Goal: Task Accomplishment & Management: Use online tool/utility

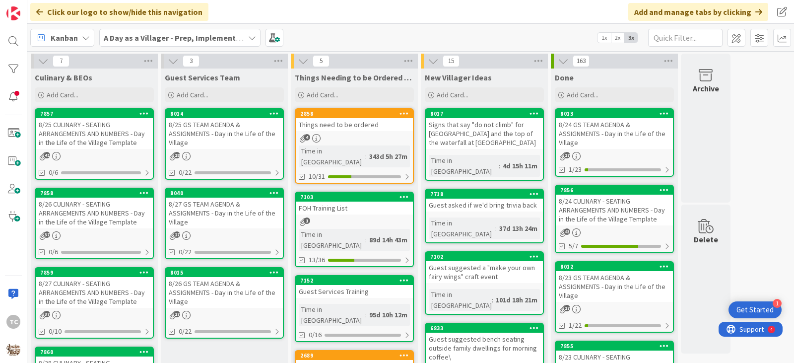
click at [158, 44] on div "A Day as a Villager - Prep, Implement and Execute" at bounding box center [179, 38] width 161 height 18
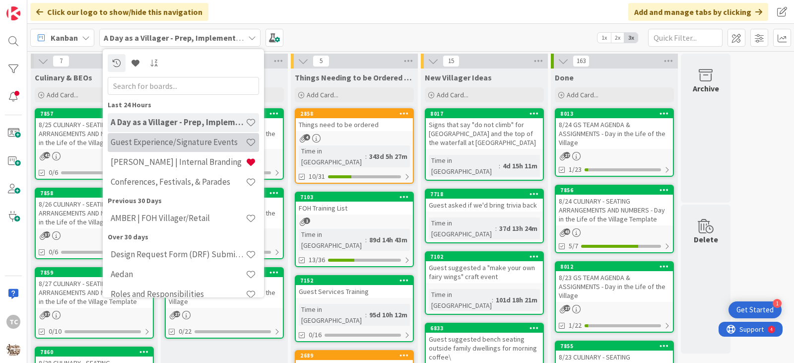
click at [172, 143] on h4 "Guest Experience/Signature Events" at bounding box center [178, 142] width 135 height 10
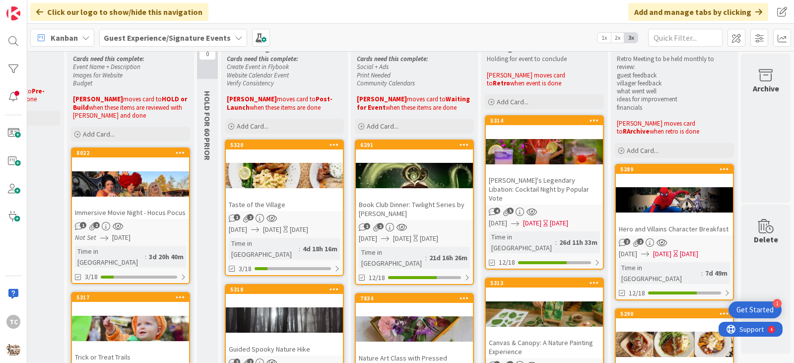
scroll to position [0, 279]
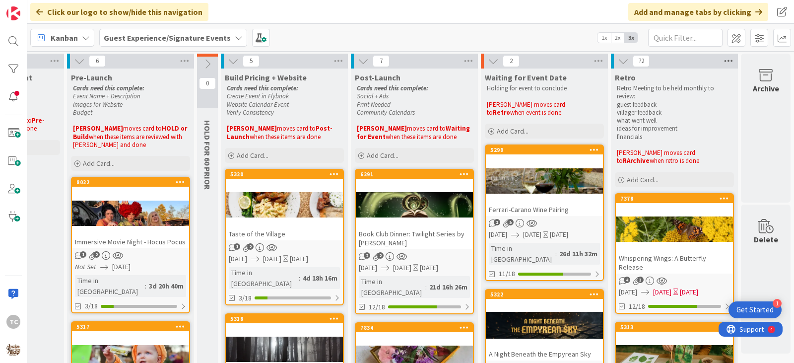
click at [722, 59] on icon at bounding box center [728, 61] width 13 height 15
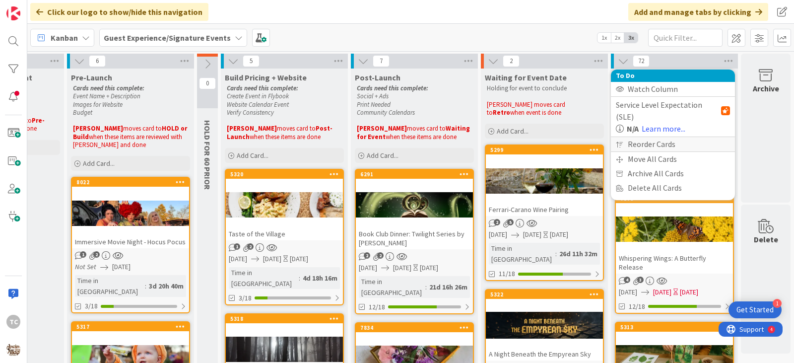
click at [640, 137] on div "Reorder Cards" at bounding box center [673, 144] width 124 height 14
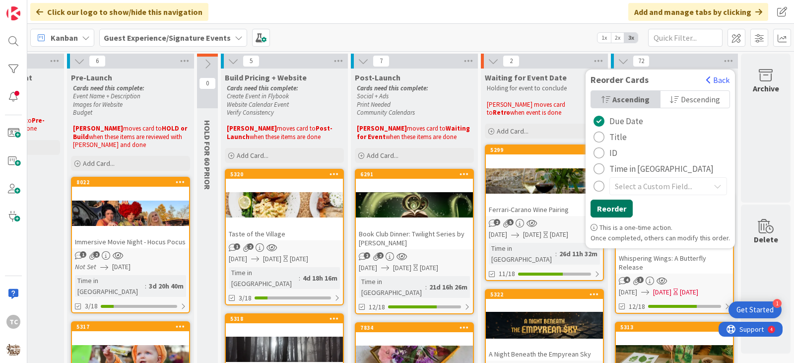
click at [620, 207] on button "Reorder" at bounding box center [611, 208] width 42 height 18
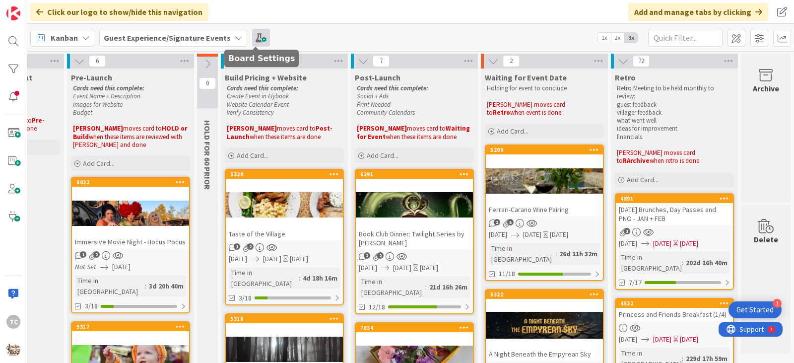
click at [252, 39] on span at bounding box center [261, 38] width 18 height 18
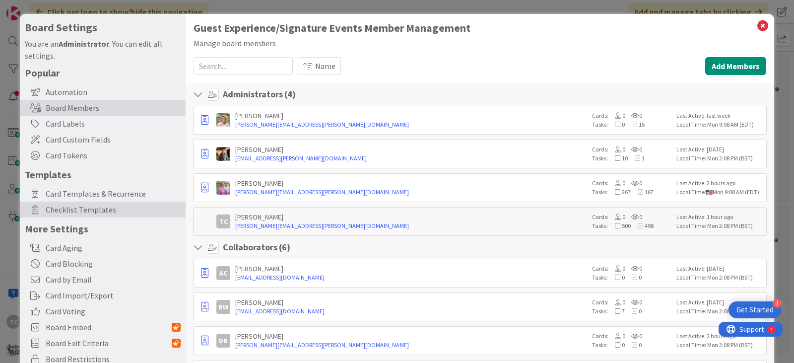
click at [109, 209] on span "Checklist Templates" at bounding box center [113, 209] width 135 height 12
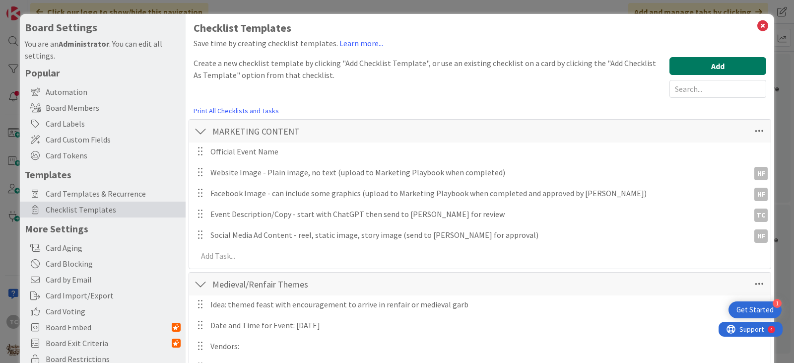
click at [695, 64] on button "Add" at bounding box center [717, 66] width 97 height 18
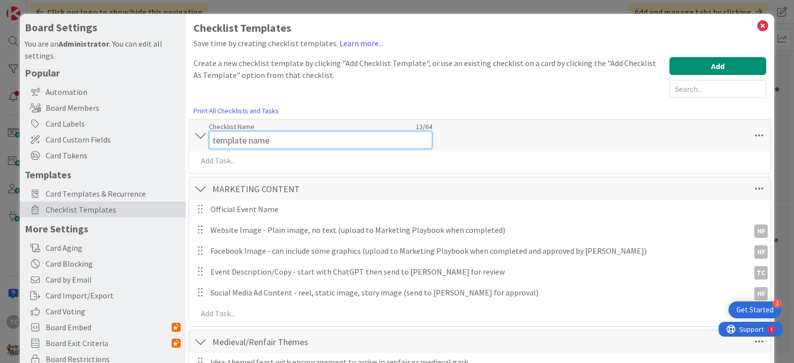
click at [271, 130] on div "Checklist Name 13 / 64 template name" at bounding box center [320, 135] width 223 height 27
click at [279, 139] on input "template name" at bounding box center [320, 140] width 223 height 18
type input "Community Calendars"
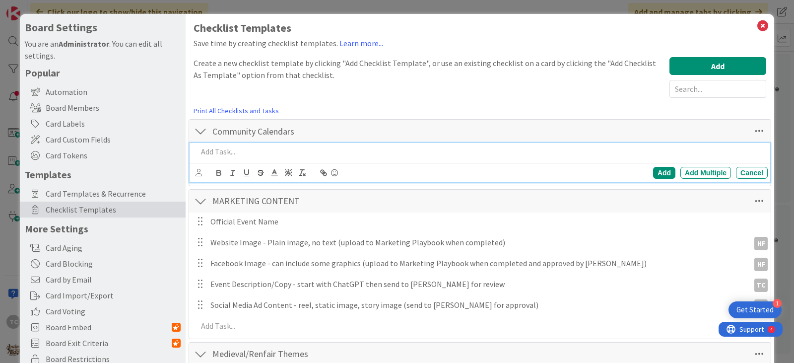
click at [224, 162] on div "Add Add Multiple Cancel" at bounding box center [479, 162] width 580 height 39
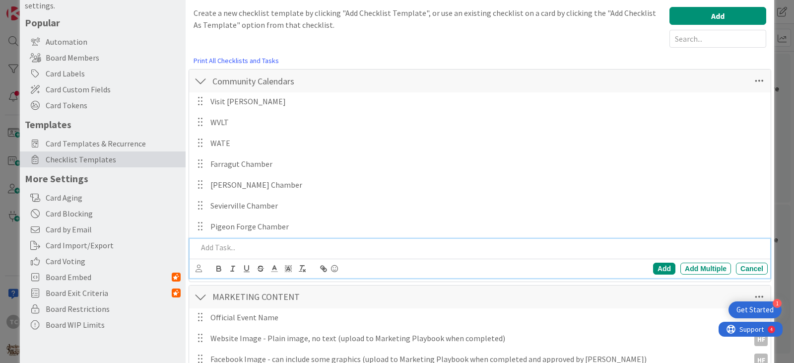
scroll to position [50, 0]
click at [247, 245] on p at bounding box center [480, 247] width 566 height 11
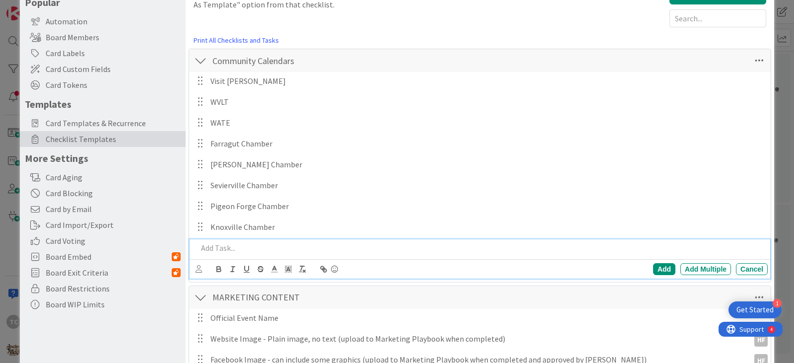
scroll to position [91, 0]
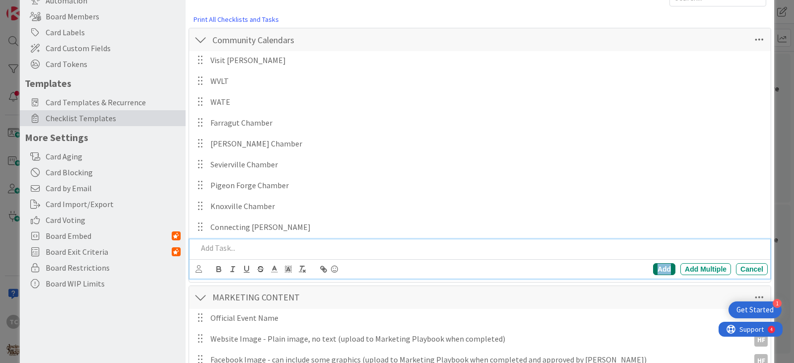
click at [657, 270] on div "Add" at bounding box center [664, 269] width 22 height 12
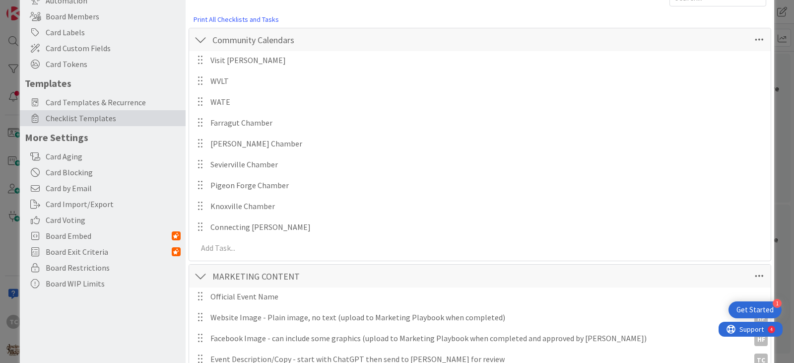
scroll to position [0, 0]
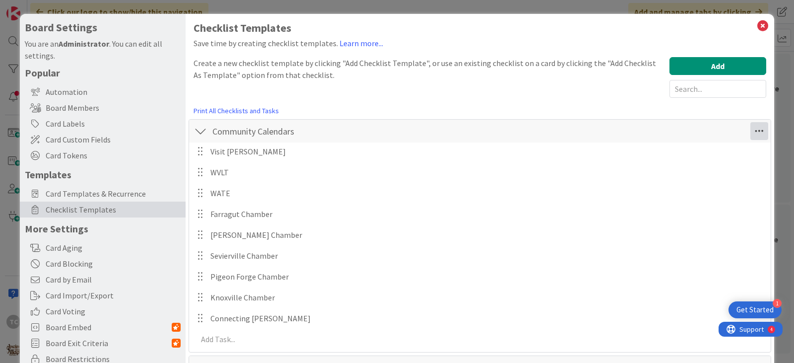
drag, startPoint x: 752, startPoint y: 129, endPoint x: 749, endPoint y: 135, distance: 6.5
click at [750, 137] on icon at bounding box center [759, 131] width 18 height 18
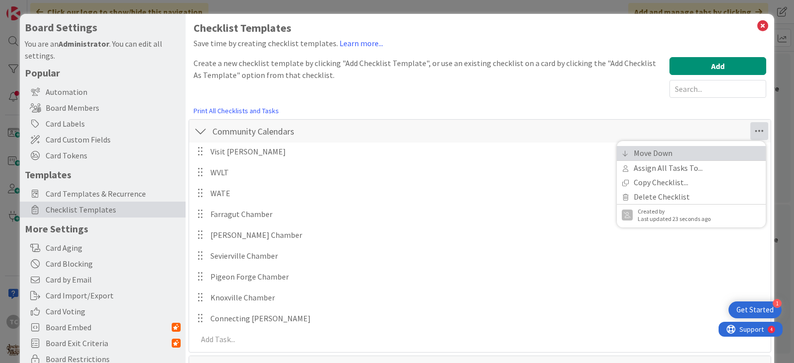
drag, startPoint x: 655, startPoint y: 150, endPoint x: 699, endPoint y: 141, distance: 44.5
click at [655, 150] on link "Move Down" at bounding box center [691, 153] width 149 height 14
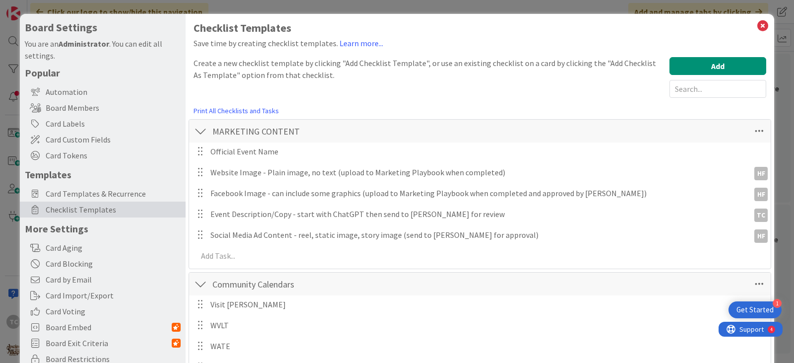
scroll to position [272, 0]
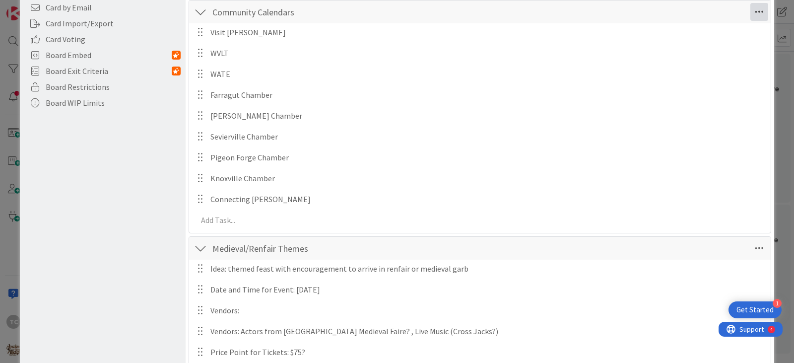
click at [758, 16] on icon at bounding box center [759, 12] width 18 height 18
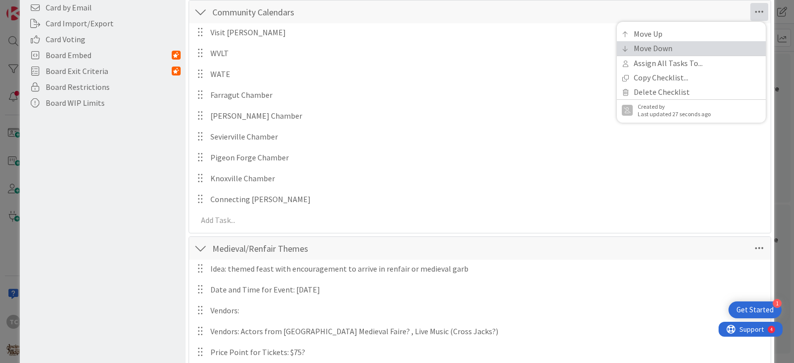
drag, startPoint x: 666, startPoint y: 43, endPoint x: 751, endPoint y: 38, distance: 85.5
click at [666, 43] on link "Move Down" at bounding box center [691, 48] width 149 height 14
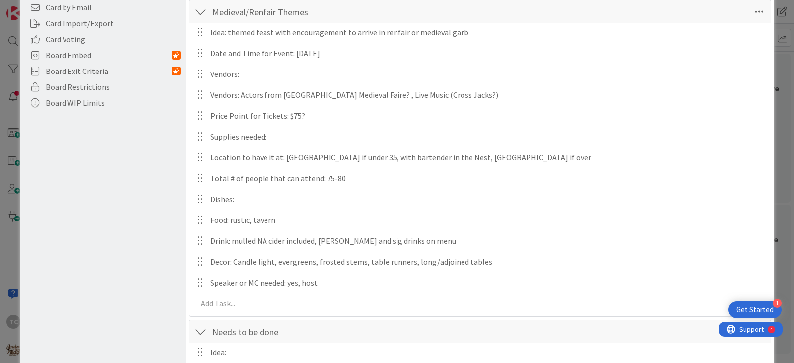
scroll to position [890, 0]
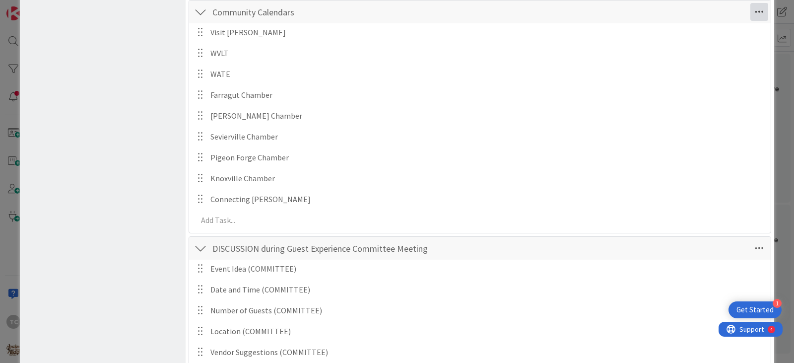
click at [753, 9] on icon at bounding box center [759, 12] width 18 height 18
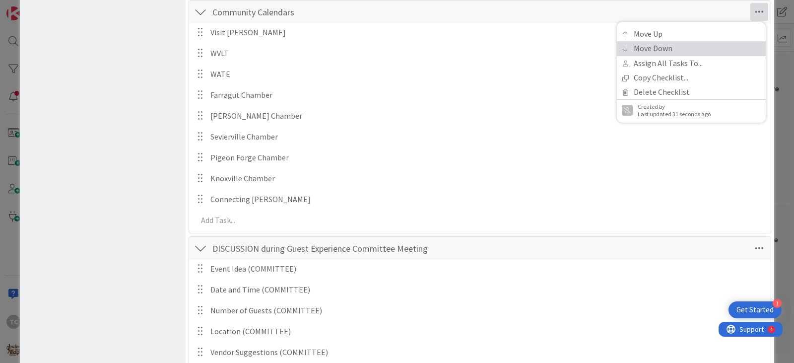
click at [708, 50] on link "Move Down" at bounding box center [691, 48] width 149 height 14
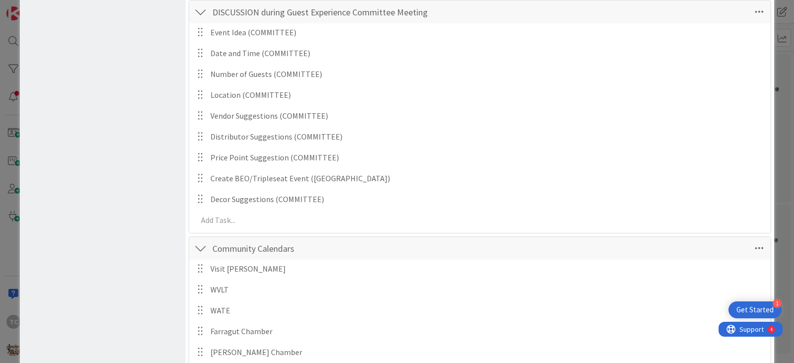
scroll to position [1126, 0]
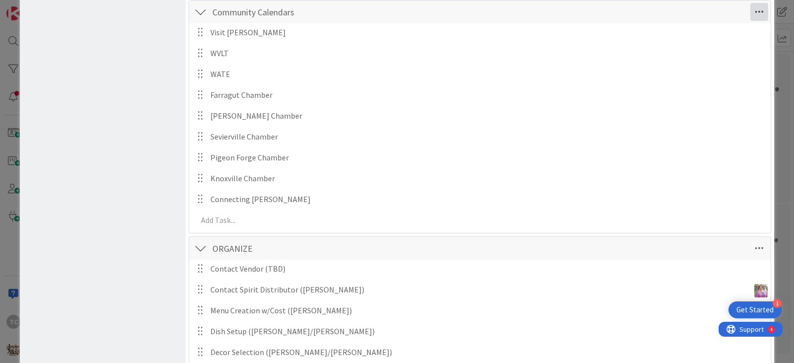
click at [753, 14] on icon at bounding box center [759, 12] width 18 height 18
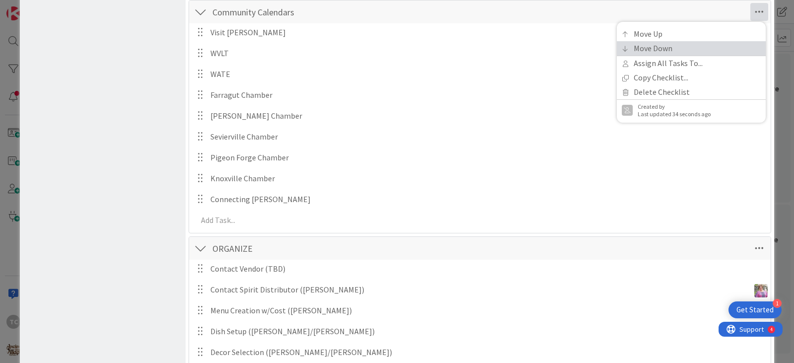
click at [692, 50] on link "Move Down" at bounding box center [691, 48] width 149 height 14
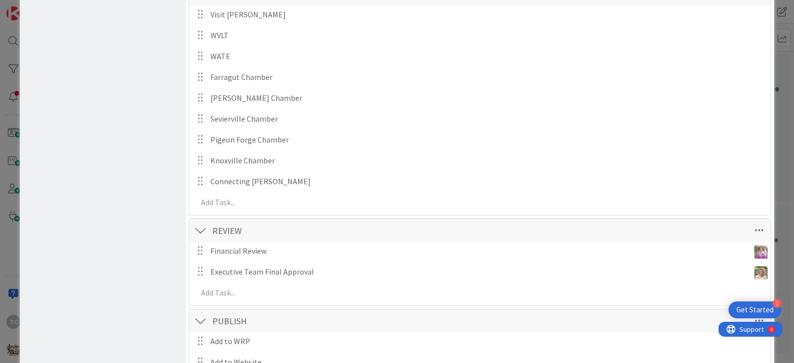
scroll to position [1404, 0]
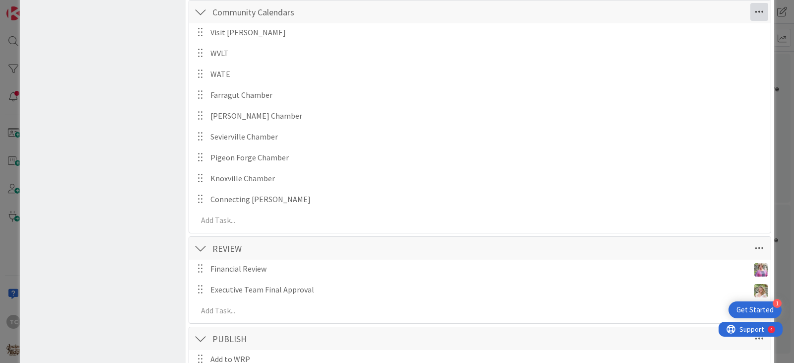
click at [750, 7] on icon at bounding box center [759, 12] width 18 height 18
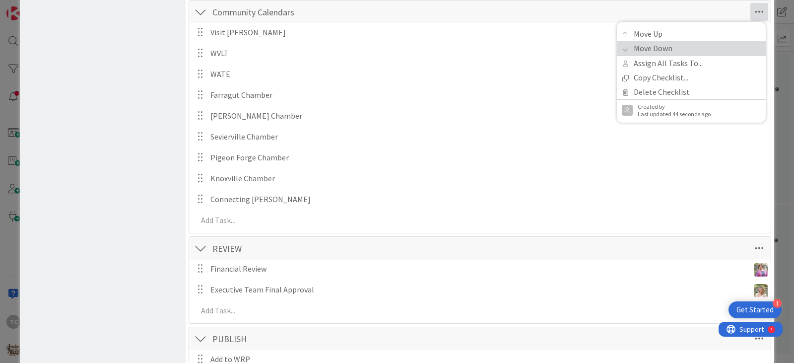
click at [687, 47] on link "Move Down" at bounding box center [691, 48] width 149 height 14
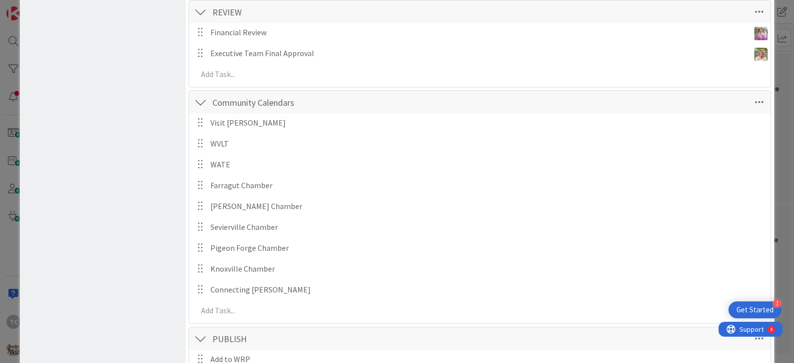
scroll to position [1494, 0]
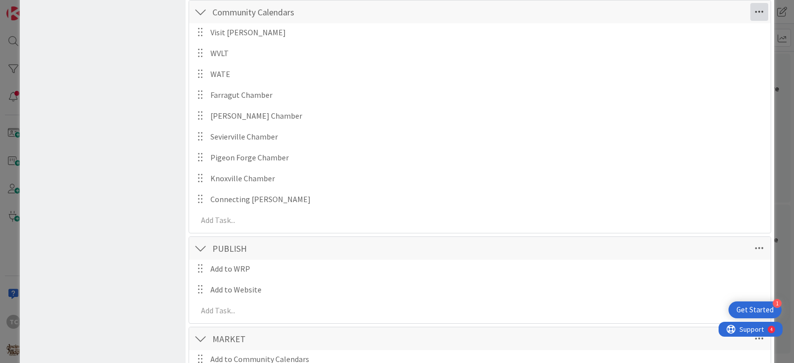
click at [758, 8] on icon at bounding box center [759, 12] width 18 height 18
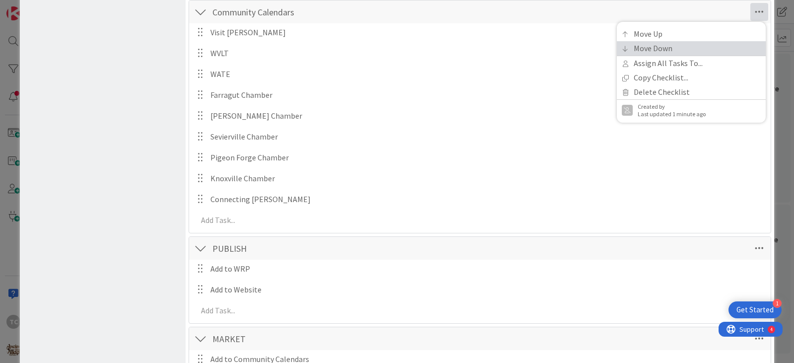
click at [688, 45] on link "Move Down" at bounding box center [691, 48] width 149 height 14
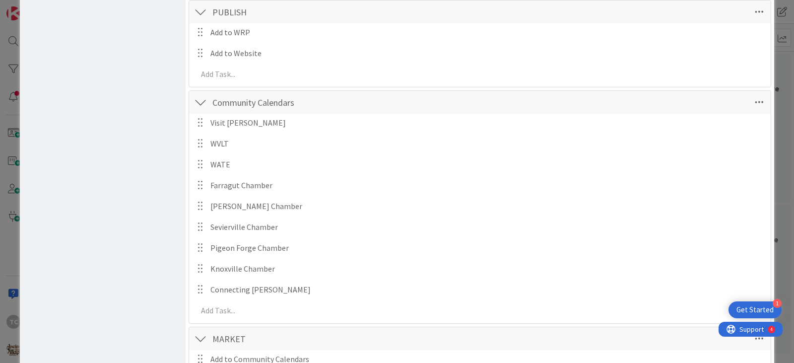
scroll to position [1584, 0]
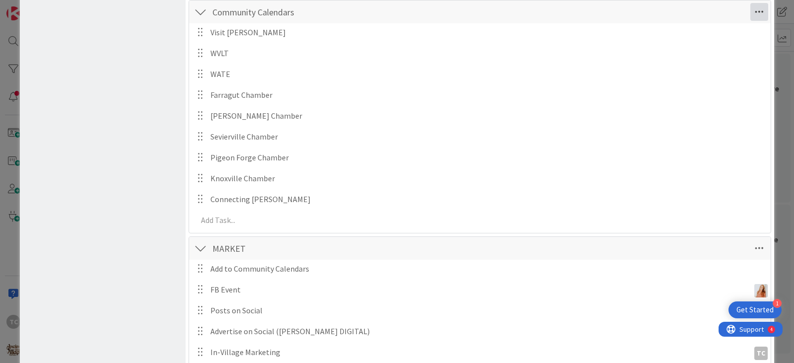
click at [758, 8] on icon at bounding box center [759, 12] width 18 height 18
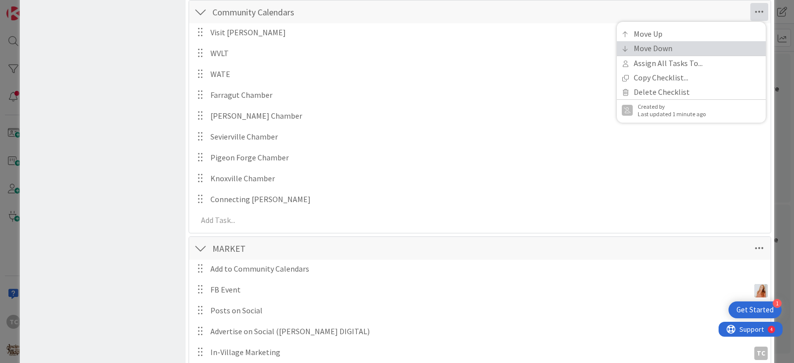
click at [696, 46] on link "Move Down" at bounding box center [691, 48] width 149 height 14
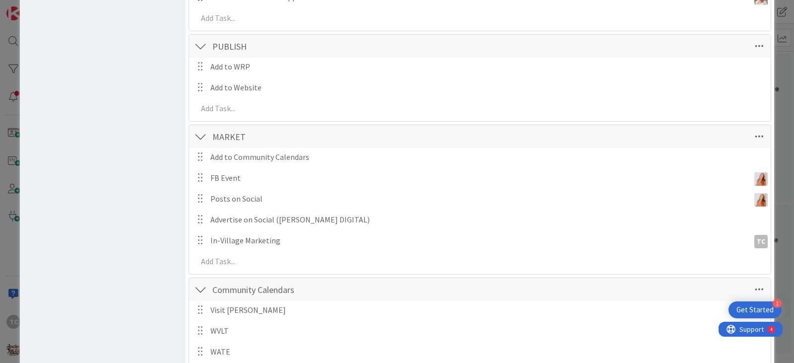
scroll to position [1390, 0]
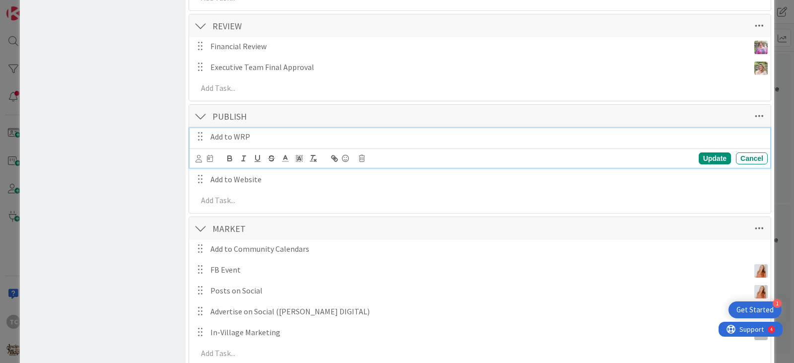
click at [255, 134] on p "Add to WRP" at bounding box center [477, 136] width 535 height 11
drag, startPoint x: 254, startPoint y: 137, endPoint x: 226, endPoint y: 139, distance: 28.3
click at [226, 139] on p "Add to WRP" at bounding box center [477, 136] width 535 height 11
drag, startPoint x: 704, startPoint y: 157, endPoint x: 679, endPoint y: 159, distance: 24.4
click at [704, 157] on div "Update" at bounding box center [714, 158] width 32 height 12
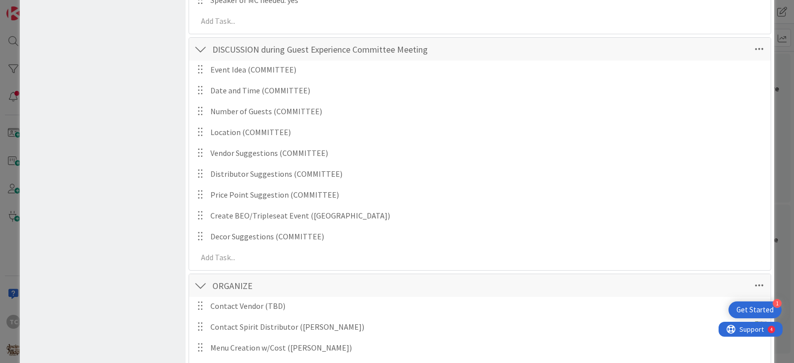
scroll to position [803, 0]
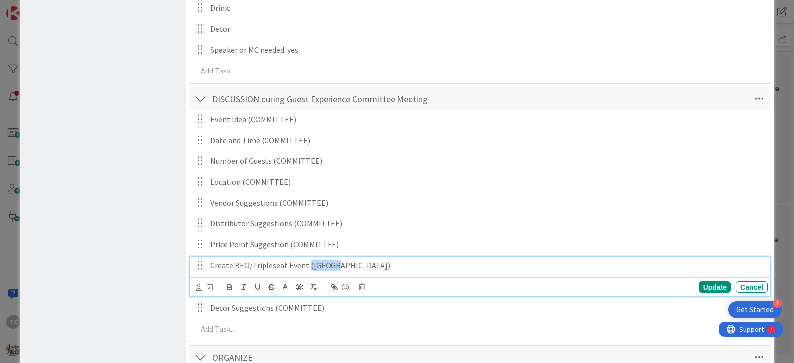
drag, startPoint x: 332, startPoint y: 266, endPoint x: 304, endPoint y: 267, distance: 27.8
click at [304, 267] on p "Create BEO/Tripleseat Event (Kalby)" at bounding box center [477, 264] width 535 height 11
click at [704, 286] on div "Update" at bounding box center [714, 287] width 32 height 12
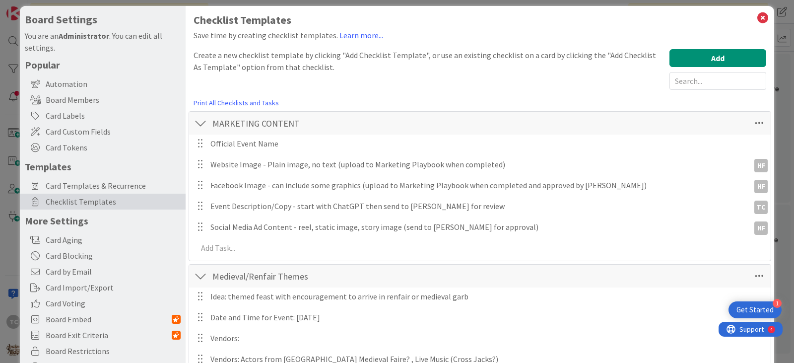
scroll to position [0, 0]
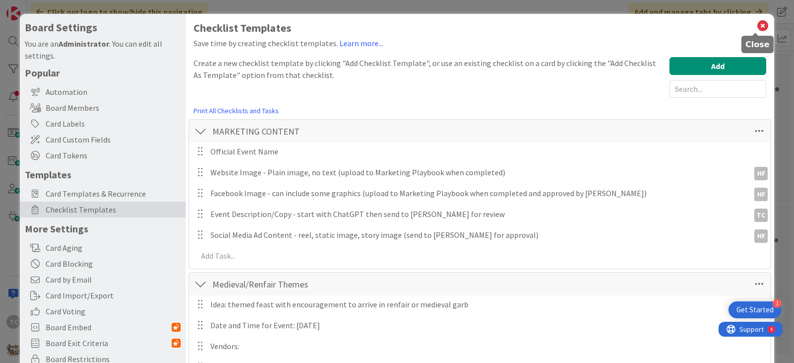
drag, startPoint x: 754, startPoint y: 28, endPoint x: 627, endPoint y: 6, distance: 128.8
click at [756, 28] on icon at bounding box center [762, 26] width 13 height 14
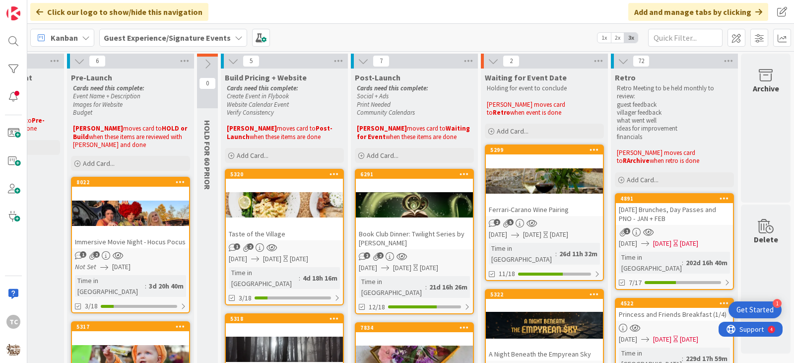
click at [401, 233] on div "Book Club Dinner: Twilight Series by [PERSON_NAME]" at bounding box center [414, 238] width 117 height 22
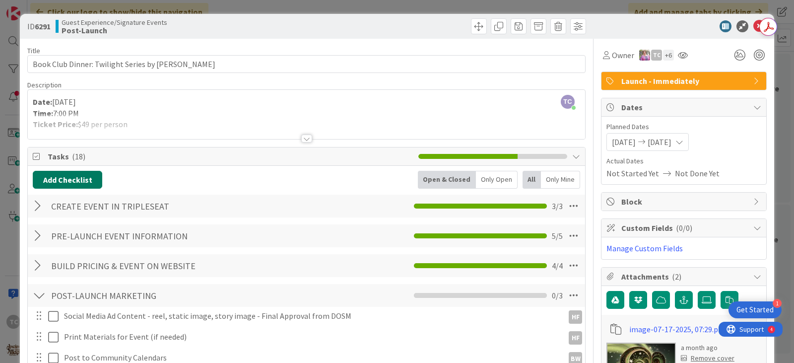
click at [62, 182] on button "Add Checklist" at bounding box center [67, 180] width 69 height 18
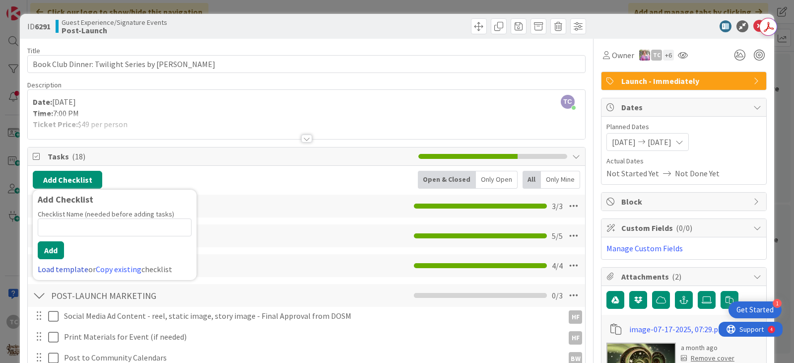
click at [66, 272] on link "Load template" at bounding box center [63, 269] width 51 height 10
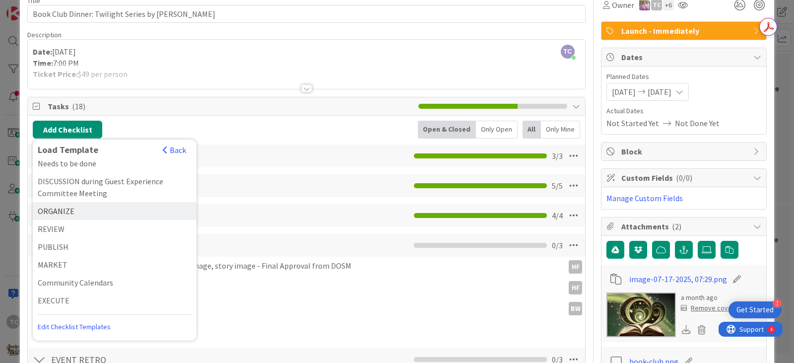
scroll to position [99, 0]
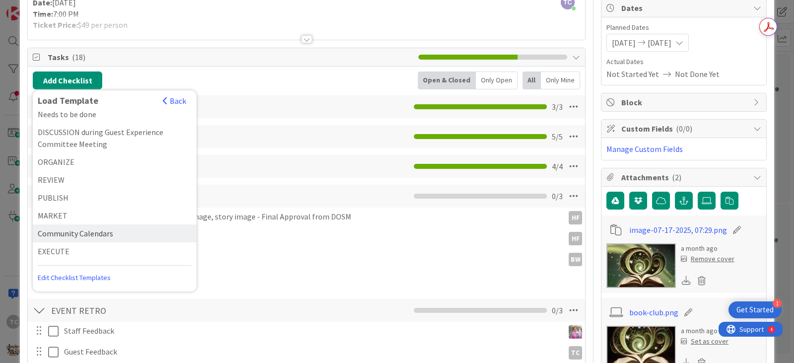
click at [89, 238] on div "Community Calendars" at bounding box center [115, 233] width 164 height 18
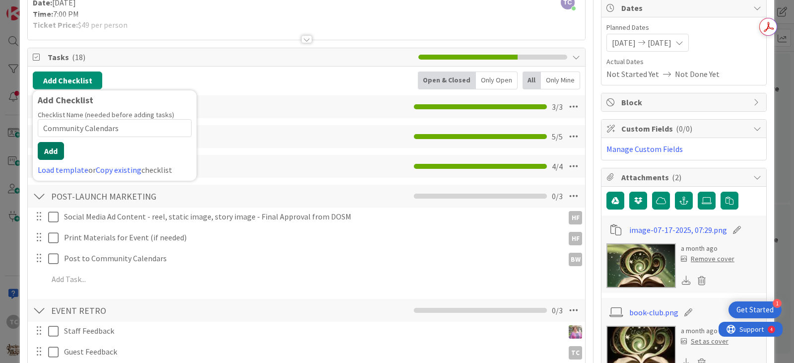
click at [45, 151] on button "Add" at bounding box center [51, 151] width 26 height 18
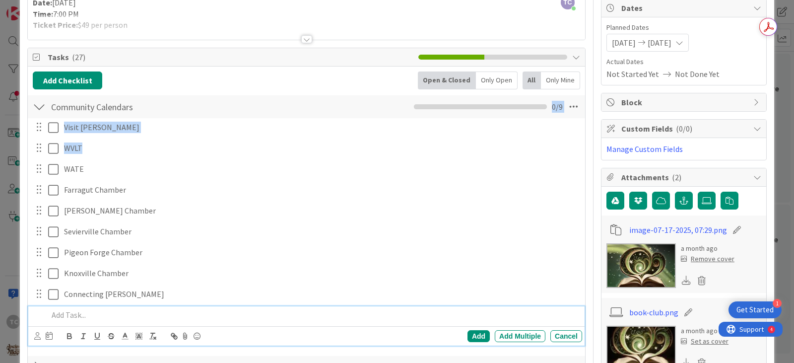
drag, startPoint x: 567, startPoint y: 107, endPoint x: 565, endPoint y: 160, distance: 52.6
click at [565, 160] on div "Community Calendars Checklist Name 19 / 64 Community Calendars 0 / 9 Visit Knox…" at bounding box center [306, 221] width 557 height 255
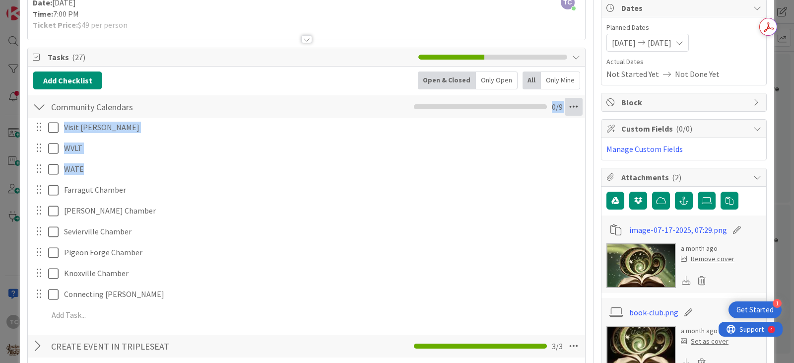
click at [566, 106] on icon at bounding box center [573, 107] width 18 height 18
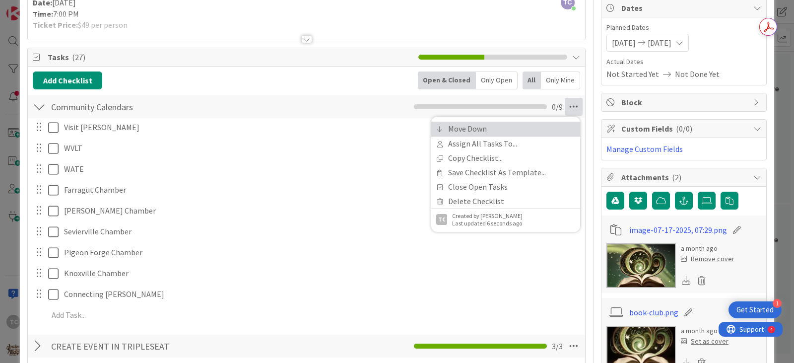
click at [500, 128] on link "Move Down" at bounding box center [505, 129] width 149 height 14
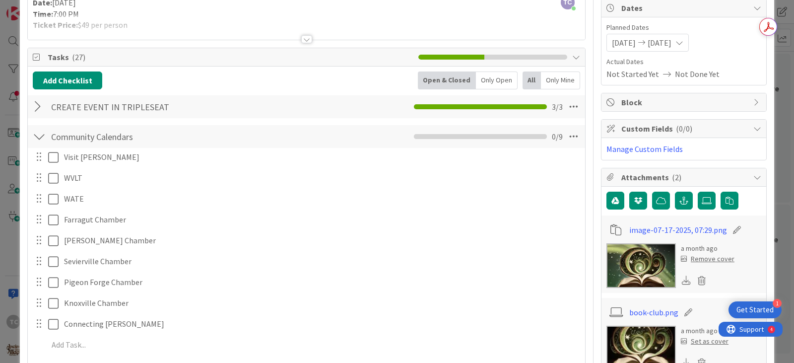
scroll to position [223, 0]
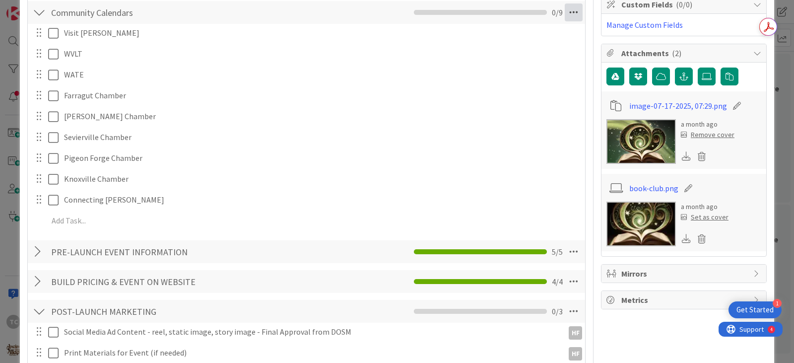
click at [572, 11] on icon at bounding box center [573, 12] width 18 height 18
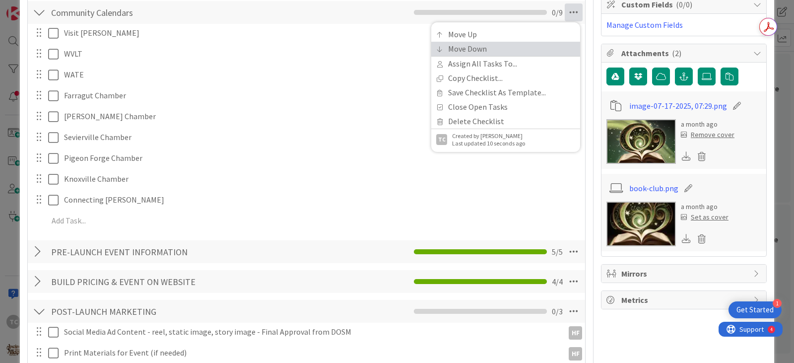
click at [512, 47] on link "Move Down" at bounding box center [505, 49] width 149 height 14
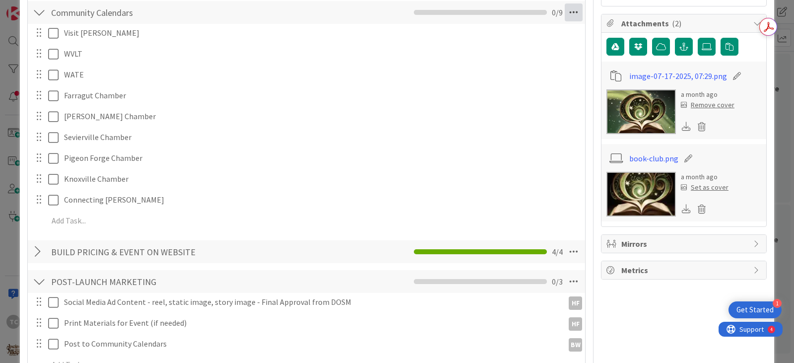
click at [564, 17] on icon at bounding box center [573, 12] width 18 height 18
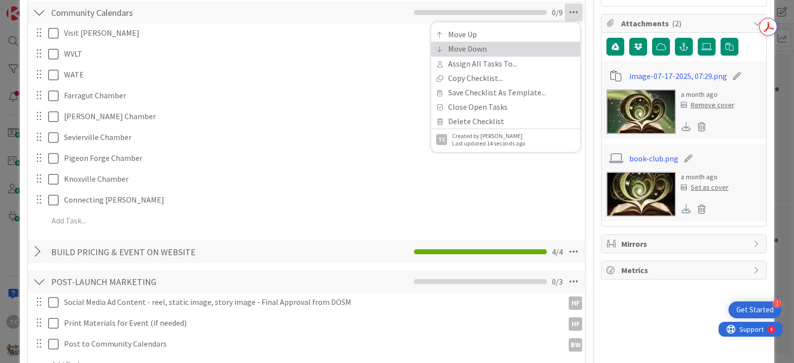
click at [501, 45] on link "Move Down" at bounding box center [505, 49] width 149 height 14
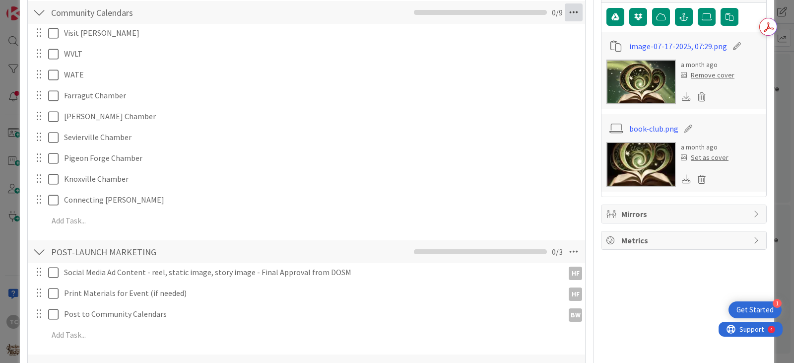
click at [569, 17] on icon at bounding box center [573, 12] width 18 height 18
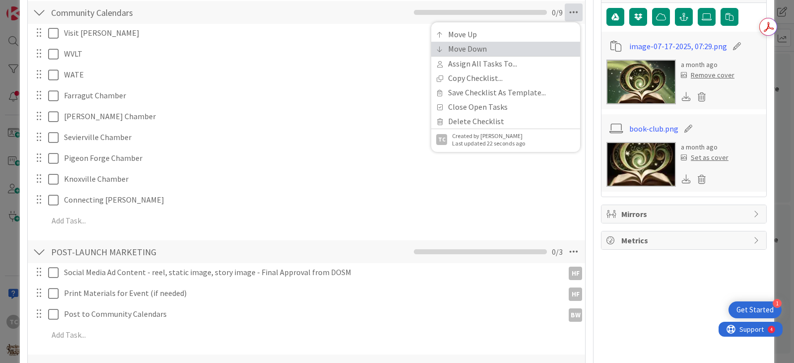
click at [505, 44] on link "Move Down" at bounding box center [505, 49] width 149 height 14
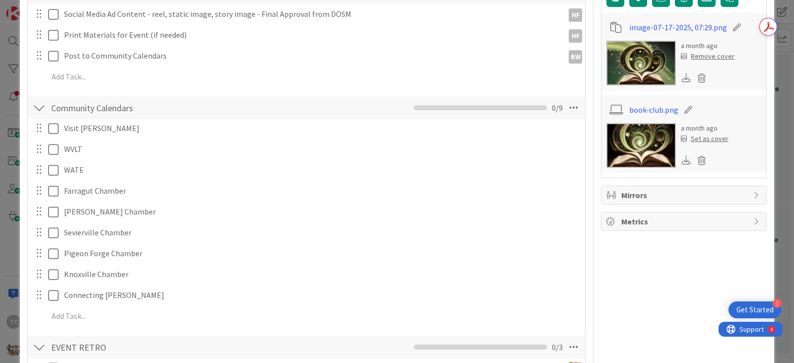
scroll to position [298, 0]
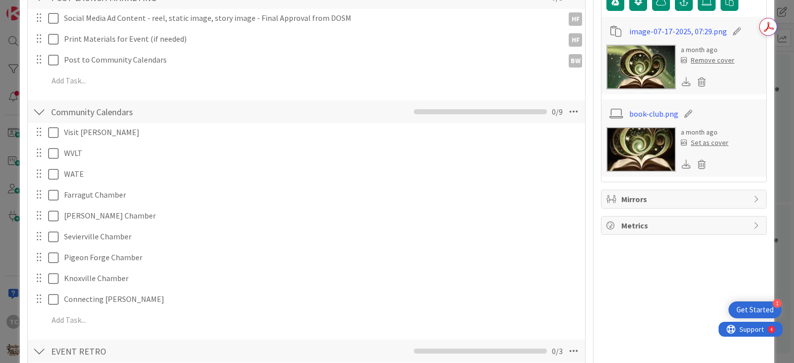
click at [39, 113] on div at bounding box center [39, 112] width 13 height 18
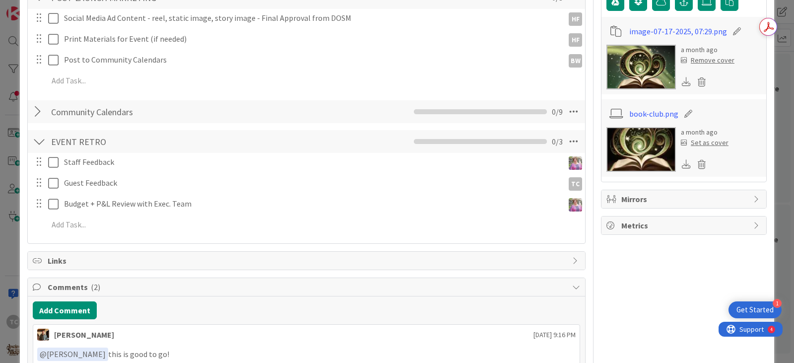
click at [39, 113] on div at bounding box center [39, 112] width 13 height 18
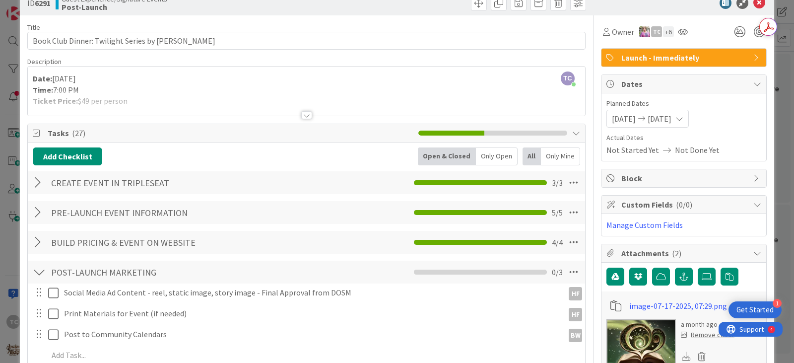
scroll to position [0, 0]
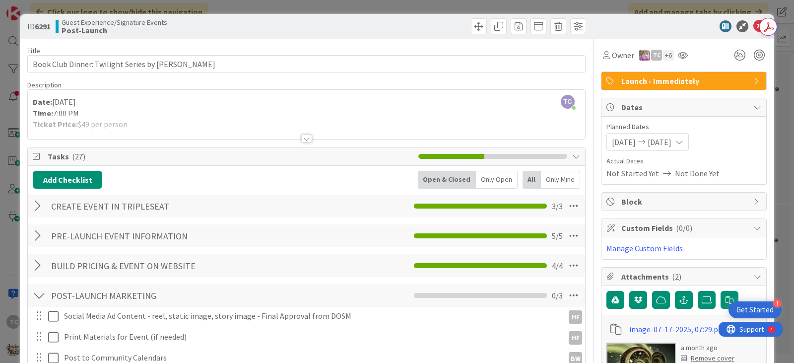
click at [393, 6] on div "ID 6291 Guest Experience/Signature Events Post-Launch Title 52 / 128 Book Club …" at bounding box center [397, 181] width 794 height 363
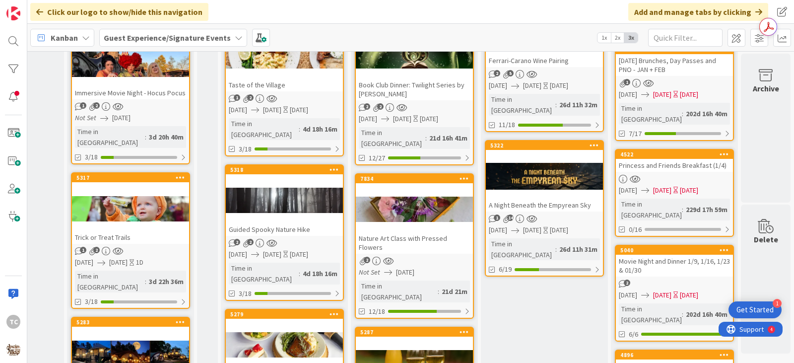
click at [410, 232] on div "Nature Art Class with Pressed Flowers" at bounding box center [414, 243] width 117 height 22
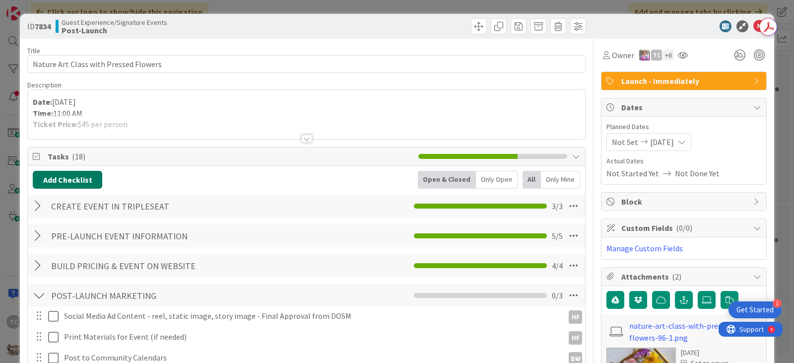
click at [51, 183] on button "Add Checklist" at bounding box center [67, 180] width 69 height 18
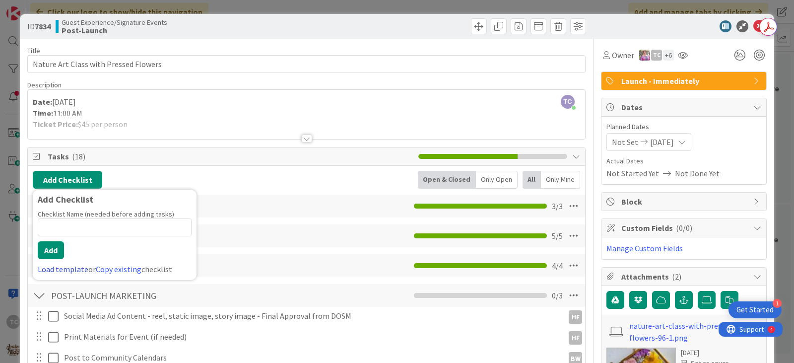
click at [54, 270] on link "Load template" at bounding box center [63, 269] width 51 height 10
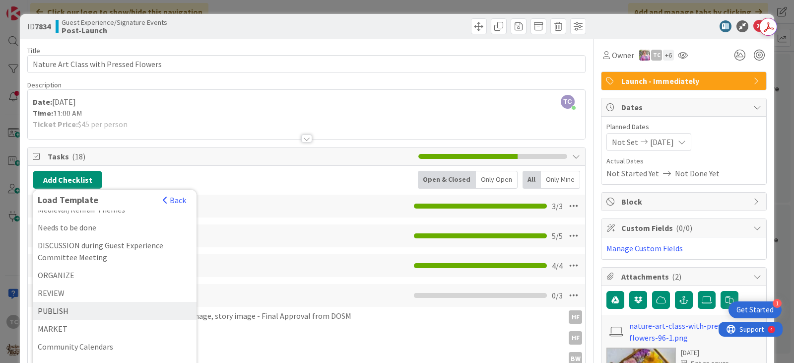
scroll to position [42, 0]
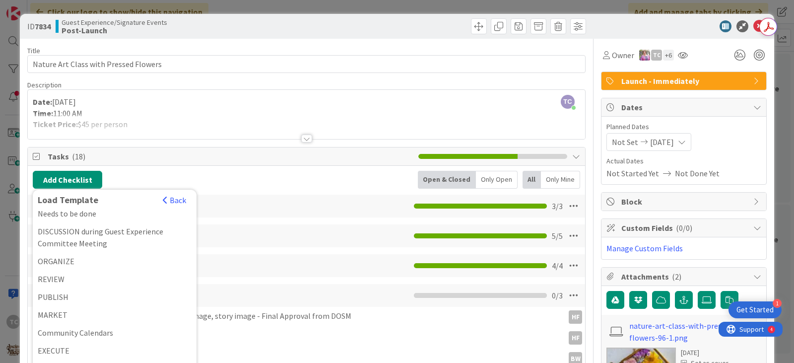
click at [68, 330] on div "Community Calendars" at bounding box center [115, 332] width 164 height 18
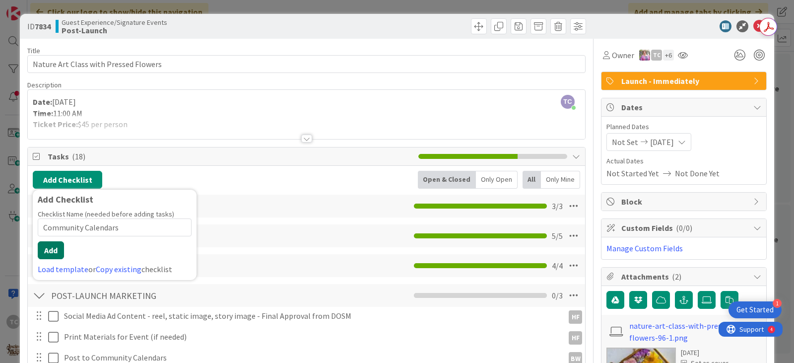
click at [41, 254] on button "Add" at bounding box center [51, 250] width 26 height 18
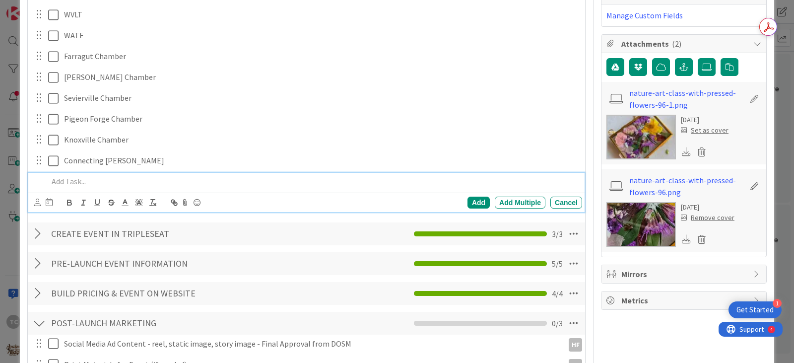
scroll to position [84, 0]
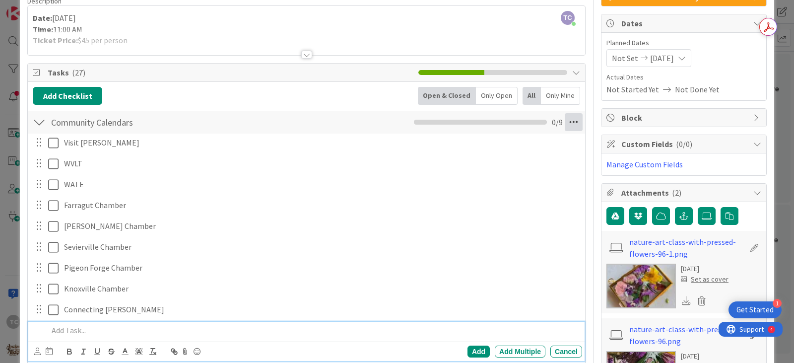
click at [565, 121] on icon at bounding box center [573, 122] width 18 height 18
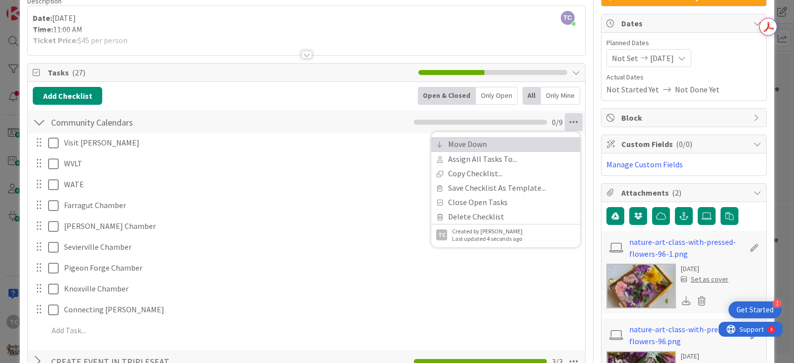
click at [494, 143] on link "Move Down" at bounding box center [505, 144] width 149 height 14
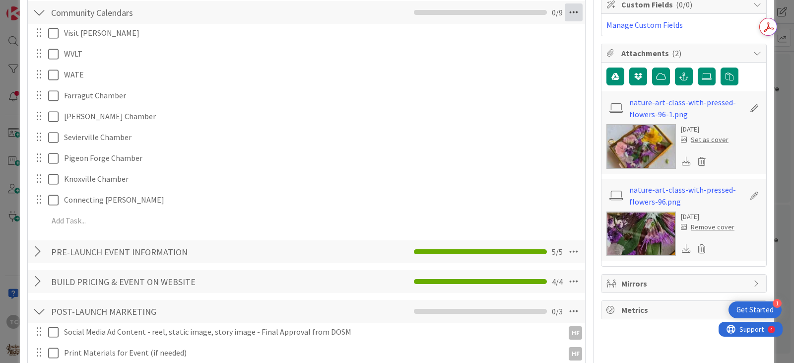
click at [567, 11] on icon at bounding box center [573, 12] width 18 height 18
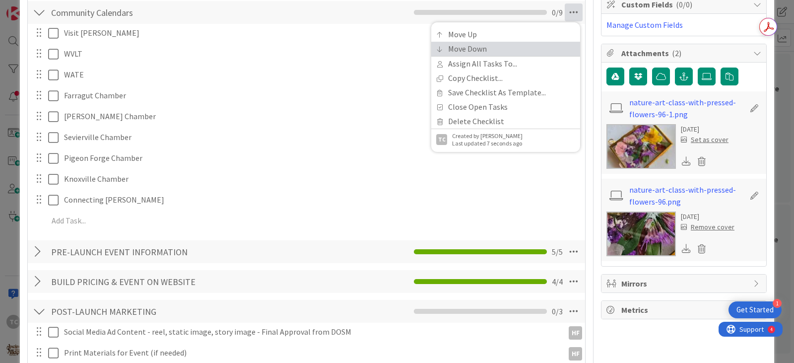
click at [500, 47] on link "Move Down" at bounding box center [505, 49] width 149 height 14
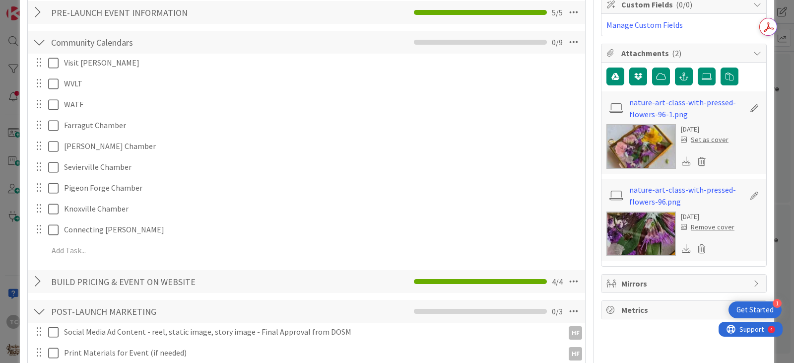
scroll to position [253, 0]
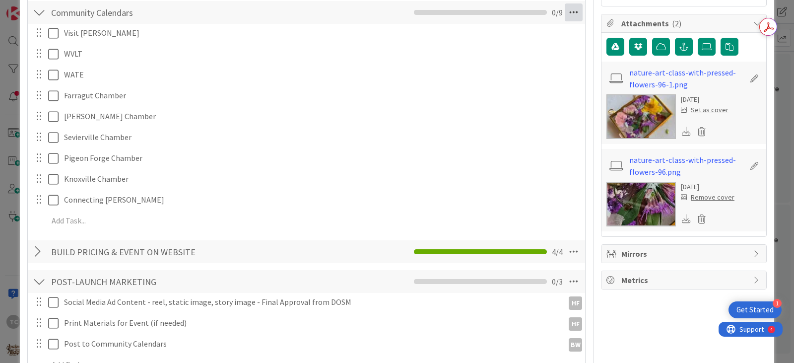
click at [570, 15] on icon at bounding box center [573, 12] width 18 height 18
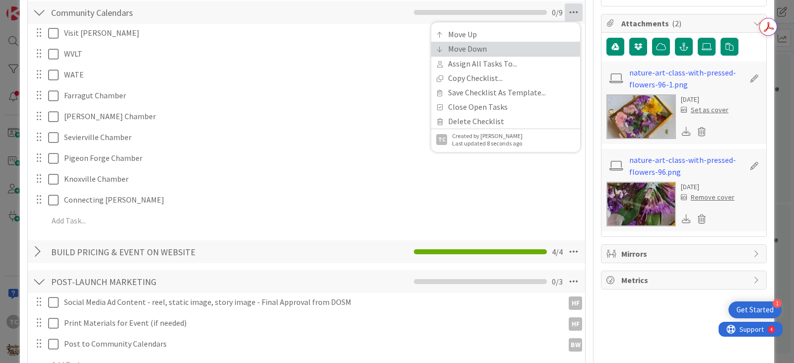
click at [459, 52] on link "Move Down" at bounding box center [505, 49] width 149 height 14
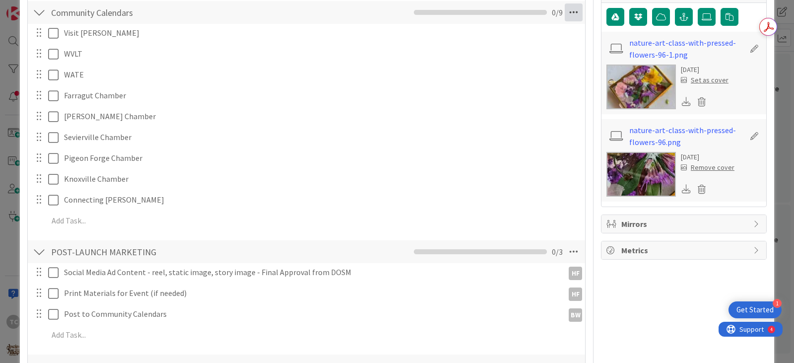
click at [573, 5] on icon at bounding box center [573, 12] width 18 height 18
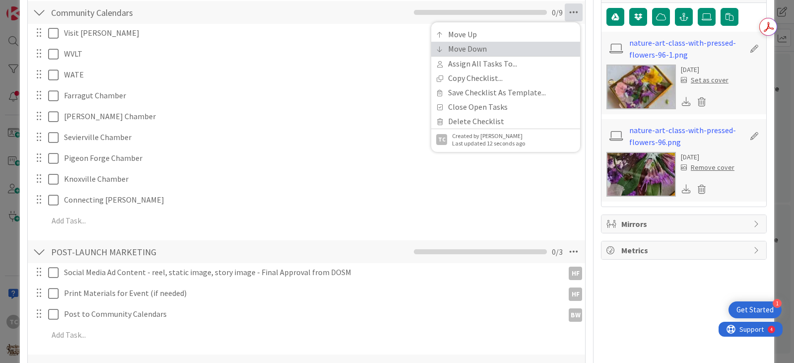
click at [468, 48] on link "Move Down" at bounding box center [505, 49] width 149 height 14
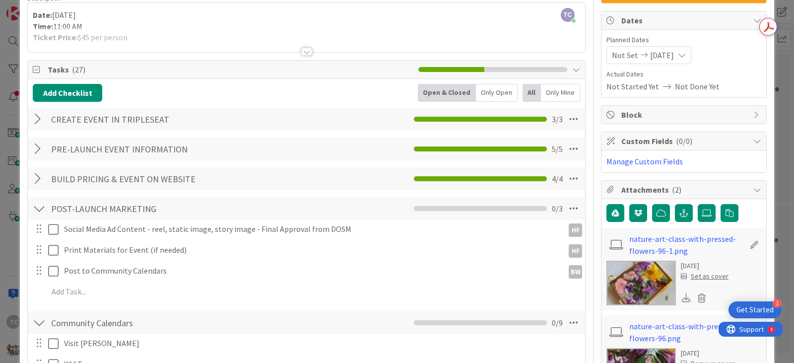
scroll to position [0, 0]
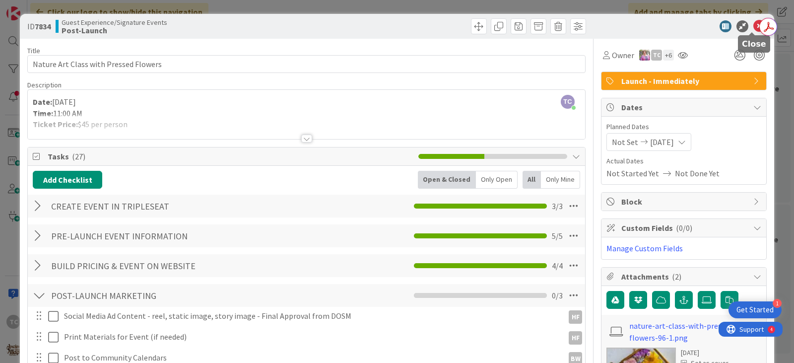
click at [753, 25] on icon at bounding box center [759, 26] width 12 height 12
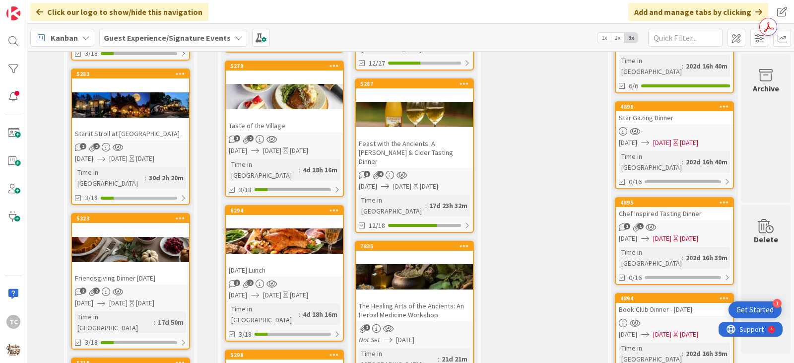
click at [394, 137] on div "Feast with the Ancients: A [PERSON_NAME] & Cider Tasting Dinner" at bounding box center [414, 152] width 117 height 31
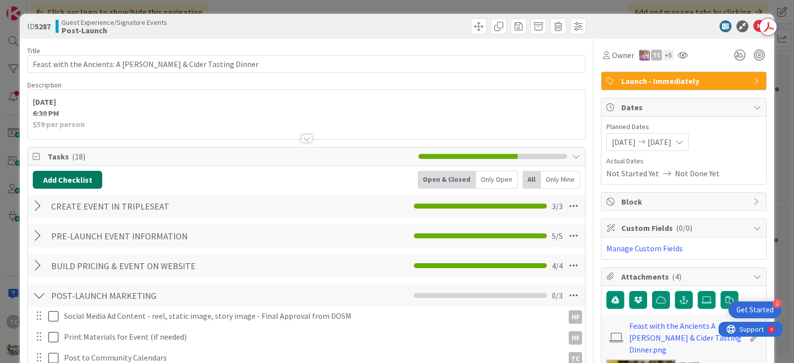
click at [71, 178] on button "Add Checklist" at bounding box center [67, 180] width 69 height 18
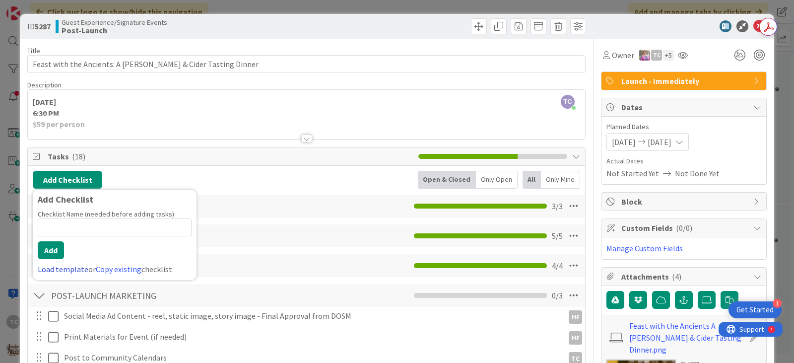
click at [54, 271] on link "Load template" at bounding box center [63, 269] width 51 height 10
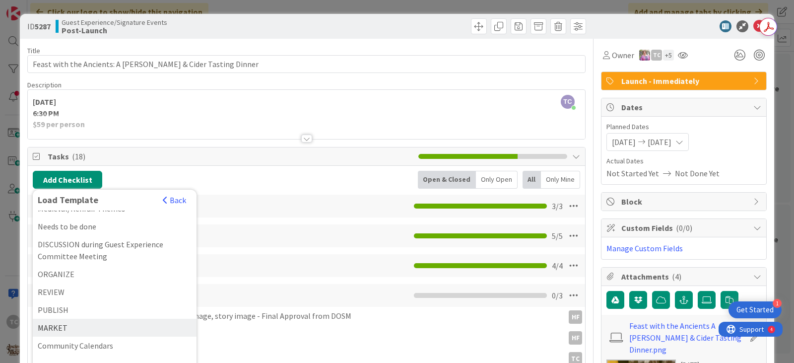
scroll to position [42, 0]
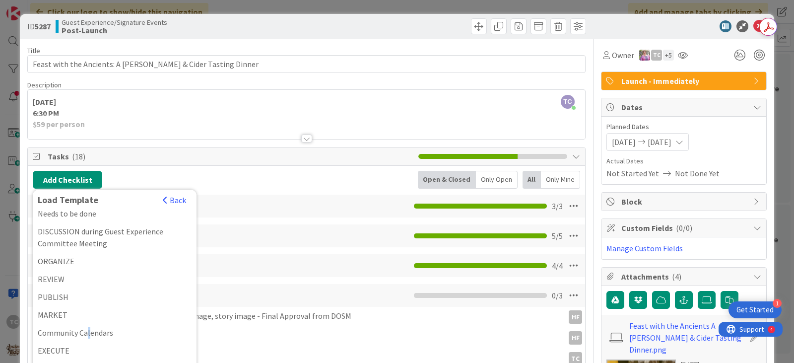
click at [88, 330] on div "Community Calendars" at bounding box center [115, 332] width 164 height 18
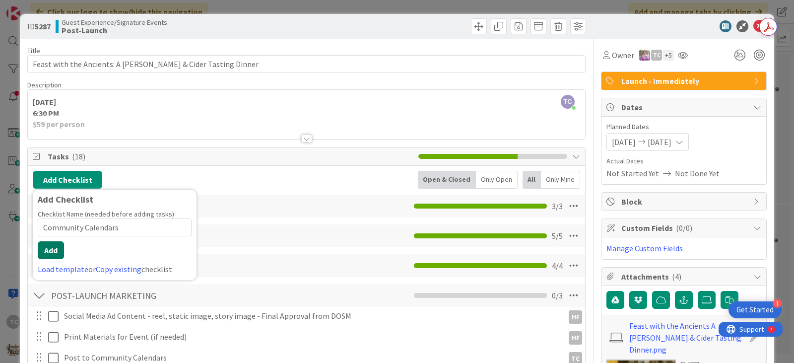
click at [59, 252] on button "Add" at bounding box center [51, 250] width 26 height 18
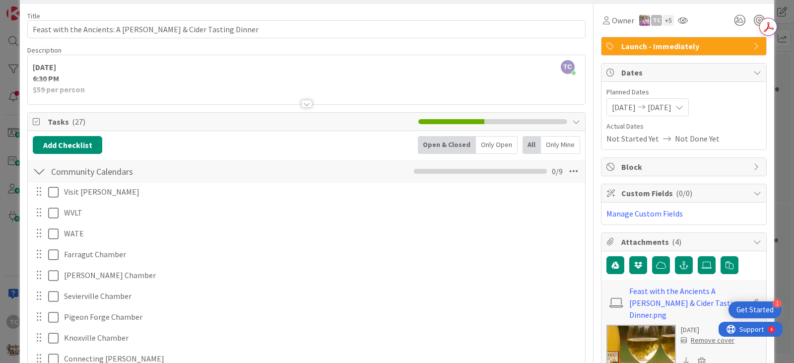
scroll to position [34, 0]
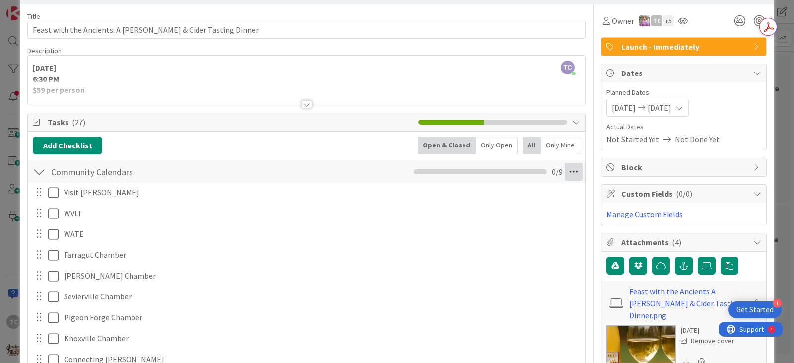
click at [565, 171] on icon at bounding box center [573, 172] width 18 height 18
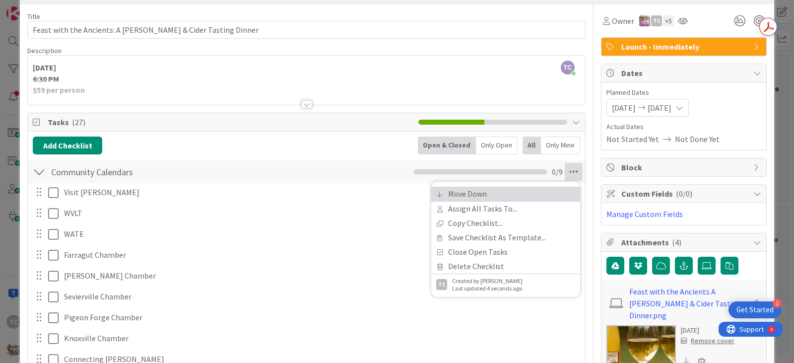
click at [459, 189] on link "Move Down" at bounding box center [505, 193] width 149 height 14
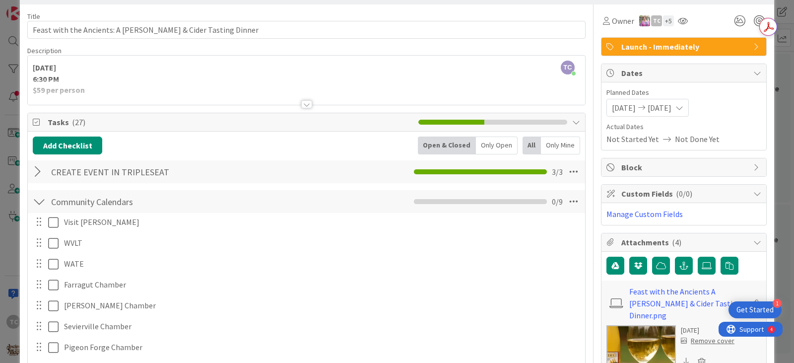
scroll to position [223, 0]
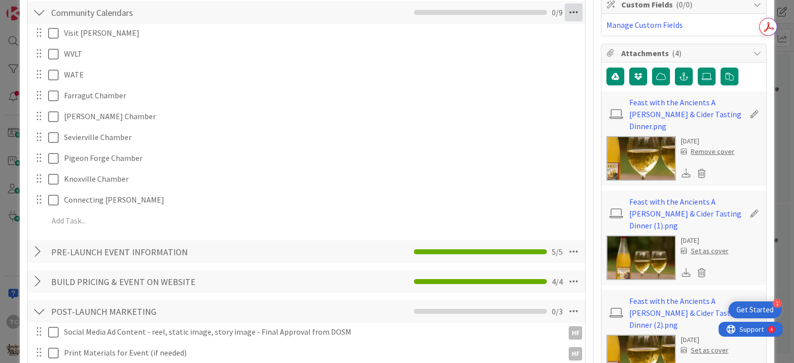
click at [570, 13] on icon at bounding box center [573, 12] width 18 height 18
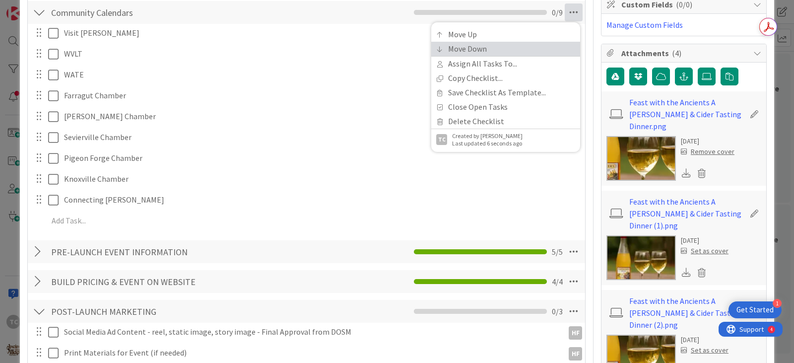
click at [466, 49] on link "Move Down" at bounding box center [505, 49] width 149 height 14
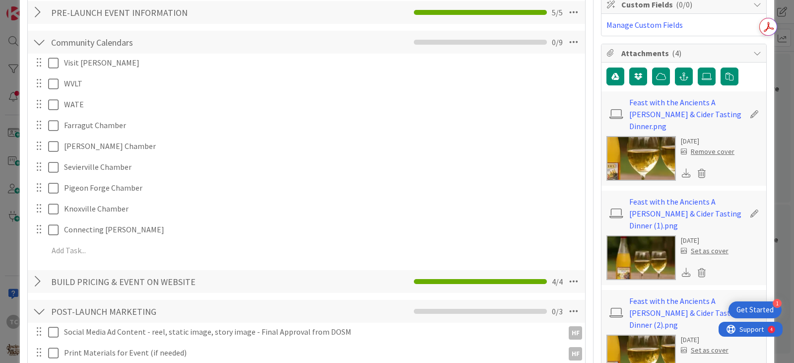
scroll to position [253, 0]
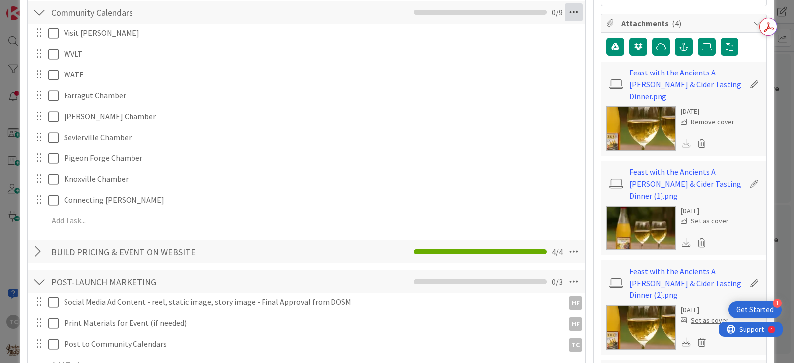
click at [569, 12] on icon at bounding box center [573, 12] width 18 height 18
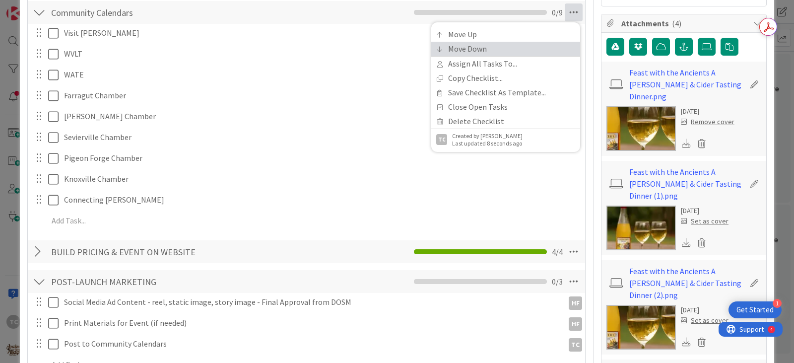
click at [461, 46] on link "Move Down" at bounding box center [505, 49] width 149 height 14
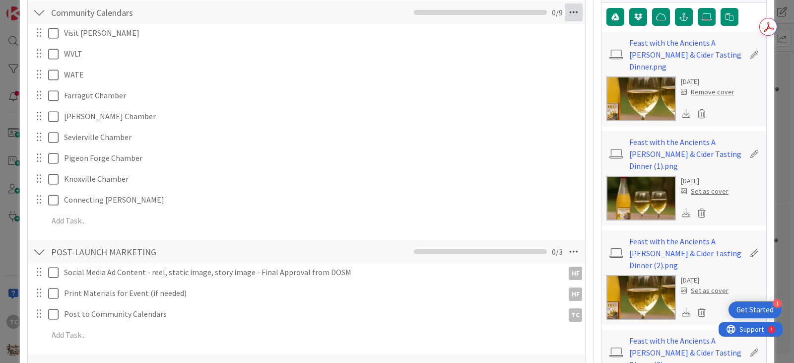
click at [564, 10] on icon at bounding box center [573, 12] width 18 height 18
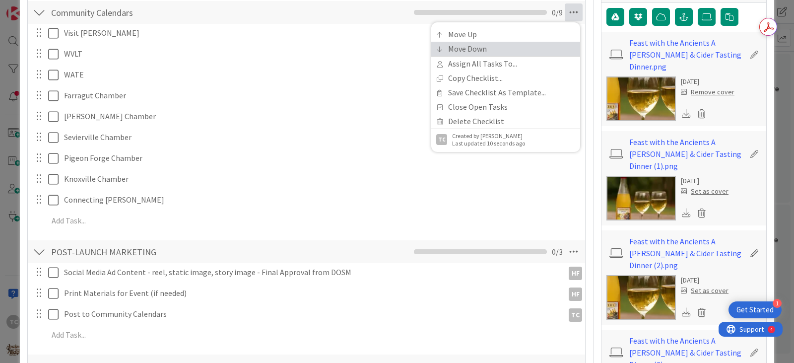
click at [479, 46] on link "Move Down" at bounding box center [505, 49] width 149 height 14
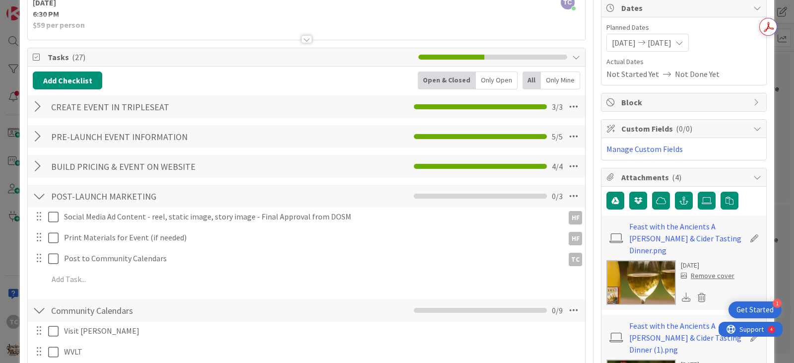
scroll to position [0, 0]
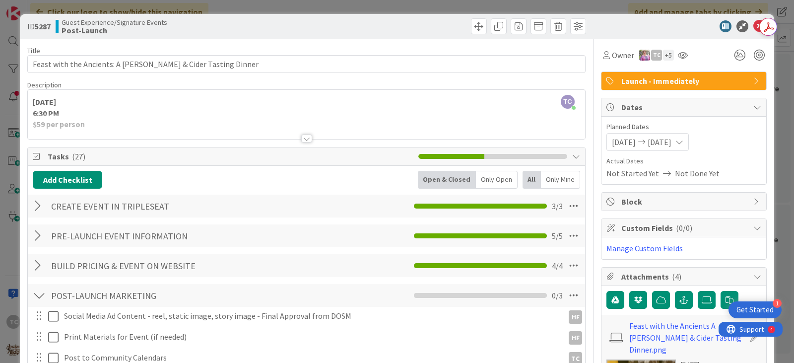
click at [331, 5] on div "ID 5287 Guest Experience/Signature Events Post-Launch Title 54 / 128 Feast with…" at bounding box center [397, 181] width 794 height 363
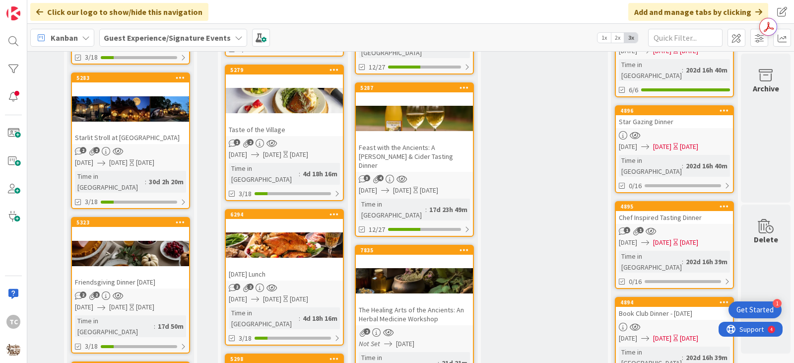
click at [405, 303] on div "The Healing Arts of the Ancients: An Herbal Medicine Workshop" at bounding box center [414, 314] width 117 height 22
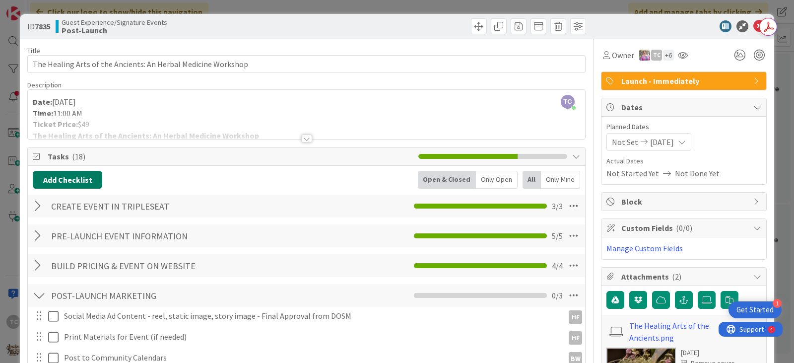
click at [47, 177] on button "Add Checklist" at bounding box center [67, 180] width 69 height 18
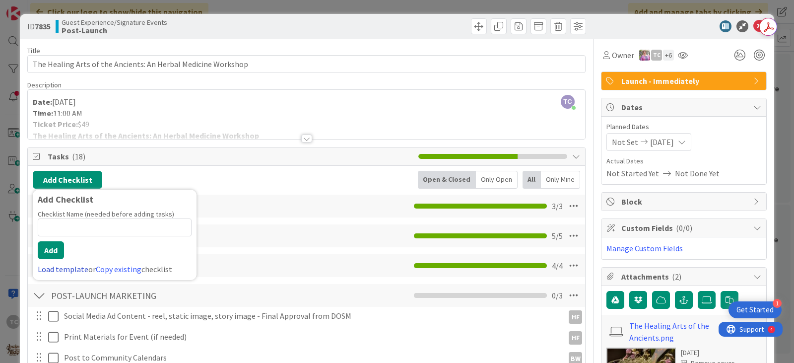
click at [50, 273] on link "Load template" at bounding box center [63, 269] width 51 height 10
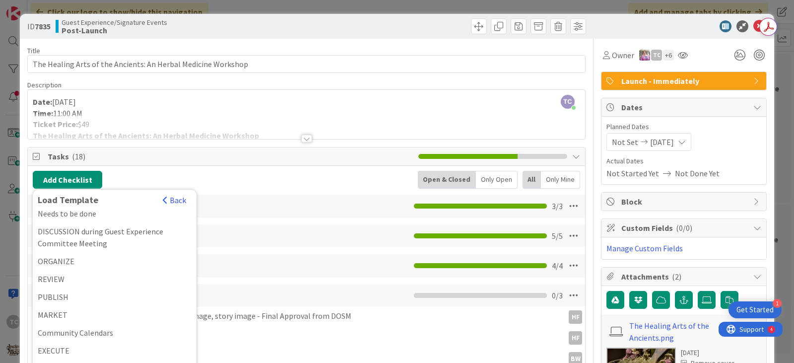
click at [95, 332] on div "Community Calendars" at bounding box center [115, 332] width 164 height 18
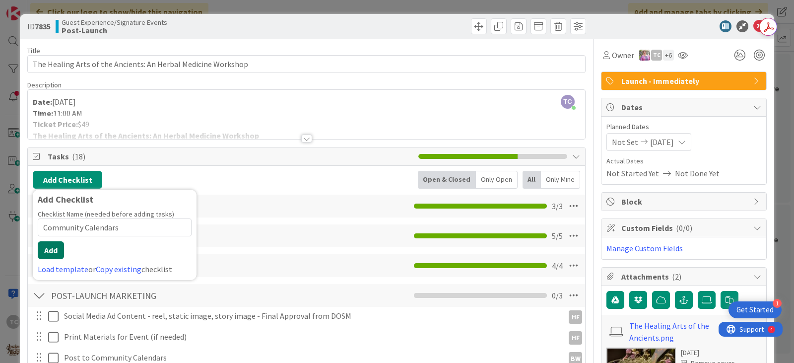
click at [44, 254] on button "Add" at bounding box center [51, 250] width 26 height 18
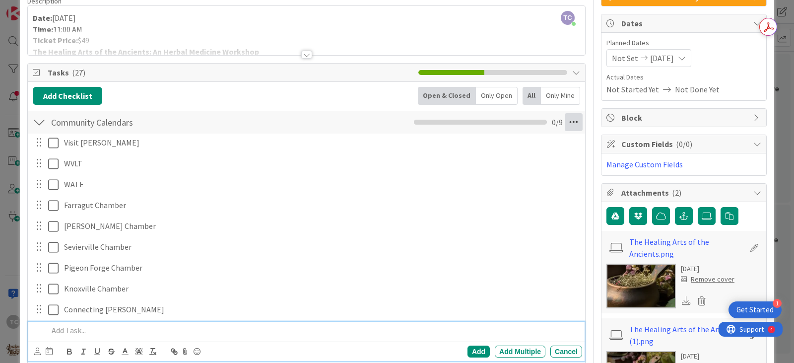
click at [567, 118] on icon at bounding box center [573, 122] width 18 height 18
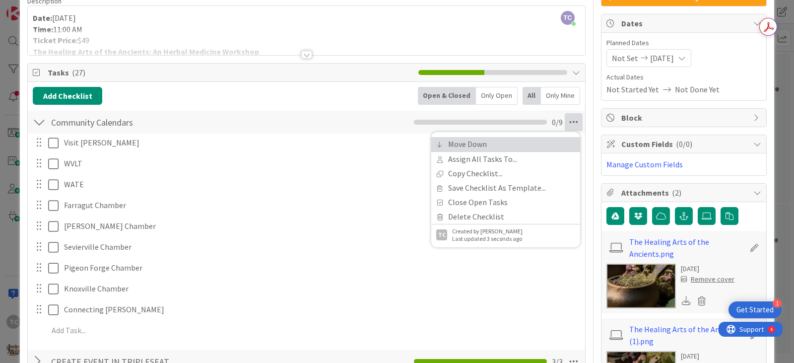
click at [477, 145] on link "Move Down" at bounding box center [505, 144] width 149 height 14
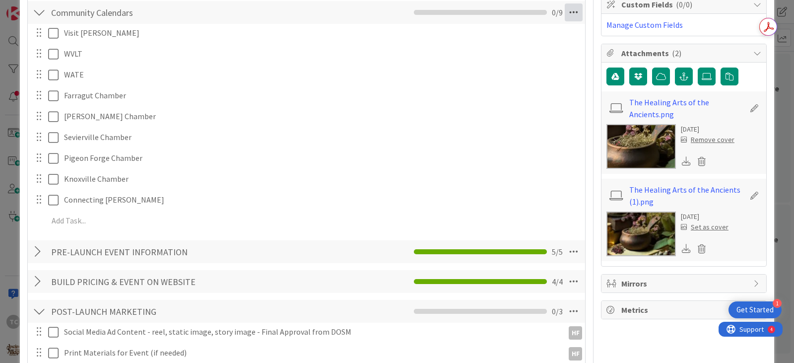
click at [568, 14] on icon at bounding box center [573, 12] width 18 height 18
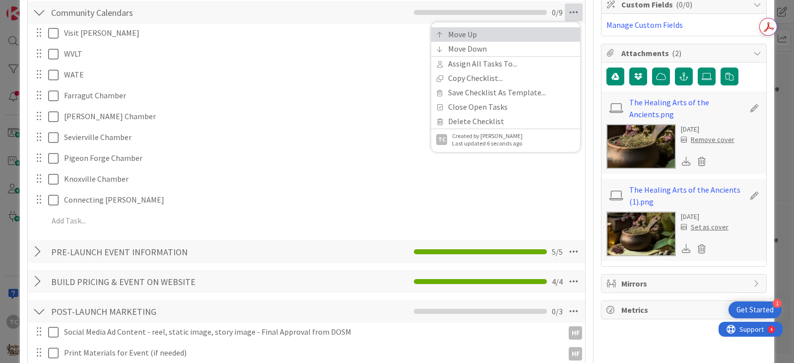
click at [495, 40] on link "Move Up" at bounding box center [505, 34] width 149 height 14
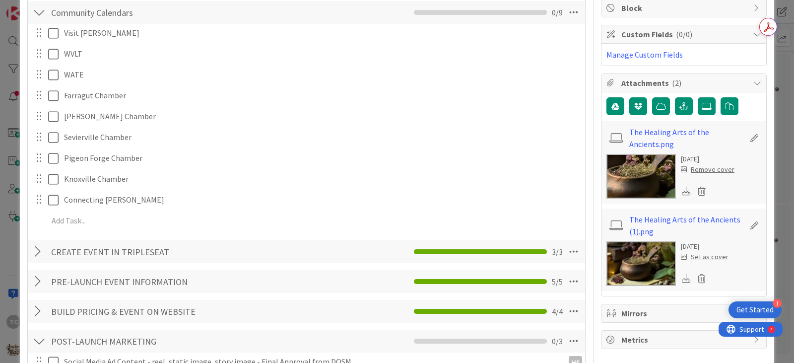
drag, startPoint x: 568, startPoint y: 16, endPoint x: 557, endPoint y: 28, distance: 16.5
click at [568, 17] on icon at bounding box center [573, 12] width 18 height 18
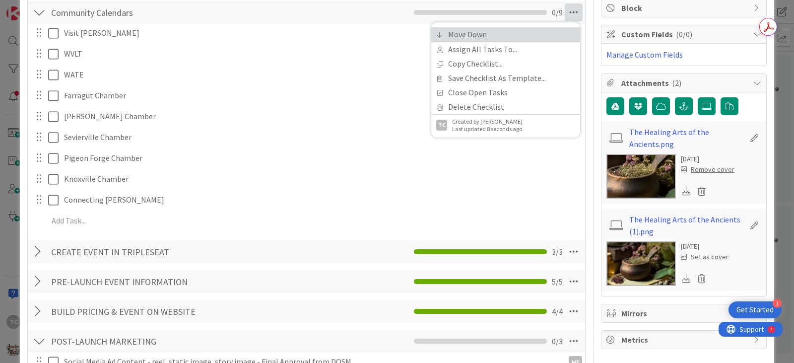
click at [481, 41] on link "Move Down" at bounding box center [505, 34] width 149 height 14
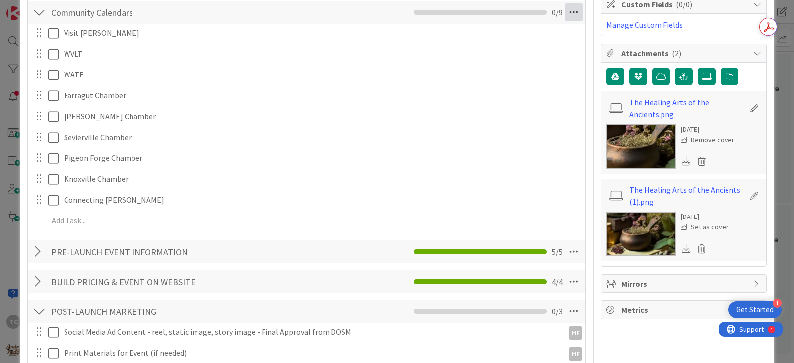
click at [568, 14] on icon at bounding box center [573, 12] width 18 height 18
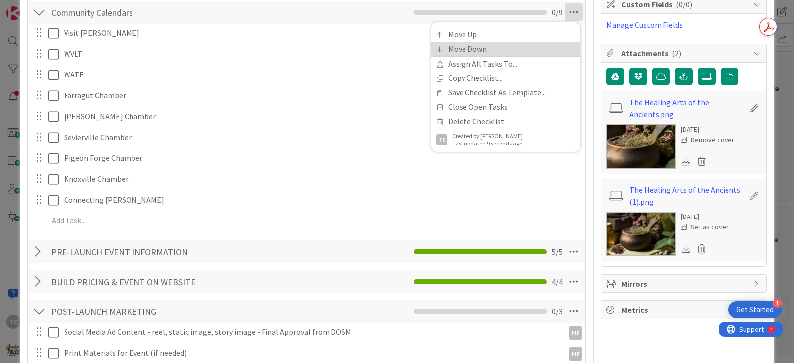
click at [499, 48] on link "Move Down" at bounding box center [505, 49] width 149 height 14
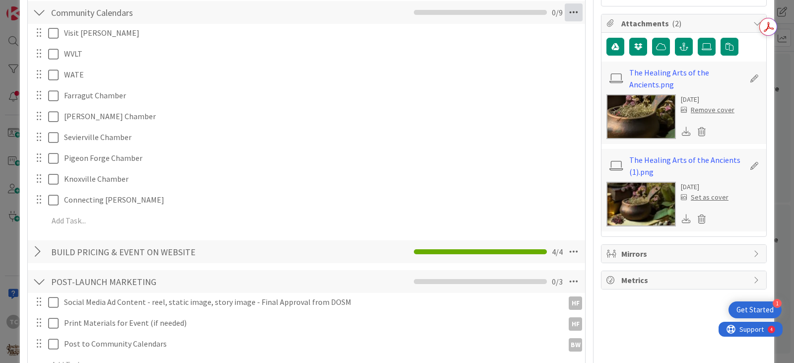
click at [573, 12] on icon at bounding box center [573, 12] width 18 height 18
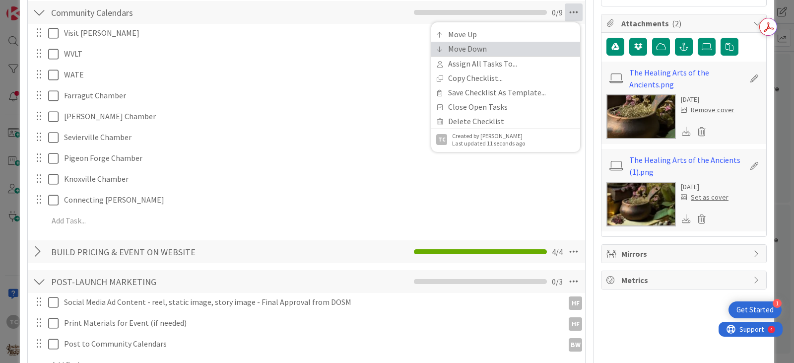
drag, startPoint x: 467, startPoint y: 45, endPoint x: 481, endPoint y: 36, distance: 17.2
click at [467, 45] on link "Move Down" at bounding box center [505, 49] width 149 height 14
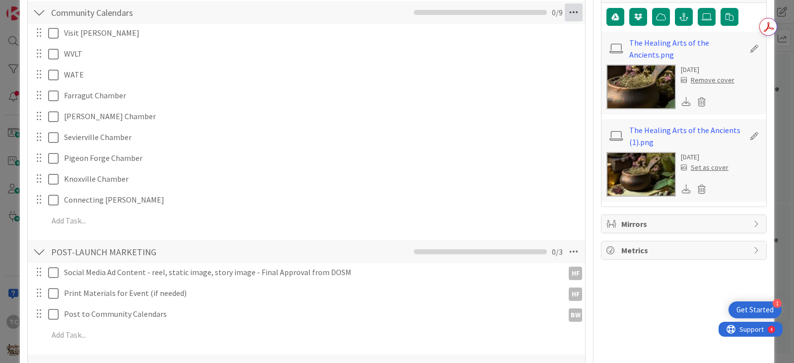
click at [566, 10] on icon at bounding box center [573, 12] width 18 height 18
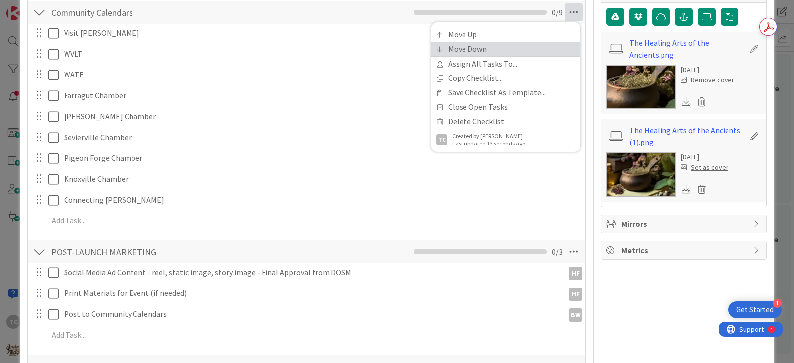
click at [486, 49] on link "Move Down" at bounding box center [505, 49] width 149 height 14
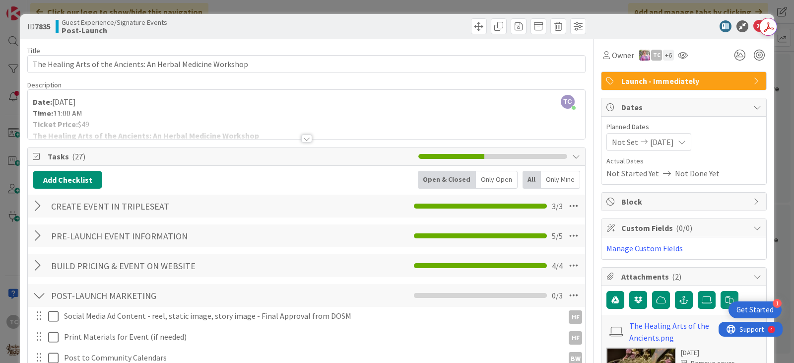
click at [388, 6] on div "ID 7835 Guest Experience/Signature Events Post-Launch Title 61 / 128 The Healin…" at bounding box center [397, 181] width 794 height 363
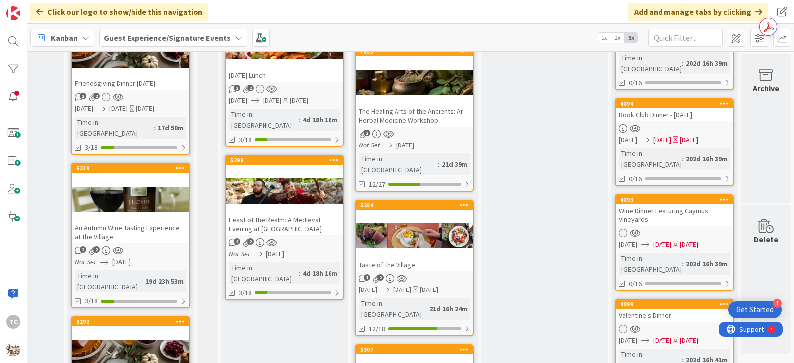
click at [414, 258] on div "Taste of the Village" at bounding box center [414, 264] width 117 height 13
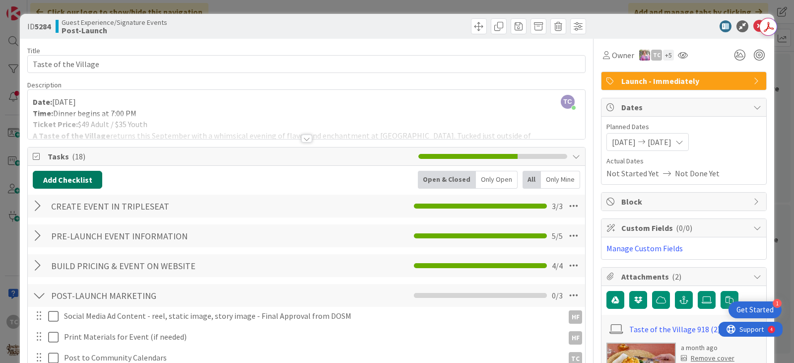
click at [78, 183] on button "Add Checklist" at bounding box center [67, 180] width 69 height 18
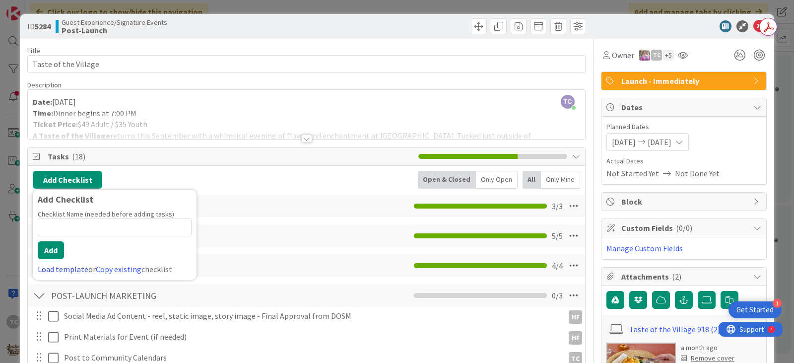
click at [52, 267] on link "Load template" at bounding box center [63, 269] width 51 height 10
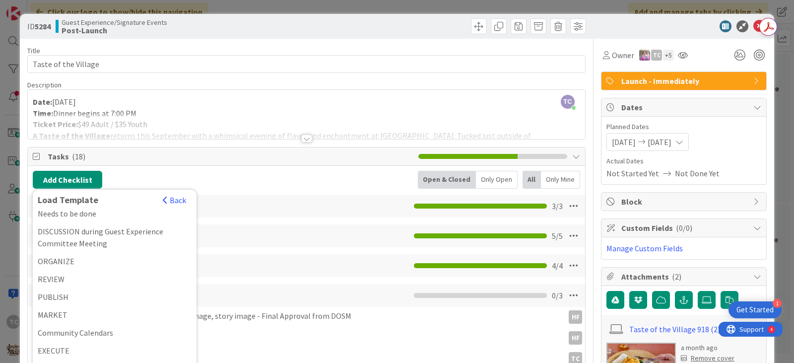
click at [70, 332] on div "Community Calendars" at bounding box center [115, 332] width 164 height 18
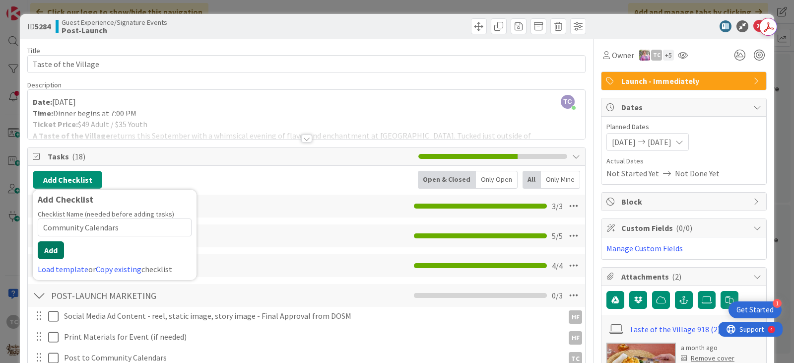
drag, startPoint x: 38, startPoint y: 247, endPoint x: 76, endPoint y: 238, distance: 39.8
click at [38, 247] on button "Add" at bounding box center [51, 250] width 26 height 18
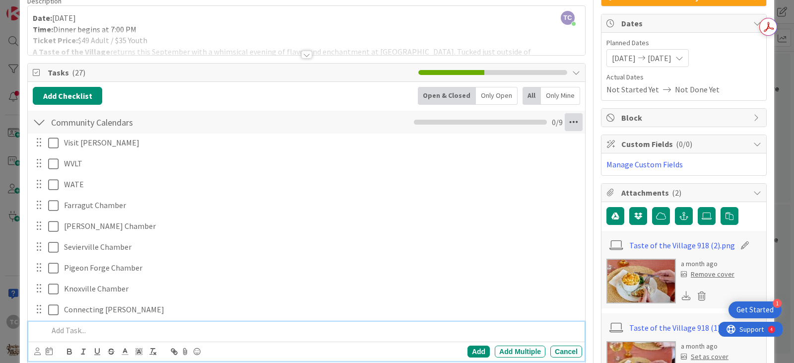
click at [566, 120] on icon at bounding box center [573, 122] width 18 height 18
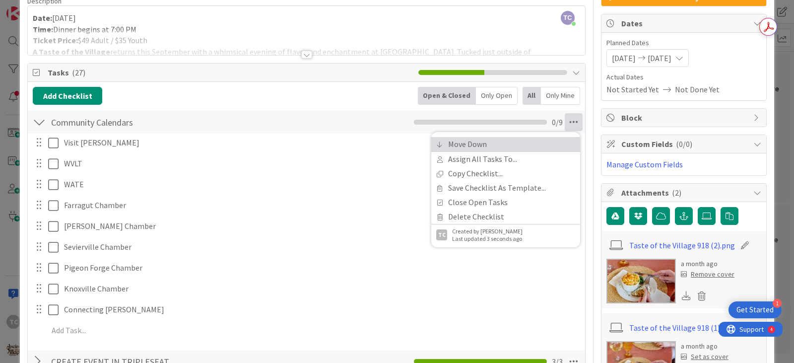
click at [484, 145] on link "Move Down" at bounding box center [505, 144] width 149 height 14
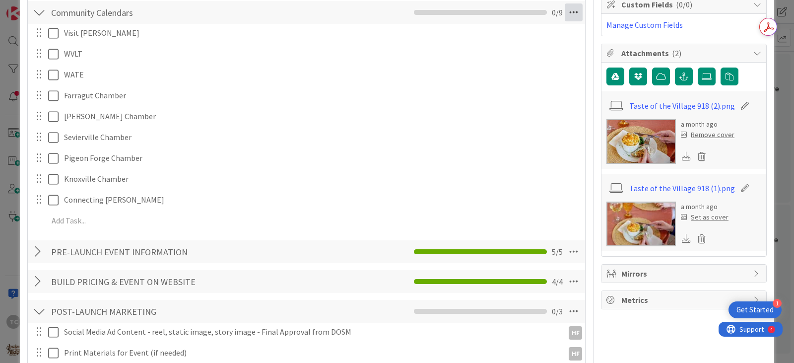
click at [567, 14] on icon at bounding box center [573, 12] width 18 height 18
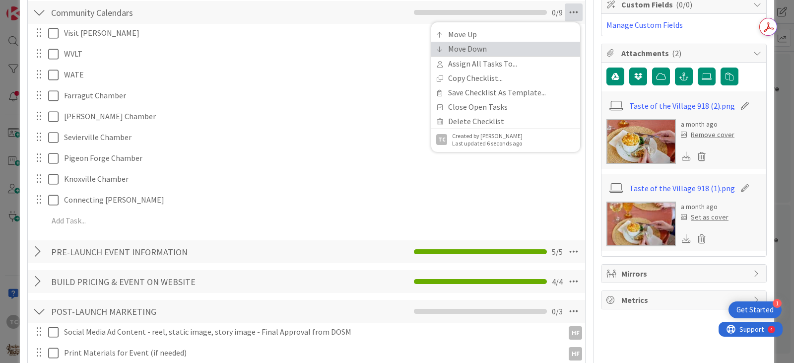
click at [490, 54] on link "Move Down" at bounding box center [505, 49] width 149 height 14
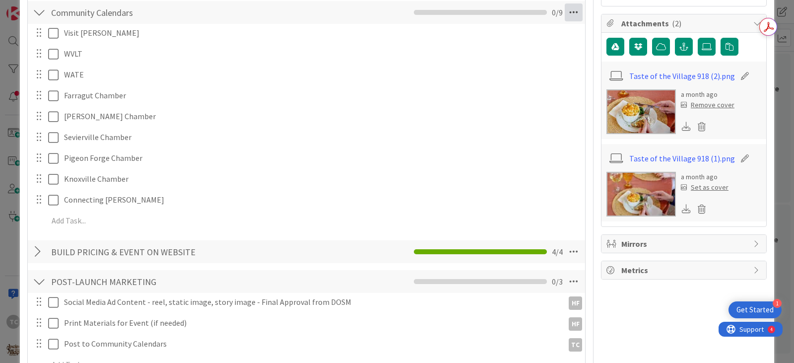
click at [573, 14] on icon at bounding box center [573, 12] width 18 height 18
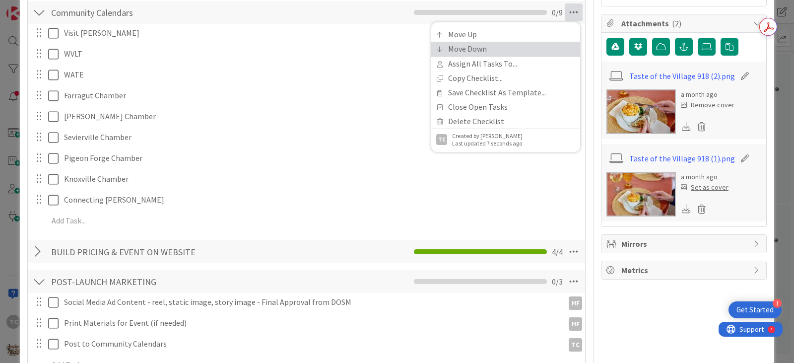
click at [509, 48] on link "Move Down" at bounding box center [505, 49] width 149 height 14
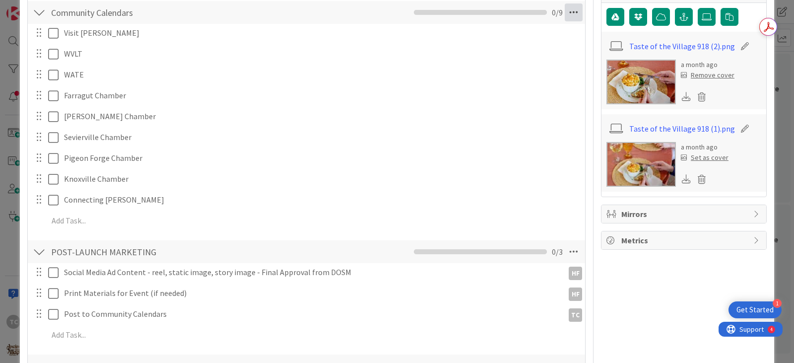
click at [575, 15] on icon at bounding box center [573, 12] width 18 height 18
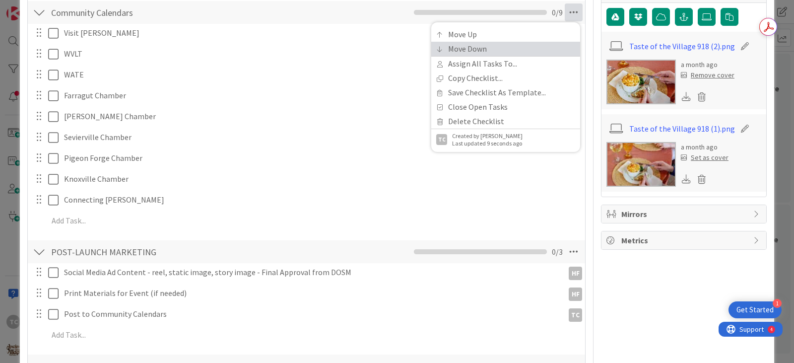
click at [478, 48] on link "Move Down" at bounding box center [505, 49] width 149 height 14
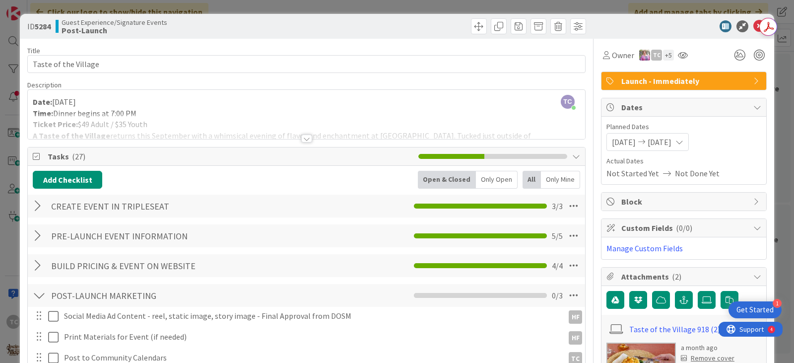
click at [191, 8] on div "ID 5284 Guest Experience/Signature Events Post-Launch Title 20 / 128 Taste of t…" at bounding box center [397, 181] width 794 height 363
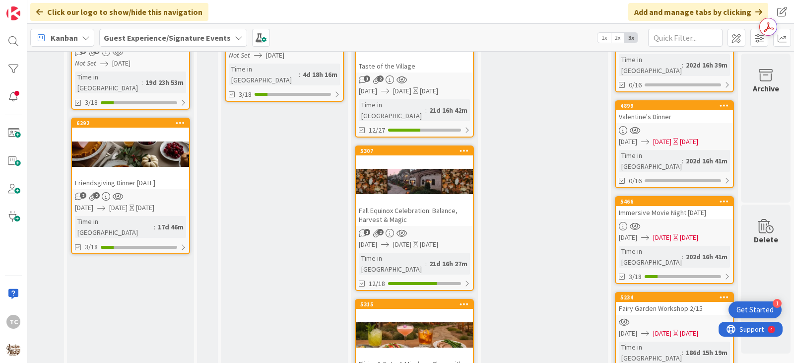
click at [399, 204] on div "Fall Equinox Celebration: Balance, Harvest & Magic" at bounding box center [414, 215] width 117 height 22
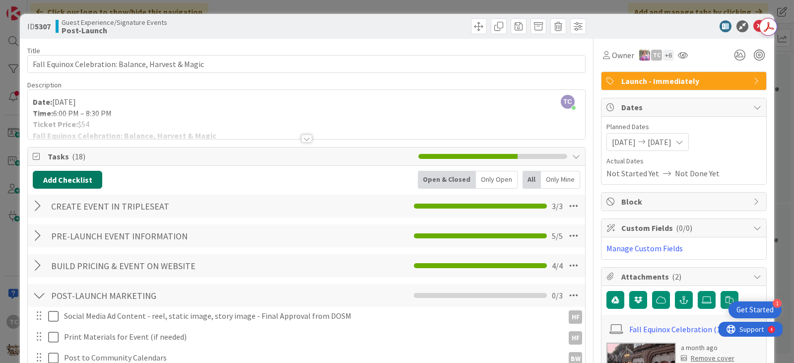
click at [85, 185] on button "Add Checklist" at bounding box center [67, 180] width 69 height 18
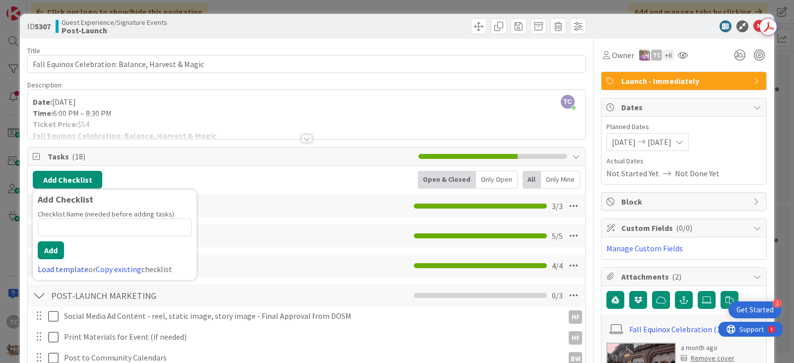
click at [61, 268] on link "Load template" at bounding box center [63, 269] width 51 height 10
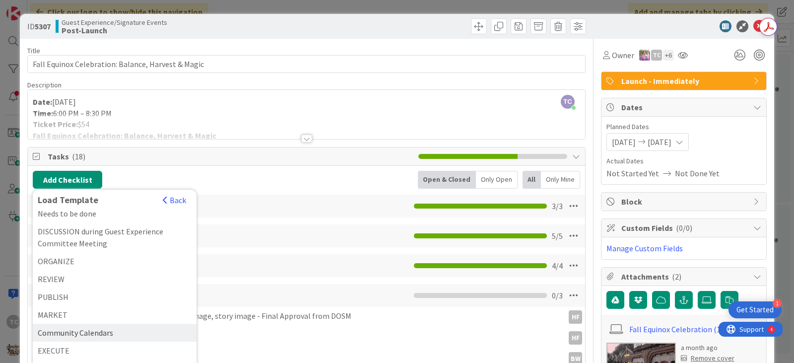
click at [86, 329] on div "Community Calendars" at bounding box center [115, 332] width 164 height 18
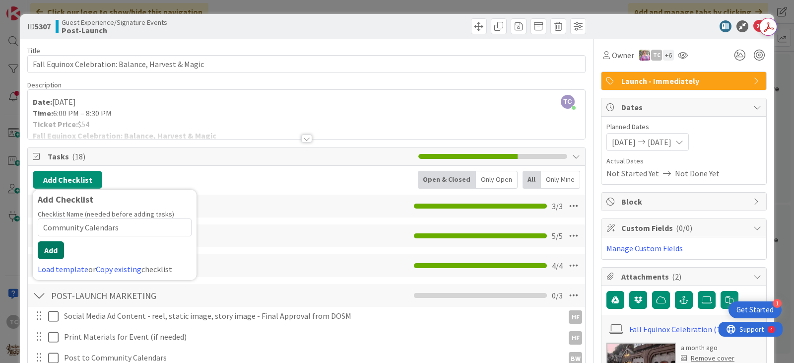
click at [51, 246] on button "Add" at bounding box center [51, 250] width 26 height 18
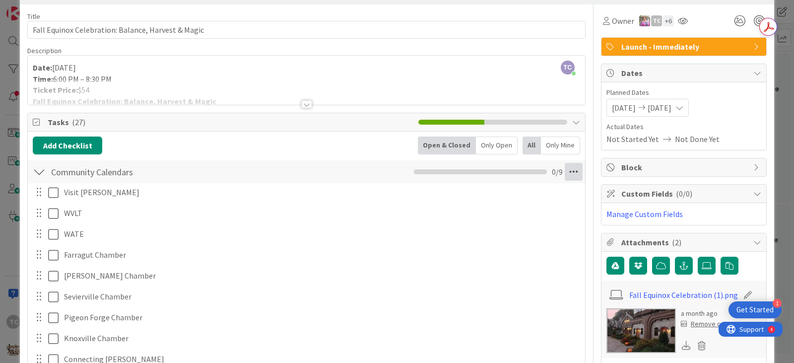
click at [564, 171] on icon at bounding box center [573, 172] width 18 height 18
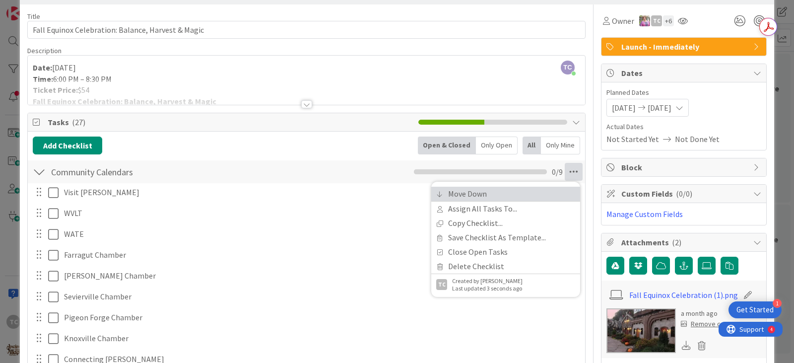
click at [486, 193] on link "Move Down" at bounding box center [505, 193] width 149 height 14
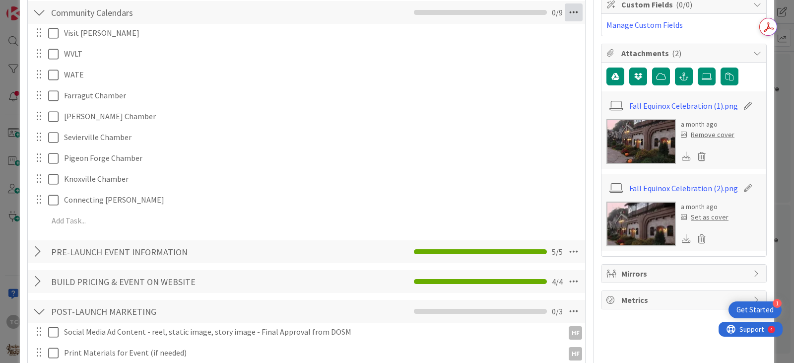
click at [564, 19] on icon at bounding box center [573, 12] width 18 height 18
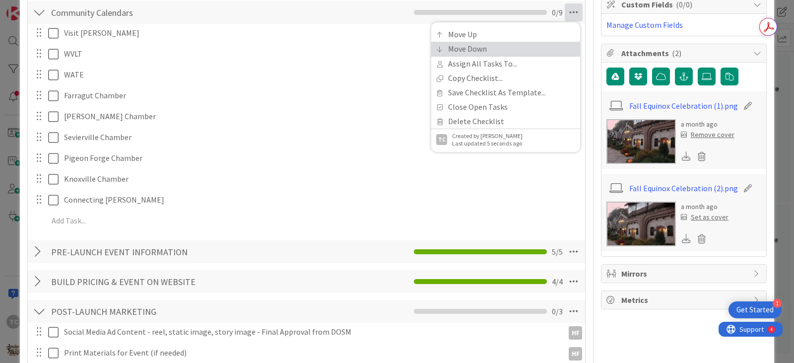
click at [486, 45] on link "Move Down" at bounding box center [505, 49] width 149 height 14
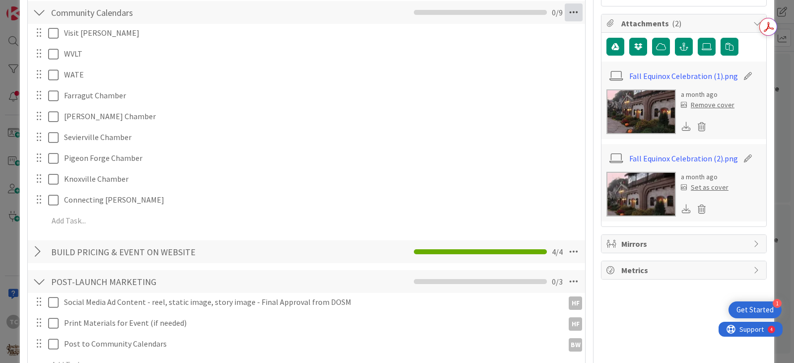
click at [564, 11] on icon at bounding box center [573, 12] width 18 height 18
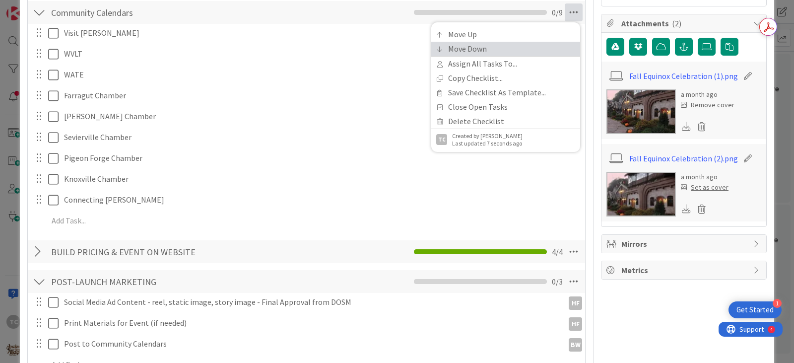
click at [493, 51] on link "Move Down" at bounding box center [505, 49] width 149 height 14
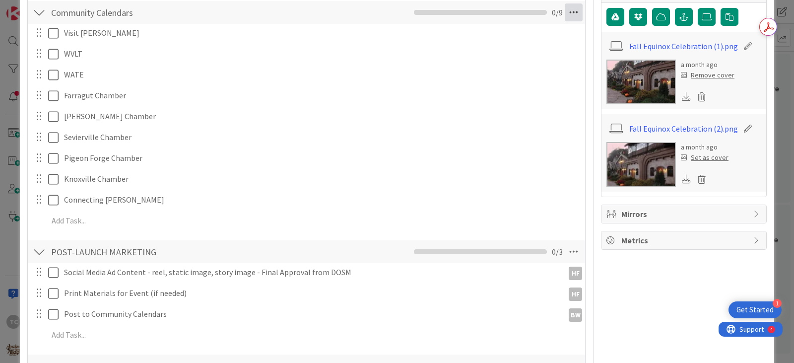
drag, startPoint x: 562, startPoint y: 15, endPoint x: 538, endPoint y: 29, distance: 27.6
click at [564, 16] on icon at bounding box center [573, 12] width 18 height 18
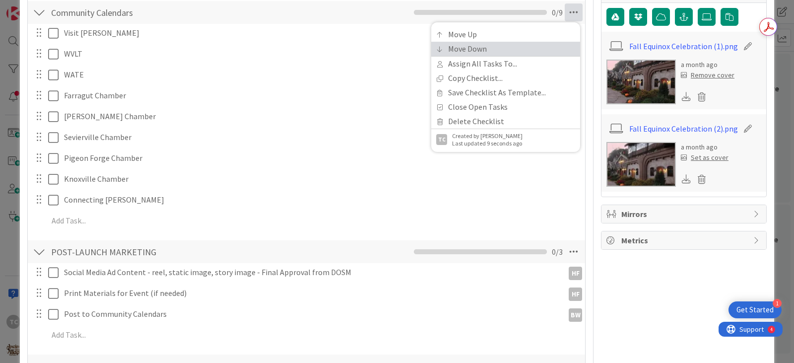
click at [485, 48] on link "Move Down" at bounding box center [505, 49] width 149 height 14
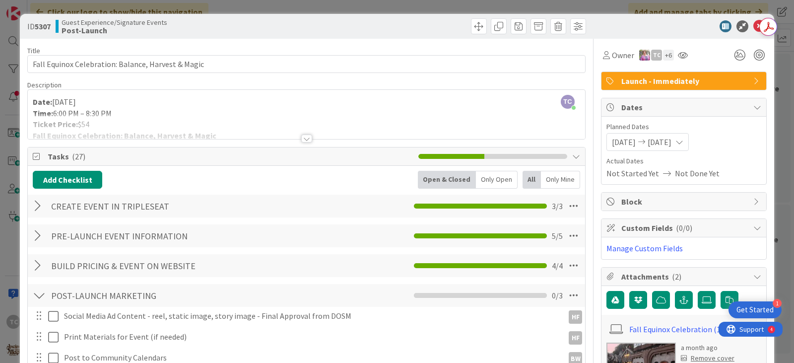
click at [308, 9] on div "ID 5307 Guest Experience/Signature Events Post-Launch Title 50 / 128 Fall Equin…" at bounding box center [397, 181] width 794 height 363
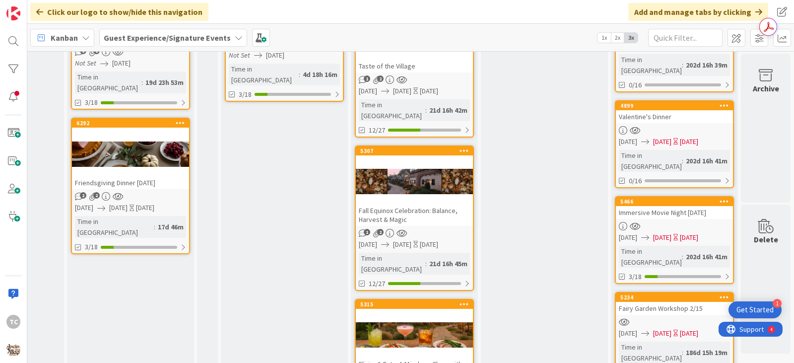
click at [422, 357] on div "Elixirs & Eats: A Mixology Class with Dinner" at bounding box center [414, 368] width 117 height 22
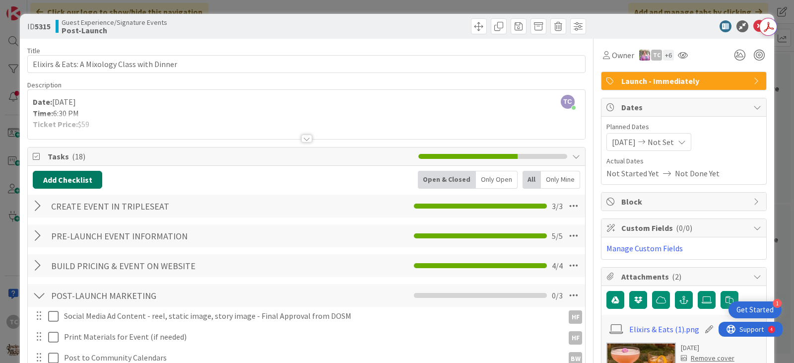
click at [51, 178] on button "Add Checklist" at bounding box center [67, 180] width 69 height 18
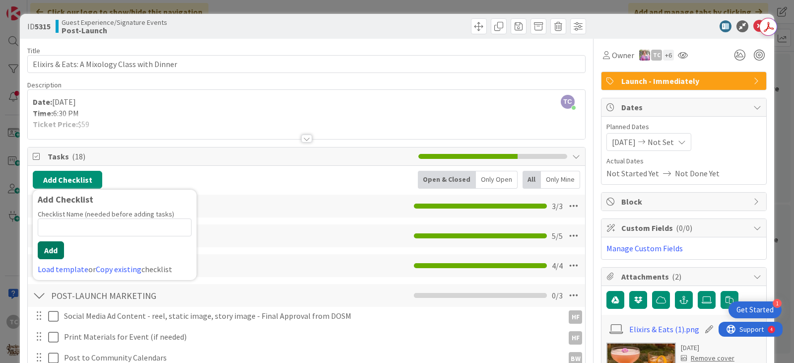
click at [47, 254] on button "Add" at bounding box center [51, 250] width 26 height 18
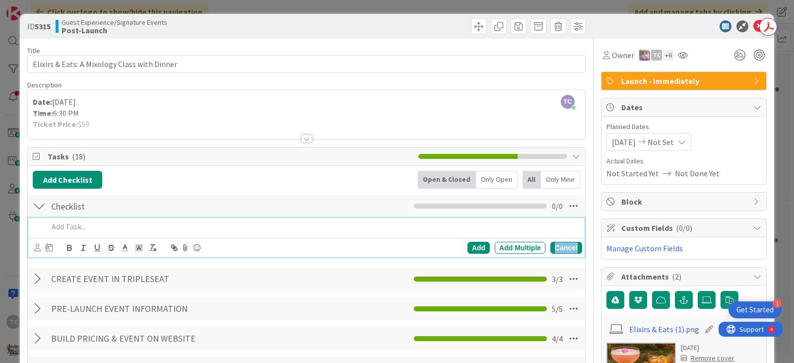
click at [552, 245] on div "Cancel" at bounding box center [566, 248] width 32 height 12
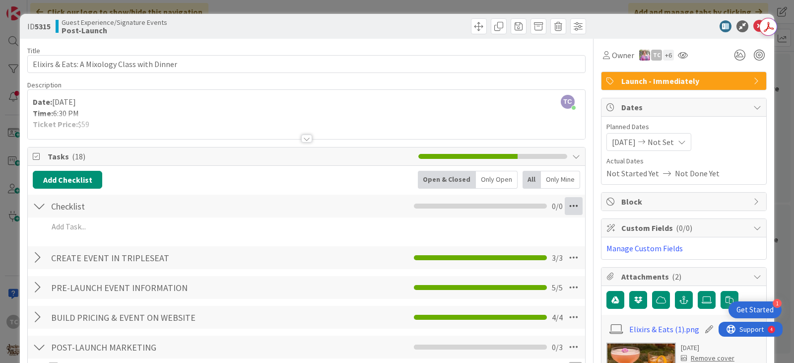
click at [570, 207] on icon at bounding box center [573, 206] width 18 height 18
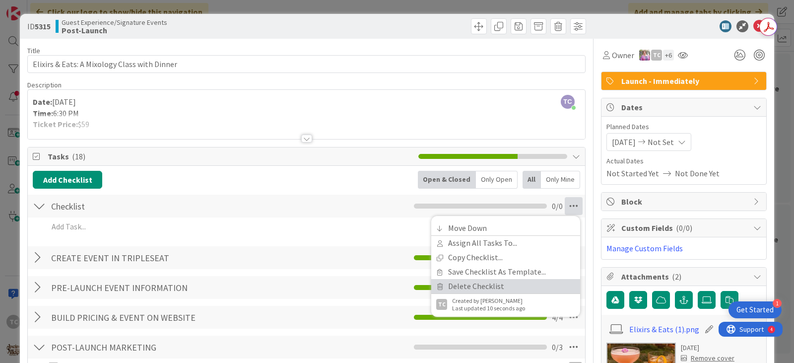
click at [462, 282] on link "Delete Checklist" at bounding box center [505, 286] width 149 height 14
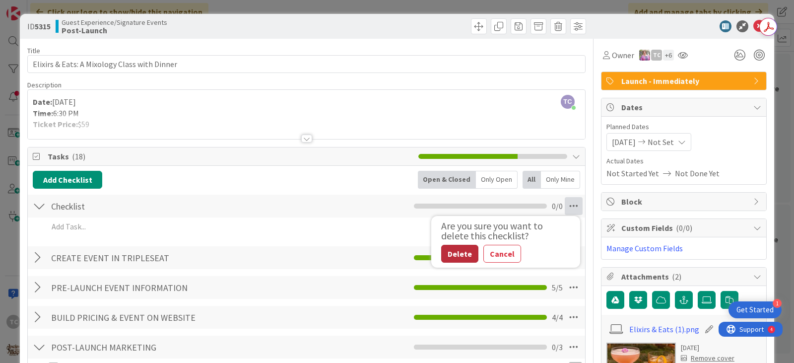
drag, startPoint x: 442, startPoint y: 254, endPoint x: 451, endPoint y: 253, distance: 9.4
click at [453, 257] on button "Delete" at bounding box center [459, 254] width 37 height 18
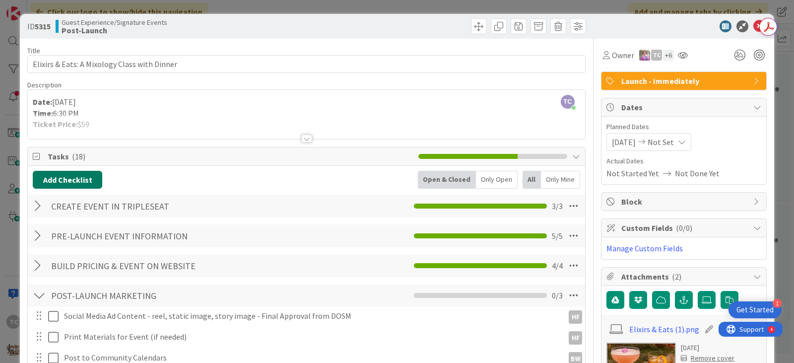
click at [77, 187] on button "Add Checklist" at bounding box center [67, 180] width 69 height 18
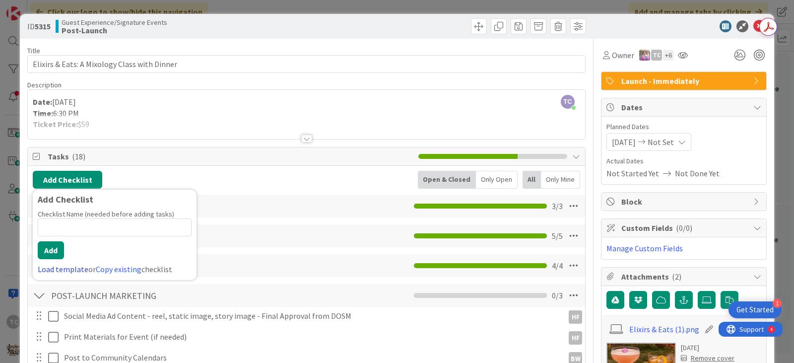
click at [53, 268] on link "Load template" at bounding box center [63, 269] width 51 height 10
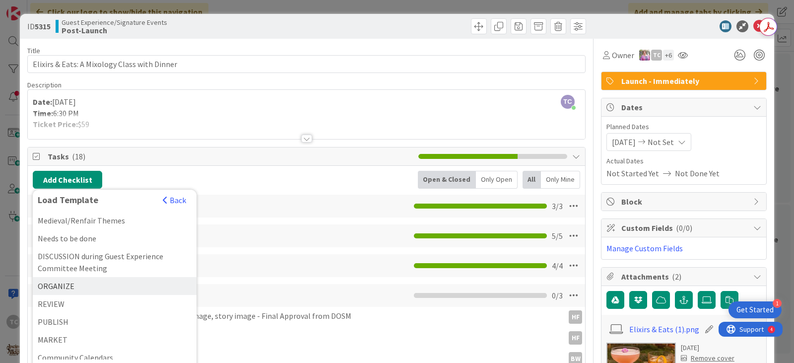
scroll to position [42, 0]
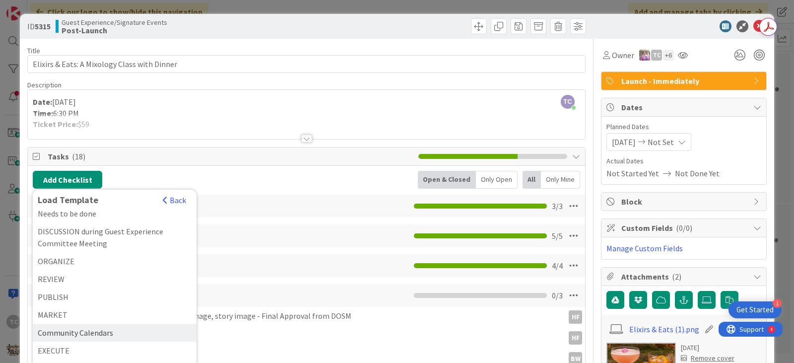
click at [103, 333] on div "Community Calendars" at bounding box center [115, 332] width 164 height 18
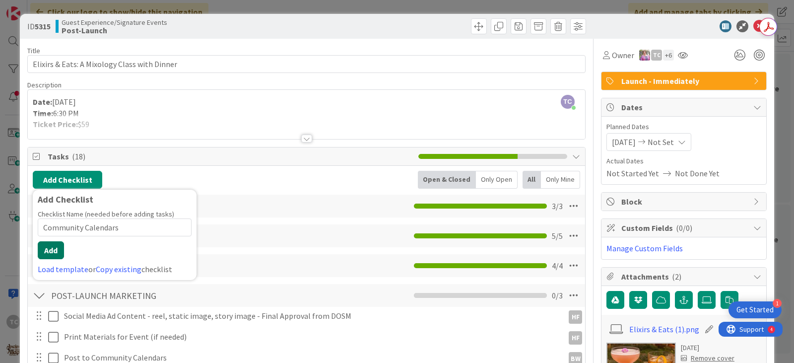
click at [50, 255] on button "Add" at bounding box center [51, 250] width 26 height 18
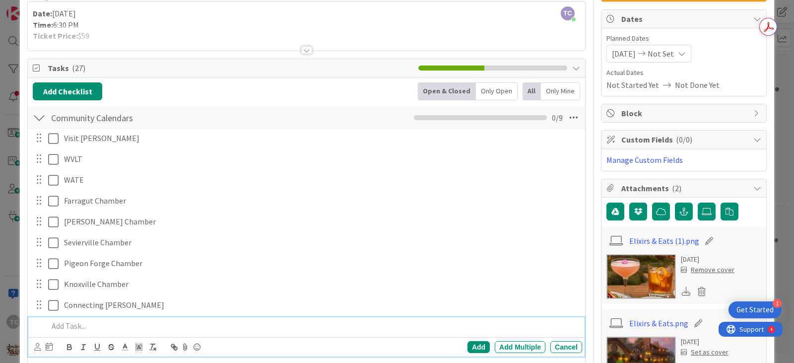
scroll to position [84, 0]
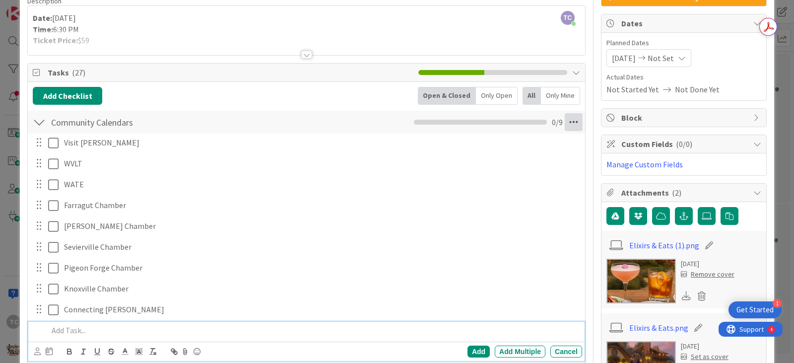
click at [566, 119] on icon at bounding box center [573, 122] width 18 height 18
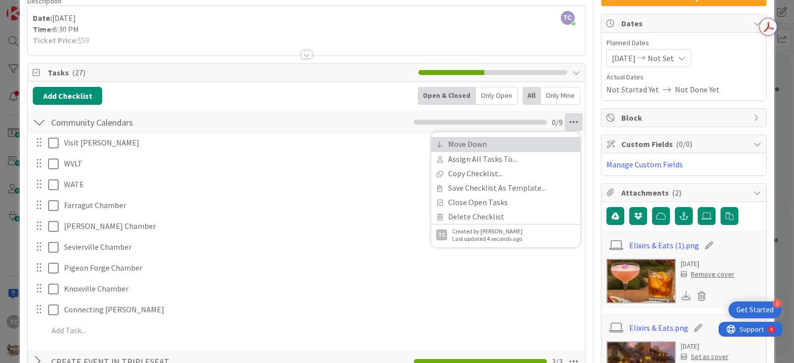
click at [515, 146] on link "Move Down" at bounding box center [505, 144] width 149 height 14
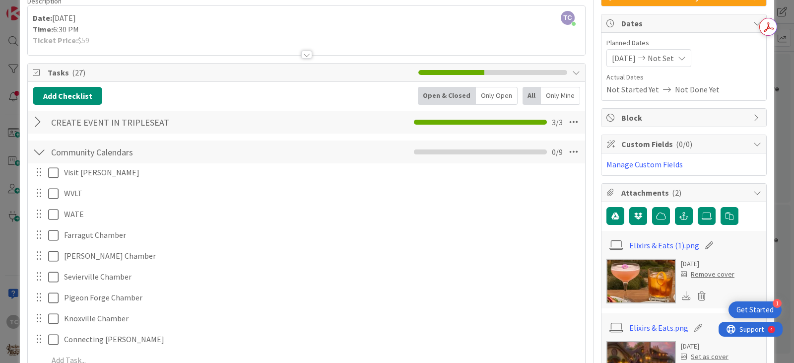
scroll to position [223, 0]
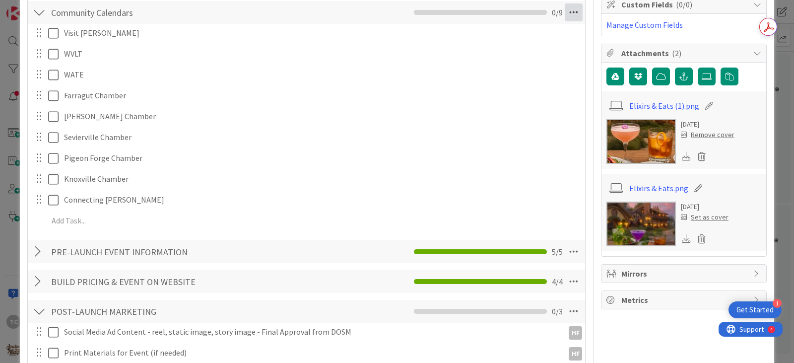
click at [572, 11] on icon at bounding box center [573, 12] width 18 height 18
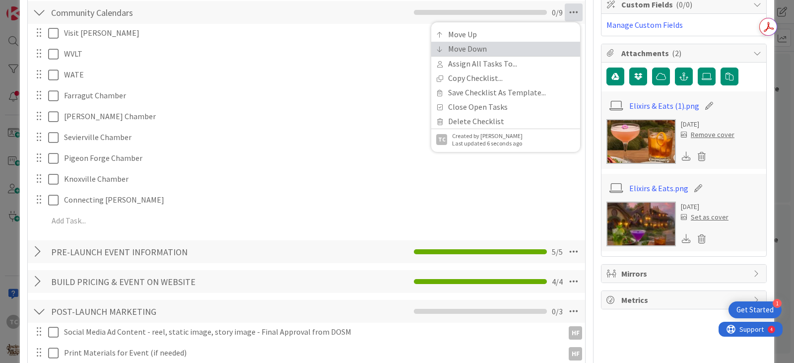
click at [555, 45] on link "Move Down" at bounding box center [505, 49] width 149 height 14
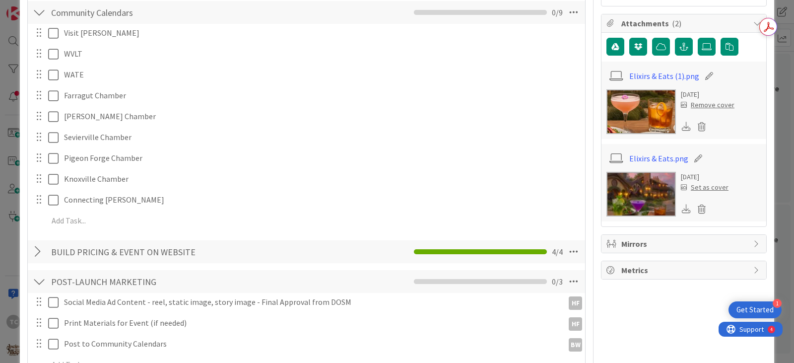
drag, startPoint x: 570, startPoint y: 16, endPoint x: 565, endPoint y: 32, distance: 17.1
click at [570, 17] on icon at bounding box center [573, 12] width 18 height 18
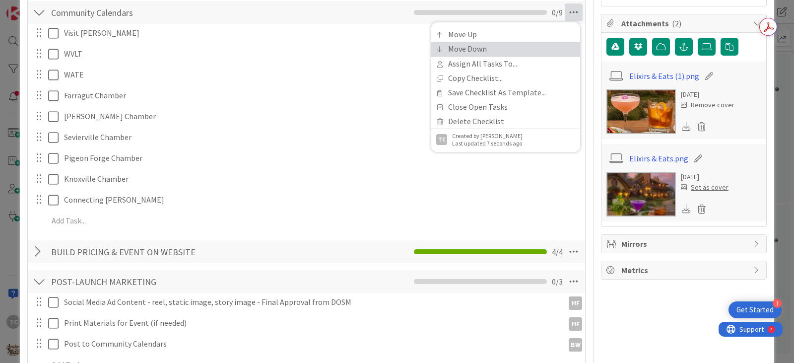
click at [533, 48] on link "Move Down" at bounding box center [505, 49] width 149 height 14
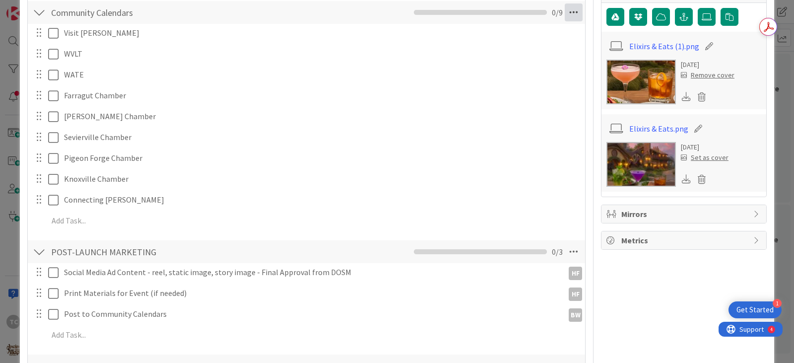
click at [566, 10] on icon at bounding box center [573, 12] width 18 height 18
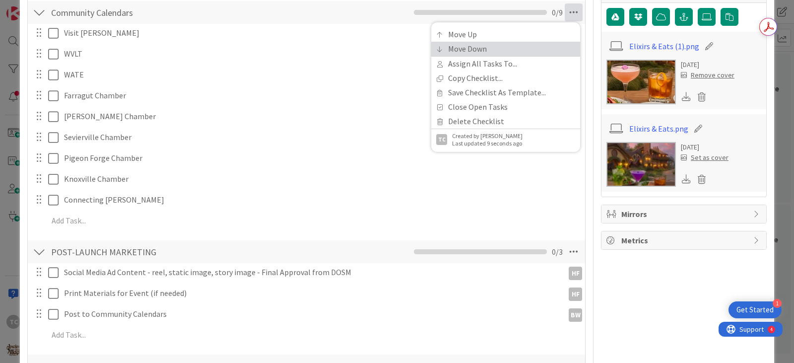
click at [514, 46] on link "Move Down" at bounding box center [505, 49] width 149 height 14
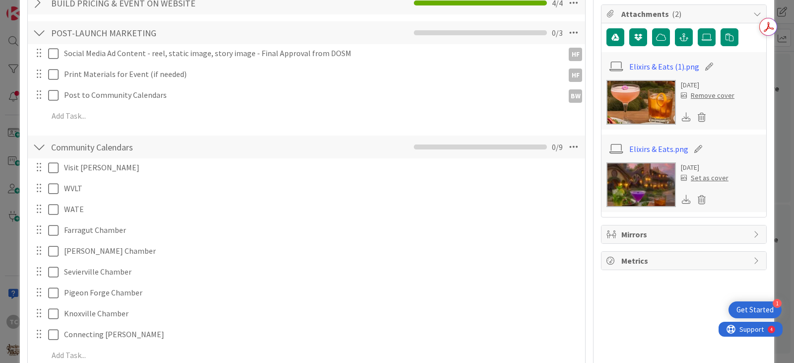
scroll to position [0, 0]
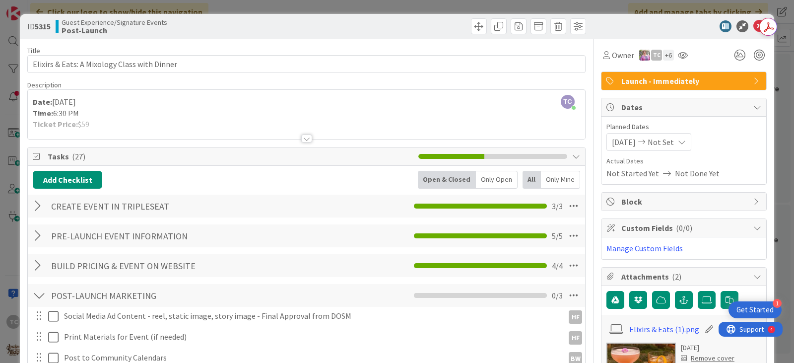
click at [367, 6] on div "ID 5315 Guest Experience/Signature Events Post-Launch Title 44 / 128 Elixirs & …" at bounding box center [397, 181] width 794 height 363
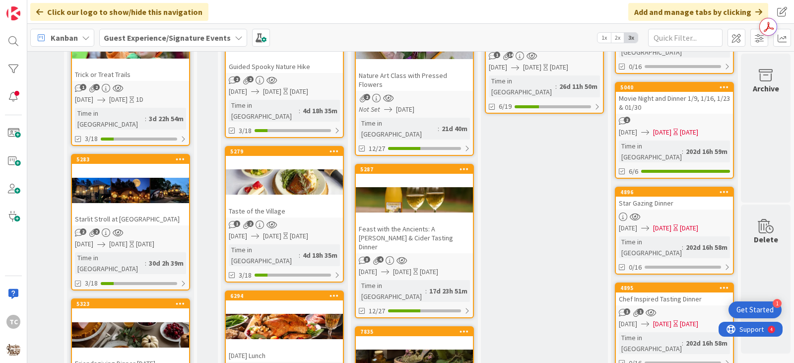
scroll to position [53, 279]
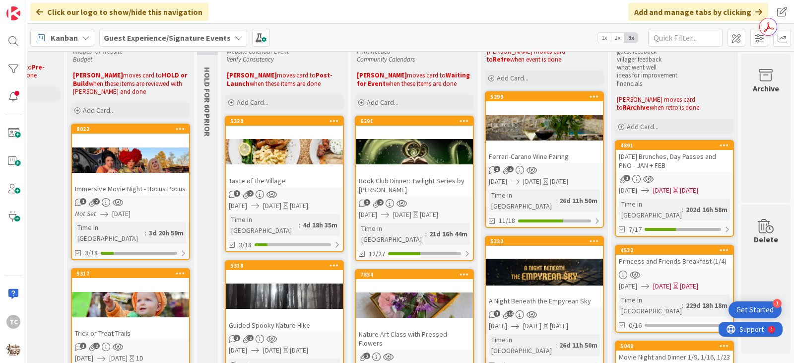
click at [282, 184] on div "Taste of the Village" at bounding box center [284, 180] width 117 height 13
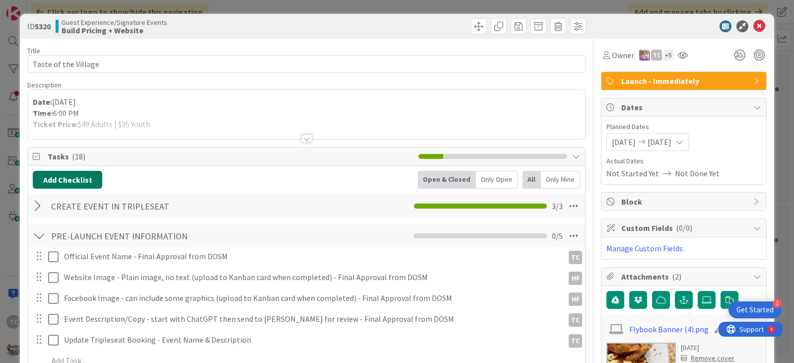
click at [55, 180] on button "Add Checklist" at bounding box center [67, 180] width 69 height 18
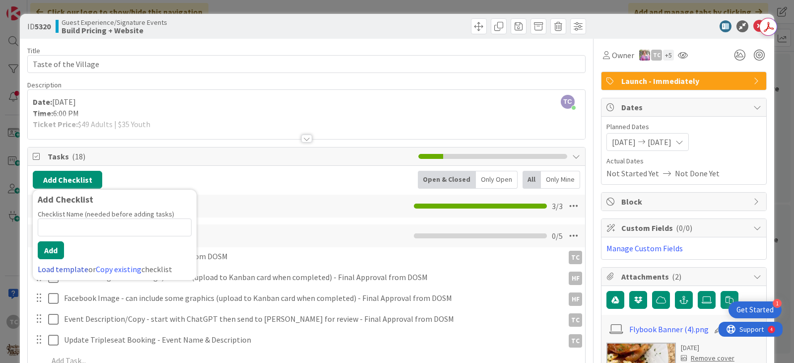
click at [53, 269] on link "Load template" at bounding box center [63, 269] width 51 height 10
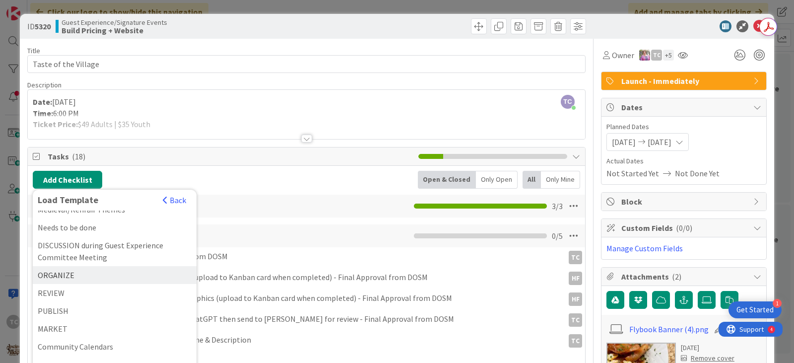
scroll to position [42, 0]
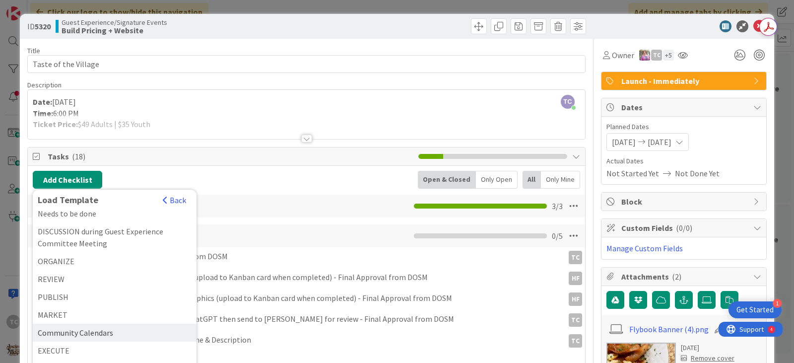
click at [96, 330] on div "Community Calendars" at bounding box center [115, 332] width 164 height 18
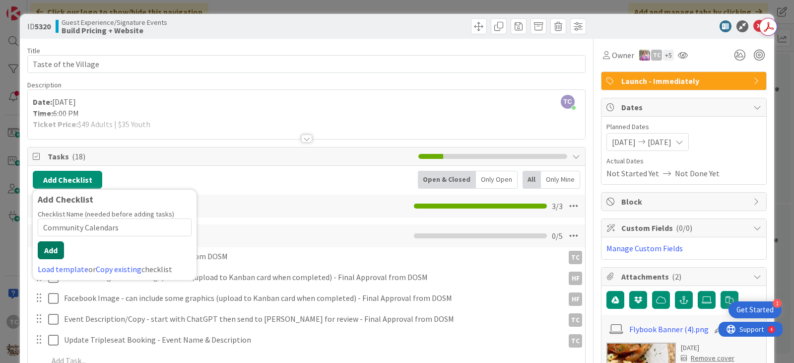
click at [51, 252] on button "Add" at bounding box center [51, 250] width 26 height 18
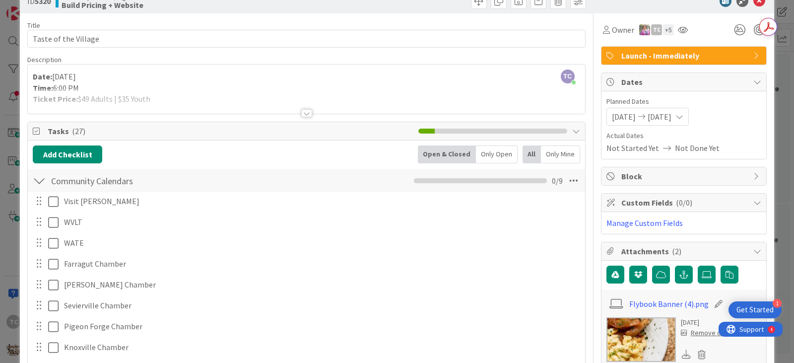
scroll to position [0, 0]
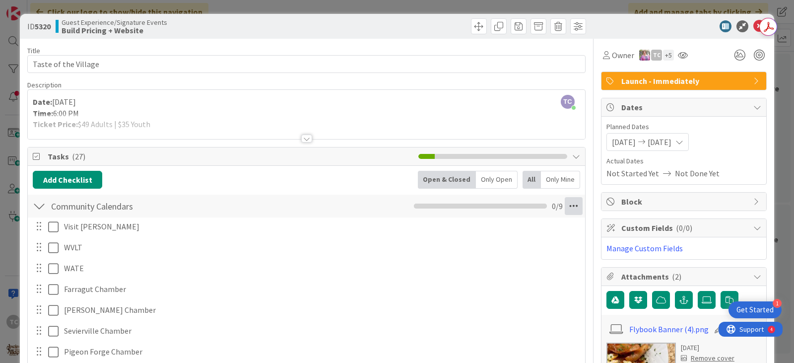
click at [564, 205] on icon at bounding box center [573, 206] width 18 height 18
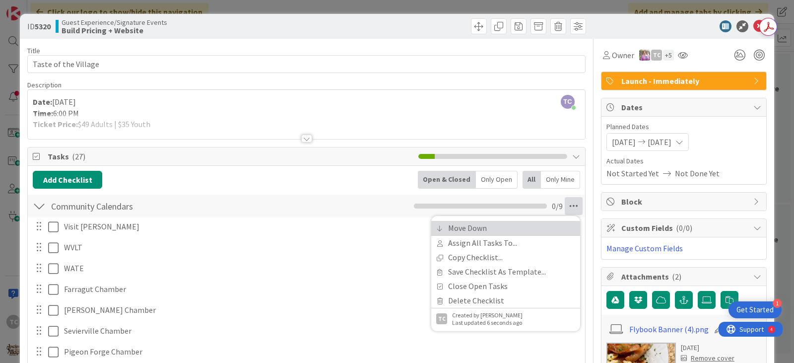
click at [499, 225] on link "Move Down" at bounding box center [505, 228] width 149 height 14
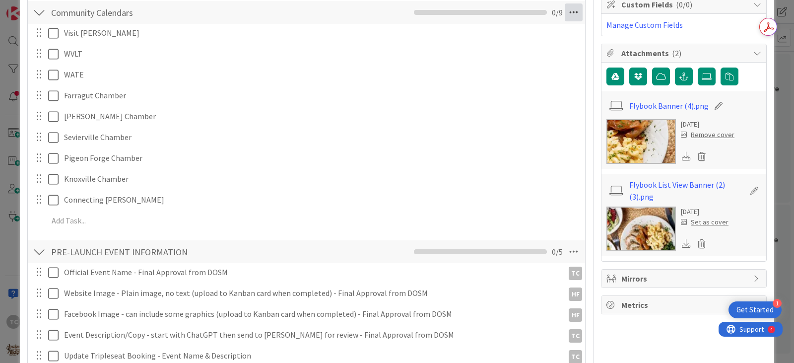
click at [565, 19] on icon at bounding box center [573, 12] width 18 height 18
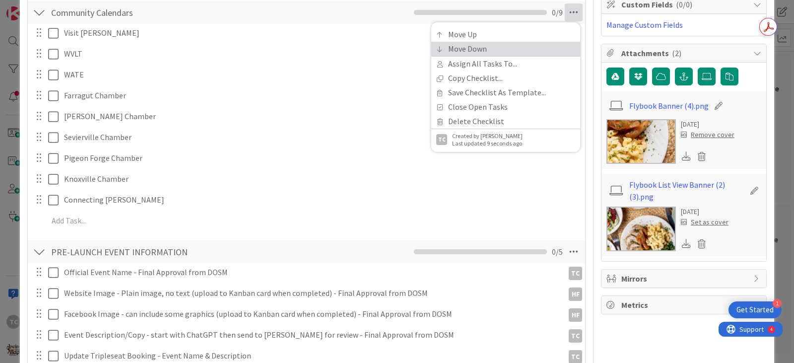
click at [508, 45] on link "Move Down" at bounding box center [505, 49] width 149 height 14
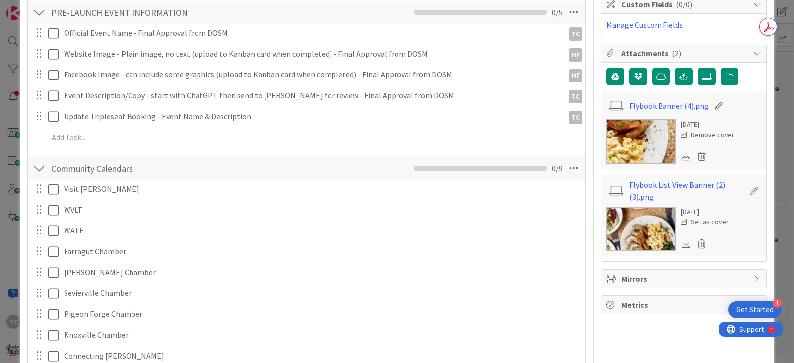
scroll to position [379, 0]
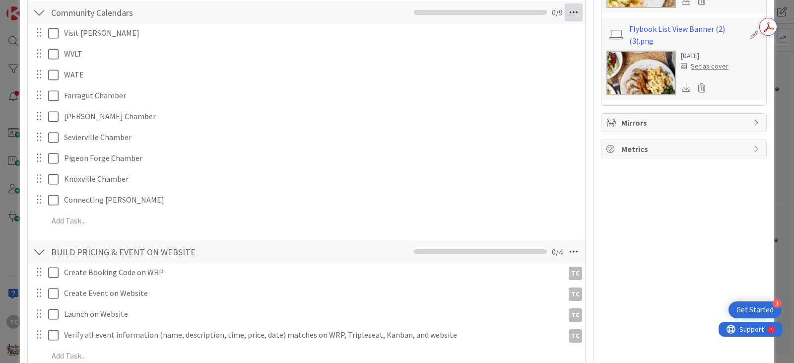
click at [564, 10] on icon at bounding box center [573, 12] width 18 height 18
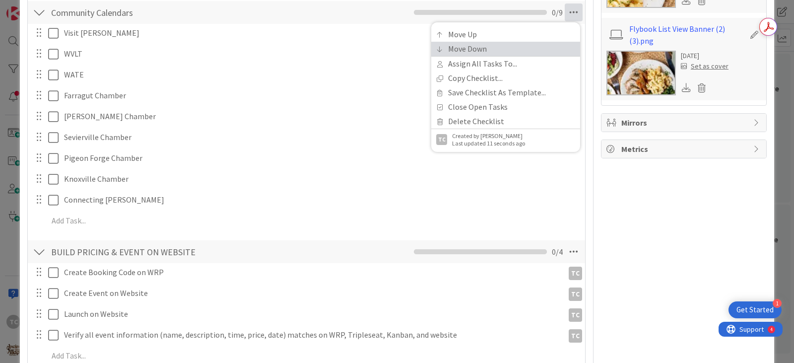
drag, startPoint x: 488, startPoint y: 48, endPoint x: 500, endPoint y: 43, distance: 13.4
click at [488, 47] on link "Move Down" at bounding box center [505, 49] width 149 height 14
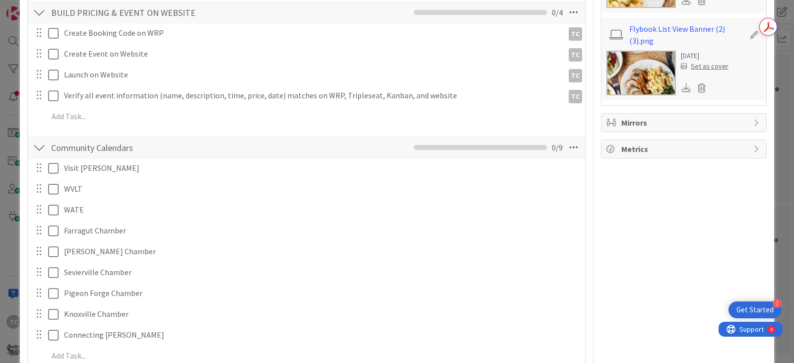
scroll to position [514, 0]
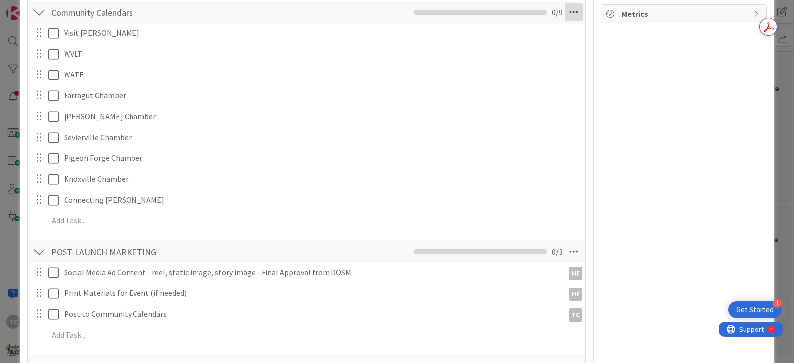
click at [568, 13] on icon at bounding box center [573, 12] width 18 height 18
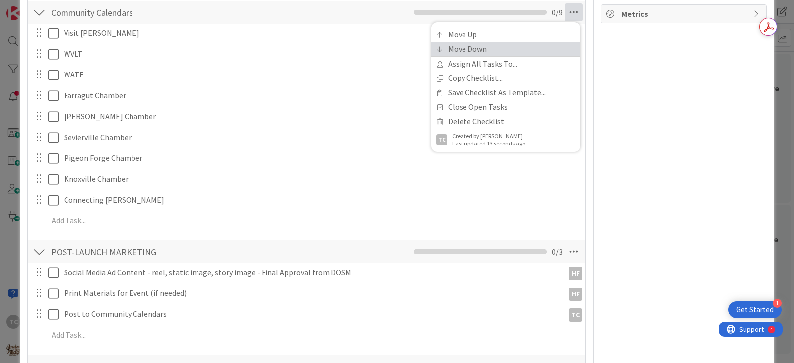
click at [507, 44] on link "Move Down" at bounding box center [505, 49] width 149 height 14
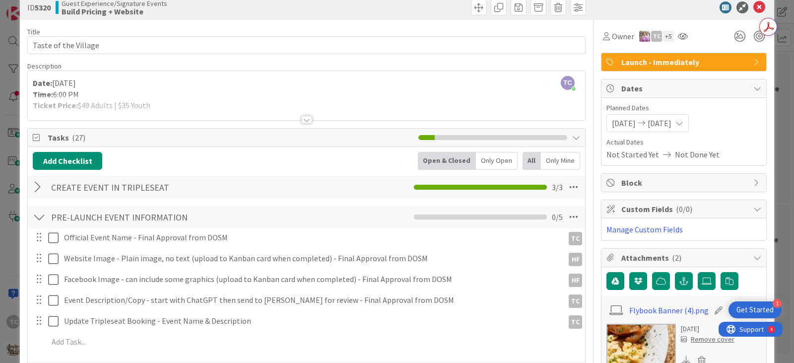
scroll to position [0, 0]
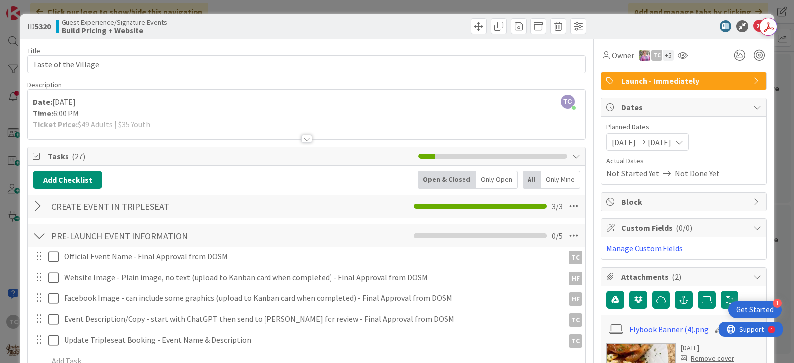
drag, startPoint x: 414, startPoint y: 6, endPoint x: 408, endPoint y: 9, distance: 6.7
click at [413, 7] on div "ID 5320 Guest Experience/Signature Events Build Pricing + Website Title 20 / 12…" at bounding box center [397, 181] width 794 height 363
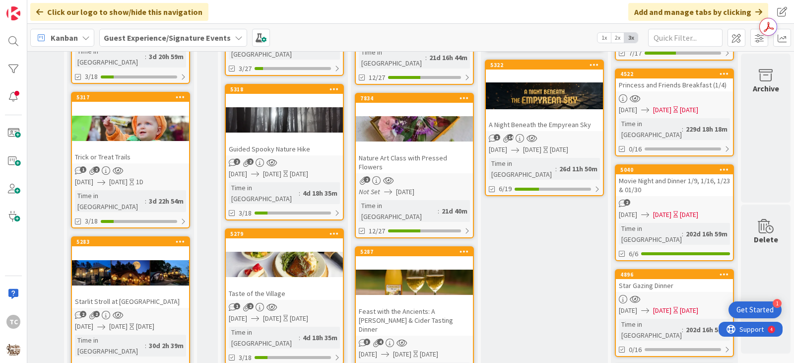
scroll to position [251, 279]
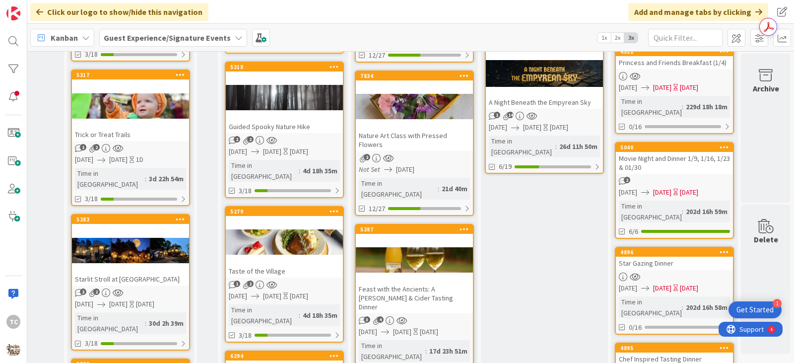
click at [291, 107] on div at bounding box center [284, 97] width 117 height 45
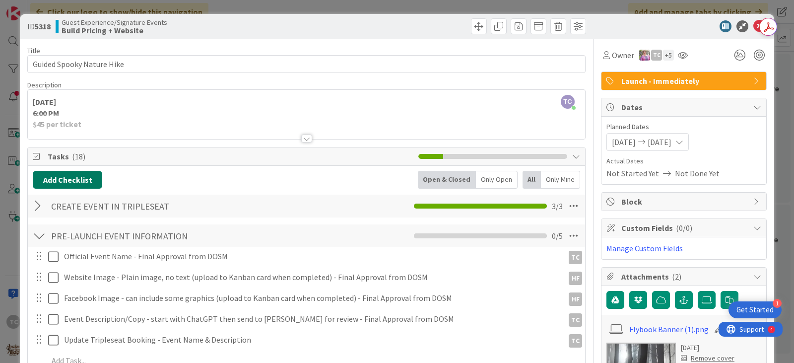
click at [84, 187] on button "Add Checklist" at bounding box center [67, 180] width 69 height 18
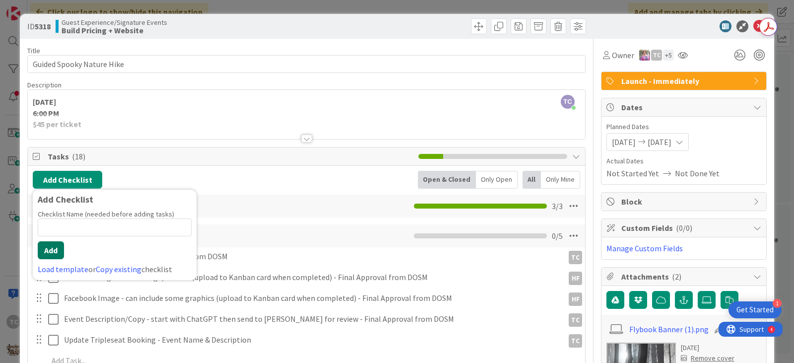
click at [51, 250] on button "Add" at bounding box center [51, 250] width 26 height 18
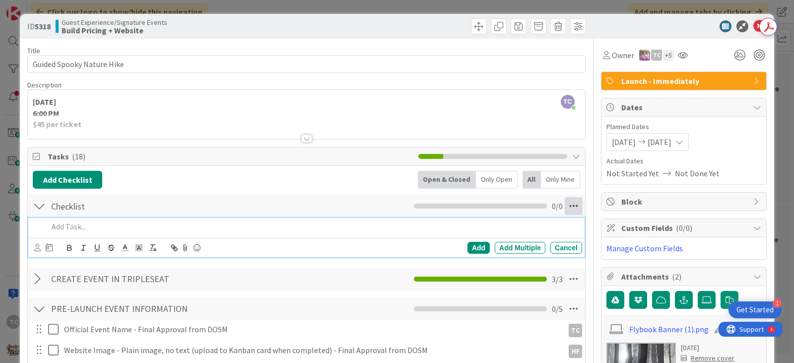
click at [568, 208] on icon at bounding box center [573, 206] width 18 height 18
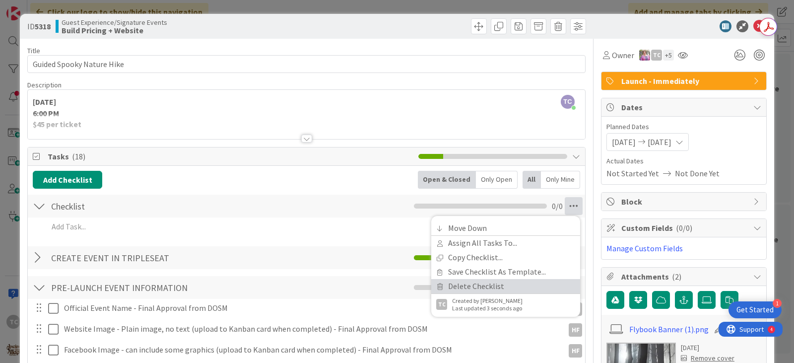
click at [475, 282] on link "Delete Checklist" at bounding box center [505, 286] width 149 height 14
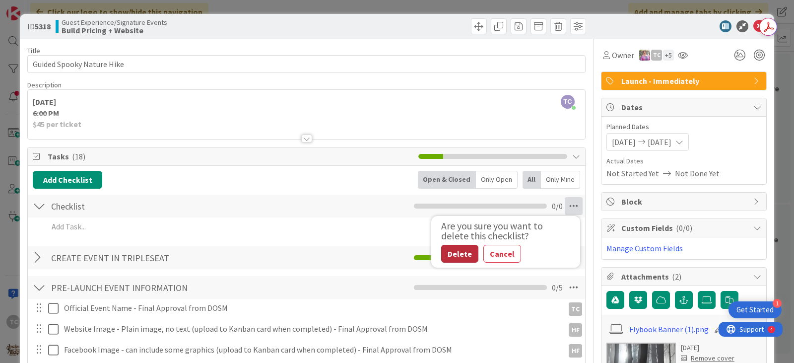
click at [448, 252] on button "Delete" at bounding box center [459, 254] width 37 height 18
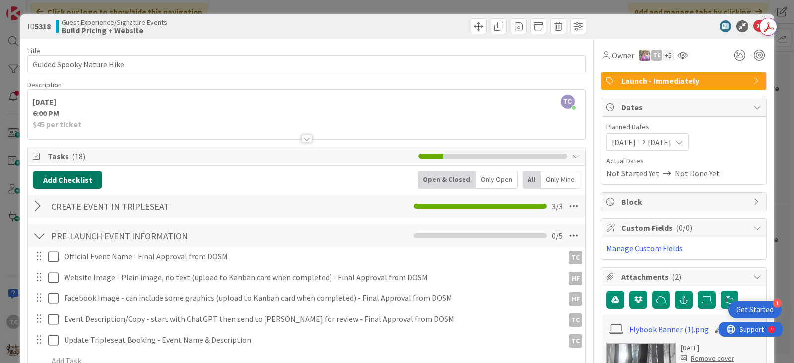
click at [70, 180] on button "Add Checklist" at bounding box center [67, 180] width 69 height 18
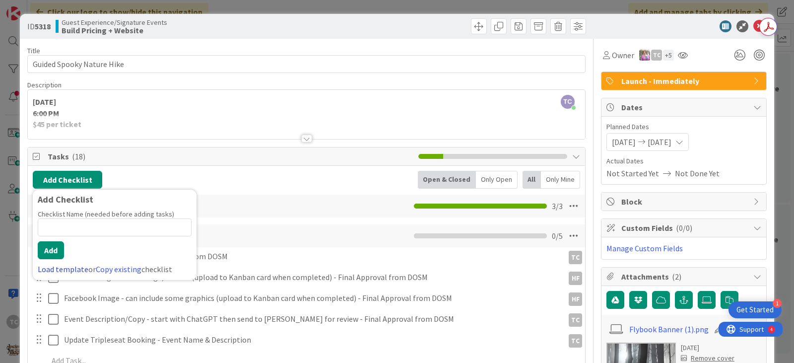
click at [54, 269] on link "Load template" at bounding box center [63, 269] width 51 height 10
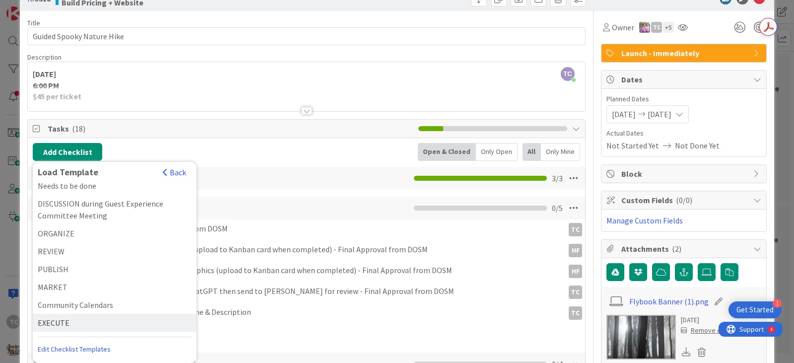
scroll to position [50, 0]
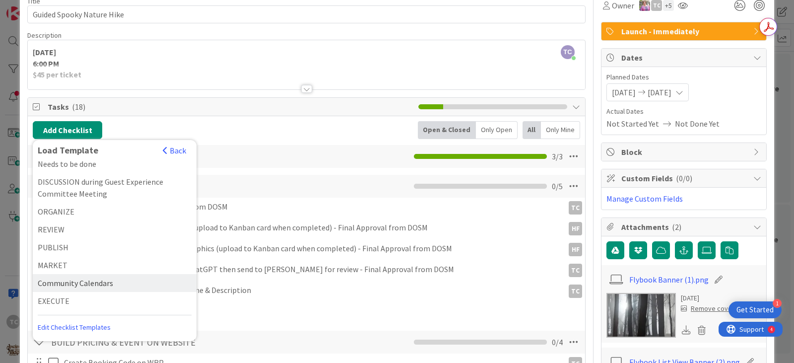
click at [75, 283] on div "Community Calendars" at bounding box center [115, 283] width 164 height 18
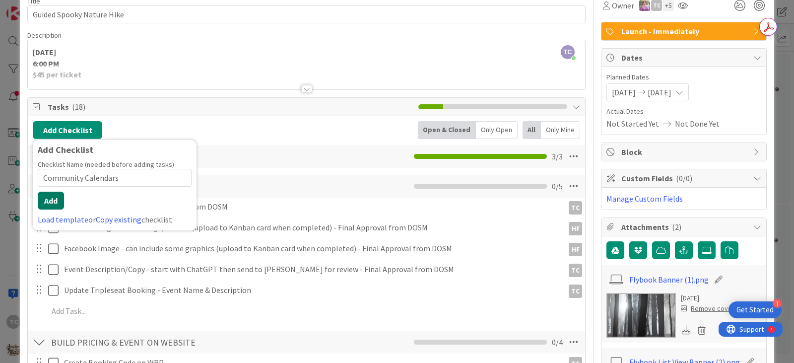
click at [57, 207] on button "Add" at bounding box center [51, 200] width 26 height 18
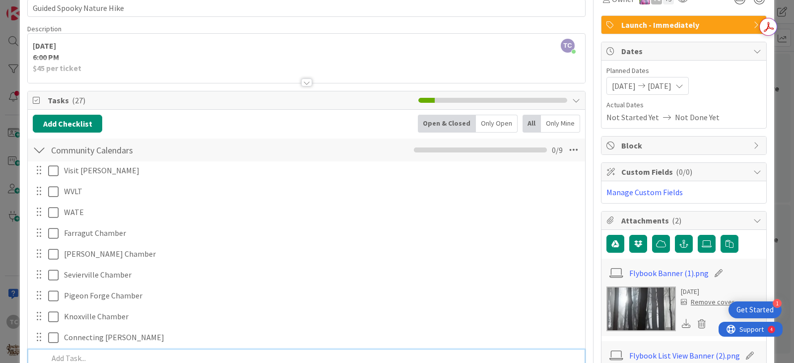
scroll to position [106, 0]
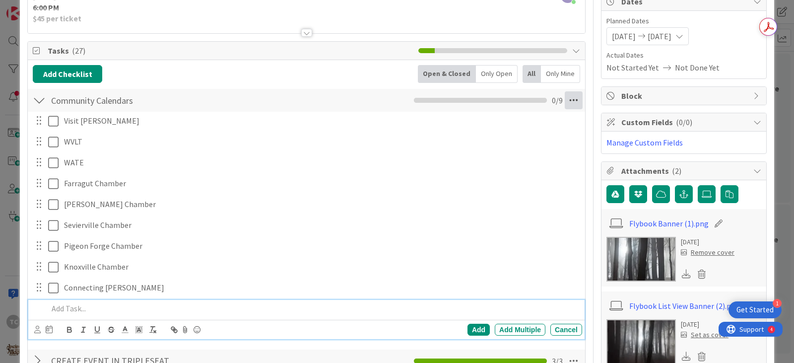
click at [566, 99] on icon at bounding box center [573, 100] width 18 height 18
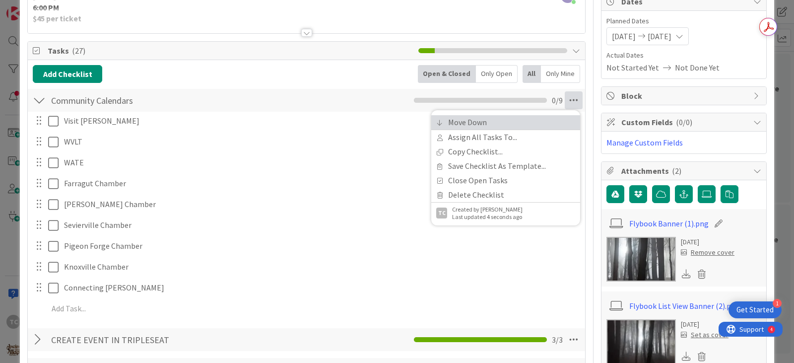
click at [493, 126] on link "Move Down" at bounding box center [505, 122] width 149 height 14
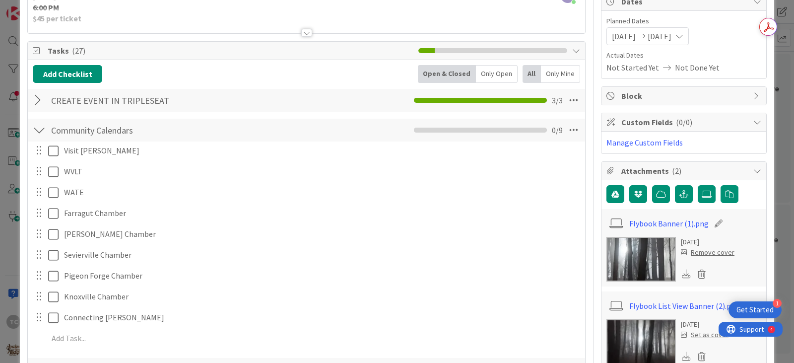
scroll to position [223, 0]
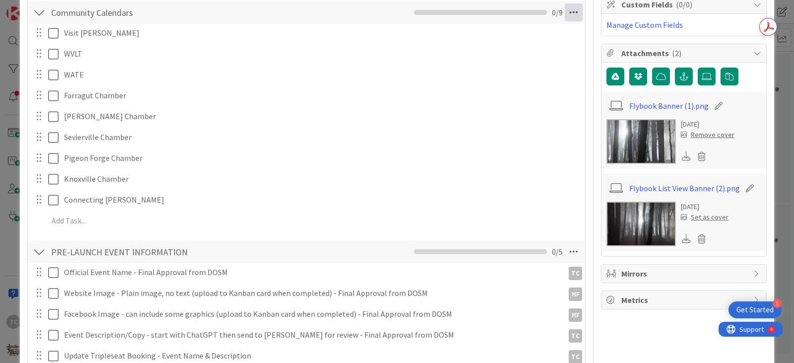
click at [569, 13] on icon at bounding box center [573, 12] width 18 height 18
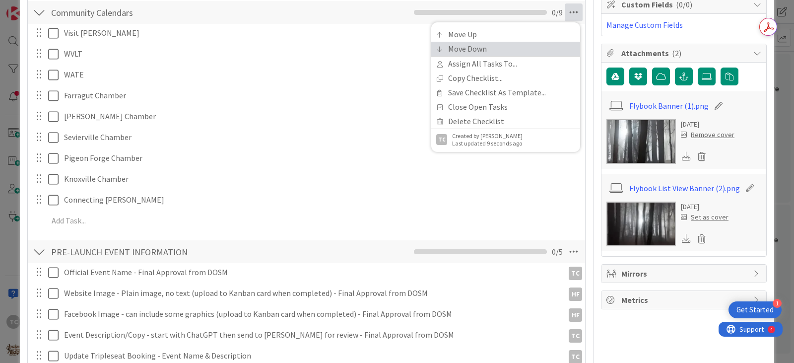
click at [487, 45] on link "Move Down" at bounding box center [505, 49] width 149 height 14
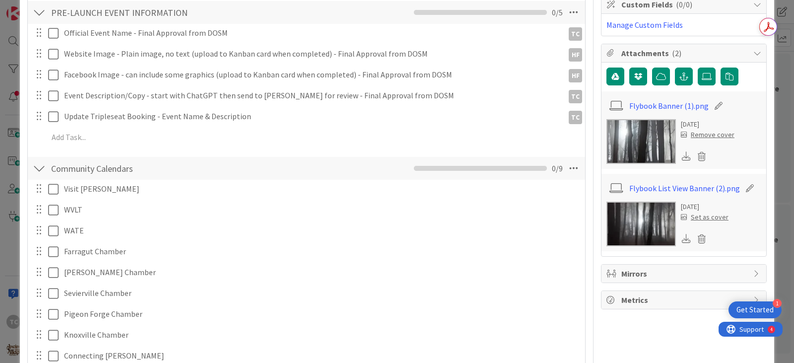
scroll to position [379, 0]
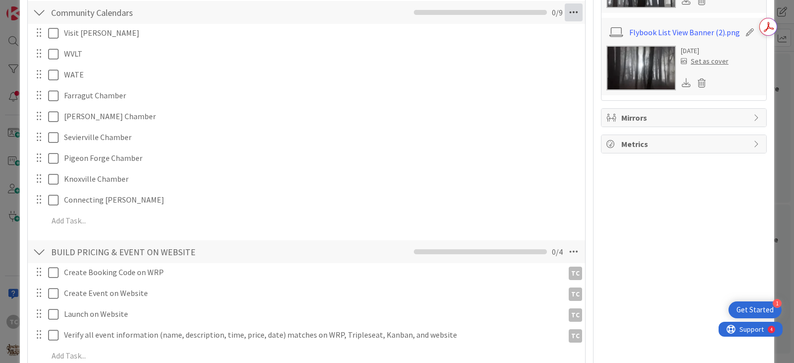
click at [566, 13] on icon at bounding box center [573, 12] width 18 height 18
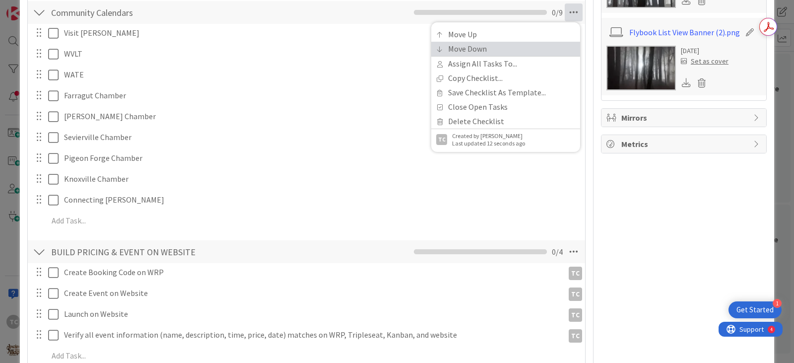
click at [486, 49] on link "Move Down" at bounding box center [505, 49] width 149 height 14
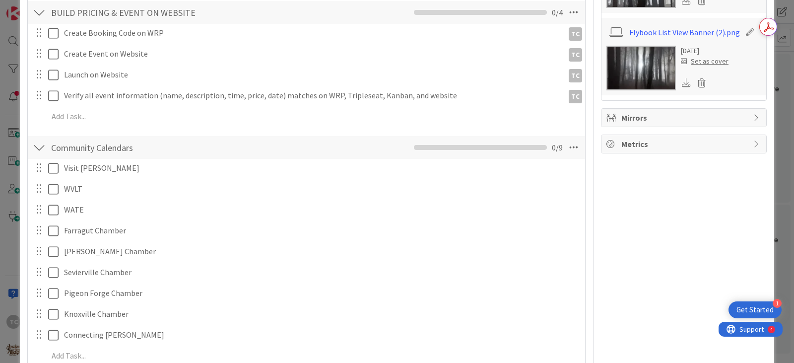
scroll to position [514, 0]
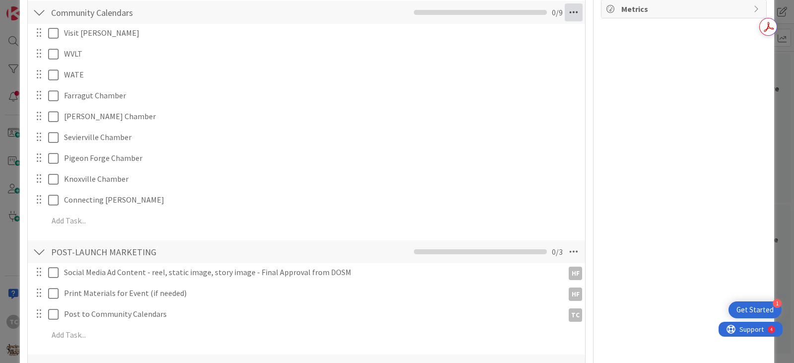
click at [564, 15] on icon at bounding box center [573, 12] width 18 height 18
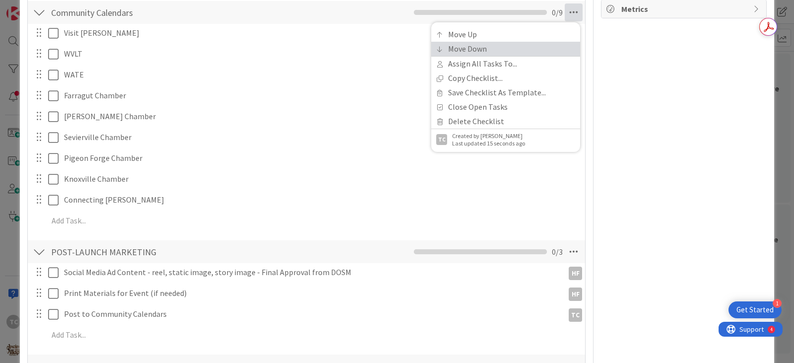
click at [505, 45] on link "Move Down" at bounding box center [505, 49] width 149 height 14
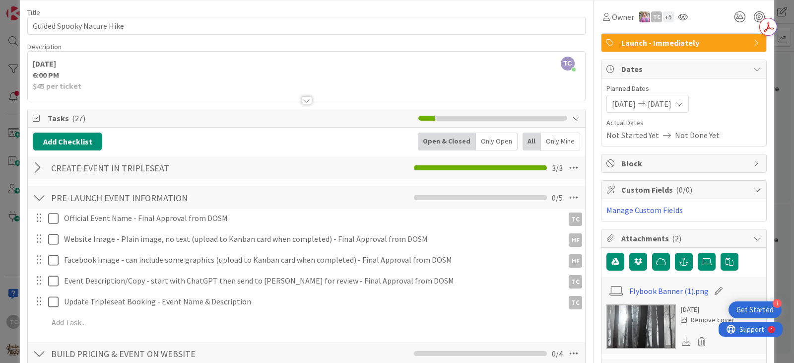
scroll to position [0, 0]
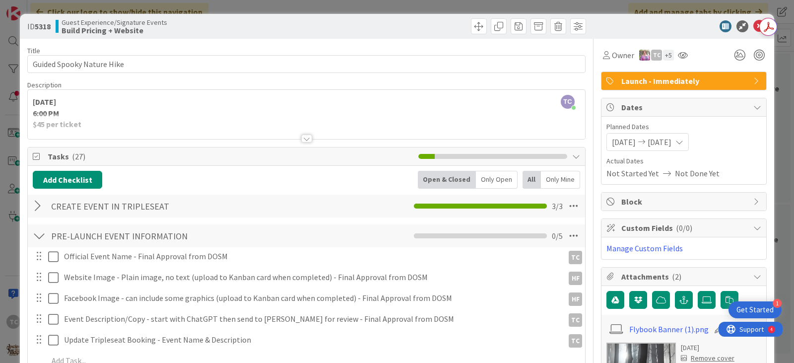
click at [360, 3] on div "ID 5318 Guest Experience/Signature Events Build Pricing + Website Title 26 / 12…" at bounding box center [397, 181] width 794 height 363
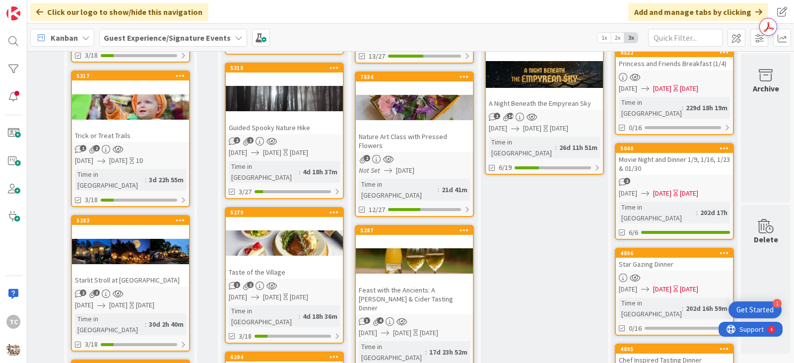
click at [270, 242] on div at bounding box center [284, 243] width 117 height 45
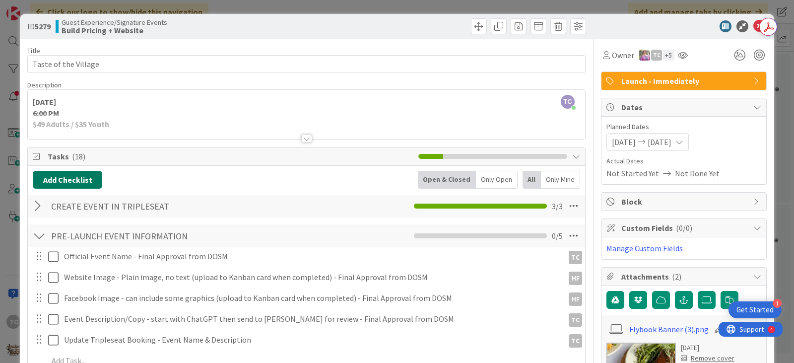
click at [81, 181] on button "Add Checklist" at bounding box center [67, 180] width 69 height 18
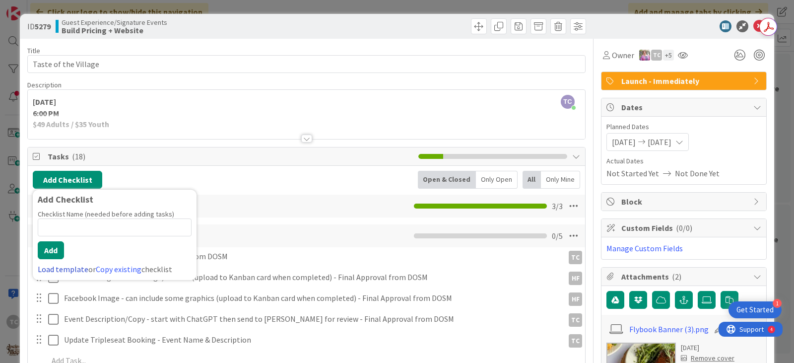
click at [52, 273] on link "Load template" at bounding box center [63, 269] width 51 height 10
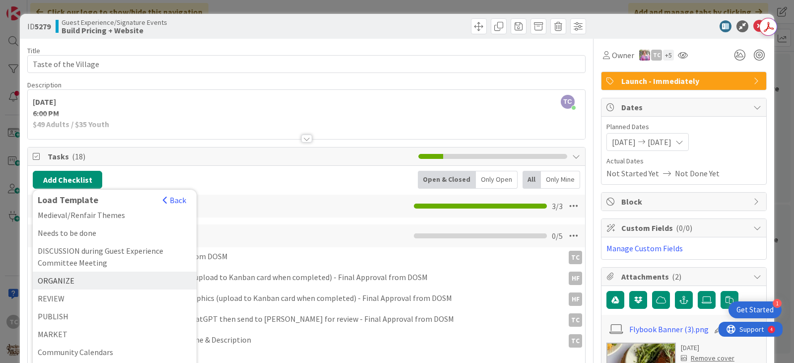
scroll to position [42, 0]
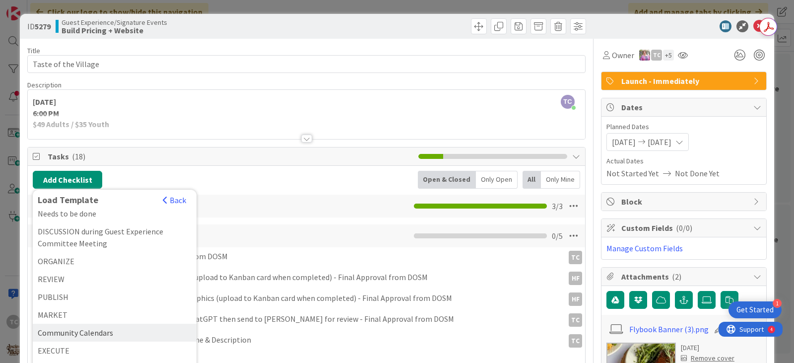
click at [92, 335] on div "Community Calendars" at bounding box center [115, 332] width 164 height 18
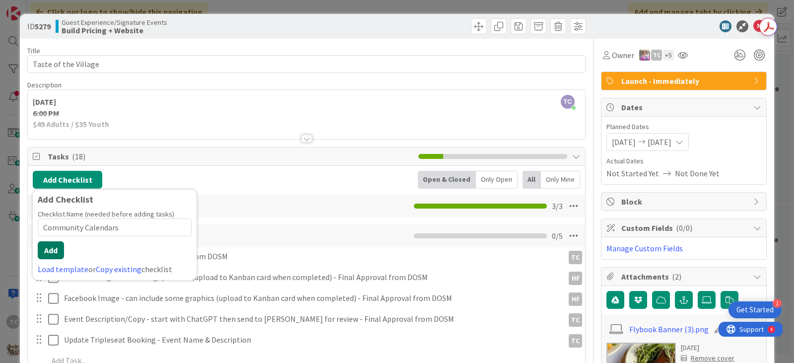
click at [54, 251] on button "Add" at bounding box center [51, 250] width 26 height 18
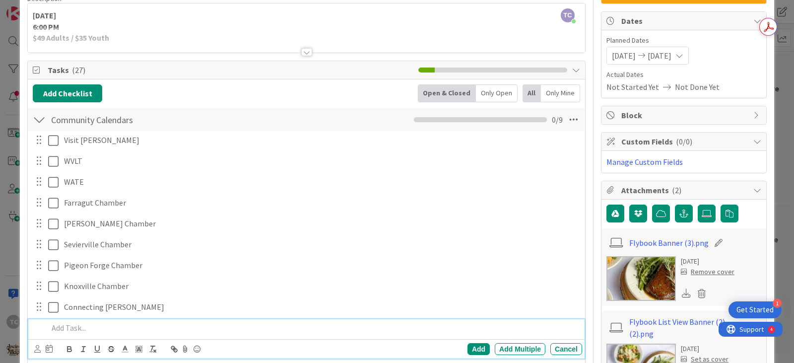
scroll to position [84, 0]
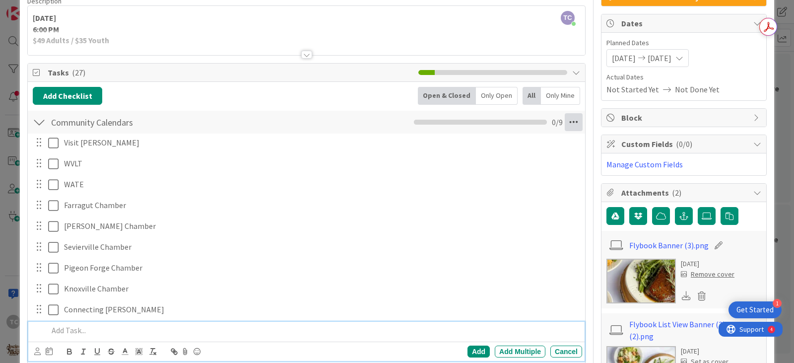
click at [564, 118] on icon at bounding box center [573, 122] width 18 height 18
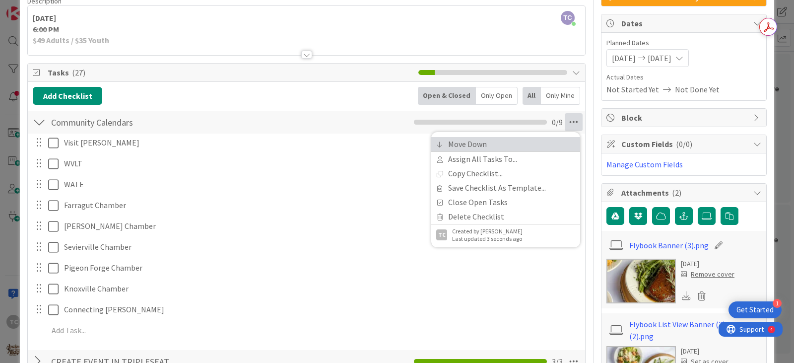
drag, startPoint x: 499, startPoint y: 147, endPoint x: 511, endPoint y: 143, distance: 12.5
click at [499, 147] on link "Move Down" at bounding box center [505, 144] width 149 height 14
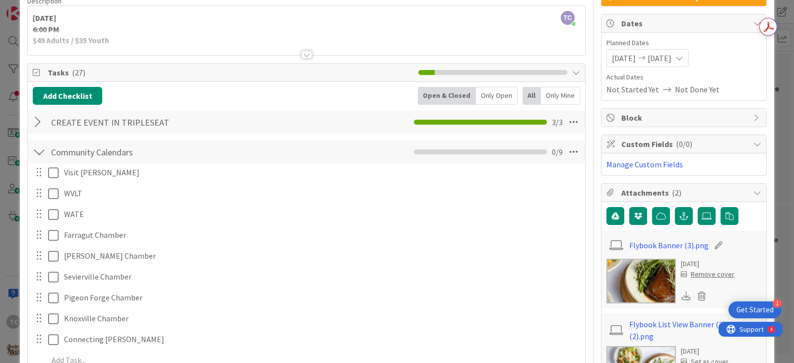
scroll to position [223, 0]
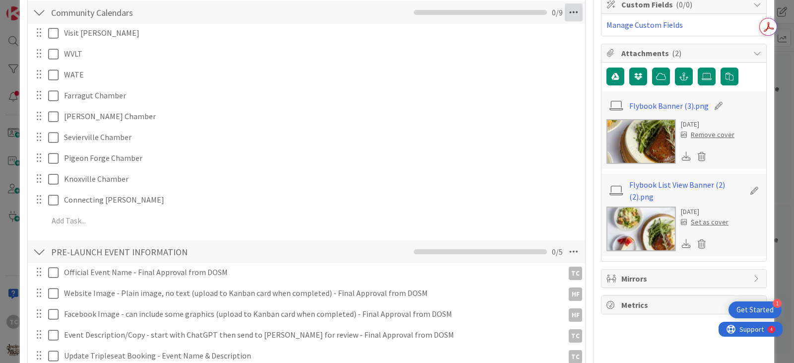
click at [568, 12] on icon at bounding box center [573, 12] width 18 height 18
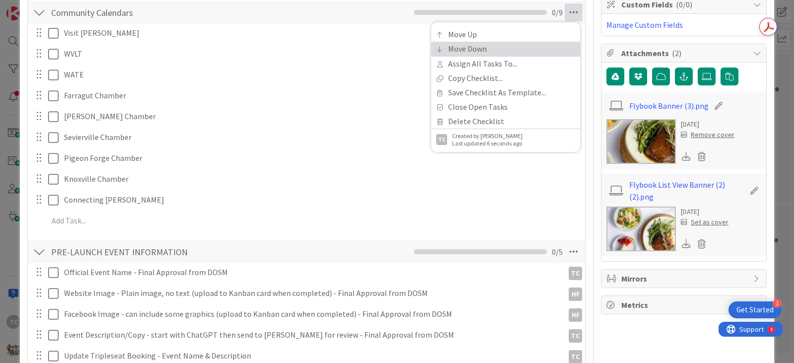
click at [486, 50] on link "Move Down" at bounding box center [505, 49] width 149 height 14
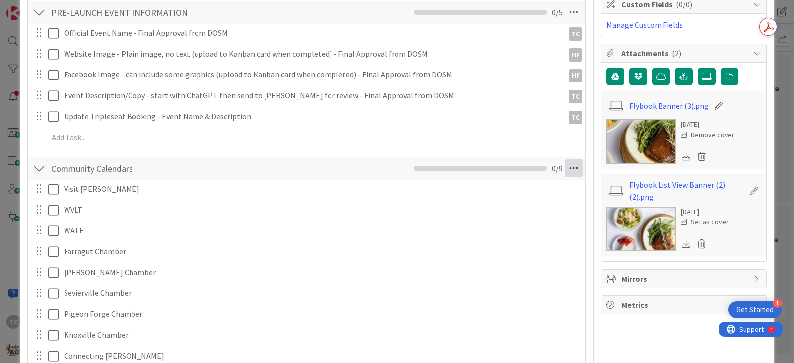
scroll to position [379, 0]
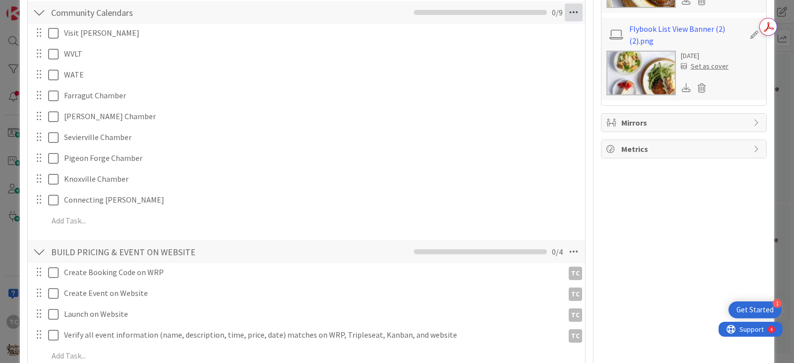
click at [564, 17] on icon at bounding box center [573, 12] width 18 height 18
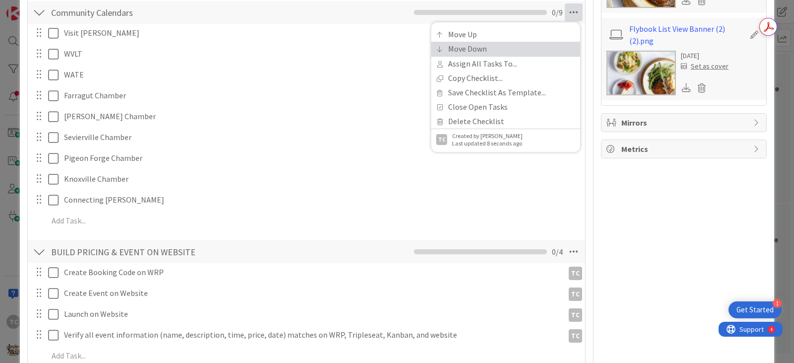
click at [472, 52] on link "Move Down" at bounding box center [505, 49] width 149 height 14
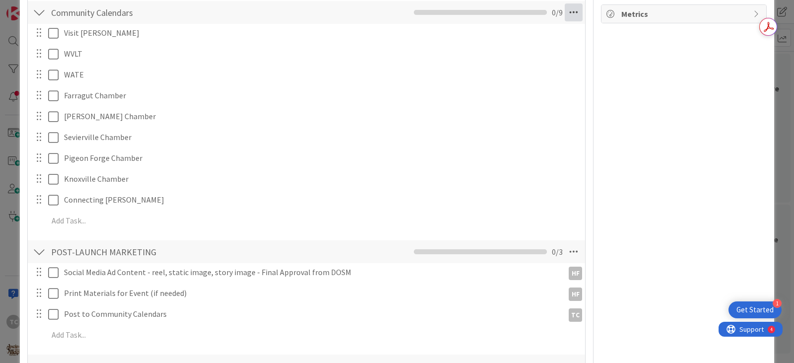
click at [570, 10] on icon at bounding box center [573, 12] width 18 height 18
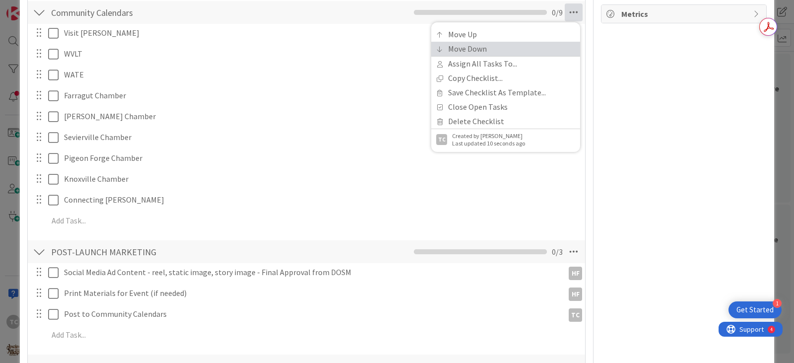
click at [494, 50] on link "Move Down" at bounding box center [505, 49] width 149 height 14
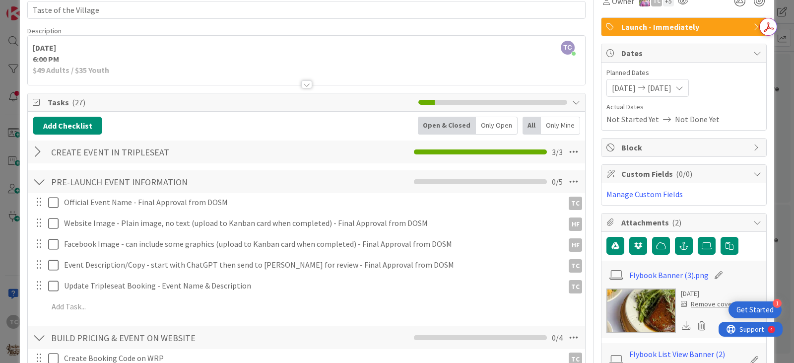
scroll to position [0, 0]
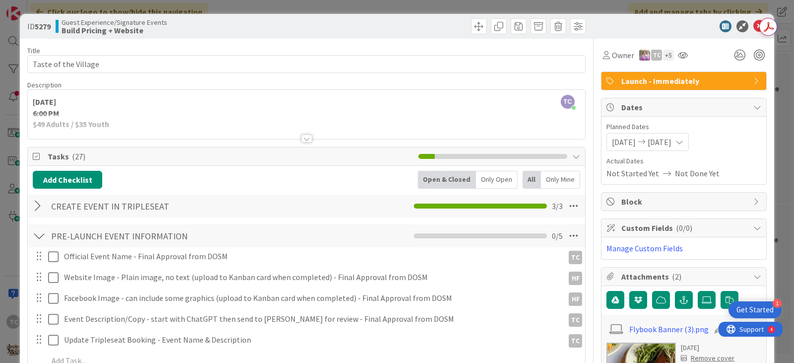
click at [339, 8] on div "ID 5279 Guest Experience/Signature Events Build Pricing + Website Title 20 / 12…" at bounding box center [397, 181] width 794 height 363
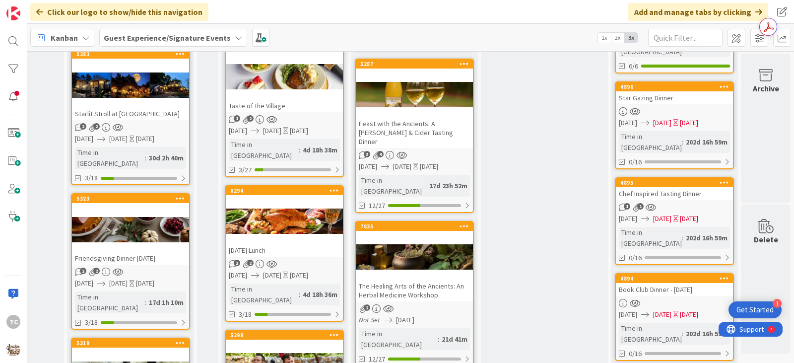
scroll to position [399, 279]
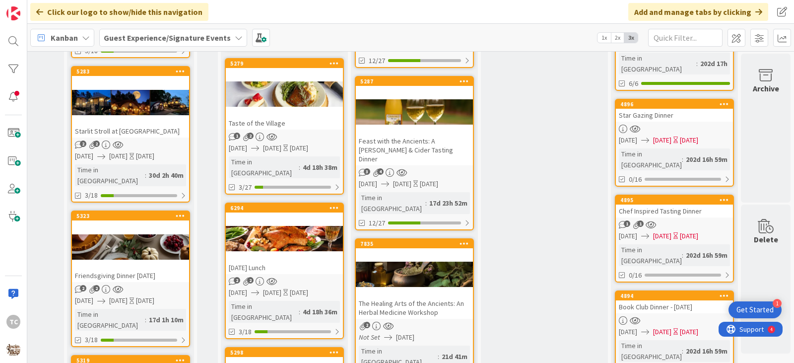
click at [289, 261] on div "[DATE] Lunch" at bounding box center [284, 267] width 117 height 13
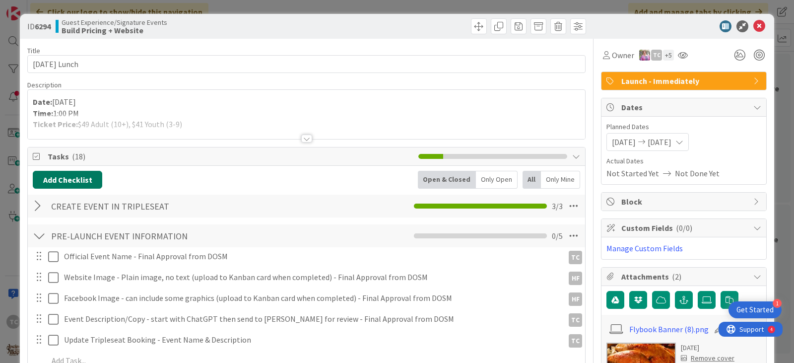
click at [56, 178] on button "Add Checklist" at bounding box center [67, 180] width 69 height 18
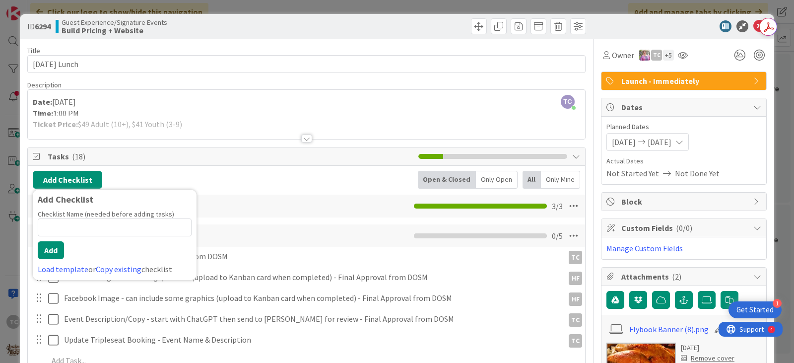
click at [243, 160] on span "Tasks ( 18 )" at bounding box center [231, 156] width 366 height 12
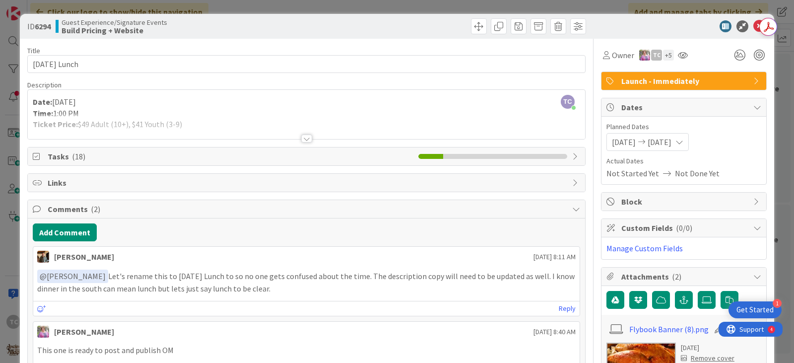
drag, startPoint x: 74, startPoint y: 161, endPoint x: 66, endPoint y: 157, distance: 8.2
click at [74, 160] on span "( 18 )" at bounding box center [78, 156] width 13 height 10
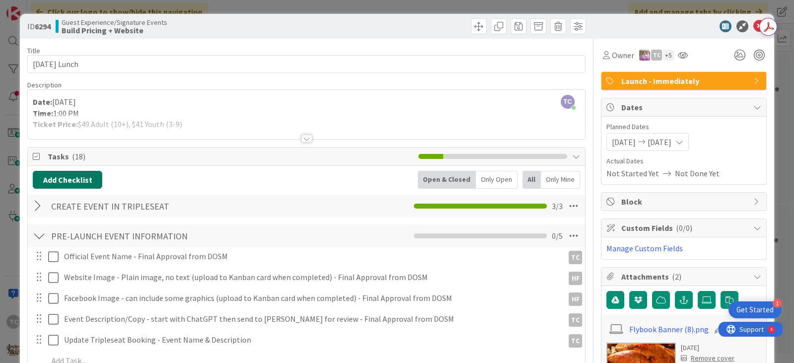
click at [56, 177] on button "Add Checklist" at bounding box center [67, 180] width 69 height 18
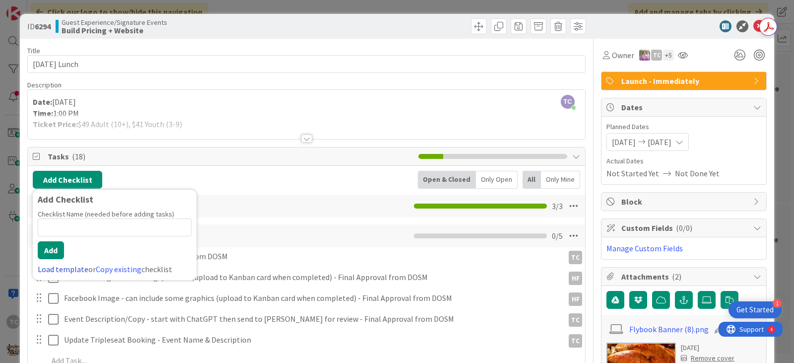
click at [56, 267] on link "Load template" at bounding box center [63, 269] width 51 height 10
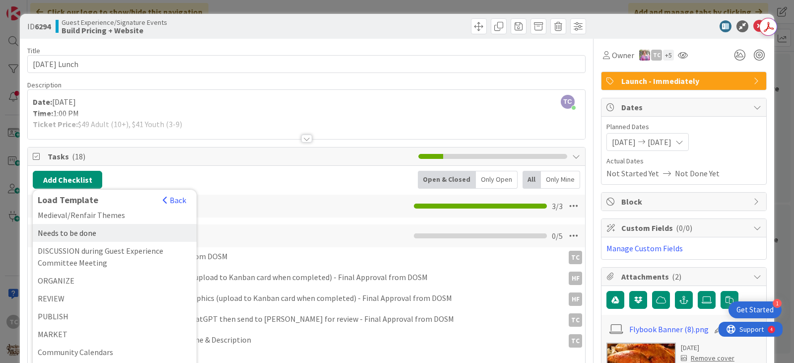
scroll to position [42, 0]
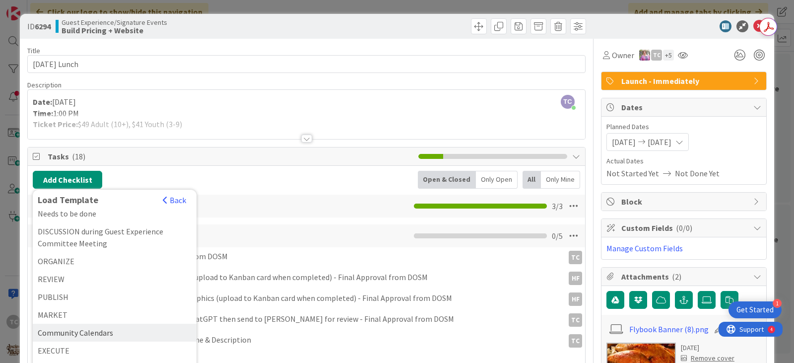
click at [99, 332] on div "Community Calendars" at bounding box center [115, 332] width 164 height 18
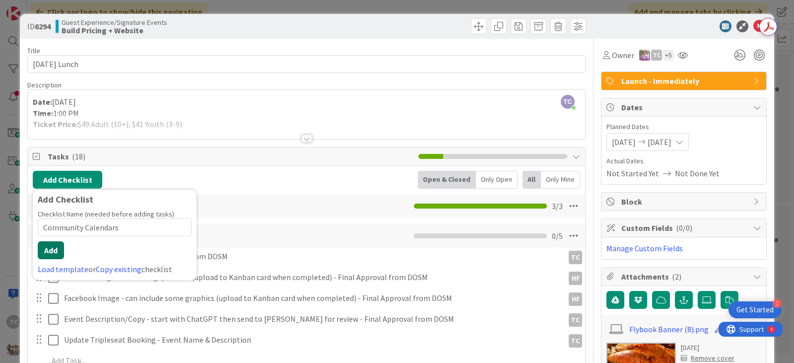
click at [47, 251] on button "Add" at bounding box center [51, 250] width 26 height 18
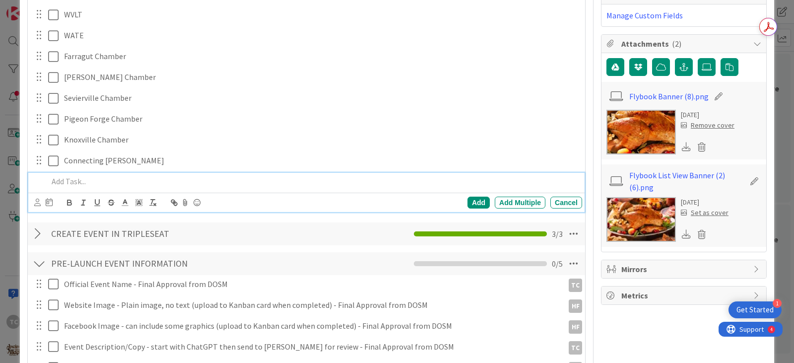
scroll to position [34, 0]
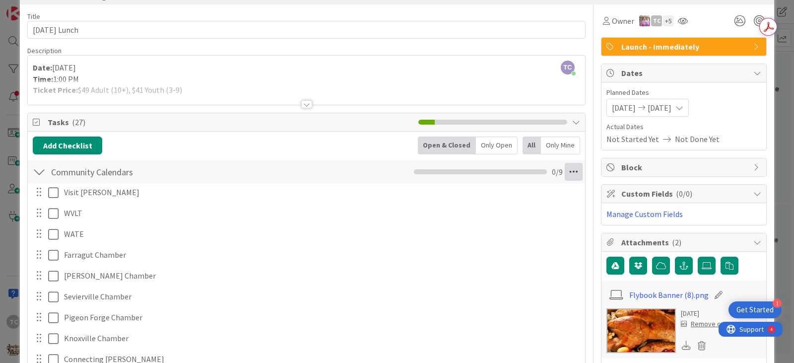
click at [565, 172] on icon at bounding box center [573, 172] width 18 height 18
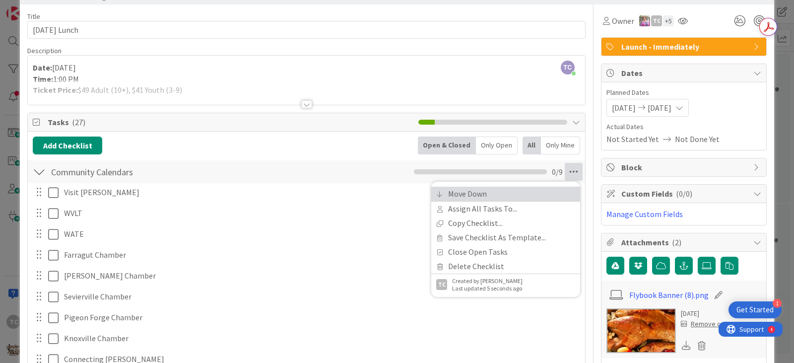
click at [486, 195] on link "Move Down" at bounding box center [505, 193] width 149 height 14
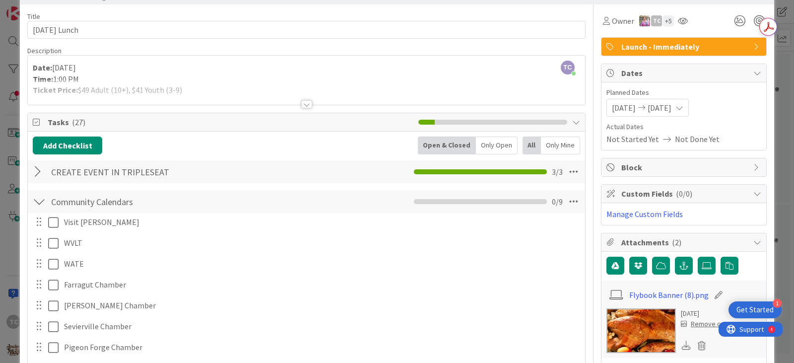
scroll to position [223, 0]
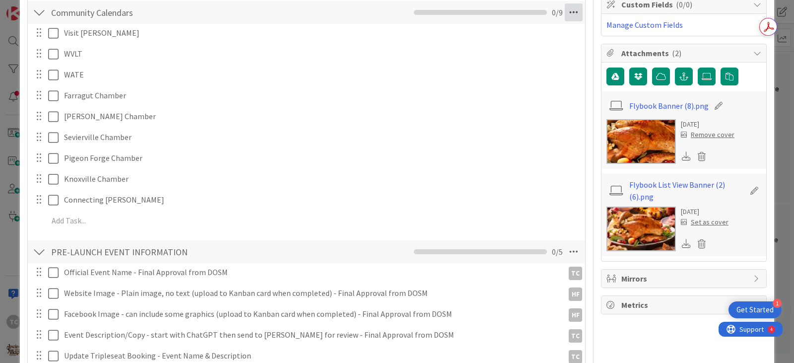
click at [565, 9] on icon at bounding box center [573, 12] width 18 height 18
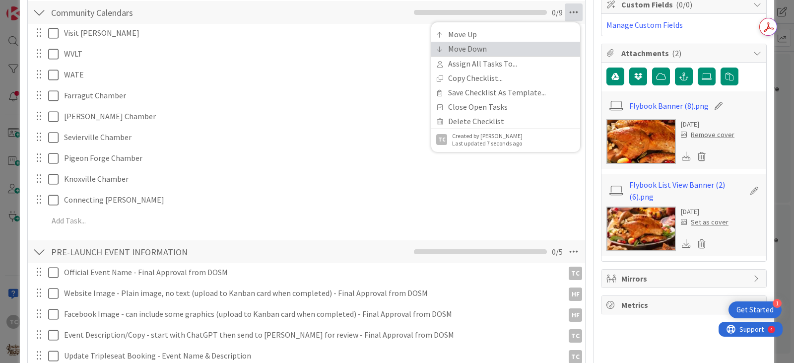
click at [482, 49] on link "Move Down" at bounding box center [505, 49] width 149 height 14
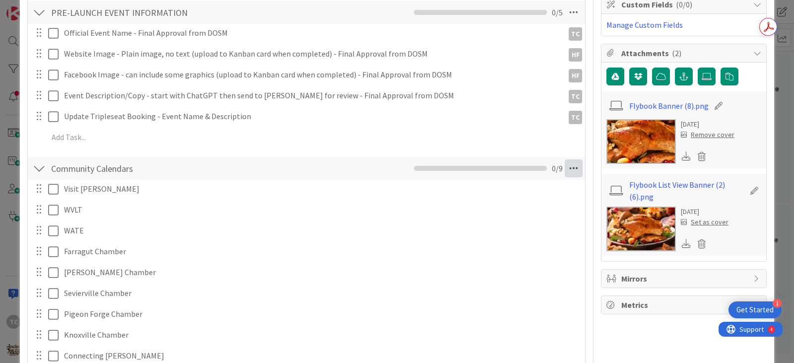
scroll to position [379, 0]
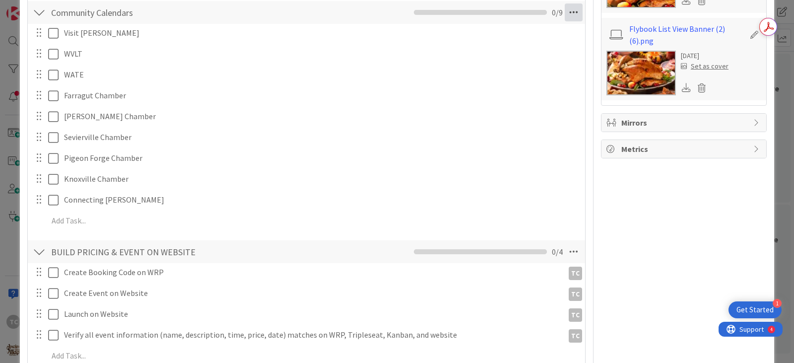
click at [564, 14] on icon at bounding box center [573, 12] width 18 height 18
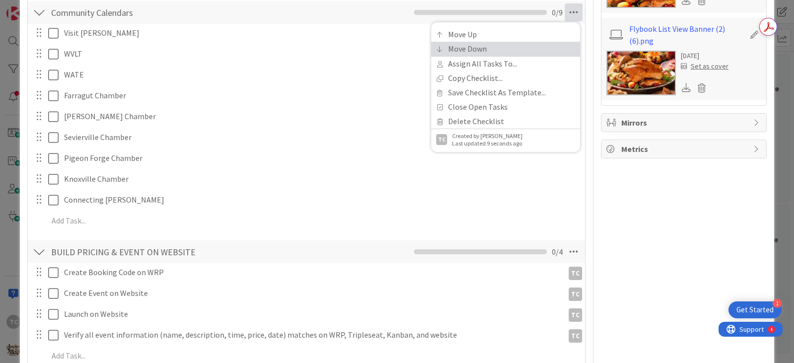
click at [474, 50] on link "Move Down" at bounding box center [505, 49] width 149 height 14
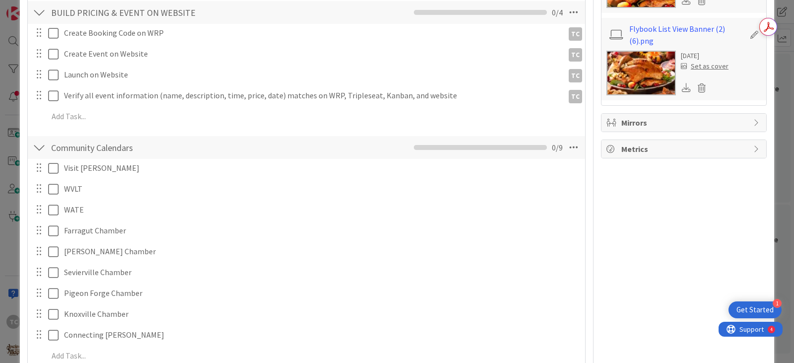
scroll to position [514, 0]
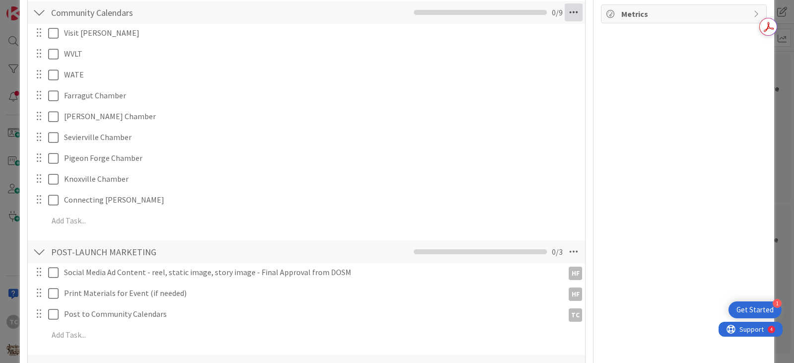
click at [569, 13] on icon at bounding box center [573, 12] width 18 height 18
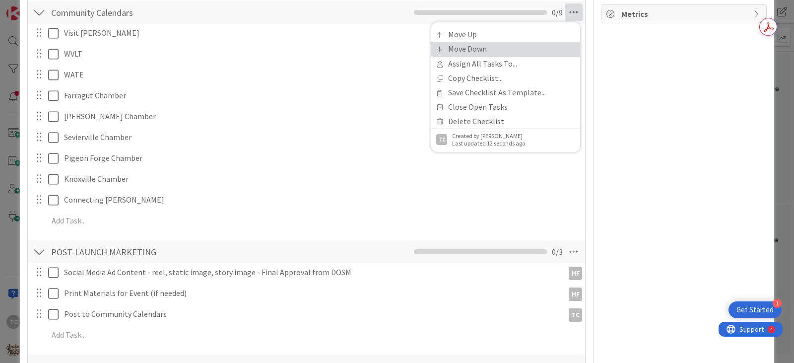
click at [493, 46] on link "Move Down" at bounding box center [505, 49] width 149 height 14
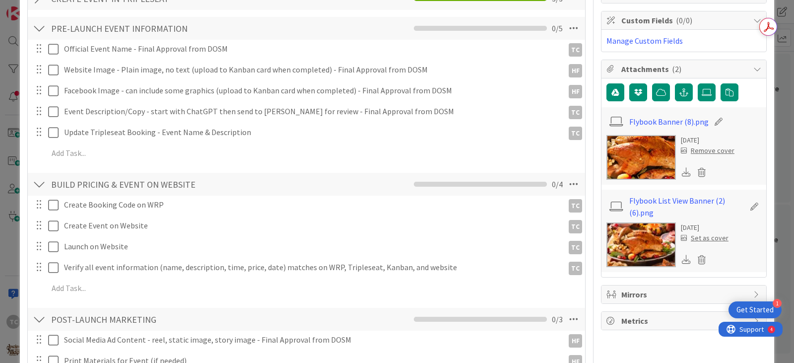
scroll to position [0, 0]
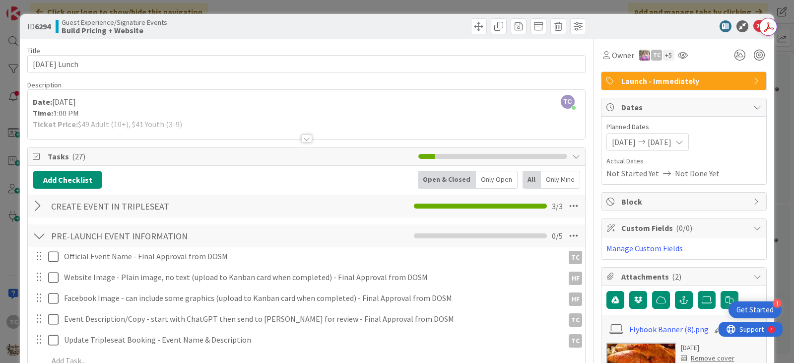
click at [306, 8] on div "ID 6294 Guest Experience/Signature Events Build Pricing + Website Title 18 / 12…" at bounding box center [397, 181] width 794 height 363
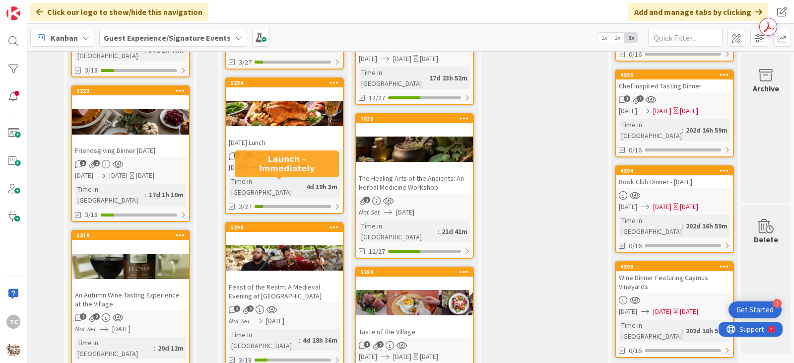
scroll to position [548, 279]
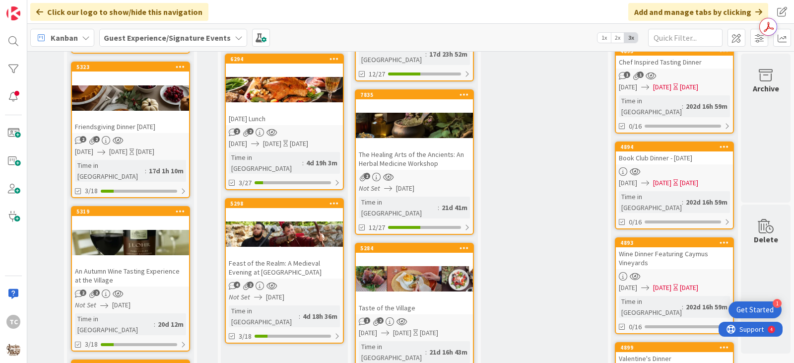
click at [291, 212] on div at bounding box center [284, 234] width 117 height 45
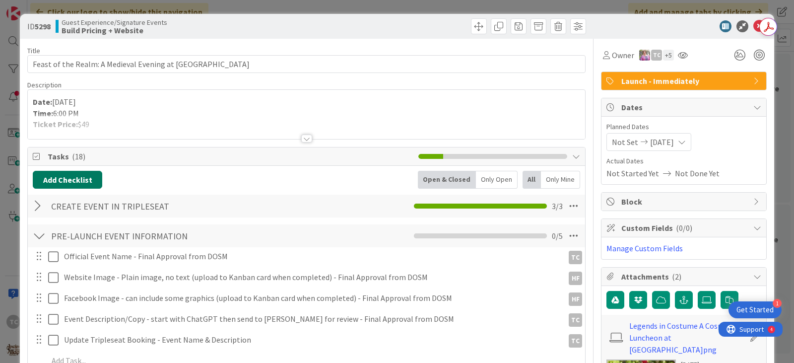
click at [74, 186] on button "Add Checklist" at bounding box center [67, 180] width 69 height 18
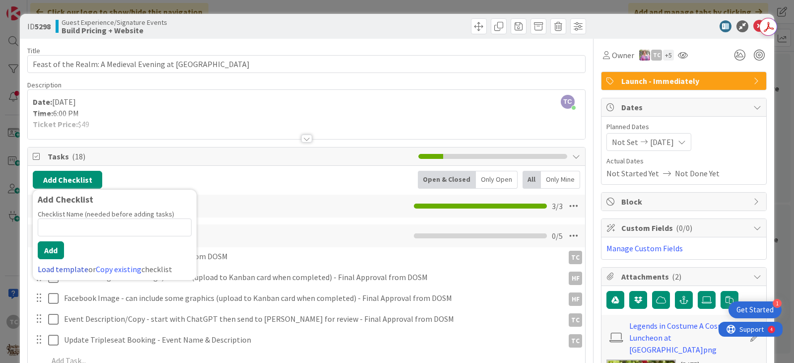
click at [63, 269] on link "Load template" at bounding box center [63, 269] width 51 height 10
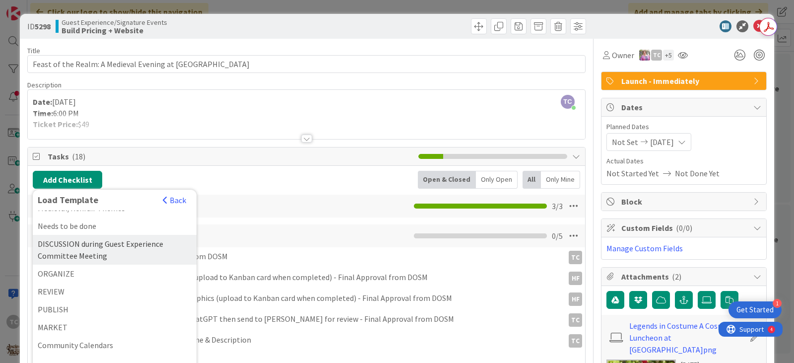
scroll to position [42, 0]
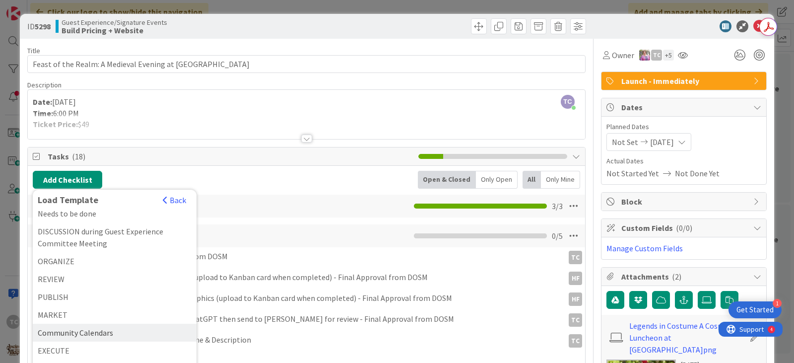
click at [80, 334] on div "Community Calendars" at bounding box center [115, 332] width 164 height 18
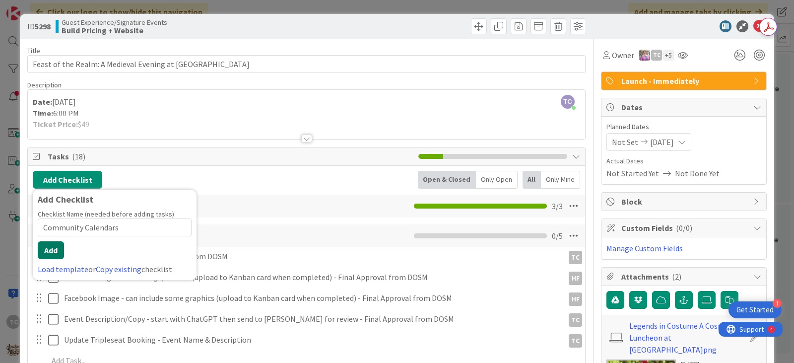
click at [54, 251] on button "Add" at bounding box center [51, 250] width 26 height 18
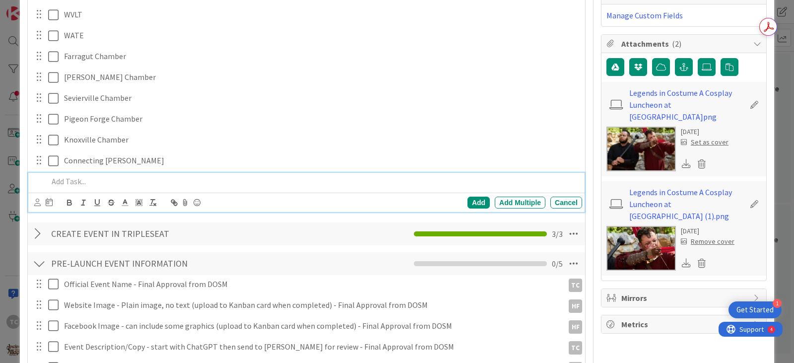
scroll to position [84, 0]
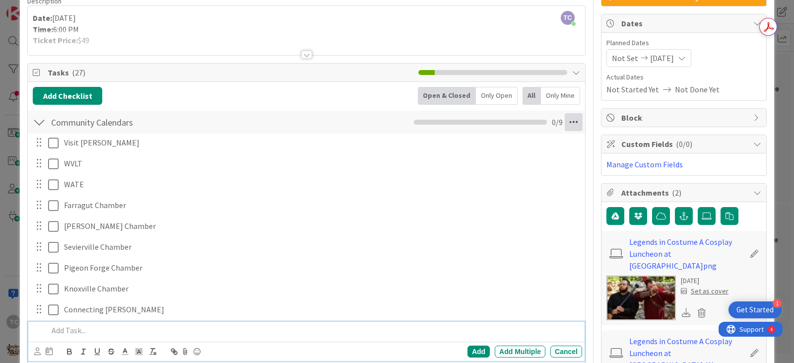
click at [564, 119] on icon at bounding box center [573, 122] width 18 height 18
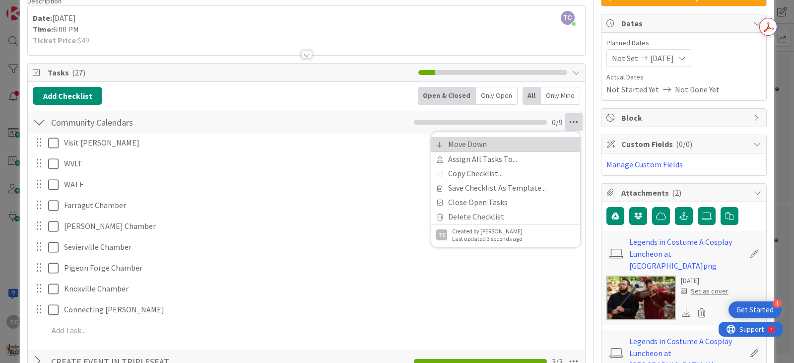
click at [498, 144] on link "Move Down" at bounding box center [505, 144] width 149 height 14
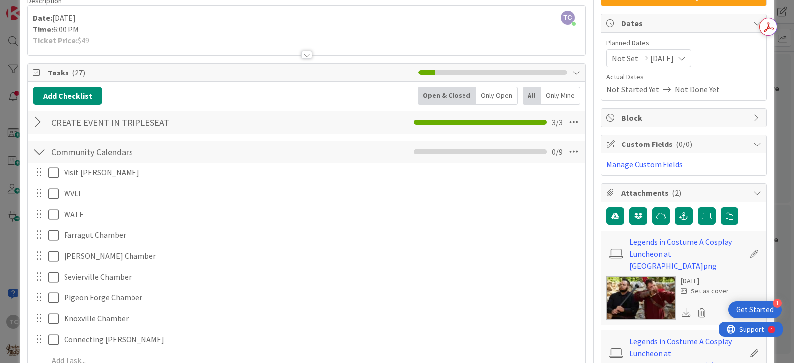
scroll to position [223, 0]
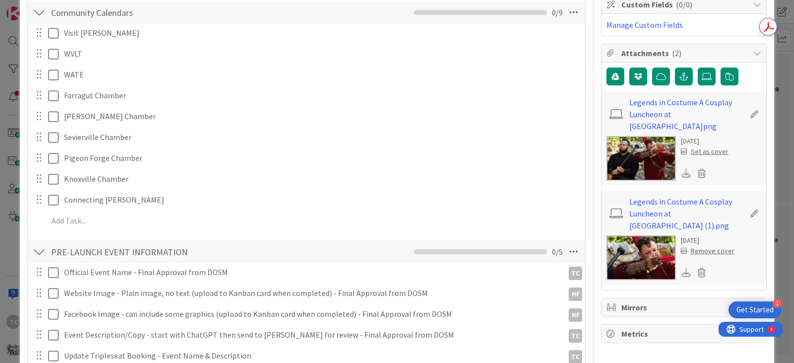
click at [564, 21] on div "Community Calendars Checklist Name 19 / 64 Community Calendars Move Up Move Dow…" at bounding box center [306, 12] width 557 height 23
drag, startPoint x: 565, startPoint y: 17, endPoint x: 532, endPoint y: 29, distance: 35.5
click at [565, 17] on icon at bounding box center [573, 12] width 18 height 18
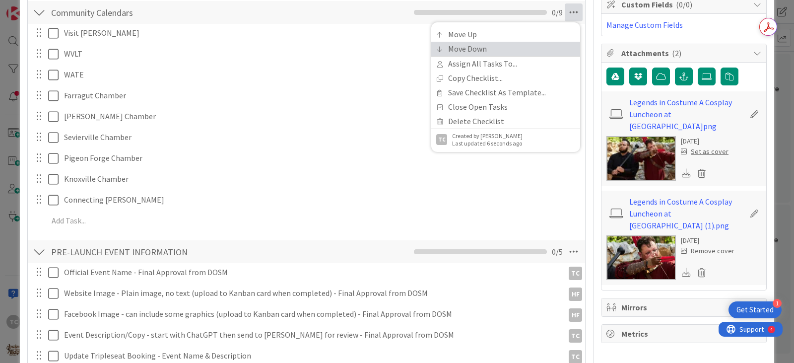
click at [494, 48] on link "Move Down" at bounding box center [505, 49] width 149 height 14
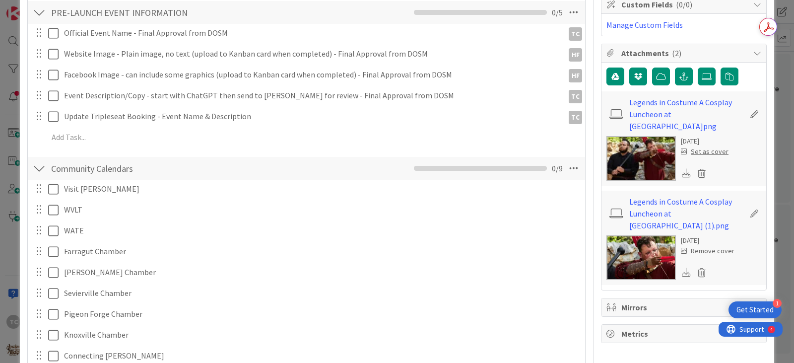
scroll to position [379, 0]
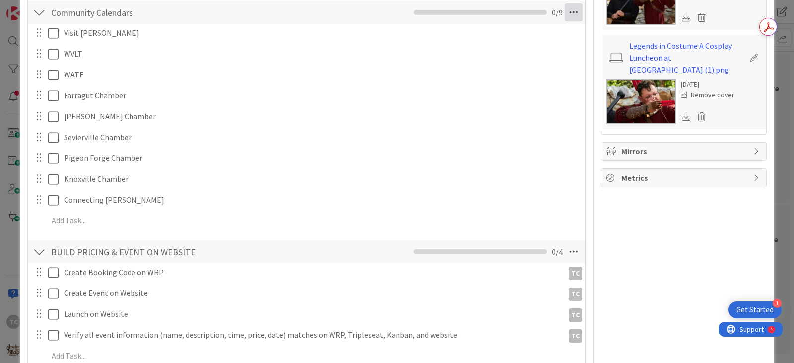
click at [565, 12] on icon at bounding box center [573, 12] width 18 height 18
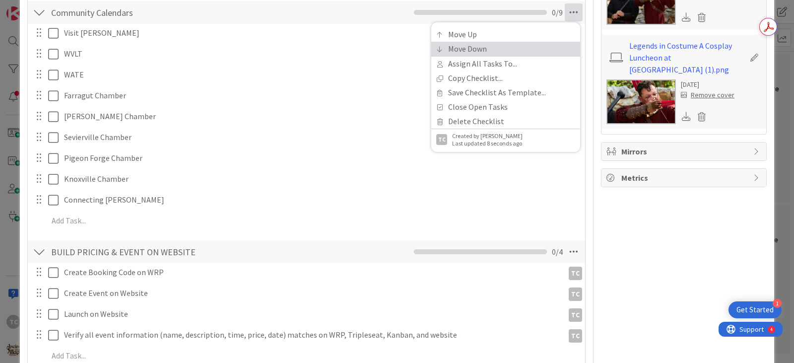
click at [485, 52] on link "Move Down" at bounding box center [505, 49] width 149 height 14
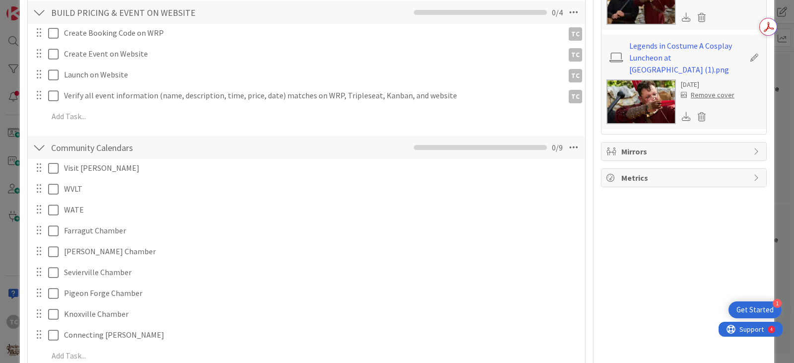
scroll to position [514, 0]
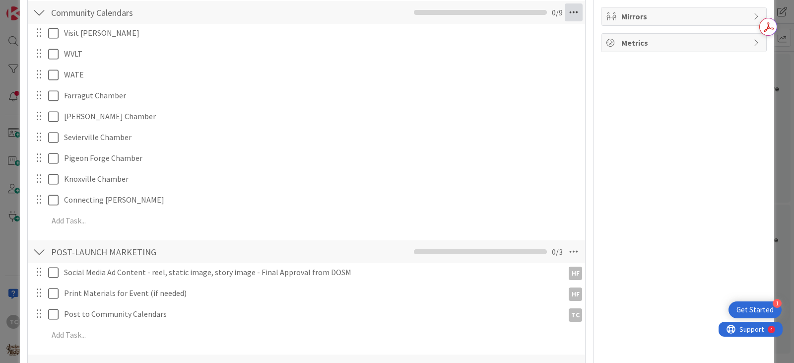
click at [567, 10] on icon at bounding box center [573, 12] width 18 height 18
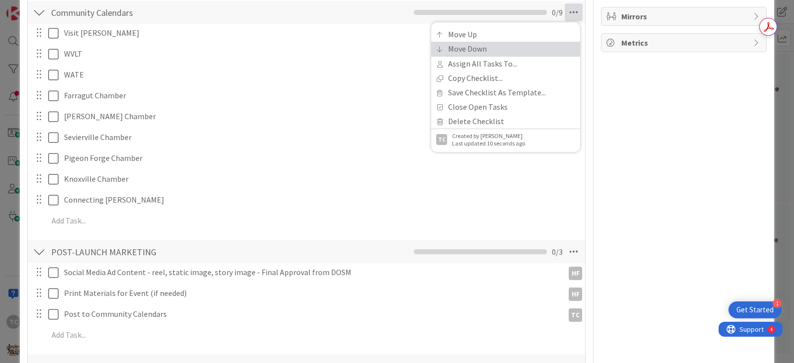
click at [478, 51] on link "Move Down" at bounding box center [505, 49] width 149 height 14
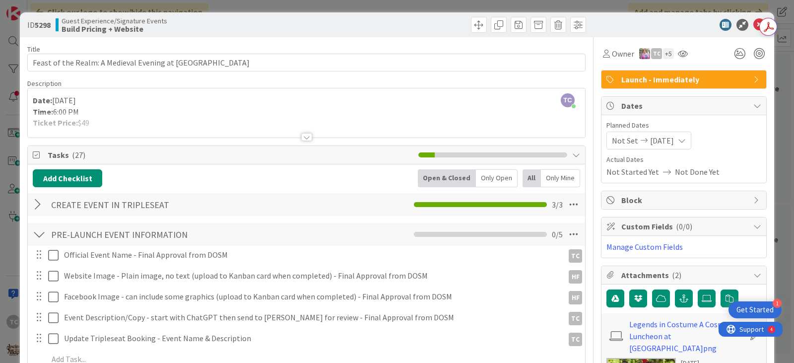
scroll to position [0, 0]
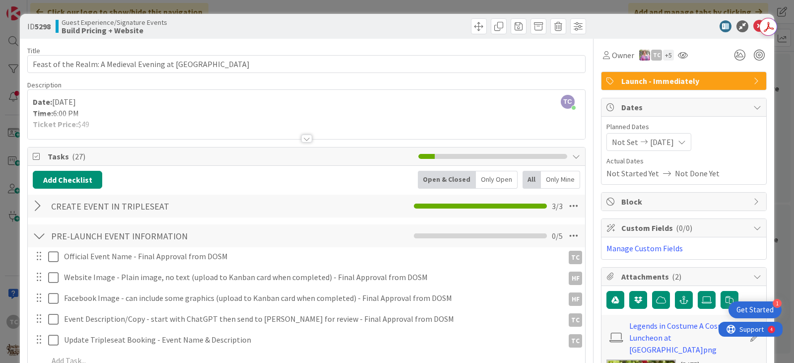
drag, startPoint x: 391, startPoint y: 2, endPoint x: 390, endPoint y: 17, distance: 15.4
click at [391, 2] on div "ID 5298 Guest Experience/Signature Events Build Pricing + Website Title 62 / 12…" at bounding box center [397, 181] width 794 height 363
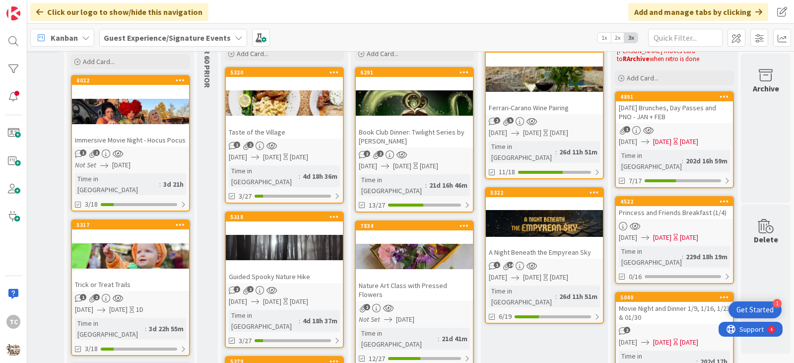
scroll to position [151, 279]
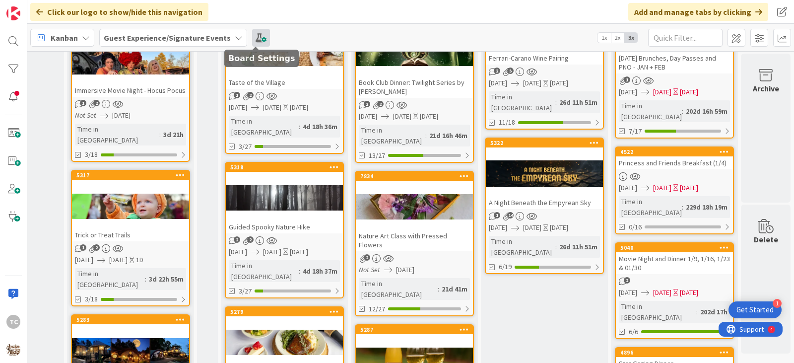
click at [260, 39] on span at bounding box center [261, 38] width 18 height 18
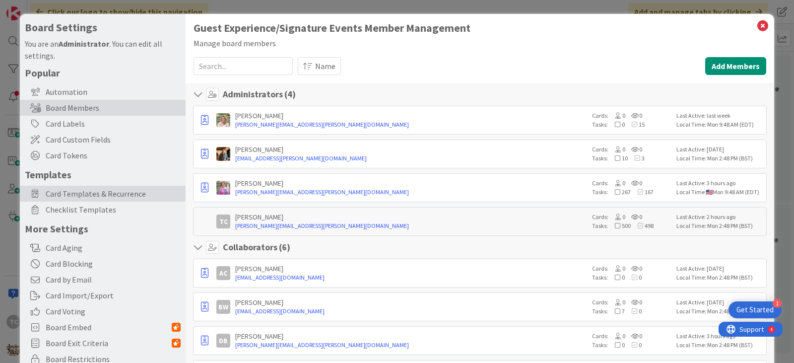
click at [81, 194] on span "Card Templates & Recurrence" at bounding box center [113, 193] width 135 height 12
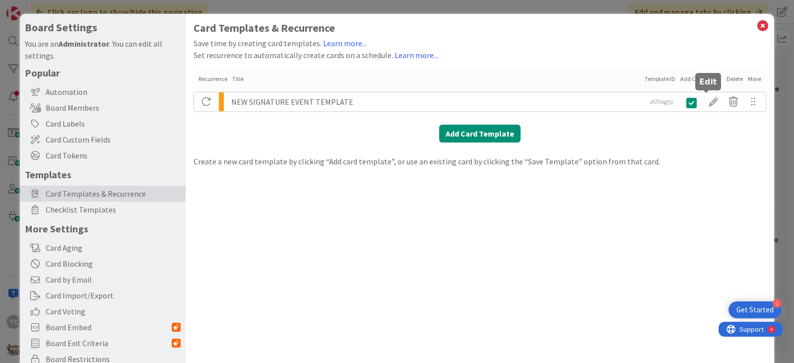
click at [706, 99] on div at bounding box center [713, 101] width 20 height 17
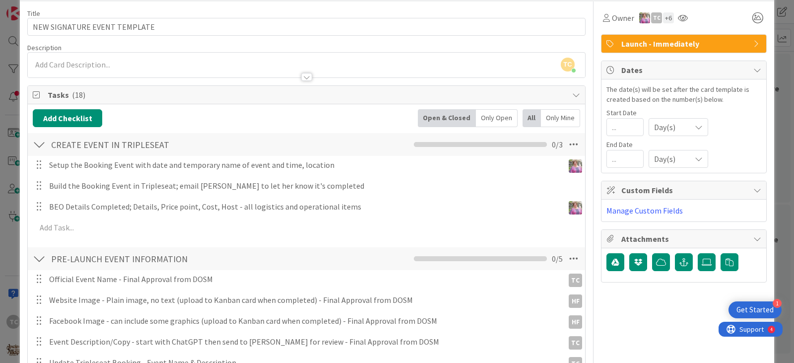
scroll to position [26, 0]
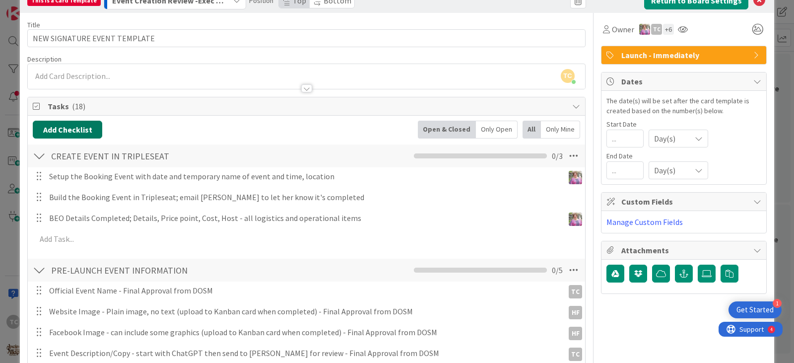
click at [66, 130] on button "Add Checklist" at bounding box center [67, 130] width 69 height 18
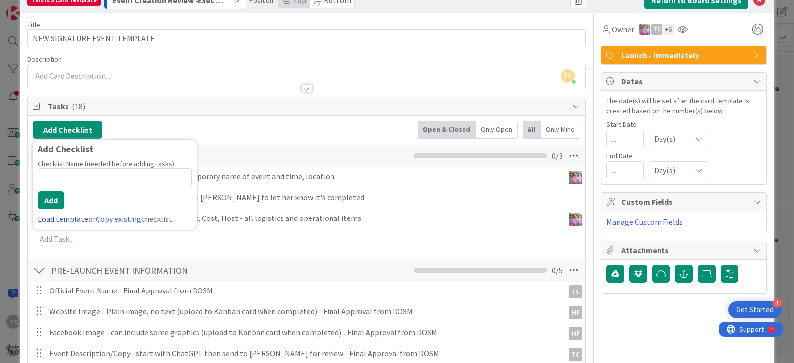
click at [56, 218] on link "Load template" at bounding box center [63, 219] width 51 height 10
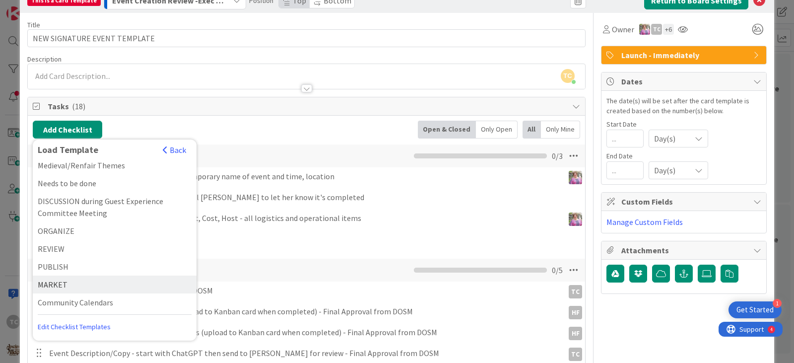
scroll to position [42, 0]
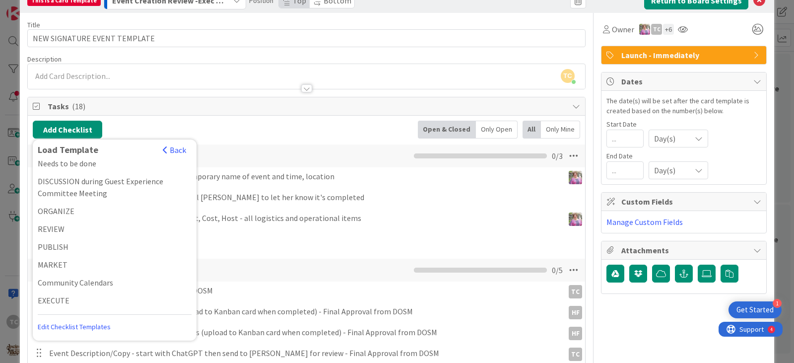
click at [72, 277] on div "Community Calendars" at bounding box center [115, 282] width 164 height 18
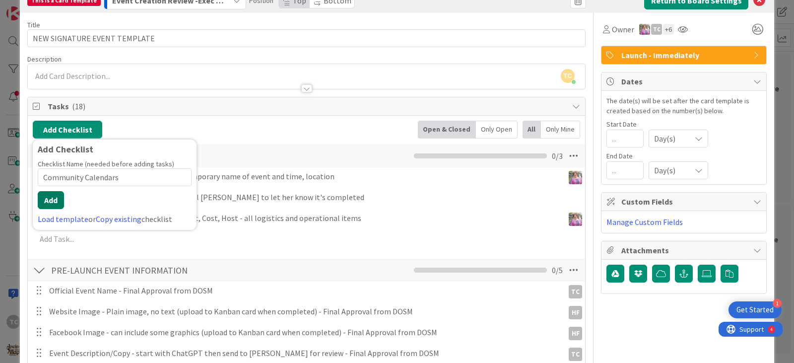
click at [47, 200] on button "Add" at bounding box center [51, 200] width 26 height 18
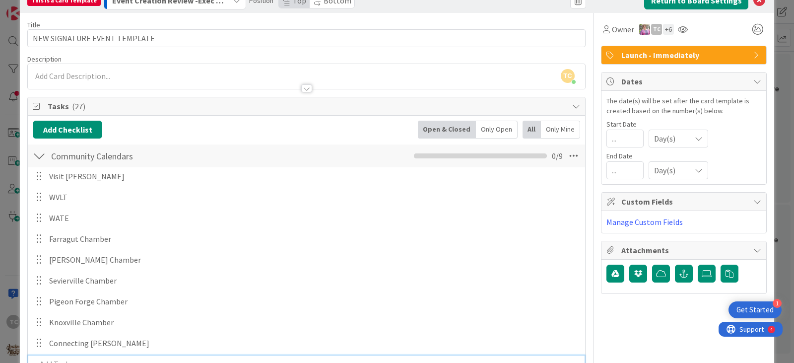
scroll to position [32, 0]
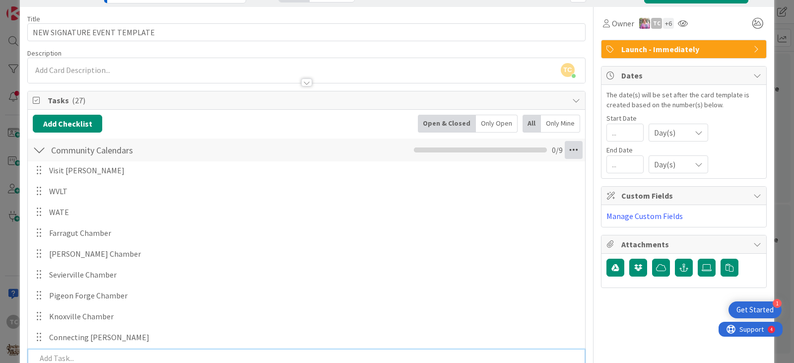
click at [567, 150] on icon at bounding box center [573, 150] width 18 height 18
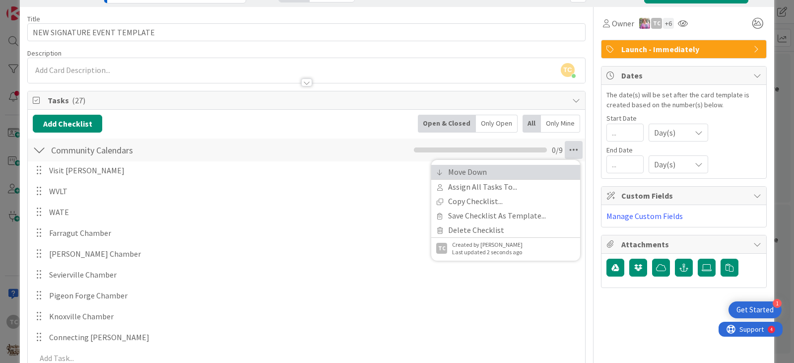
click at [480, 172] on link "Move Down" at bounding box center [505, 172] width 149 height 14
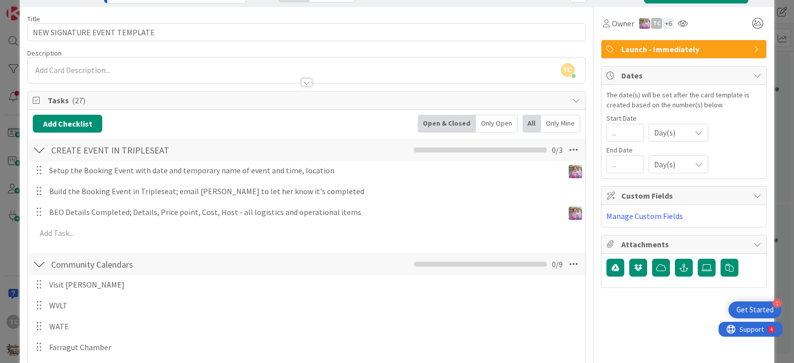
scroll to position [283, 0]
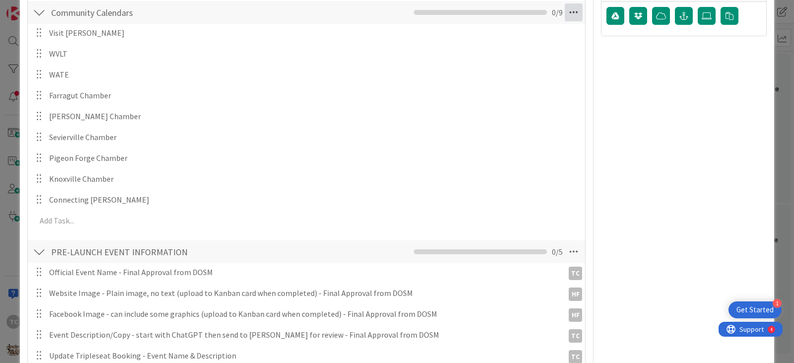
click at [571, 11] on icon at bounding box center [573, 12] width 18 height 18
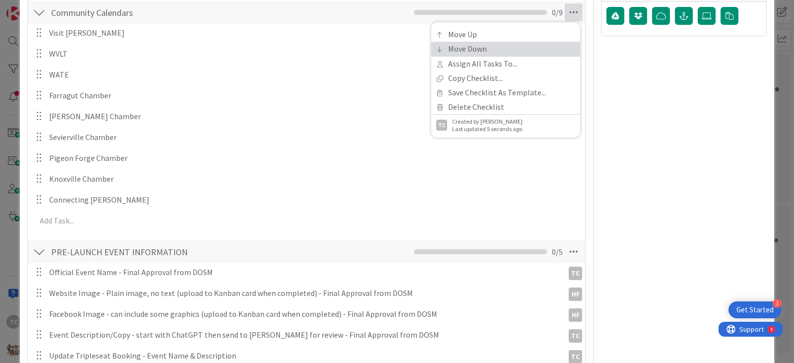
click at [465, 53] on link "Move Down" at bounding box center [505, 49] width 149 height 14
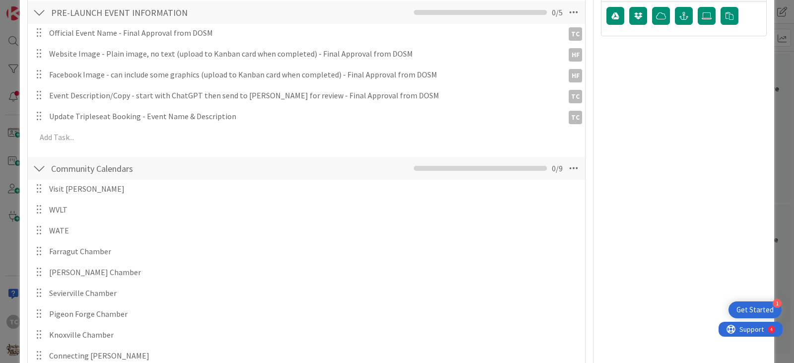
scroll to position [439, 0]
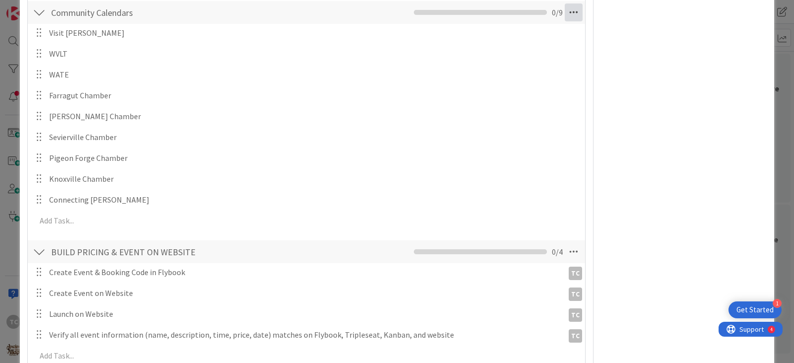
click at [564, 11] on icon at bounding box center [573, 12] width 18 height 18
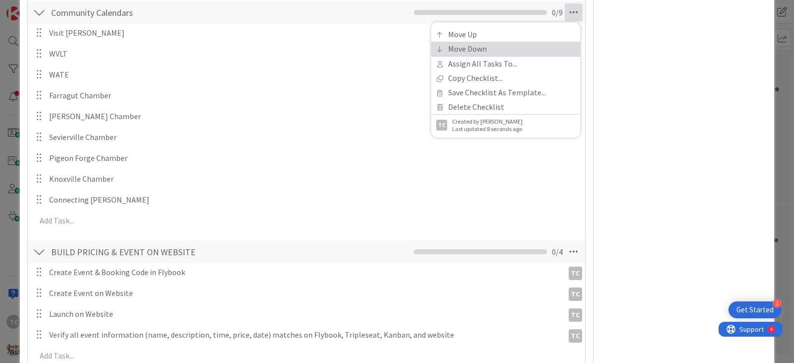
click at [462, 50] on link "Move Down" at bounding box center [505, 49] width 149 height 14
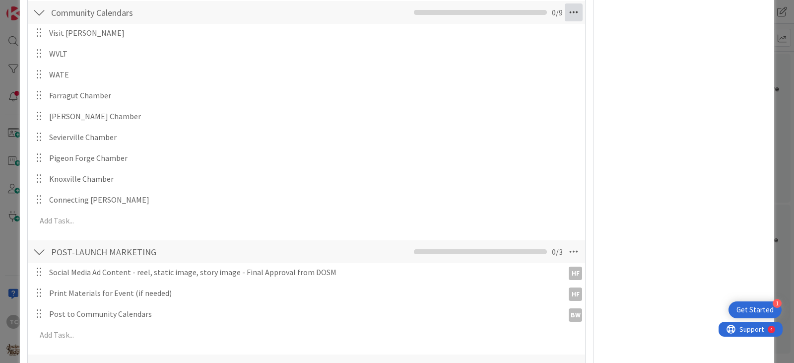
click at [569, 8] on icon at bounding box center [573, 12] width 18 height 18
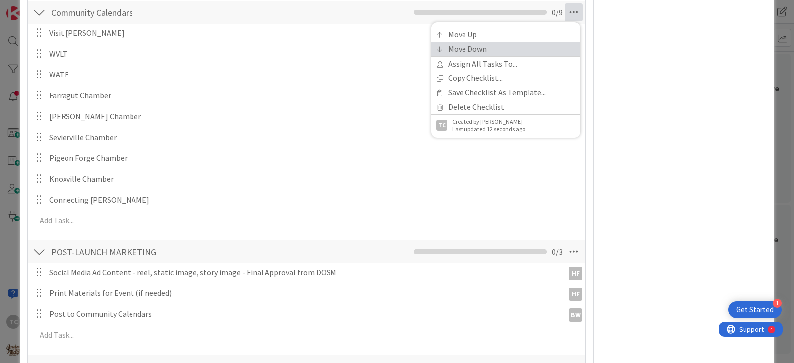
click at [478, 50] on link "Move Down" at bounding box center [505, 49] width 149 height 14
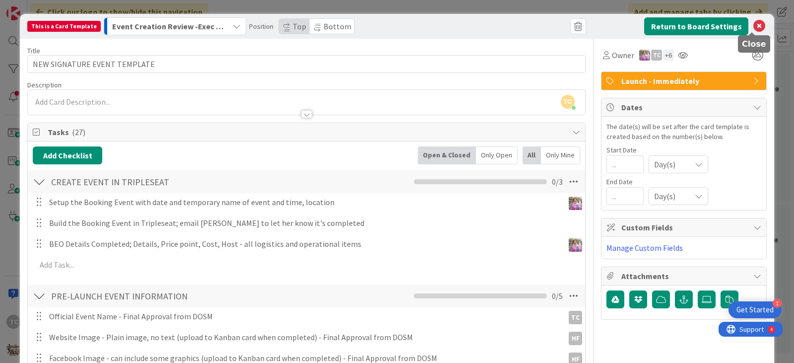
click at [753, 26] on icon at bounding box center [759, 26] width 12 height 12
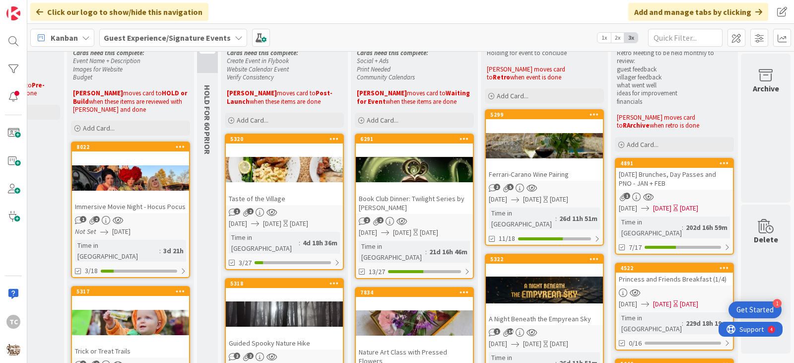
scroll to position [0, 279]
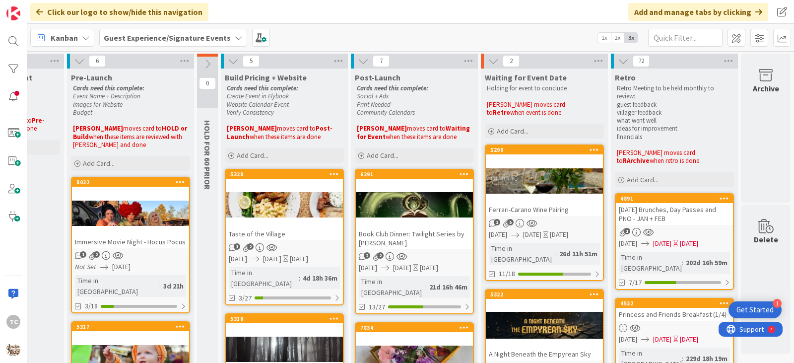
click at [131, 188] on div "8022 Immersive Movie Night - Hocus Pocus" at bounding box center [130, 213] width 117 height 70
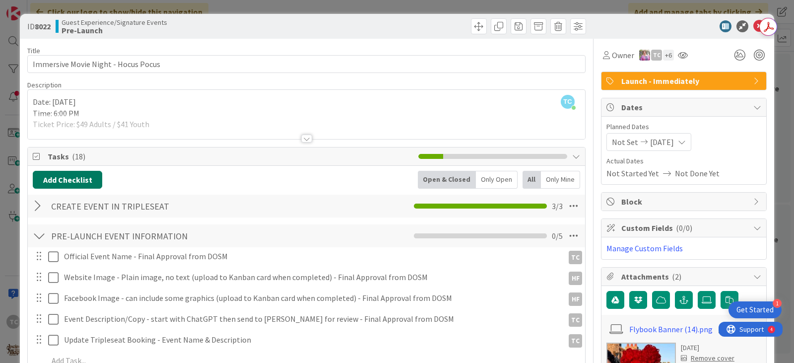
click at [57, 182] on button "Add Checklist" at bounding box center [67, 180] width 69 height 18
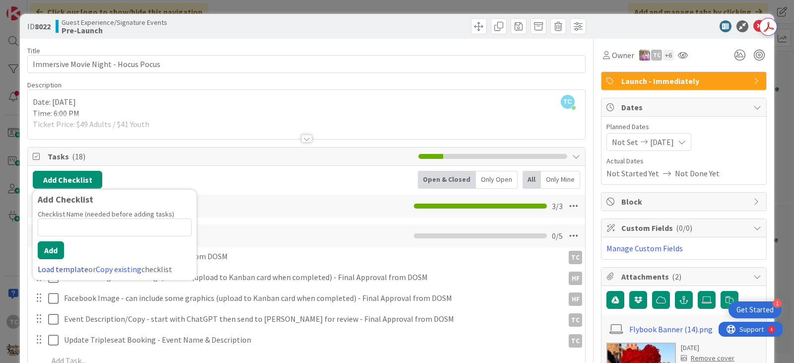
click at [54, 269] on link "Load template" at bounding box center [63, 269] width 51 height 10
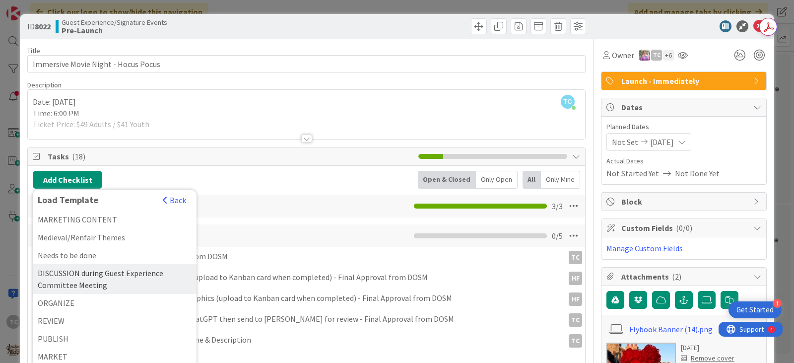
scroll to position [42, 0]
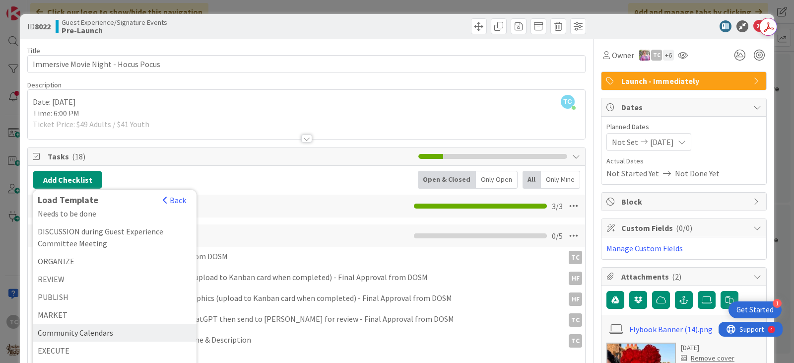
click at [65, 331] on div "Community Calendars" at bounding box center [115, 332] width 164 height 18
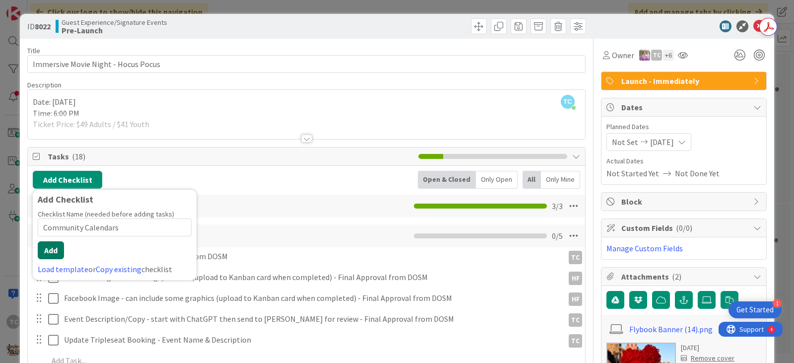
click at [49, 252] on button "Add" at bounding box center [51, 250] width 26 height 18
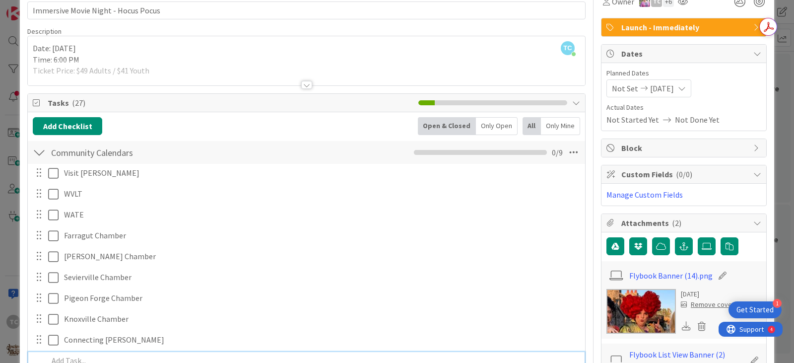
scroll to position [34, 0]
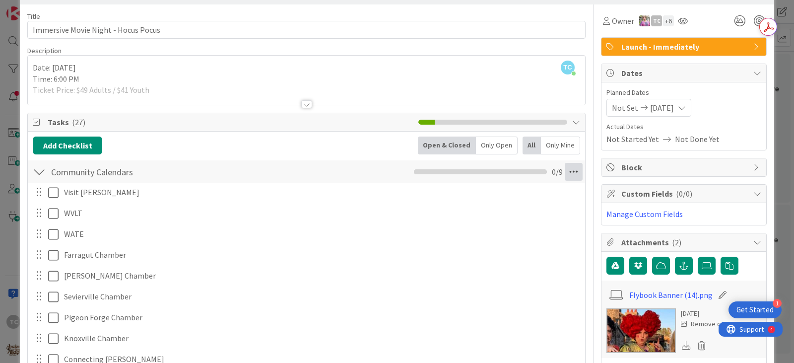
click at [564, 170] on icon at bounding box center [573, 172] width 18 height 18
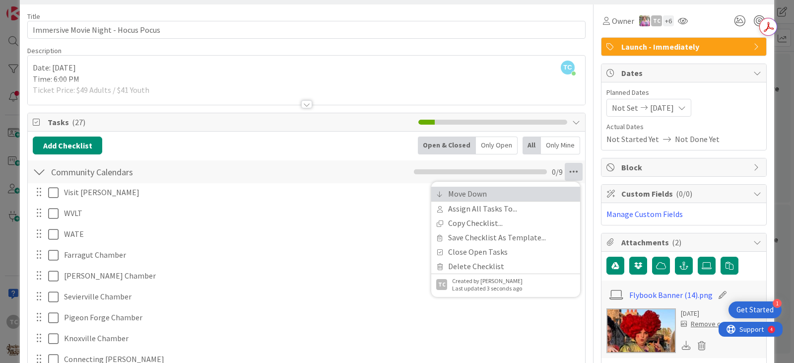
click at [494, 195] on link "Move Down" at bounding box center [505, 193] width 149 height 14
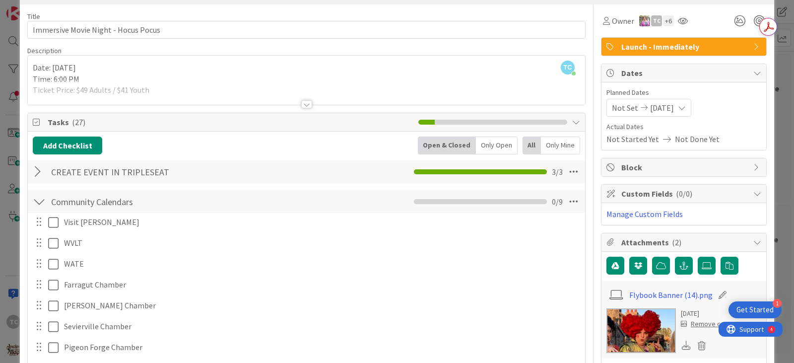
scroll to position [223, 0]
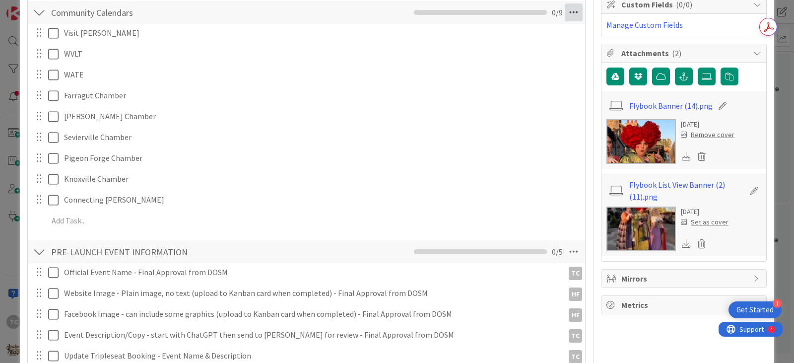
click at [564, 19] on icon at bounding box center [573, 12] width 18 height 18
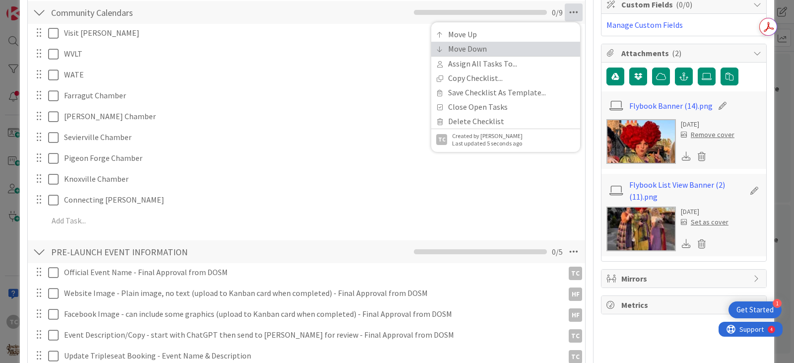
click at [480, 54] on link "Move Down" at bounding box center [505, 49] width 149 height 14
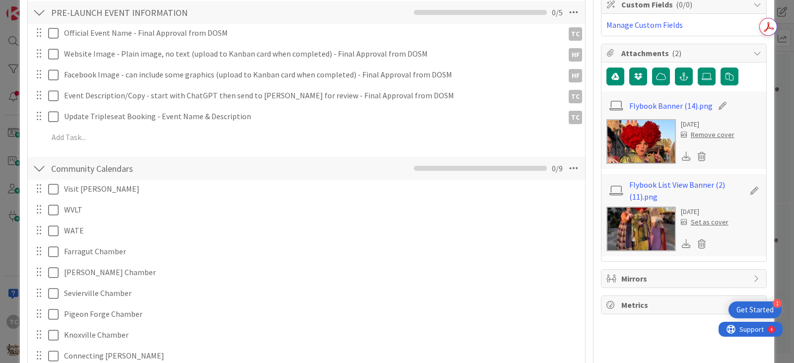
scroll to position [379, 0]
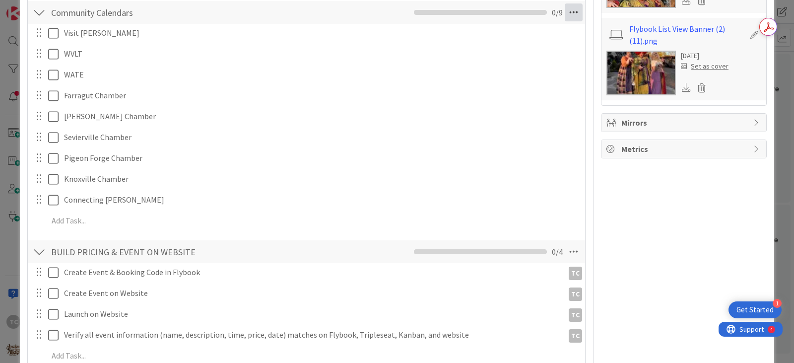
click at [569, 11] on icon at bounding box center [573, 12] width 18 height 18
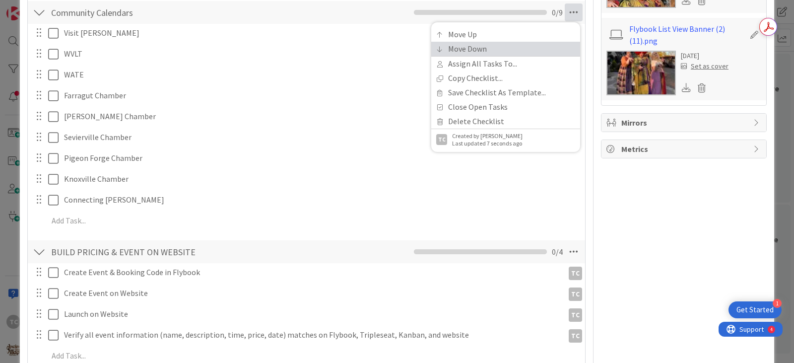
click at [508, 47] on link "Move Down" at bounding box center [505, 49] width 149 height 14
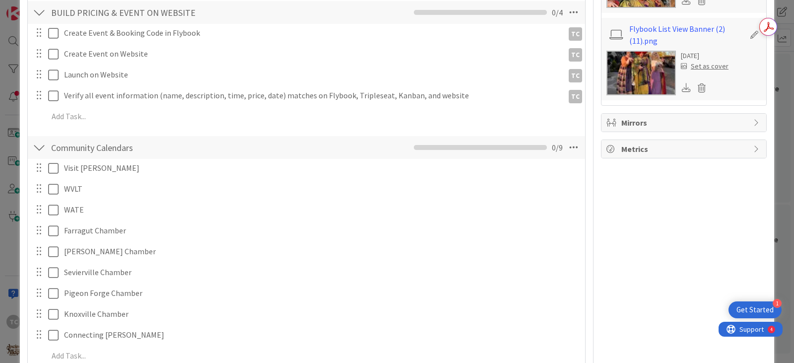
scroll to position [514, 0]
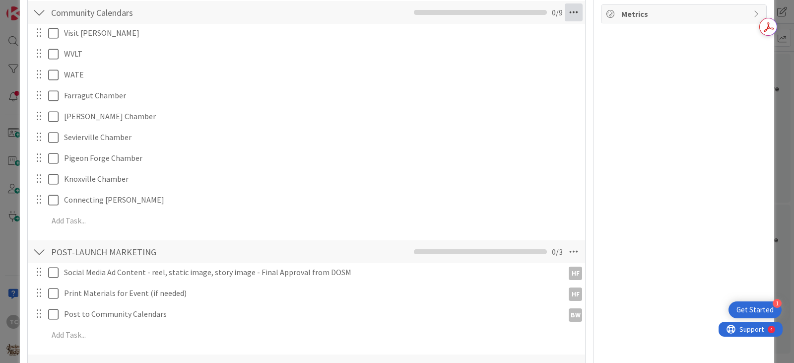
click at [564, 13] on icon at bounding box center [573, 12] width 18 height 18
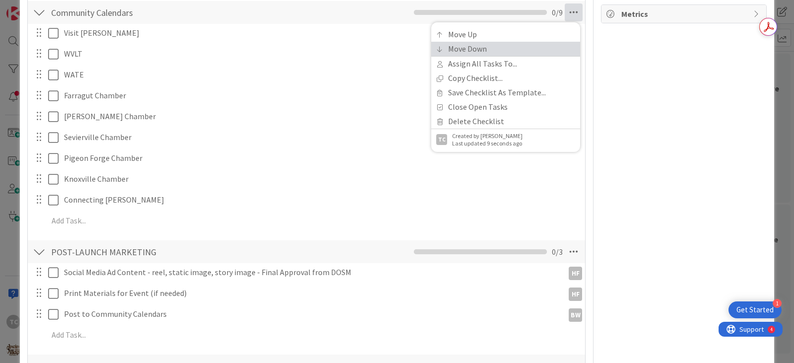
click at [491, 46] on link "Move Down" at bounding box center [505, 49] width 149 height 14
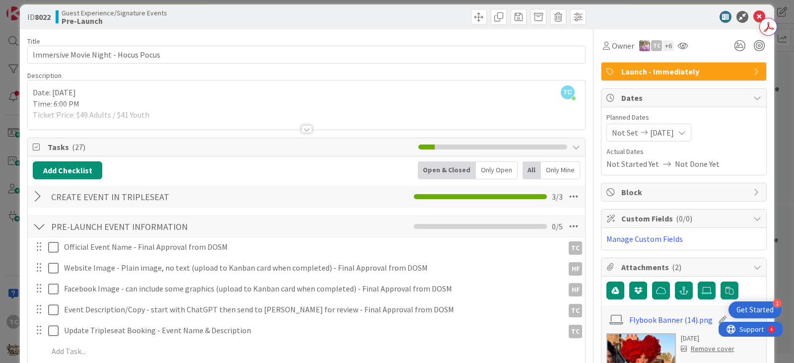
scroll to position [0, 0]
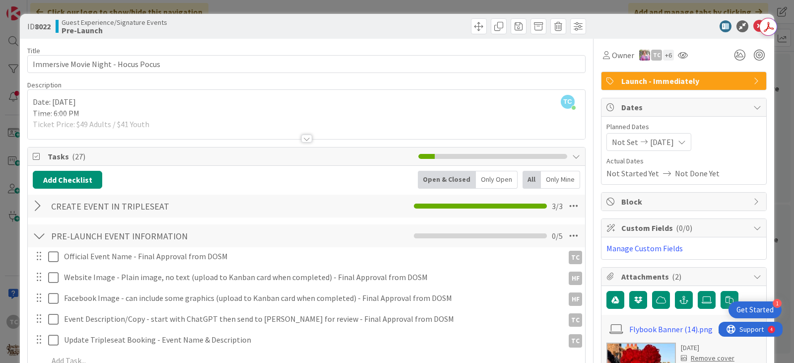
click at [392, 1] on div "ID 8022 Guest Experience/Signature Events Pre-Launch Title 37 / 128 Immersive M…" at bounding box center [397, 181] width 794 height 363
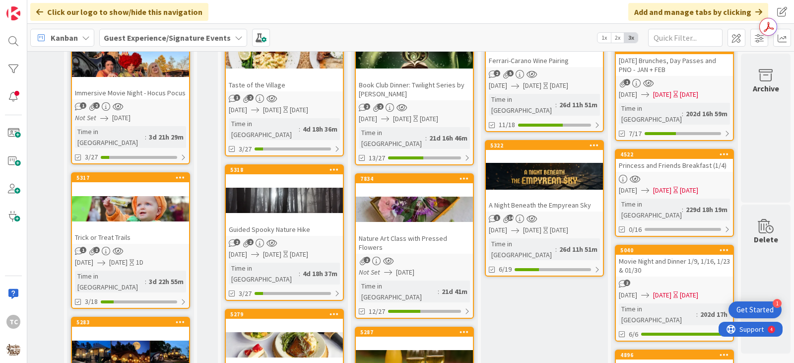
click at [133, 231] on div "Trick or Treat Trails" at bounding box center [130, 237] width 117 height 13
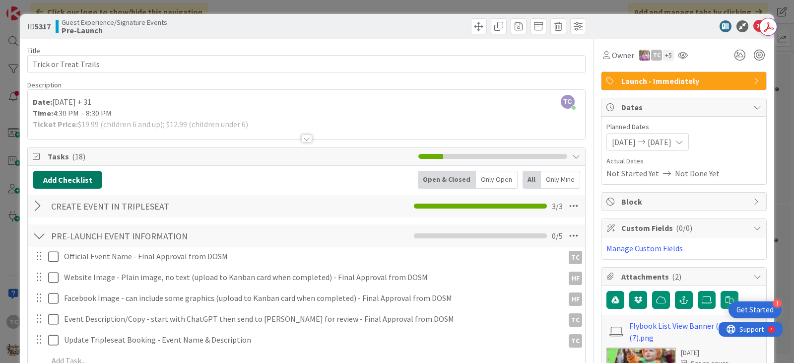
click at [58, 178] on button "Add Checklist" at bounding box center [67, 180] width 69 height 18
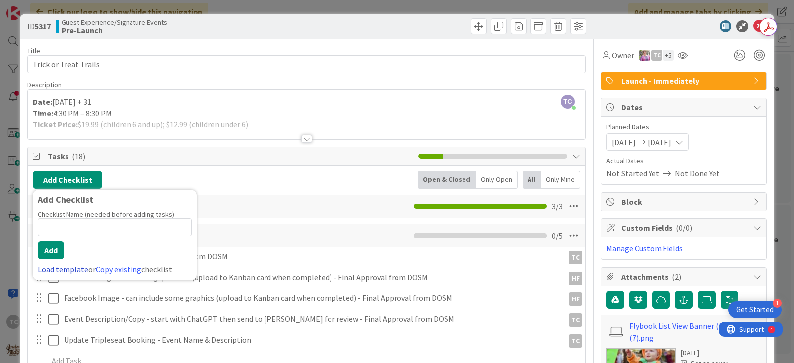
click at [80, 270] on link "Load template" at bounding box center [63, 269] width 51 height 10
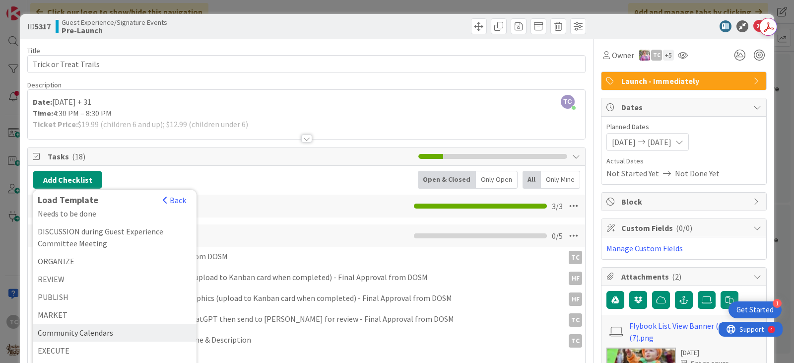
click at [82, 334] on div "Community Calendars" at bounding box center [115, 332] width 164 height 18
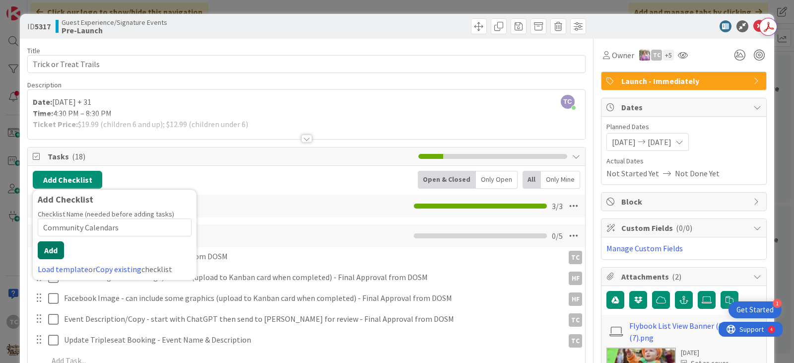
click at [55, 252] on button "Add" at bounding box center [51, 250] width 26 height 18
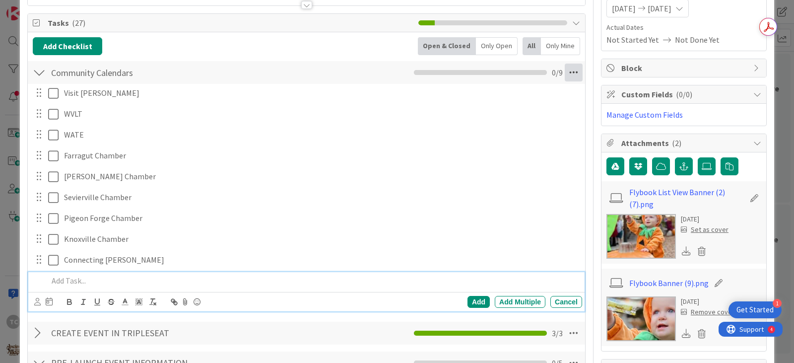
click at [566, 68] on icon at bounding box center [573, 72] width 18 height 18
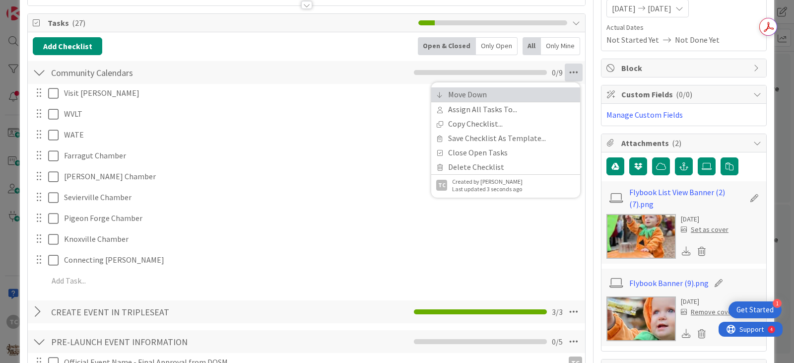
click at [479, 92] on link "Move Down" at bounding box center [505, 94] width 149 height 14
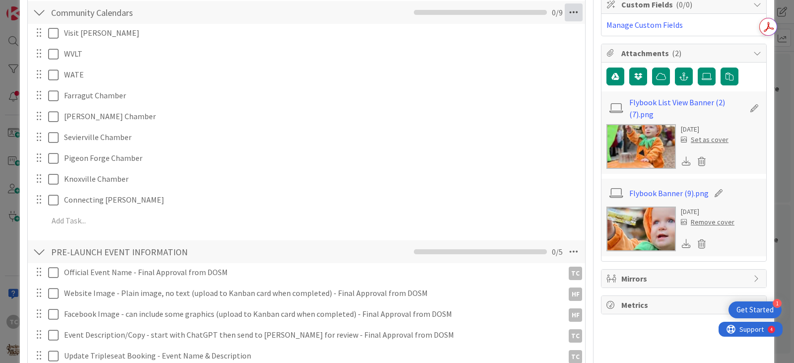
click at [565, 10] on icon at bounding box center [573, 12] width 18 height 18
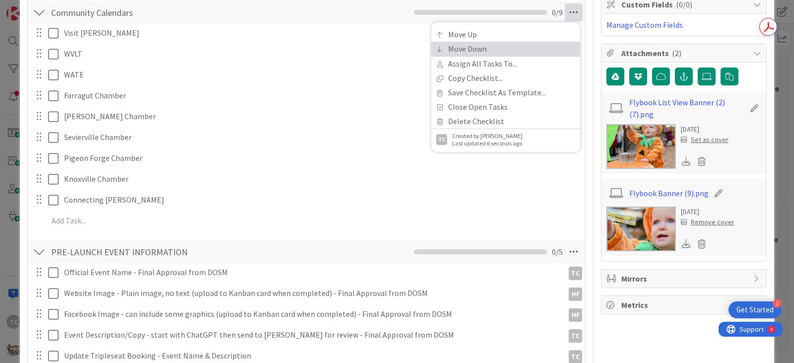
drag, startPoint x: 481, startPoint y: 50, endPoint x: 506, endPoint y: 39, distance: 27.4
click at [481, 50] on link "Move Down" at bounding box center [505, 49] width 149 height 14
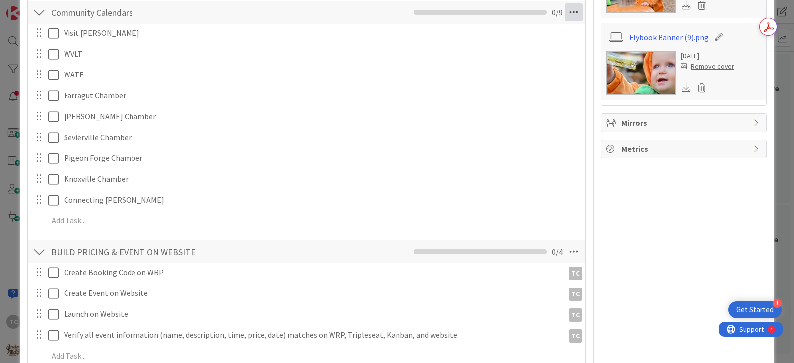
click at [564, 8] on icon at bounding box center [573, 12] width 18 height 18
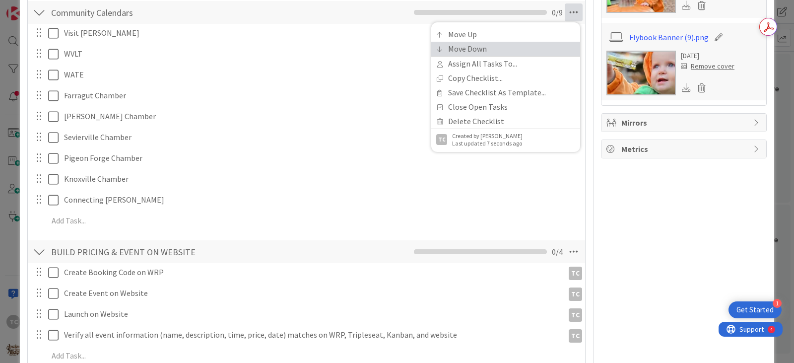
click at [475, 47] on link "Move Down" at bounding box center [505, 49] width 149 height 14
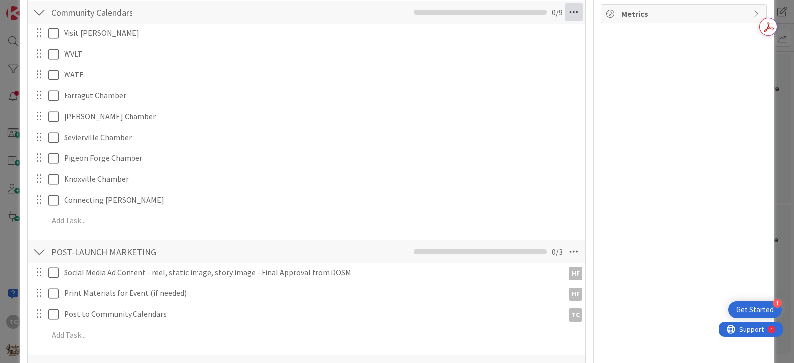
click at [568, 11] on icon at bounding box center [573, 12] width 18 height 18
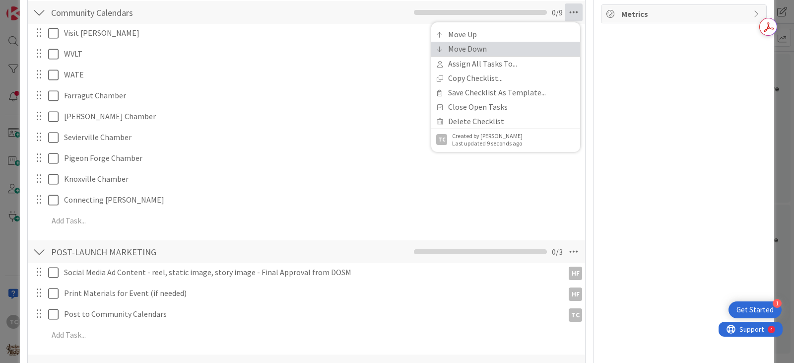
click at [478, 45] on link "Move Down" at bounding box center [505, 49] width 149 height 14
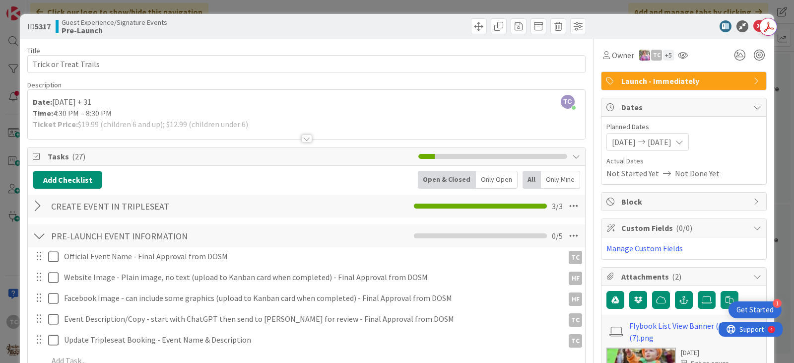
click at [251, 8] on div "ID 5317 Guest Experience/Signature Events Pre-Launch Title 22 / 128 Trick or Tr…" at bounding box center [397, 181] width 794 height 363
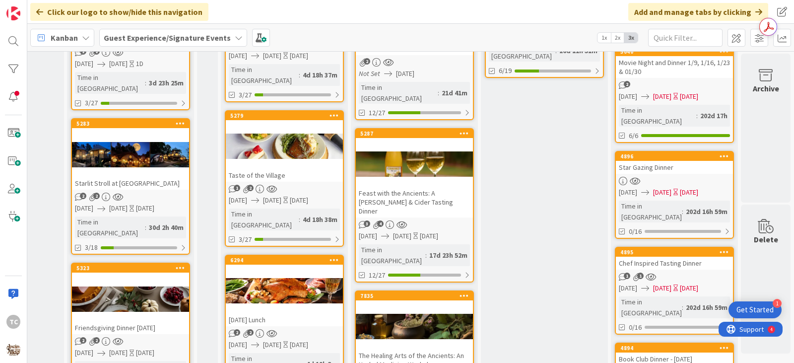
click at [127, 177] on div "Starlit Stroll at [GEOGRAPHIC_DATA]" at bounding box center [130, 183] width 117 height 13
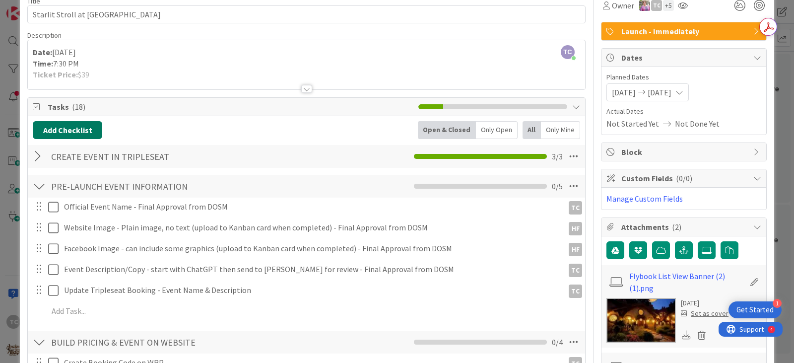
click at [68, 130] on button "Add Checklist" at bounding box center [67, 130] width 69 height 18
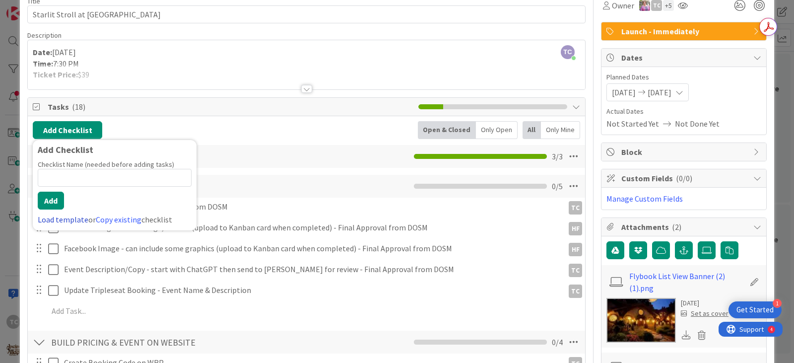
click at [53, 222] on link "Load template" at bounding box center [63, 219] width 51 height 10
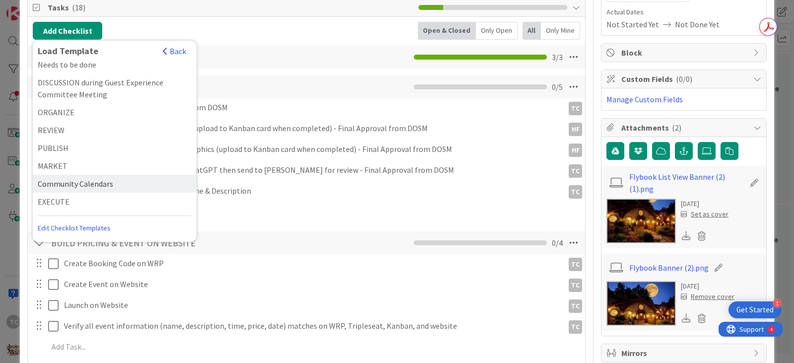
click at [94, 182] on div "Community Calendars" at bounding box center [115, 184] width 164 height 18
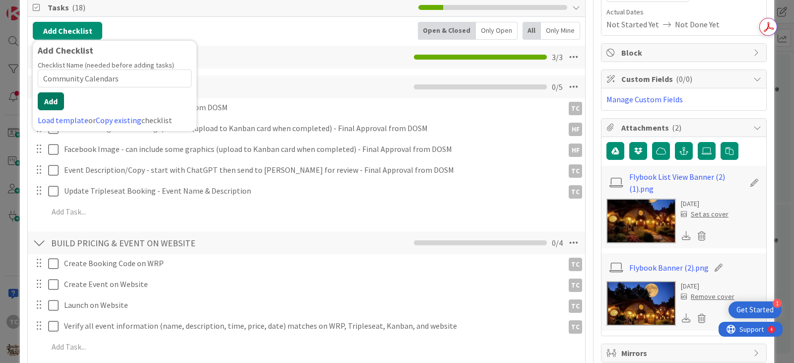
click at [53, 94] on button "Add" at bounding box center [51, 101] width 26 height 18
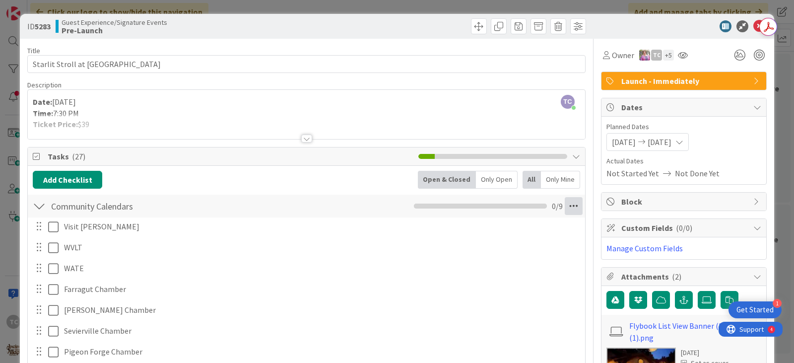
click at [564, 206] on icon at bounding box center [573, 206] width 18 height 18
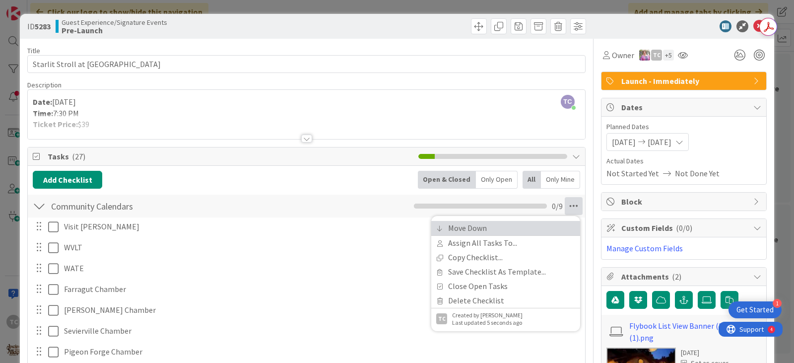
drag, startPoint x: 453, startPoint y: 227, endPoint x: 501, endPoint y: 213, distance: 50.1
click at [454, 226] on link "Move Down" at bounding box center [505, 228] width 149 height 14
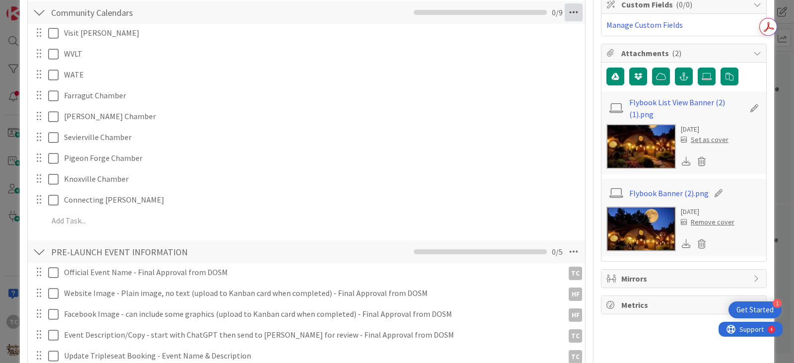
click at [572, 10] on icon at bounding box center [573, 12] width 18 height 18
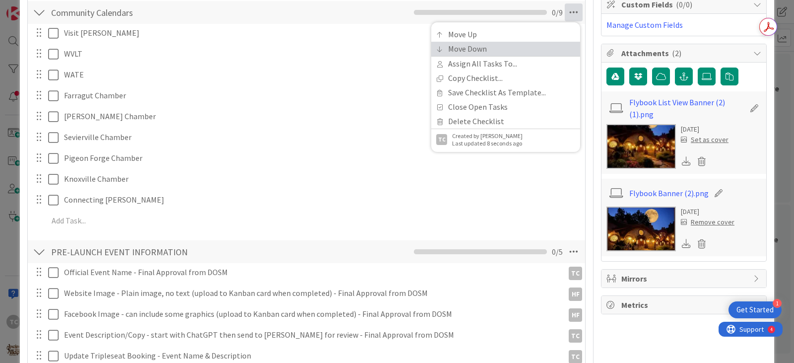
click at [502, 53] on link "Move Down" at bounding box center [505, 49] width 149 height 14
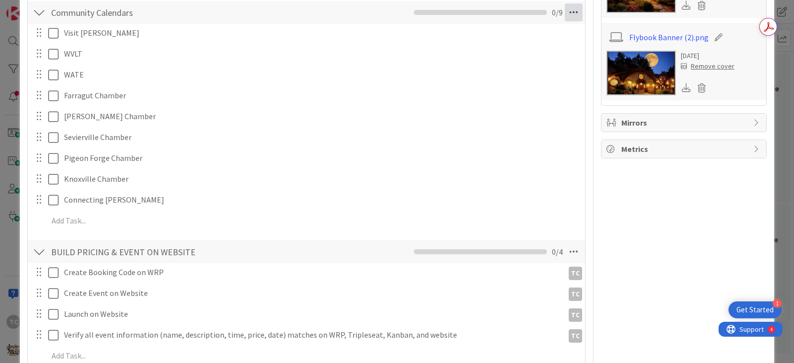
click at [564, 7] on icon at bounding box center [573, 12] width 18 height 18
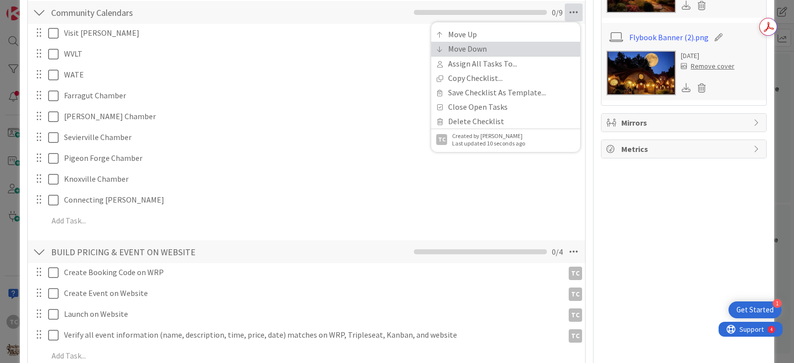
click at [489, 48] on link "Move Down" at bounding box center [505, 49] width 149 height 14
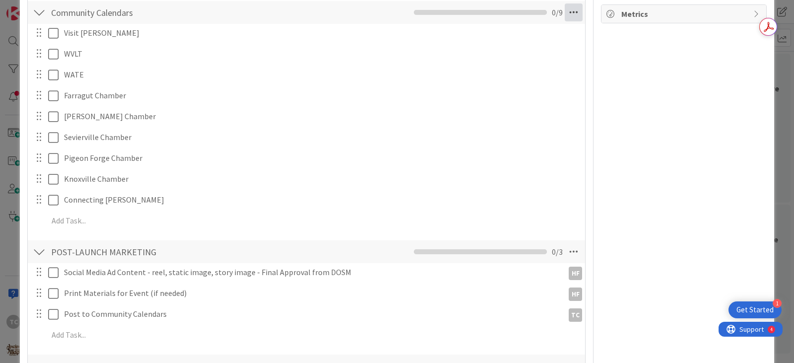
click at [564, 12] on icon at bounding box center [573, 12] width 18 height 18
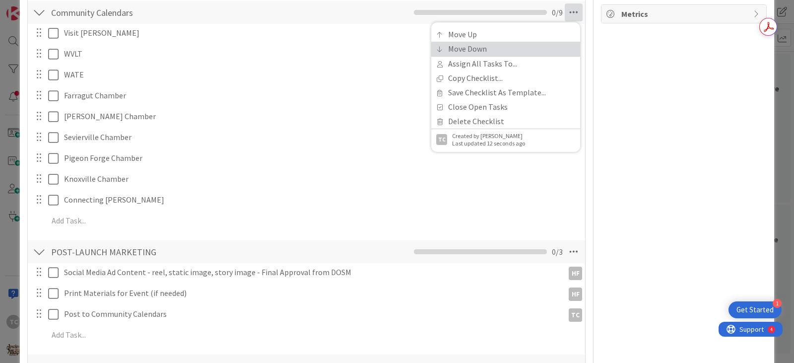
click at [496, 50] on link "Move Down" at bounding box center [505, 49] width 149 height 14
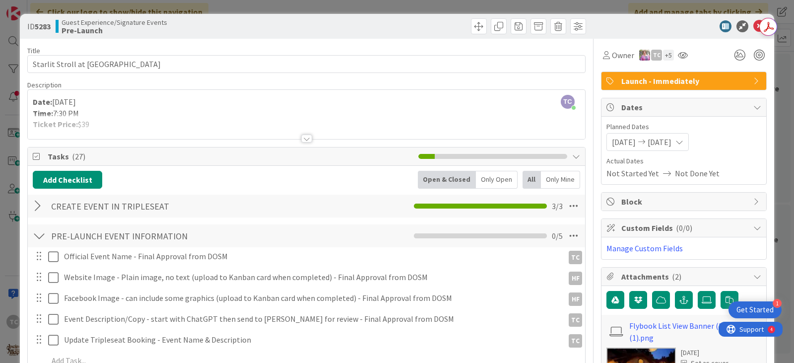
click at [382, 5] on div "ID 5283 Guest Experience/Signature Events Pre-Launch Title 38 / 128 Starlit Str…" at bounding box center [397, 181] width 794 height 363
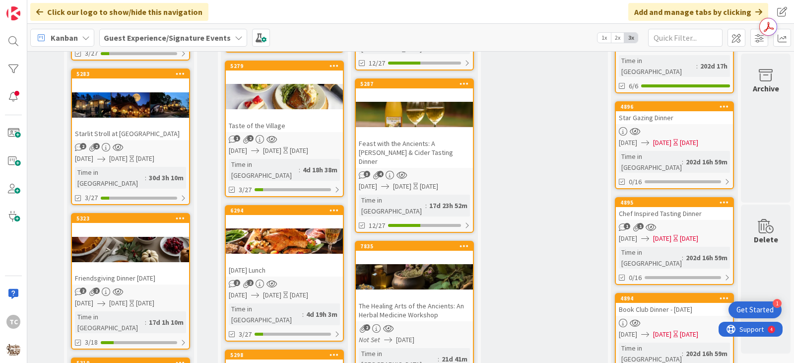
click at [99, 238] on div at bounding box center [130, 249] width 117 height 45
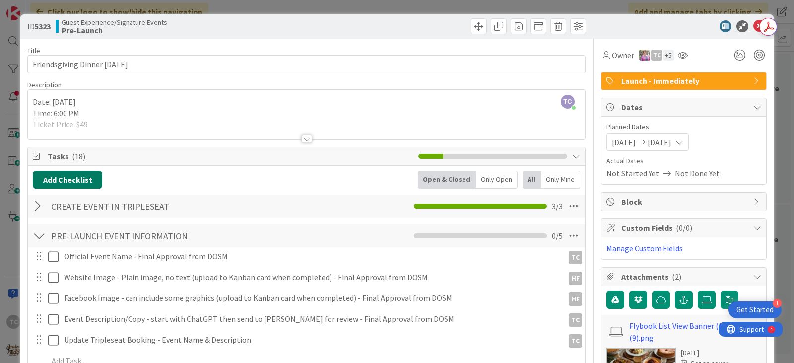
click at [50, 185] on button "Add Checklist" at bounding box center [67, 180] width 69 height 18
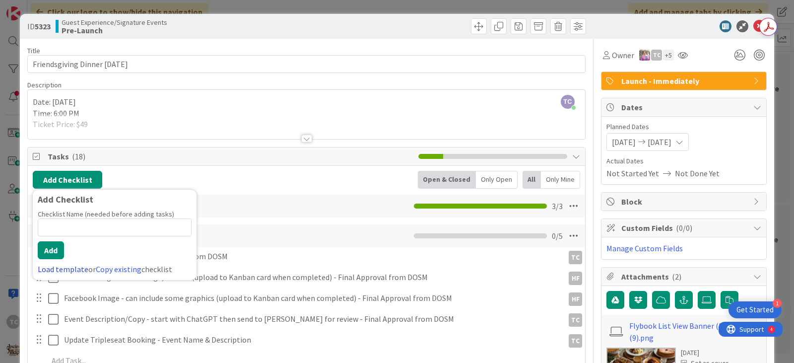
click at [60, 266] on link "Load template" at bounding box center [63, 269] width 51 height 10
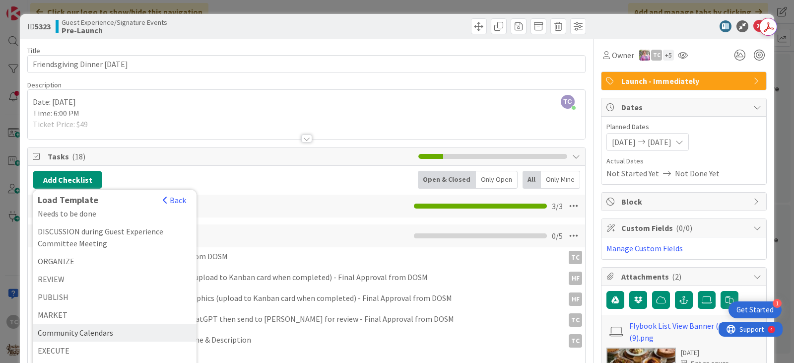
click at [78, 334] on div "Community Calendars" at bounding box center [115, 332] width 164 height 18
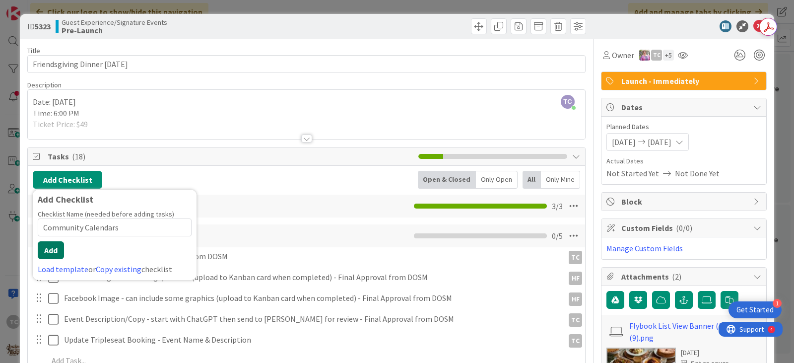
click at [53, 252] on button "Add" at bounding box center [51, 250] width 26 height 18
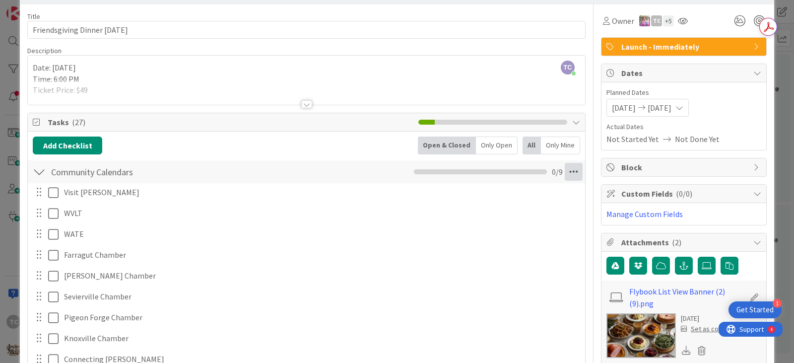
click at [568, 175] on icon at bounding box center [573, 172] width 18 height 18
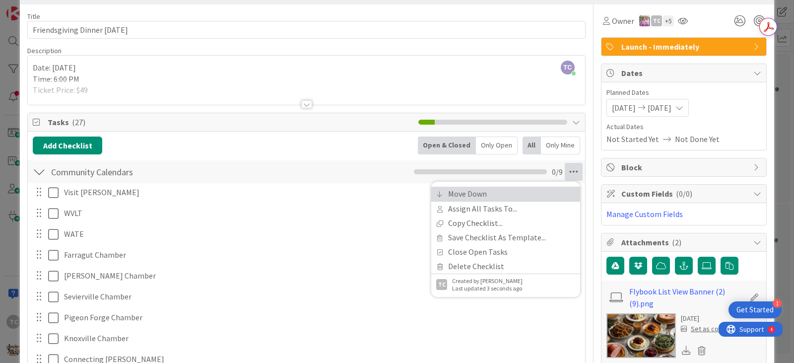
click at [459, 191] on link "Move Down" at bounding box center [505, 193] width 149 height 14
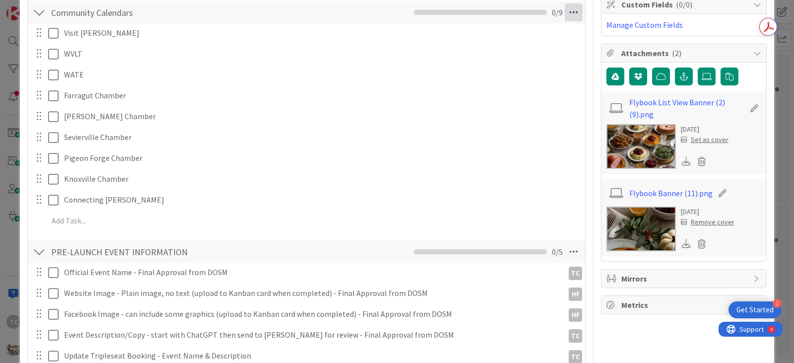
click at [566, 8] on icon at bounding box center [573, 12] width 18 height 18
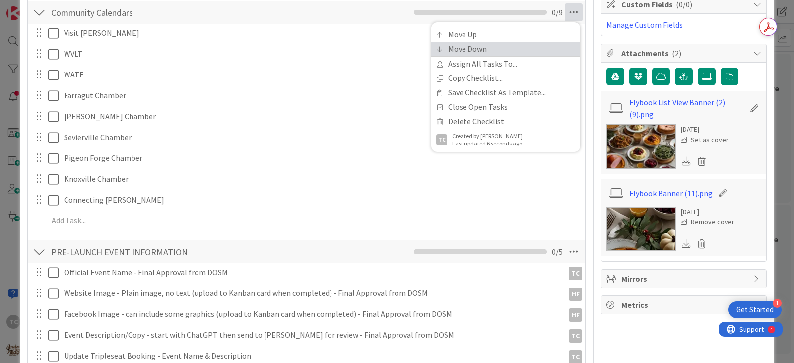
click at [477, 47] on link "Move Down" at bounding box center [505, 49] width 149 height 14
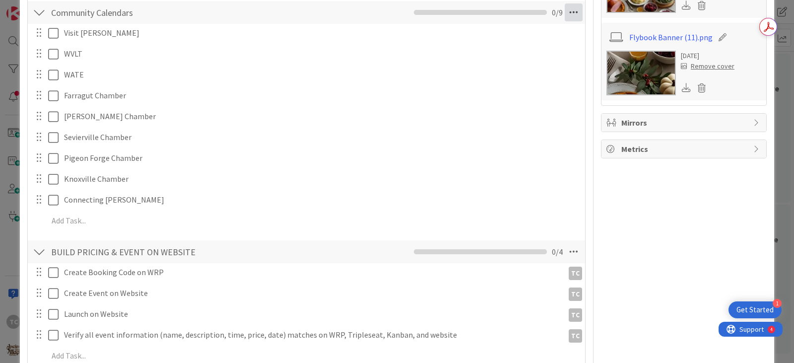
click at [568, 11] on icon at bounding box center [573, 12] width 18 height 18
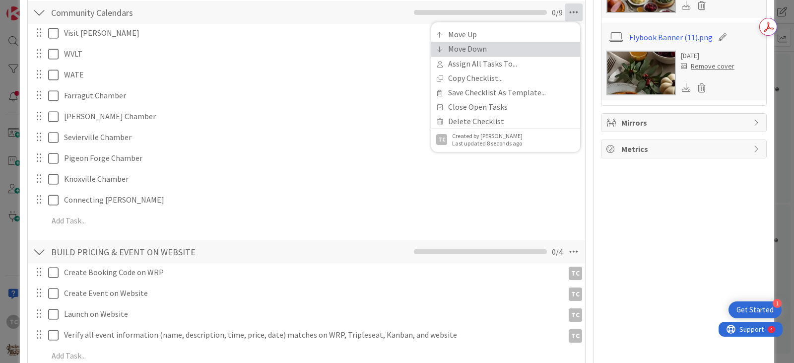
click at [471, 47] on link "Move Down" at bounding box center [505, 49] width 149 height 14
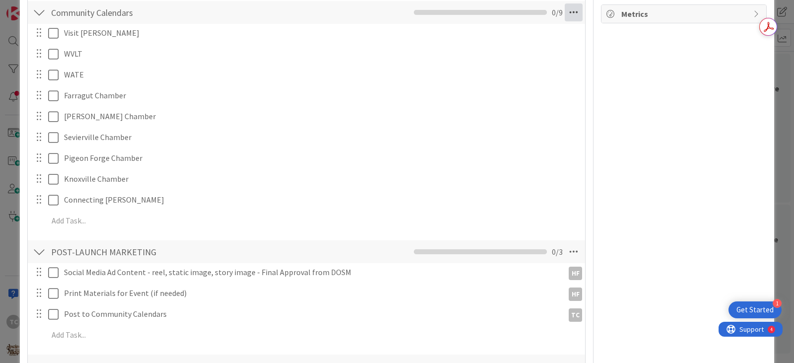
click at [564, 15] on icon at bounding box center [573, 12] width 18 height 18
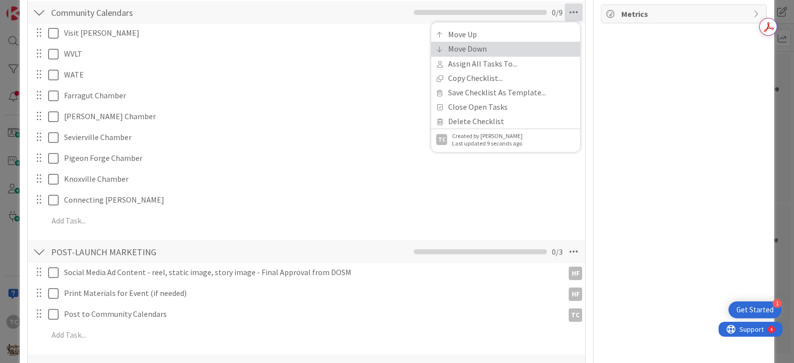
click at [478, 51] on link "Move Down" at bounding box center [505, 49] width 149 height 14
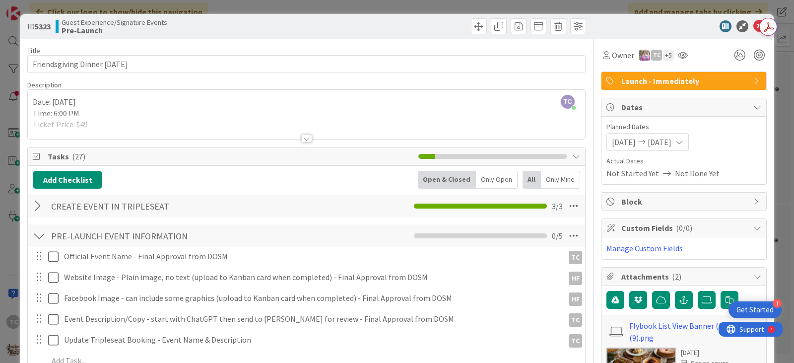
click at [216, 3] on div "ID 5323 Guest Experience/Signature Events Pre-Launch Title 29 / 128 Friendsgivi…" at bounding box center [397, 181] width 794 height 363
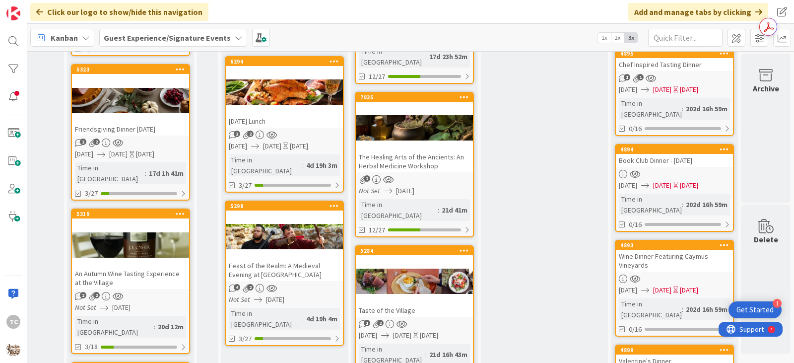
click at [144, 267] on div "An Autumn Wine Tasting Experience at the Village" at bounding box center [130, 278] width 117 height 22
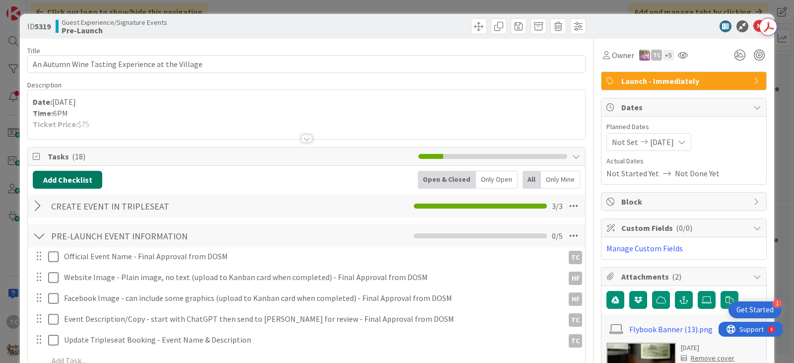
click at [73, 178] on button "Add Checklist" at bounding box center [67, 180] width 69 height 18
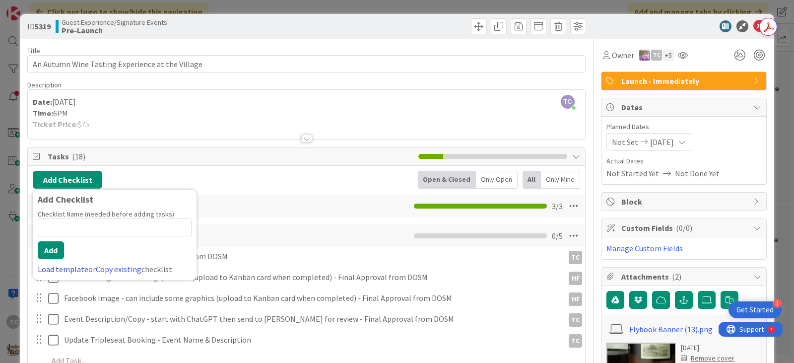
click at [51, 267] on link "Load template" at bounding box center [63, 269] width 51 height 10
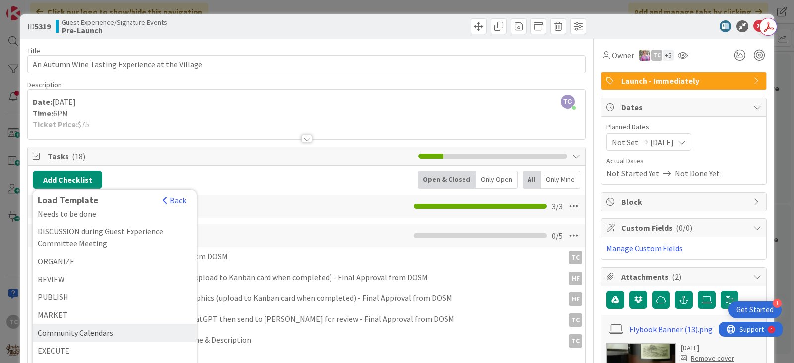
click at [66, 329] on div "Community Calendars" at bounding box center [115, 332] width 164 height 18
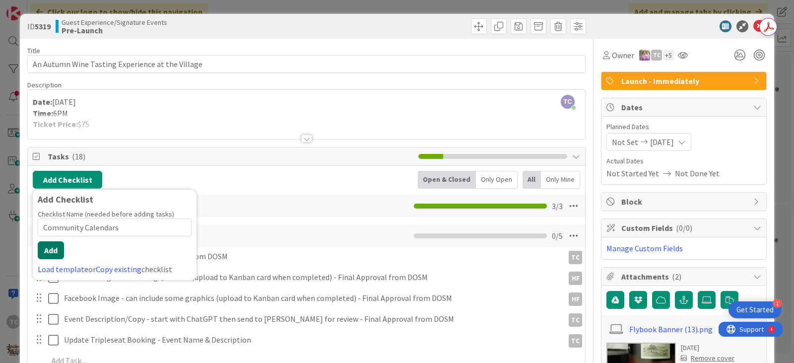
click at [56, 250] on button "Add" at bounding box center [51, 250] width 26 height 18
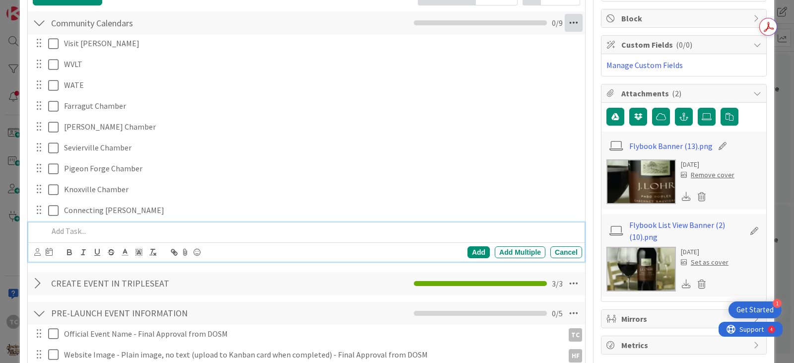
click at [572, 24] on icon at bounding box center [573, 23] width 18 height 18
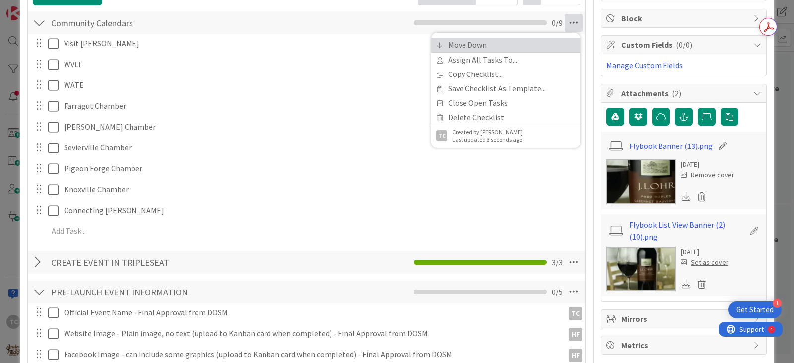
click at [467, 42] on link "Move Down" at bounding box center [505, 45] width 149 height 14
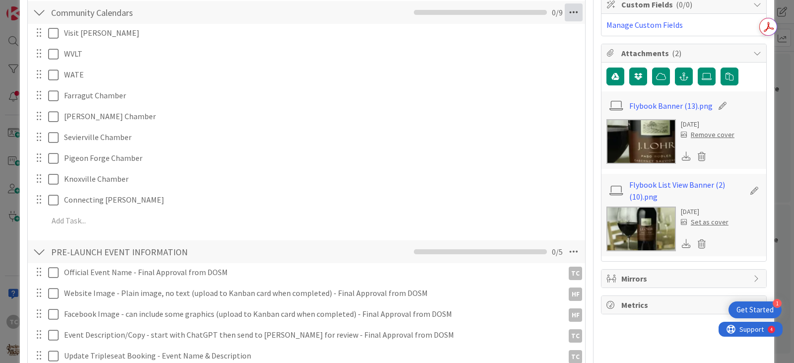
click at [567, 13] on icon at bounding box center [573, 12] width 18 height 18
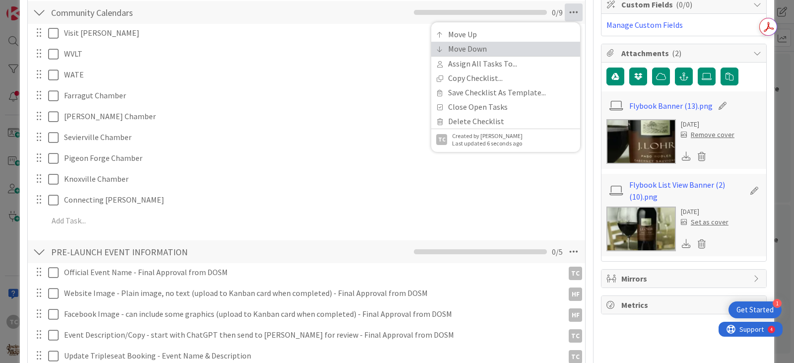
click at [480, 46] on link "Move Down" at bounding box center [505, 49] width 149 height 14
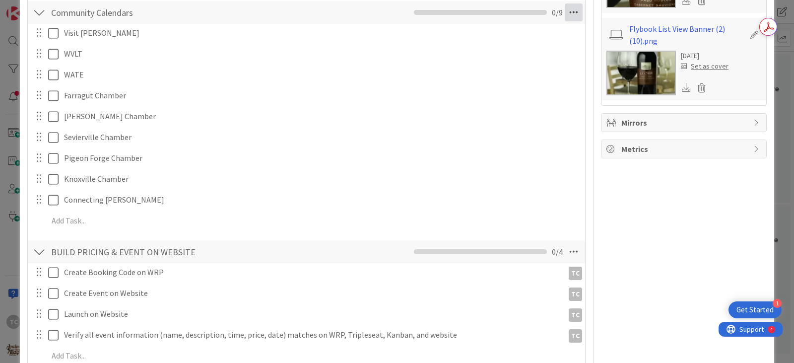
click at [564, 14] on icon at bounding box center [573, 12] width 18 height 18
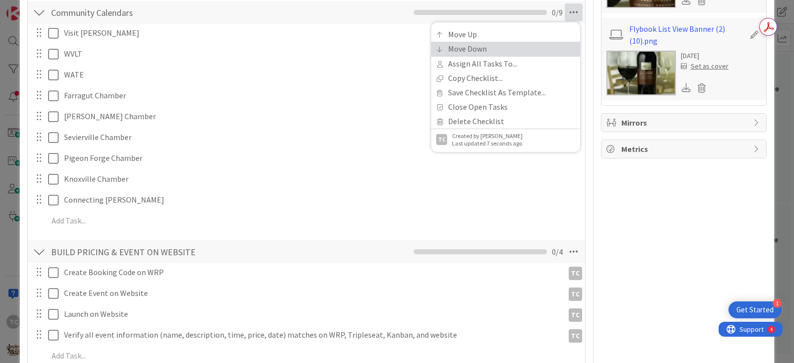
click at [475, 44] on link "Move Down" at bounding box center [505, 49] width 149 height 14
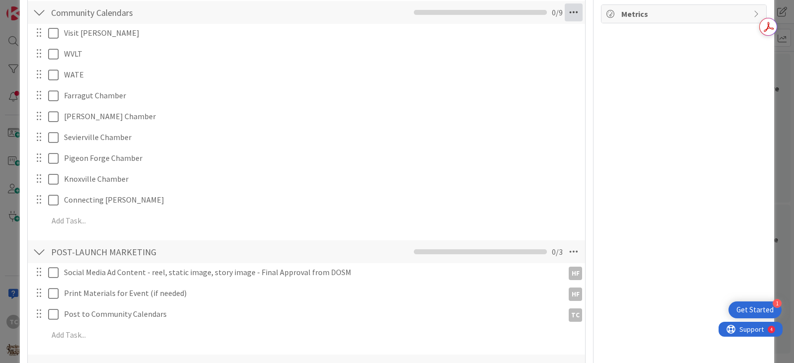
click at [564, 11] on icon at bounding box center [573, 12] width 18 height 18
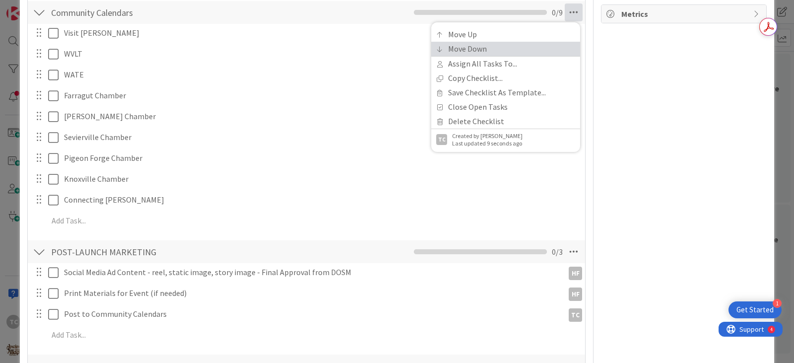
drag, startPoint x: 479, startPoint y: 50, endPoint x: 469, endPoint y: 55, distance: 11.1
click at [479, 50] on link "Move Down" at bounding box center [505, 49] width 149 height 14
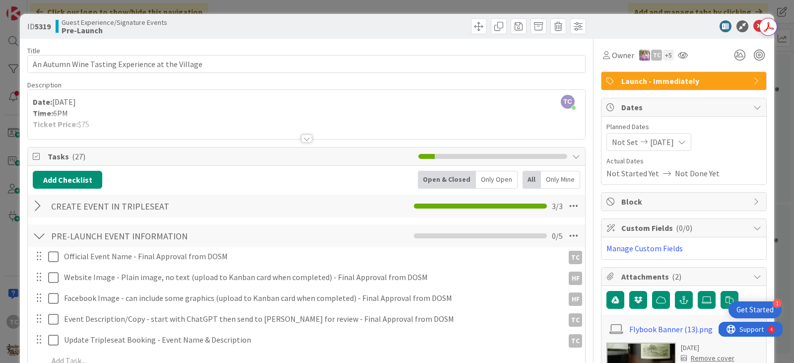
drag, startPoint x: 314, startPoint y: 0, endPoint x: 325, endPoint y: 9, distance: 13.7
click at [315, 0] on div "ID 5319 Guest Experience/Signature Events Pre-Launch Title 48 / 128 An Autumn W…" at bounding box center [397, 181] width 794 height 363
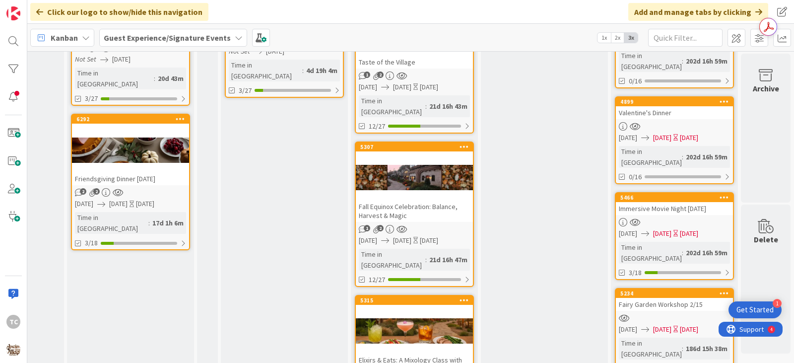
click at [135, 172] on div "Friendsgiving Dinner [DATE]" at bounding box center [130, 178] width 117 height 13
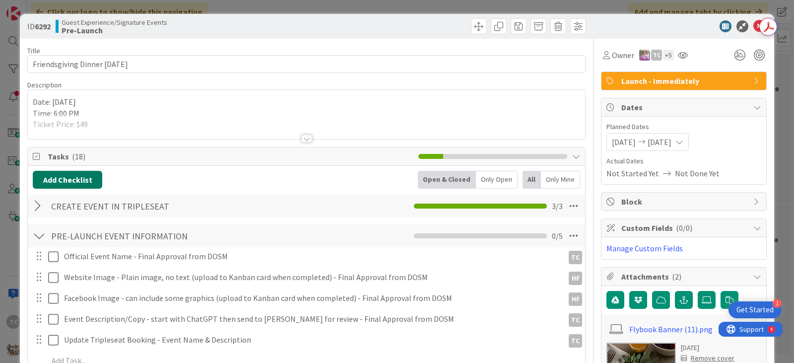
click at [55, 187] on button "Add Checklist" at bounding box center [67, 180] width 69 height 18
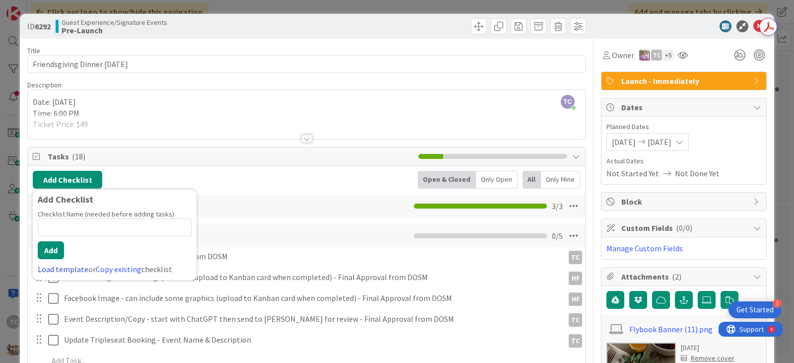
click at [46, 269] on link "Load template" at bounding box center [63, 269] width 51 height 10
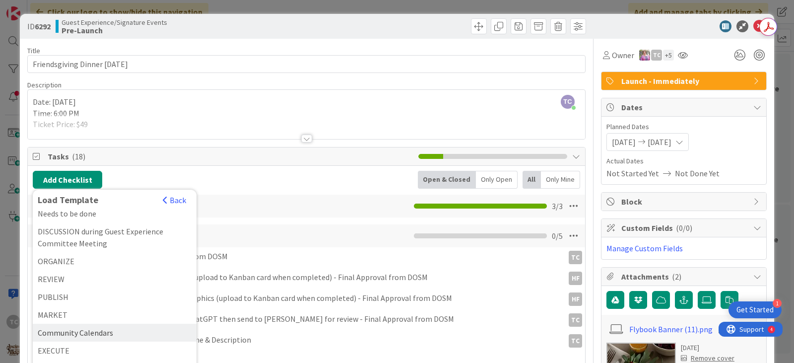
click at [91, 328] on div "Community Calendars" at bounding box center [115, 332] width 164 height 18
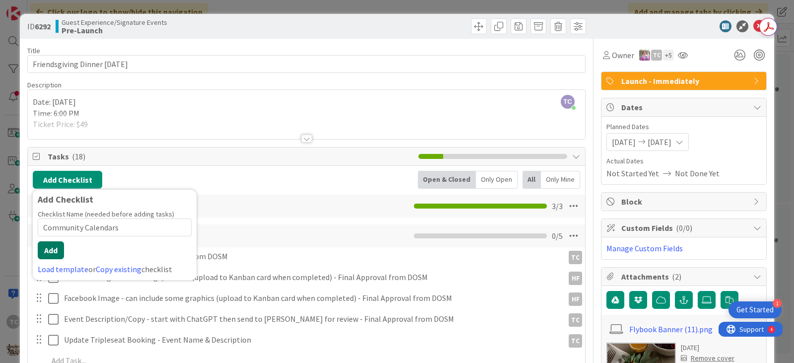
click at [56, 254] on button "Add" at bounding box center [51, 250] width 26 height 18
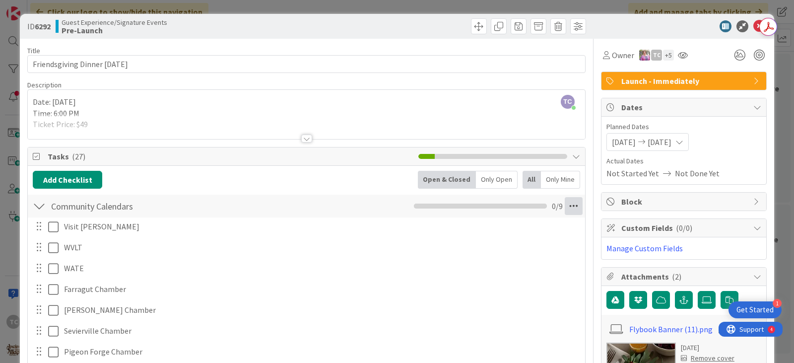
click at [564, 207] on icon at bounding box center [573, 206] width 18 height 18
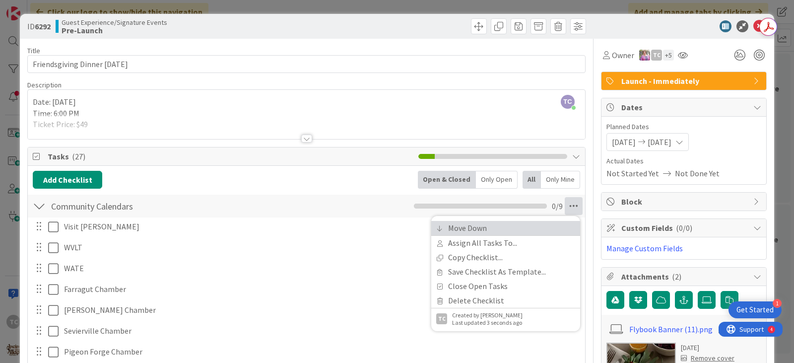
click at [446, 228] on link "Move Down" at bounding box center [505, 228] width 149 height 14
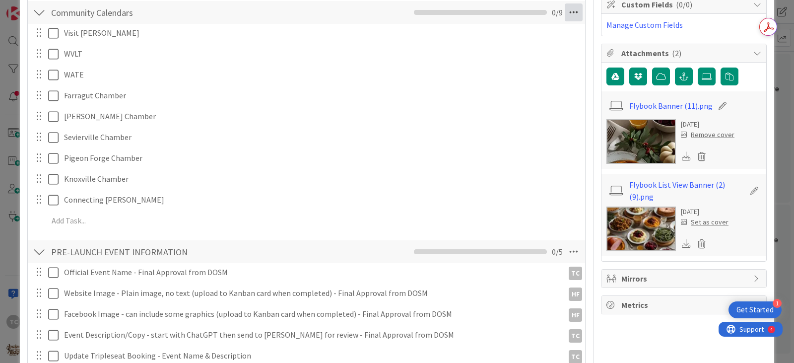
click at [564, 10] on icon at bounding box center [573, 12] width 18 height 18
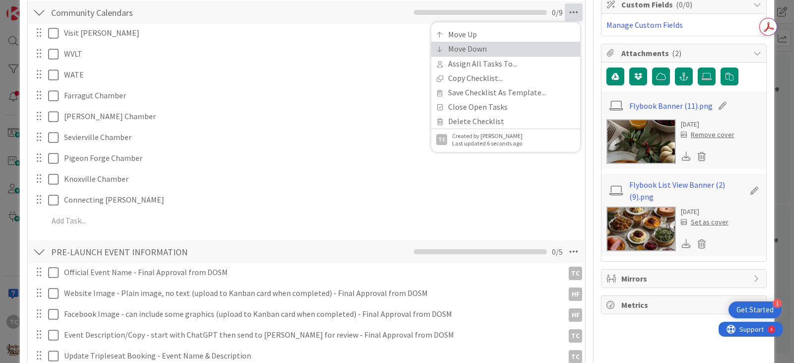
click at [481, 50] on link "Move Down" at bounding box center [505, 49] width 149 height 14
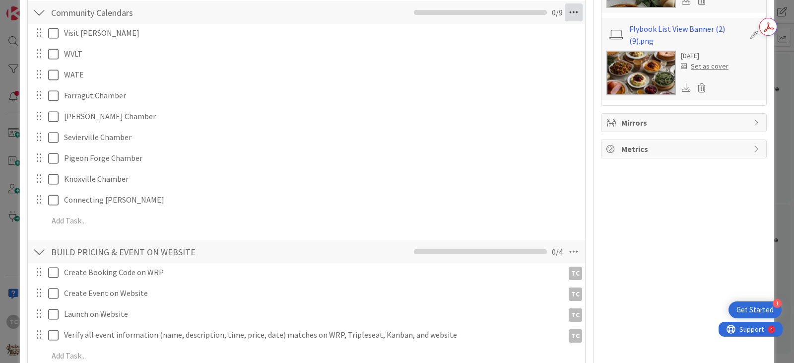
click at [567, 18] on icon at bounding box center [573, 12] width 18 height 18
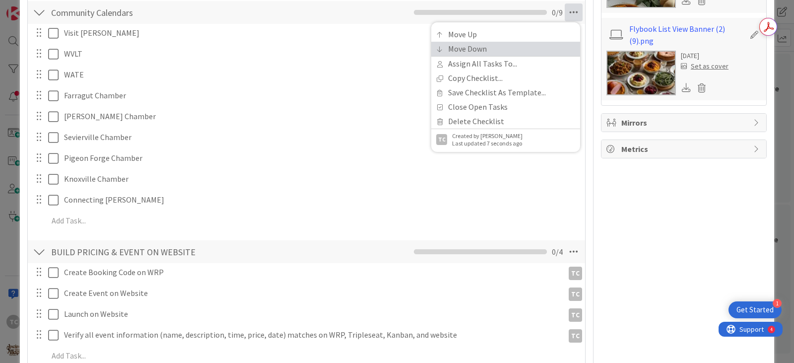
click at [479, 50] on link "Move Down" at bounding box center [505, 49] width 149 height 14
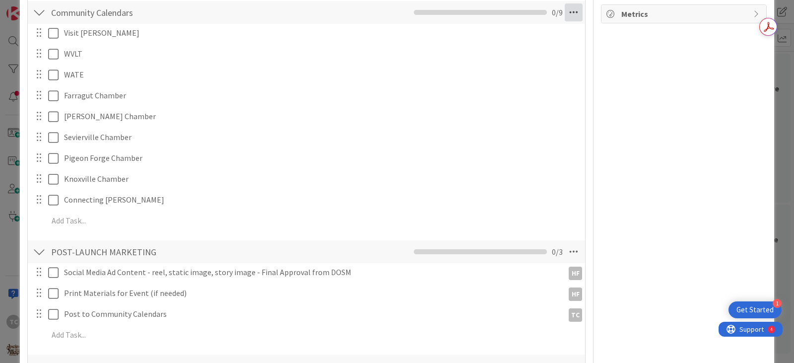
click at [565, 15] on icon at bounding box center [573, 12] width 18 height 18
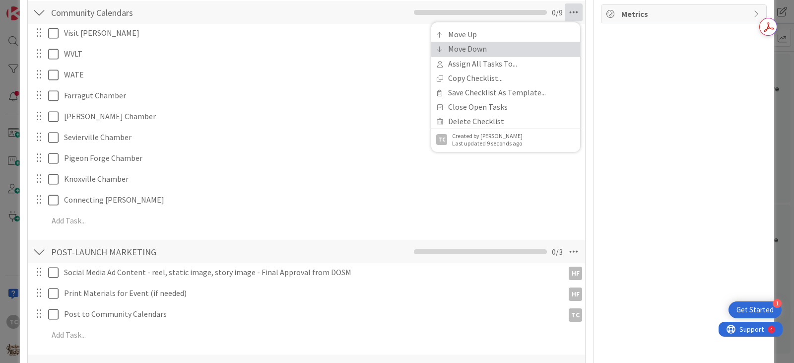
click at [468, 53] on link "Move Down" at bounding box center [505, 49] width 149 height 14
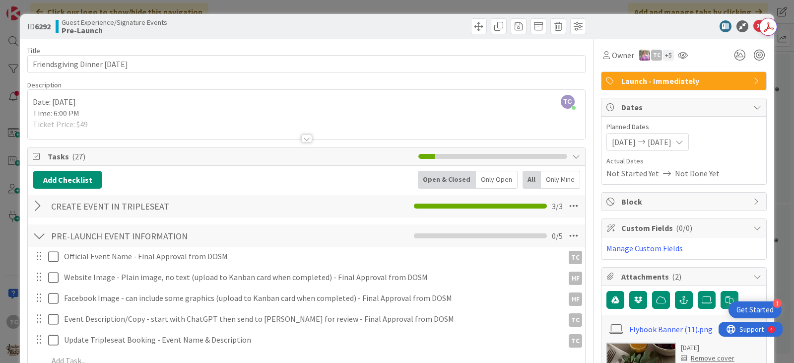
click at [411, 6] on div "ID 6292 Guest Experience/Signature Events Pre-Launch Title 29 / 128 Friendsgivi…" at bounding box center [397, 181] width 794 height 363
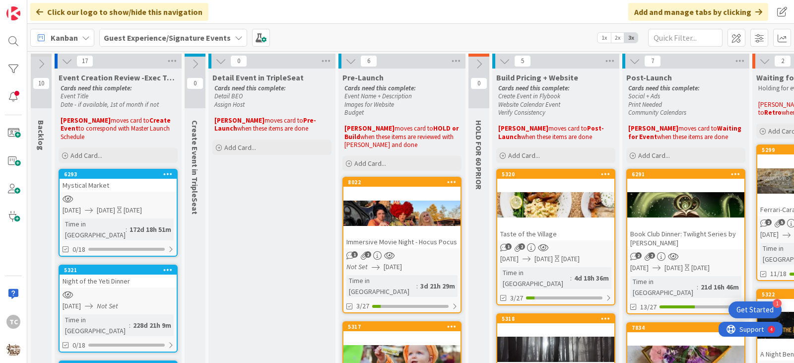
click at [122, 184] on link "6293 Mystical Market [DATE] [DATE] [DATE] Time in [GEOGRAPHIC_DATA] : 172d 18h …" at bounding box center [118, 213] width 119 height 88
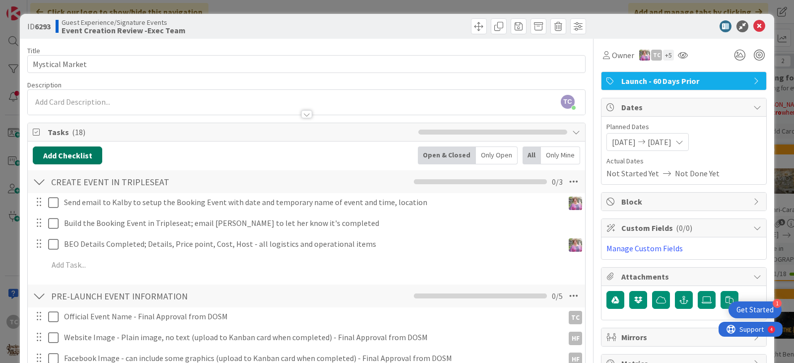
click at [65, 148] on button "Add Checklist" at bounding box center [67, 155] width 69 height 18
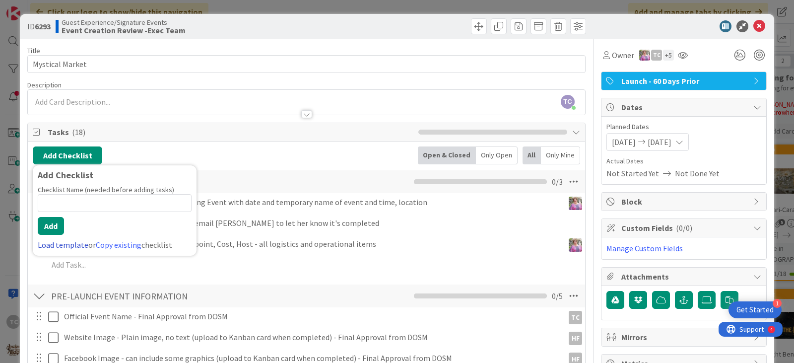
click at [48, 248] on link "Load template" at bounding box center [63, 245] width 51 height 10
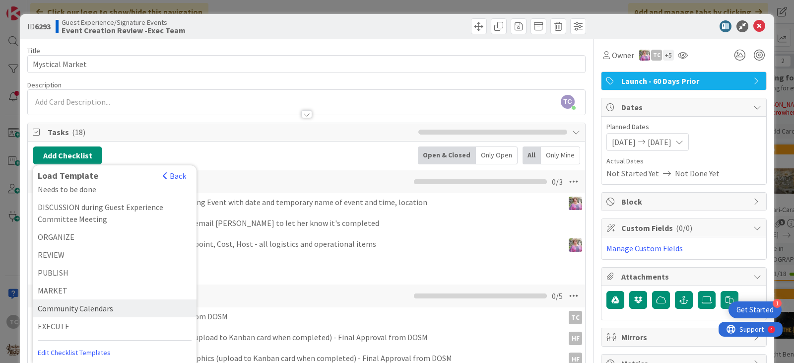
click at [79, 311] on div "Community Calendars" at bounding box center [115, 308] width 164 height 18
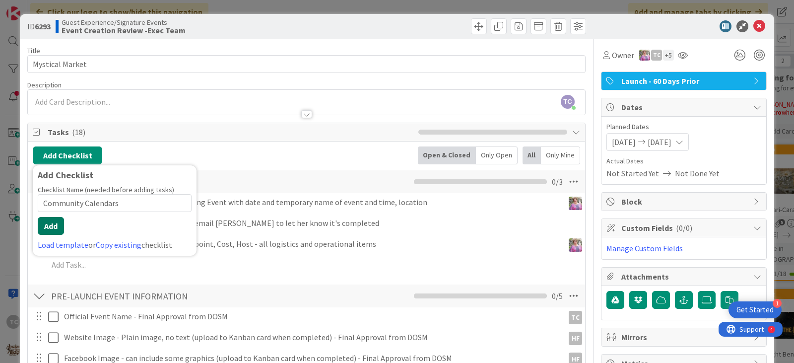
click at [56, 227] on button "Add" at bounding box center [51, 226] width 26 height 18
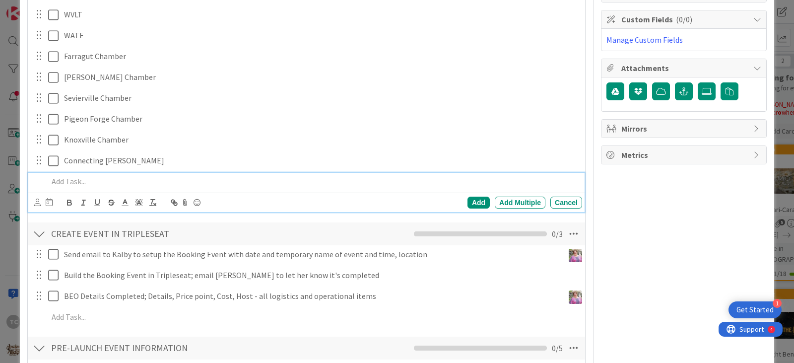
scroll to position [10, 0]
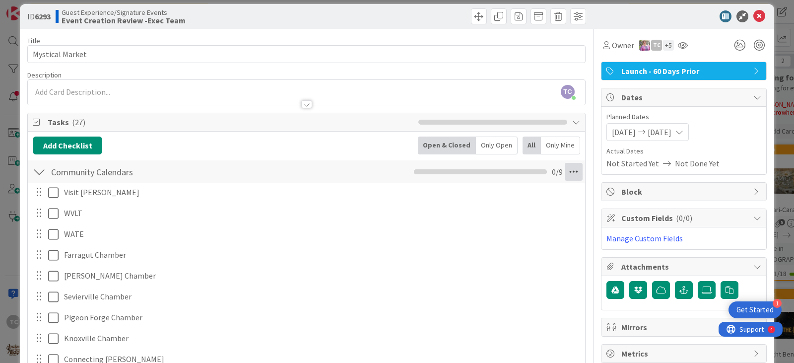
click at [566, 172] on icon at bounding box center [573, 172] width 18 height 18
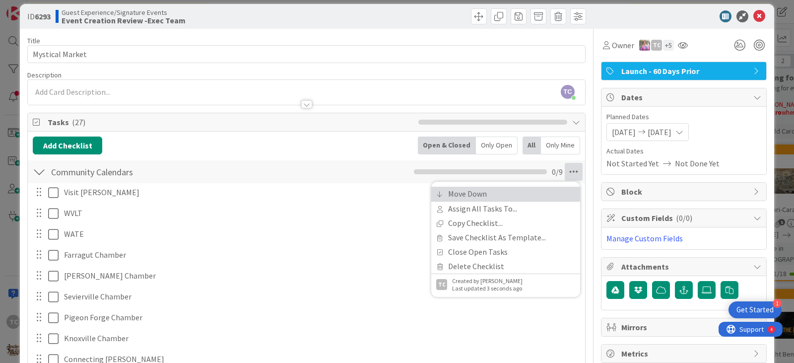
drag, startPoint x: 471, startPoint y: 195, endPoint x: 497, endPoint y: 189, distance: 27.5
click at [471, 195] on link "Move Down" at bounding box center [505, 193] width 149 height 14
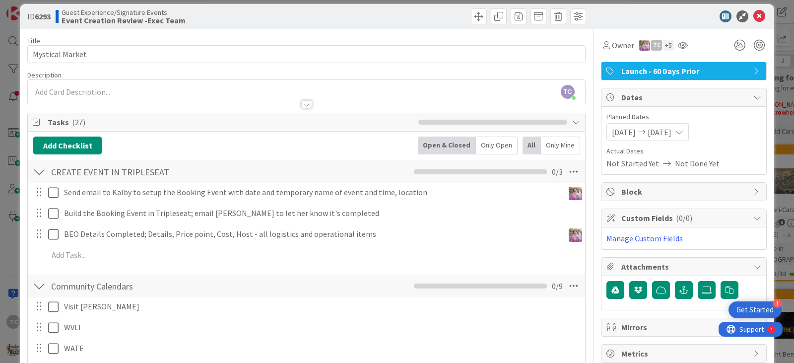
scroll to position [283, 0]
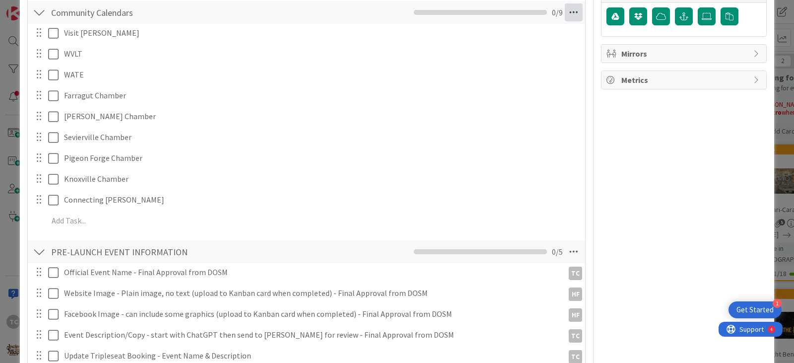
click at [564, 5] on icon at bounding box center [573, 12] width 18 height 18
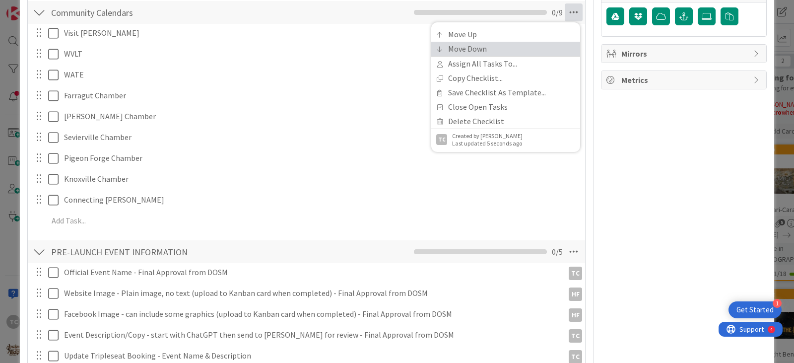
click at [491, 43] on link "Move Down" at bounding box center [505, 49] width 149 height 14
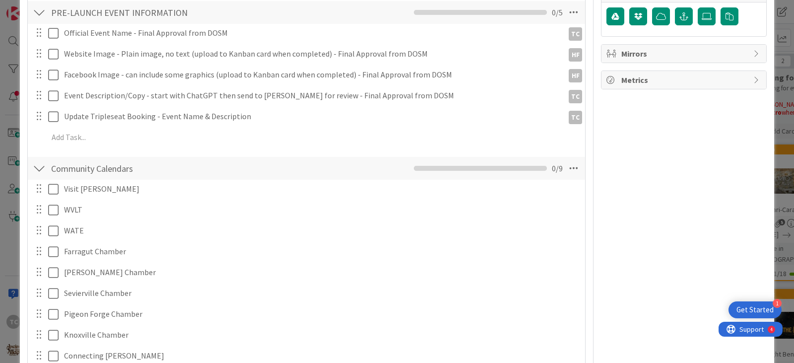
scroll to position [439, 0]
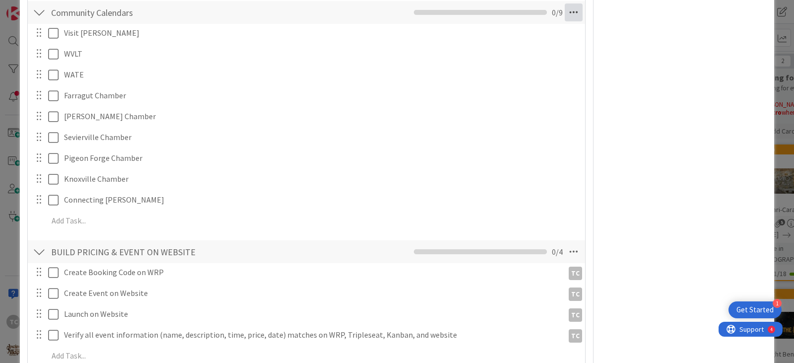
click at [564, 14] on icon at bounding box center [573, 12] width 18 height 18
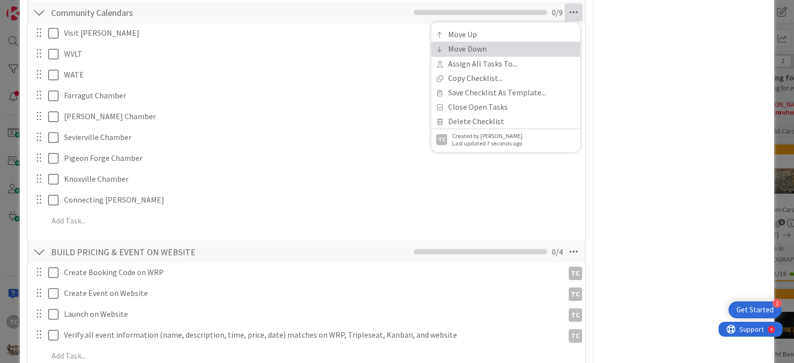
click at [481, 51] on link "Move Down" at bounding box center [505, 49] width 149 height 14
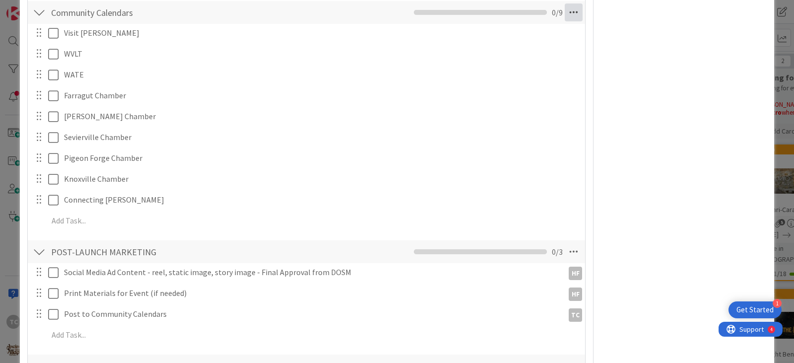
click at [564, 14] on icon at bounding box center [573, 12] width 18 height 18
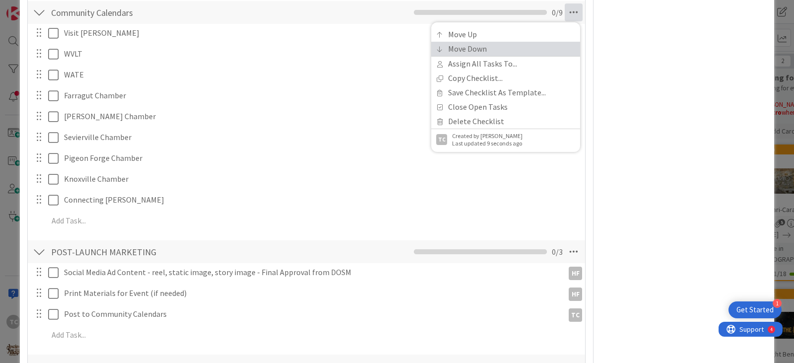
click at [484, 48] on link "Move Down" at bounding box center [505, 49] width 149 height 14
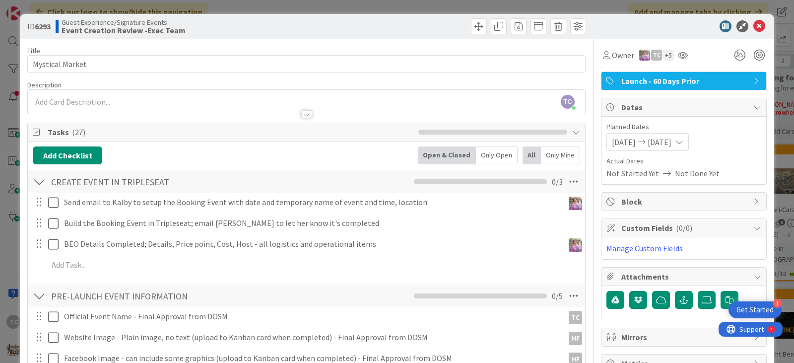
click at [292, 3] on div "ID 6293 Guest Experience/Signature Events Event Creation Review -Exec Team Titl…" at bounding box center [397, 181] width 794 height 363
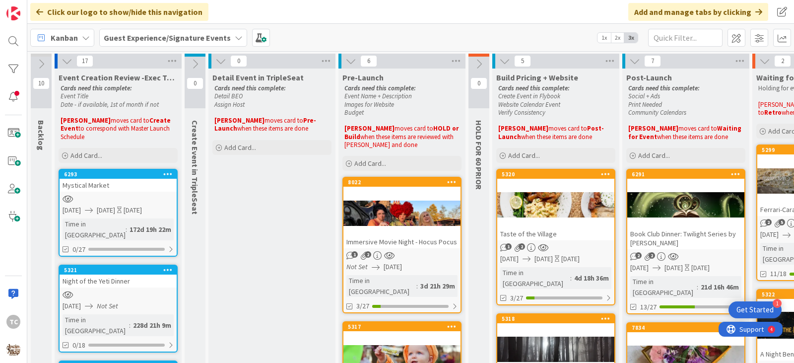
click at [115, 274] on div "Night of the Yeti Dinner" at bounding box center [118, 280] width 117 height 13
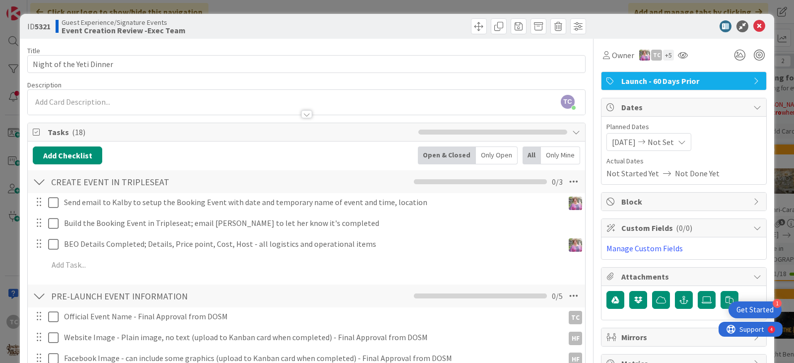
click at [668, 148] on div "[DATE] Not Set" at bounding box center [648, 142] width 85 height 18
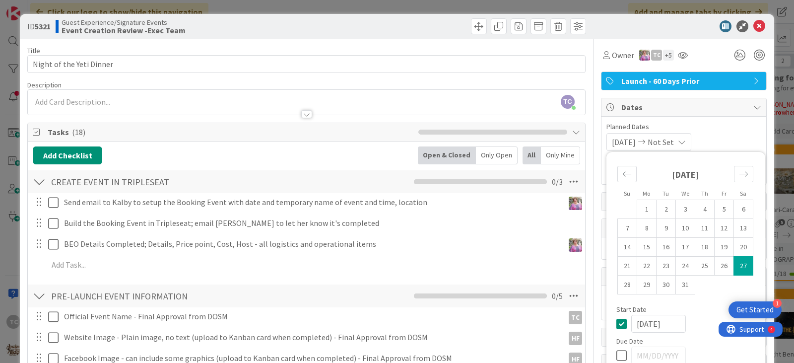
click at [616, 322] on icon at bounding box center [623, 323] width 15 height 12
click at [616, 356] on icon at bounding box center [623, 355] width 15 height 12
type input "[DATE]"
click at [740, 267] on td "27" at bounding box center [743, 265] width 19 height 19
type input "[DATE]"
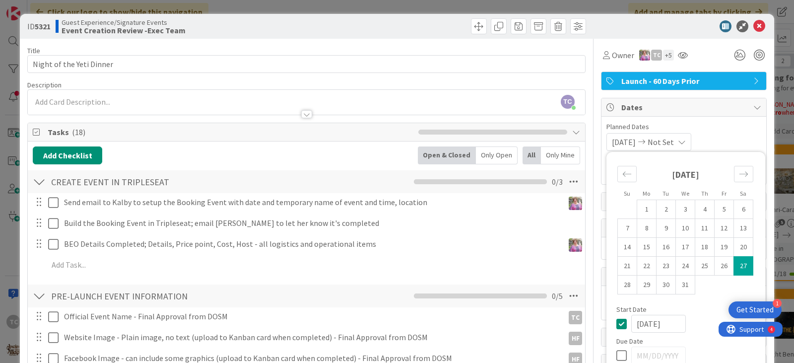
click at [616, 327] on icon at bounding box center [623, 323] width 15 height 12
click at [616, 353] on icon at bounding box center [623, 355] width 15 height 12
click at [743, 270] on td "27" at bounding box center [743, 265] width 19 height 19
type input "[DATE]"
click at [75, 155] on button "Add Checklist" at bounding box center [67, 155] width 69 height 18
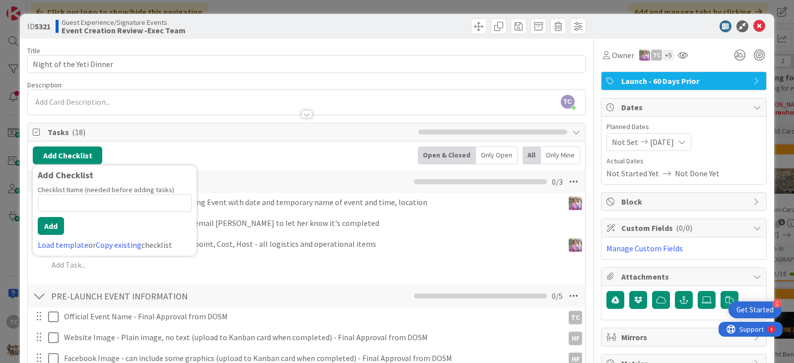
click at [65, 251] on div "Add Checklist Checklist Name (needed before adding tasks) 0 / 64 Add Load templ…" at bounding box center [115, 210] width 164 height 90
click at [64, 244] on link "Load template" at bounding box center [63, 245] width 51 height 10
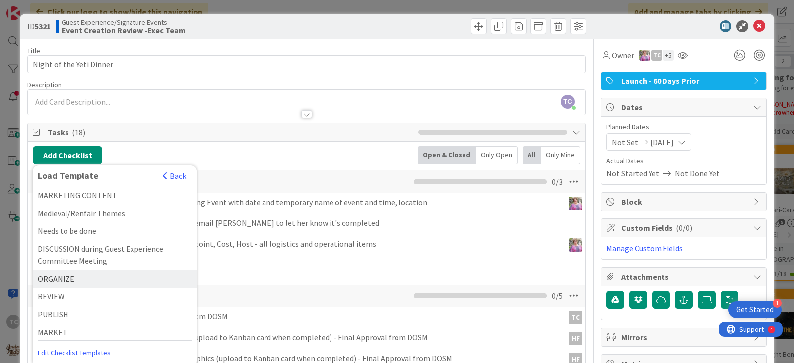
scroll to position [42, 0]
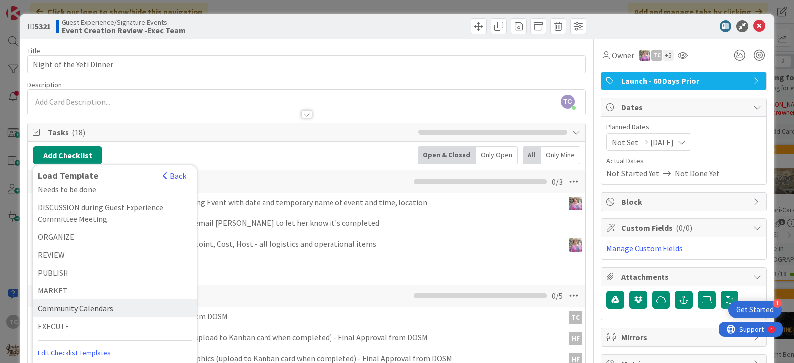
click at [78, 312] on div "Community Calendars" at bounding box center [115, 308] width 164 height 18
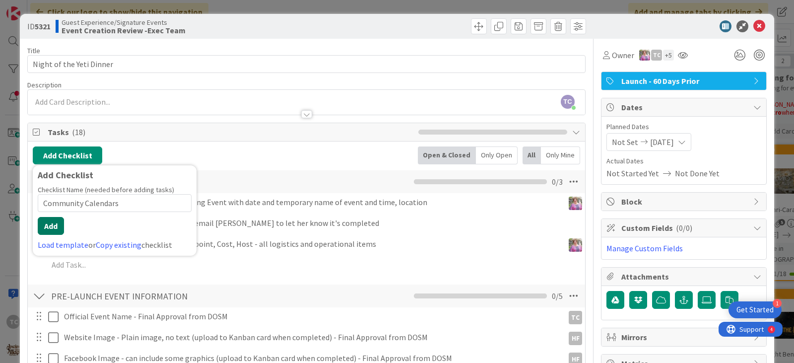
click at [61, 224] on button "Add" at bounding box center [51, 226] width 26 height 18
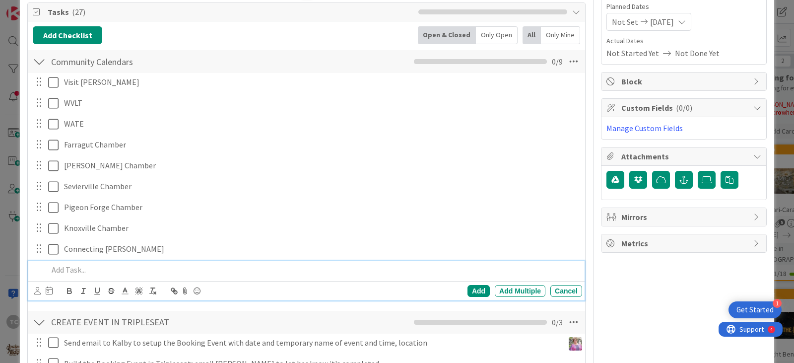
scroll to position [60, 0]
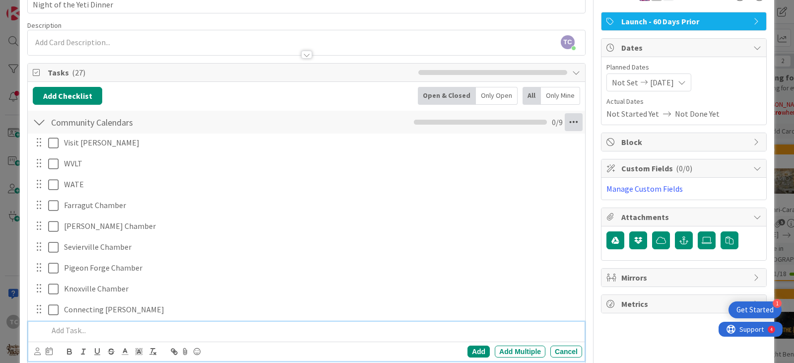
click at [564, 126] on icon at bounding box center [573, 122] width 18 height 18
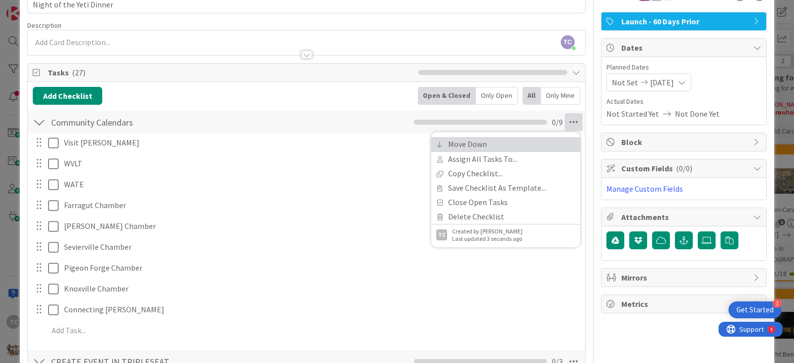
click at [476, 142] on link "Move Down" at bounding box center [505, 144] width 149 height 14
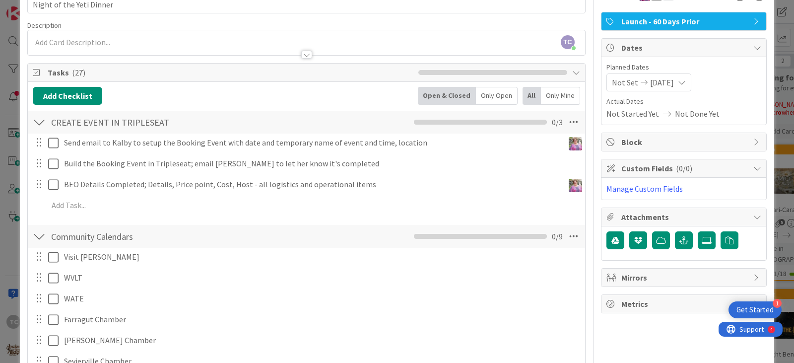
scroll to position [283, 0]
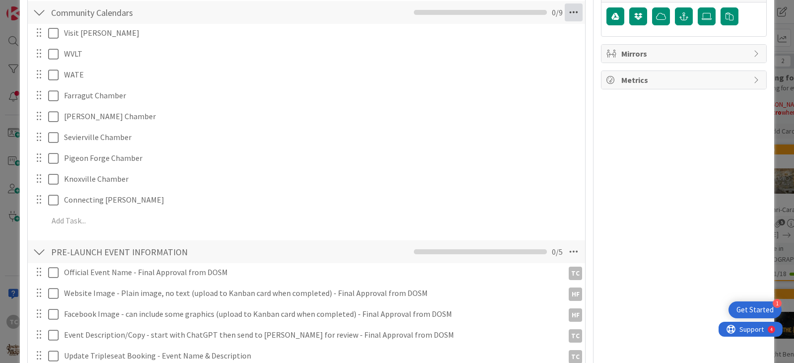
click at [564, 7] on icon at bounding box center [573, 12] width 18 height 18
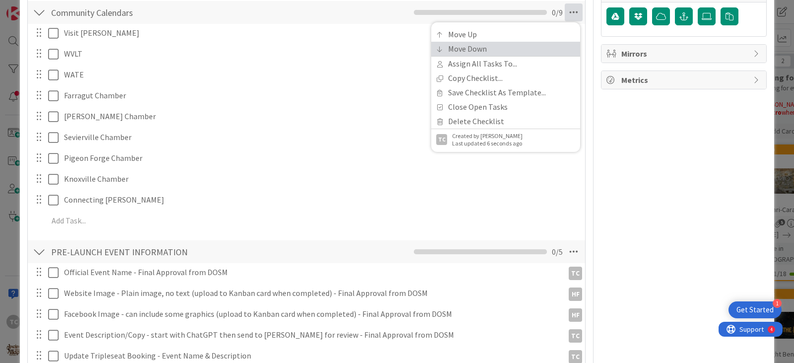
click at [497, 48] on link "Move Down" at bounding box center [505, 49] width 149 height 14
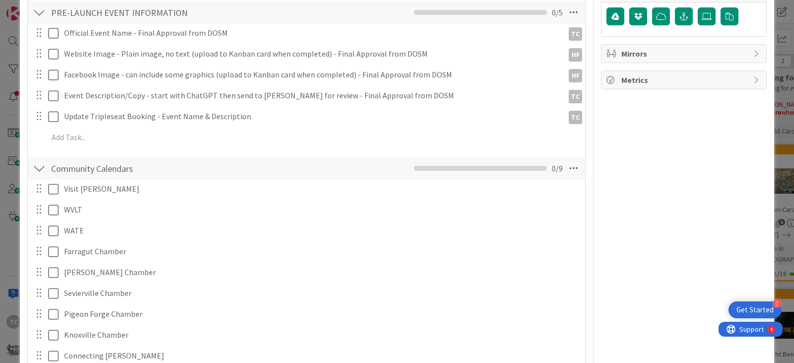
scroll to position [439, 0]
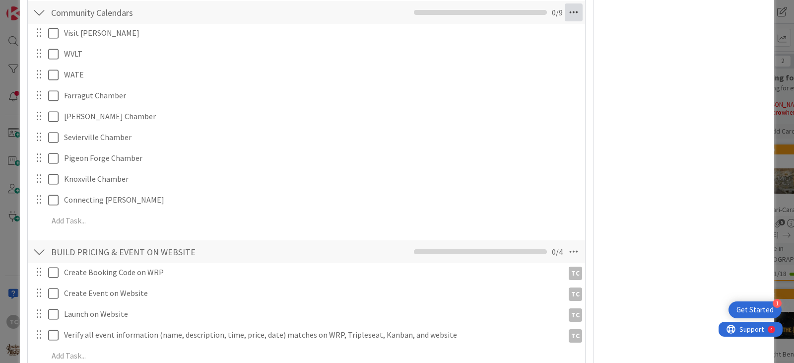
click at [570, 7] on icon at bounding box center [573, 12] width 18 height 18
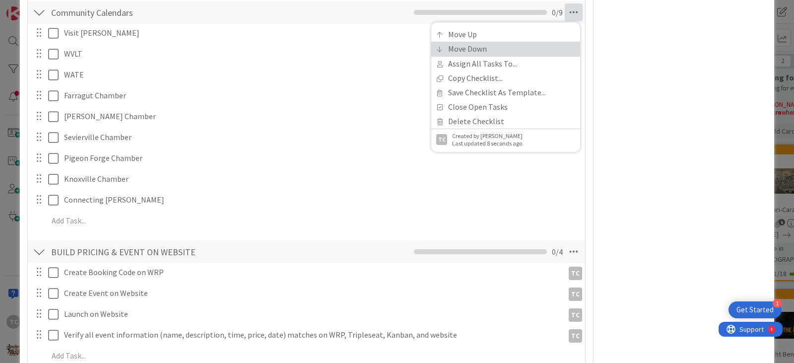
click at [490, 53] on link "Move Down" at bounding box center [505, 49] width 149 height 14
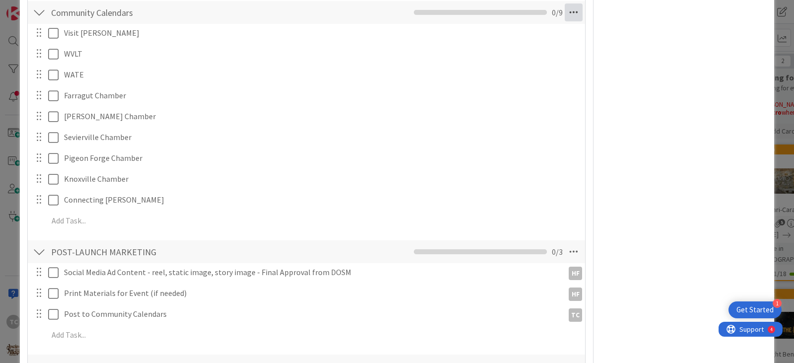
click at [569, 12] on icon at bounding box center [573, 12] width 18 height 18
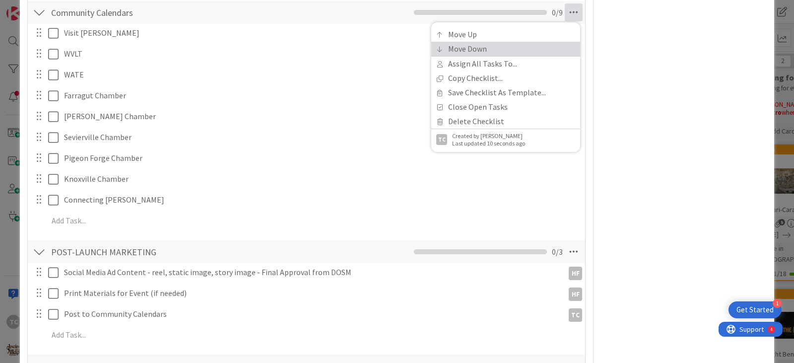
click at [490, 49] on link "Move Down" at bounding box center [505, 49] width 149 height 14
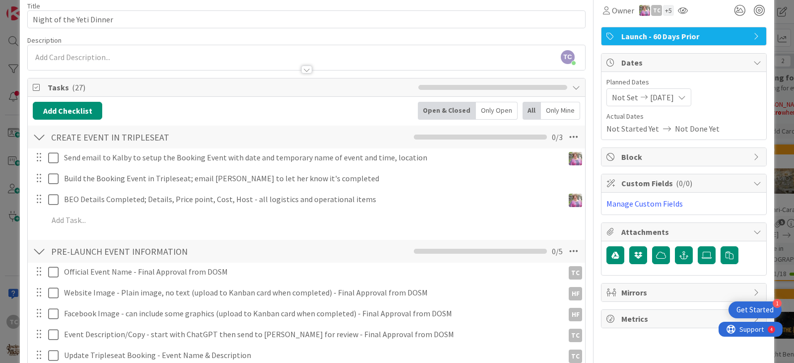
scroll to position [0, 0]
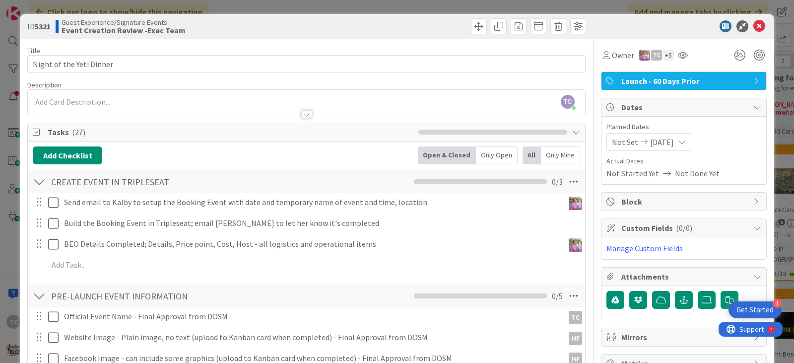
click at [314, 8] on div "ID 5321 Guest Experience/Signature Events Event Creation Review -Exec Team Titl…" at bounding box center [397, 181] width 794 height 363
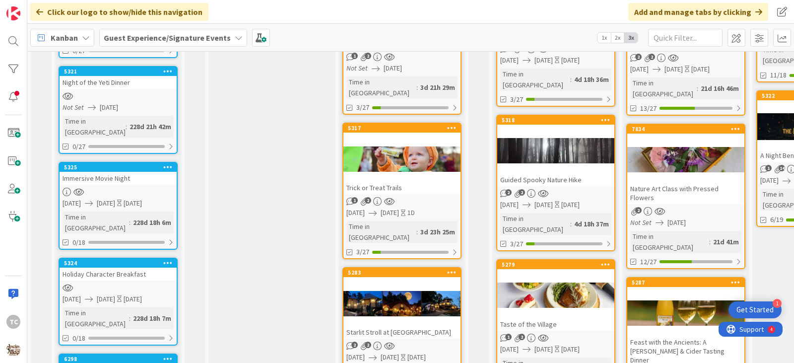
click at [125, 162] on link "5325 Immersive Movie Night [DATE] [DATE] [DATE] Time in [GEOGRAPHIC_DATA] : 228…" at bounding box center [118, 206] width 119 height 88
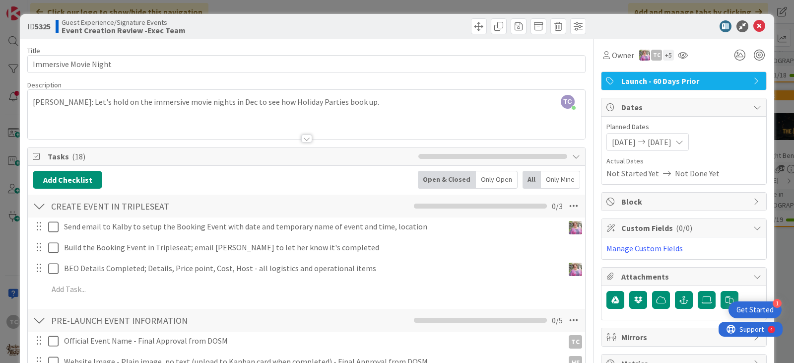
click at [367, 4] on div "ID 5325 Guest Experience/Signature Events Event Creation Review -Exec Team Titl…" at bounding box center [397, 181] width 794 height 363
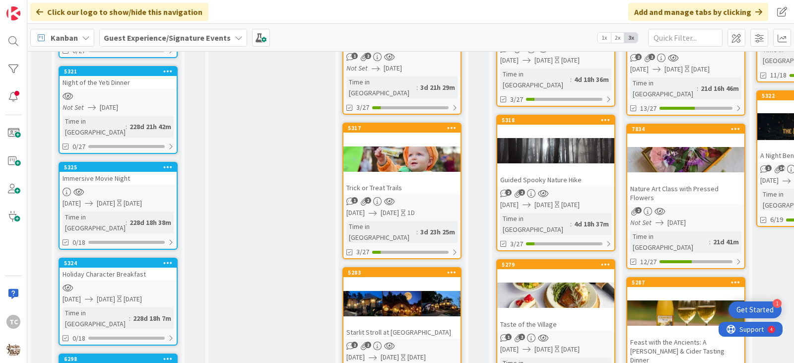
click at [116, 283] on div at bounding box center [118, 287] width 117 height 8
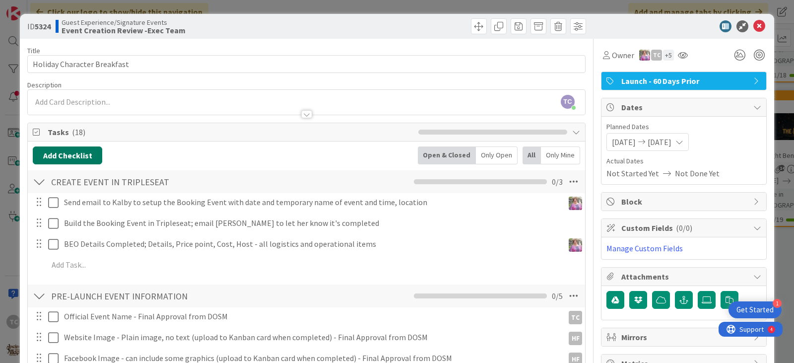
click at [87, 154] on button "Add Checklist" at bounding box center [67, 155] width 69 height 18
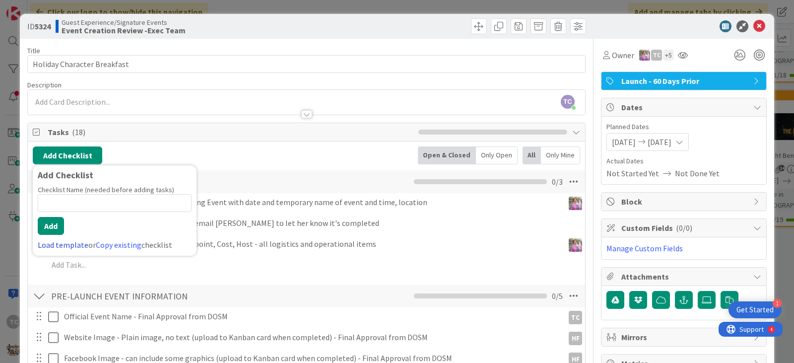
click at [56, 246] on link "Load template" at bounding box center [63, 245] width 51 height 10
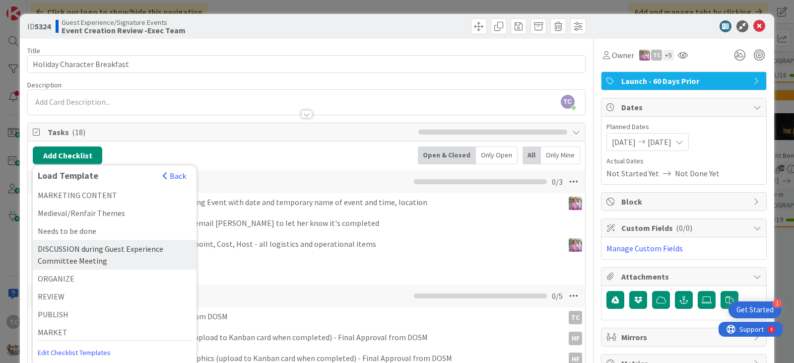
scroll to position [42, 0]
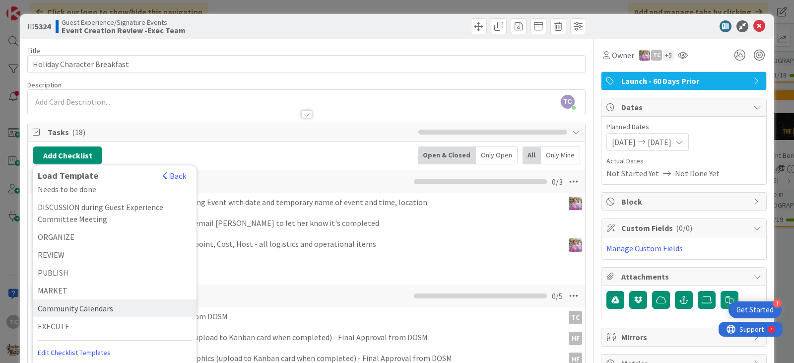
click at [81, 307] on div "Community Calendars" at bounding box center [115, 308] width 164 height 18
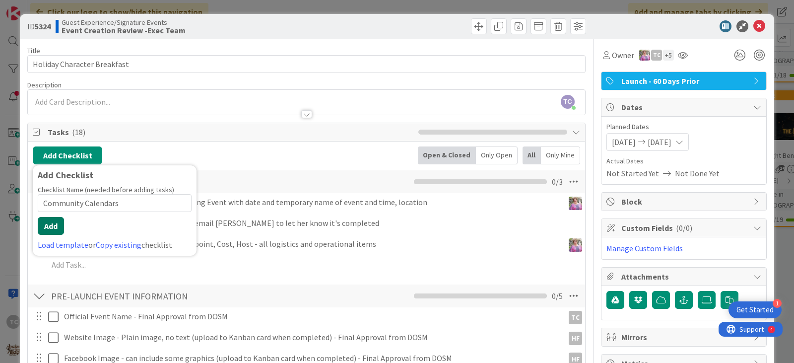
click at [61, 231] on button "Add" at bounding box center [51, 226] width 26 height 18
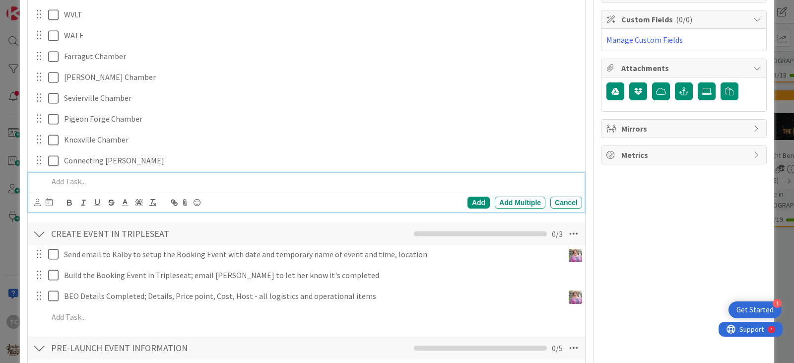
scroll to position [0, 0]
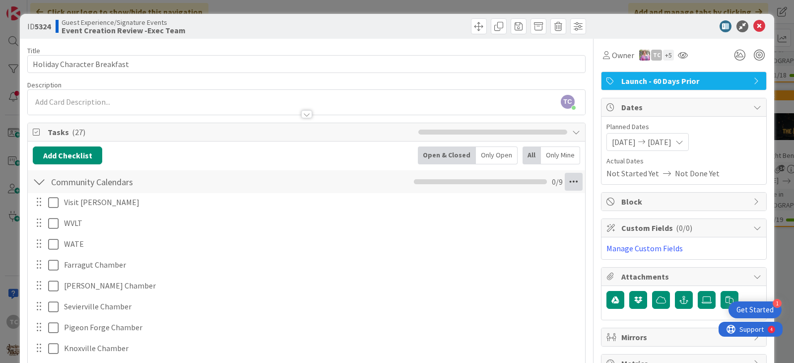
click at [570, 185] on icon at bounding box center [573, 182] width 18 height 18
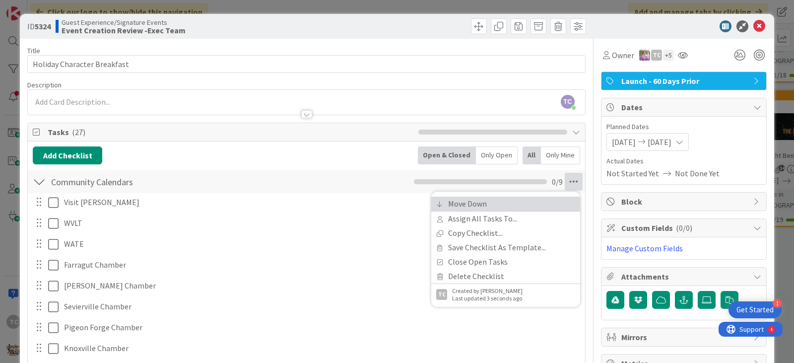
click at [458, 204] on link "Move Down" at bounding box center [505, 203] width 149 height 14
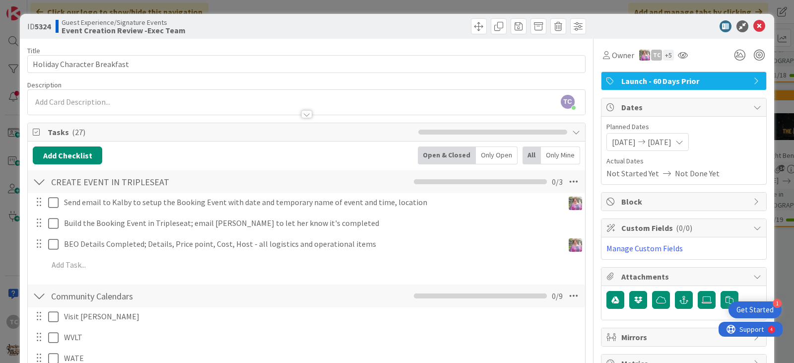
scroll to position [283, 0]
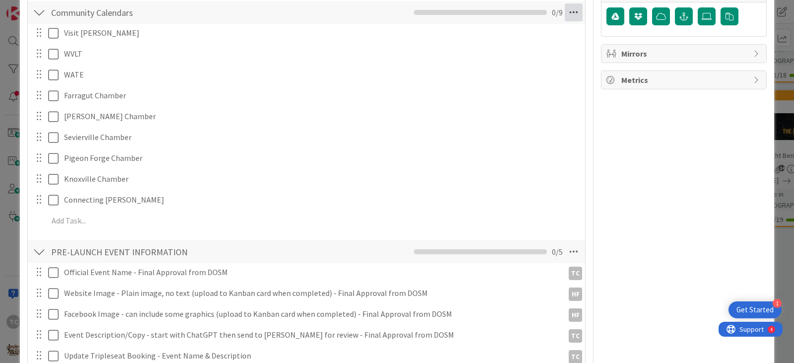
click at [572, 15] on icon at bounding box center [573, 12] width 18 height 18
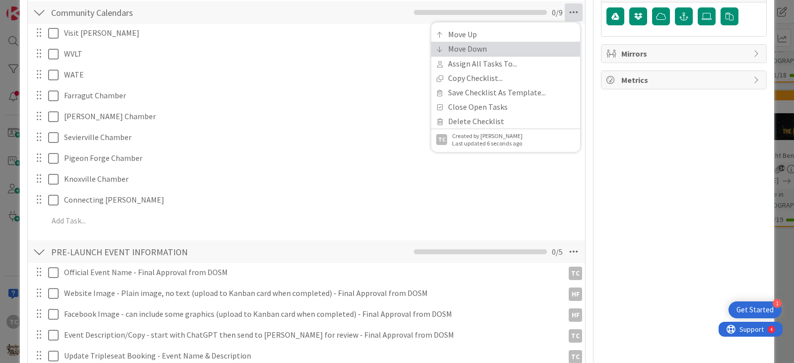
click at [516, 50] on link "Move Down" at bounding box center [505, 49] width 149 height 14
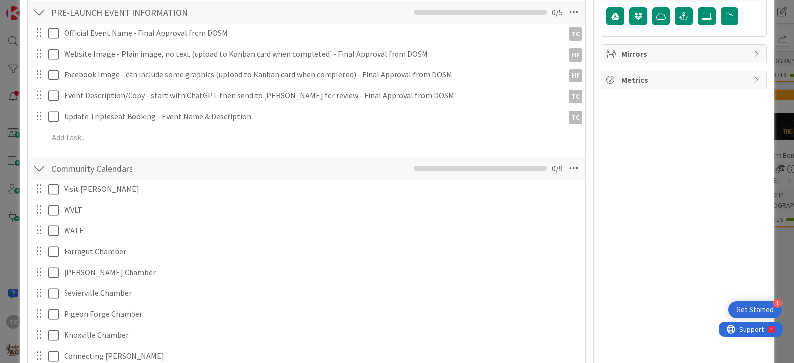
scroll to position [439, 0]
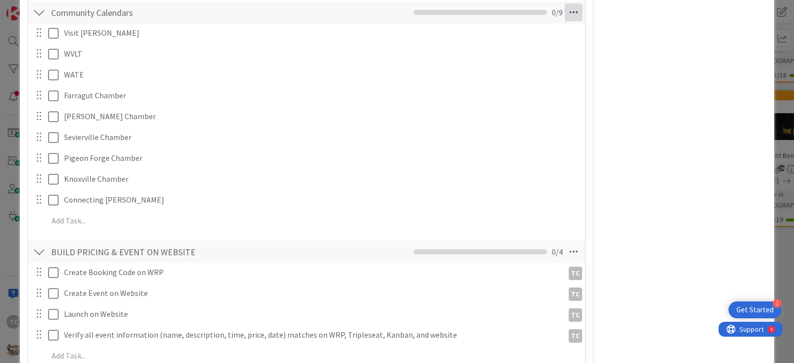
click at [564, 12] on icon at bounding box center [573, 12] width 18 height 18
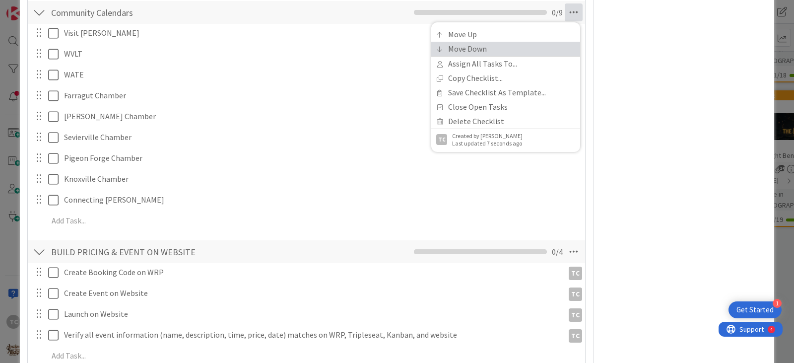
click at [508, 54] on link "Move Down" at bounding box center [505, 49] width 149 height 14
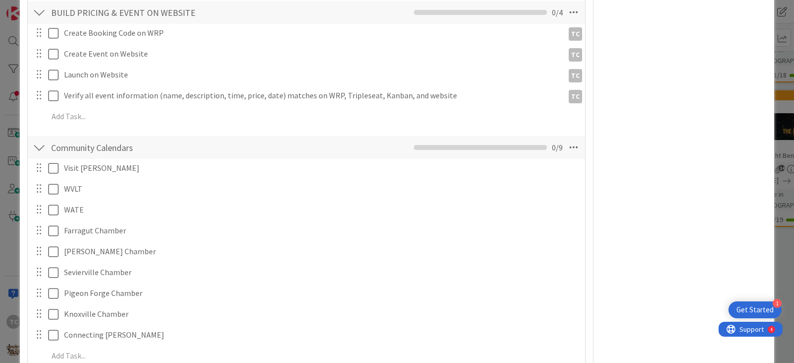
scroll to position [574, 0]
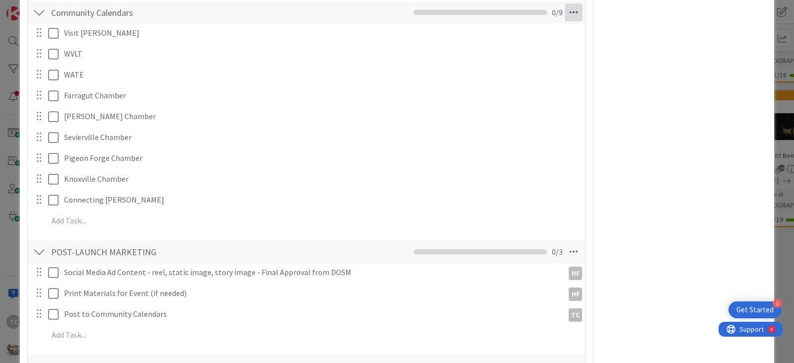
drag, startPoint x: 559, startPoint y: 14, endPoint x: 550, endPoint y: 26, distance: 15.2
click at [564, 14] on icon at bounding box center [573, 12] width 18 height 18
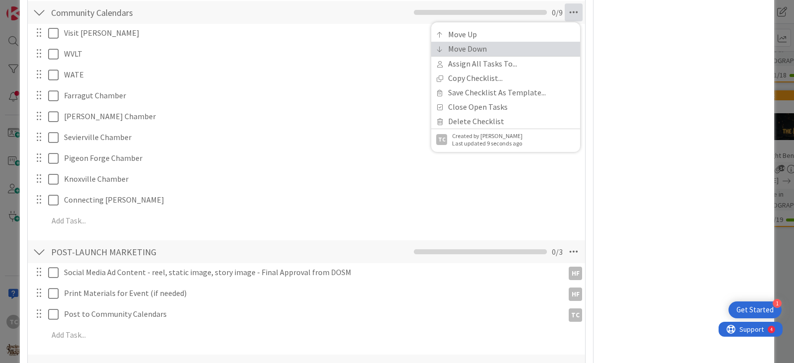
click at [495, 50] on link "Move Down" at bounding box center [505, 49] width 149 height 14
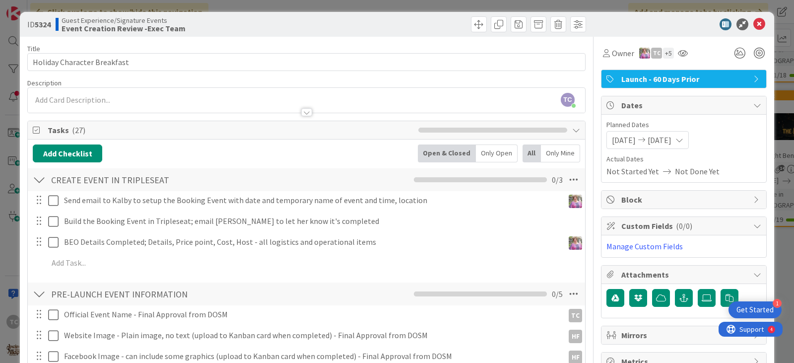
scroll to position [0, 0]
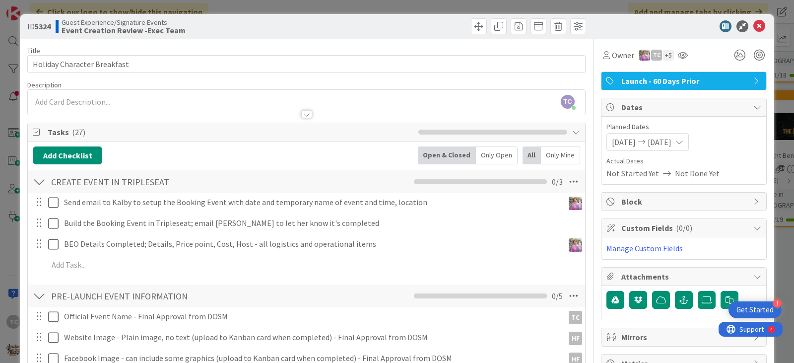
click at [311, 8] on div "ID 5324 Guest Experience/Signature Events Event Creation Review -Exec Team Titl…" at bounding box center [397, 181] width 794 height 363
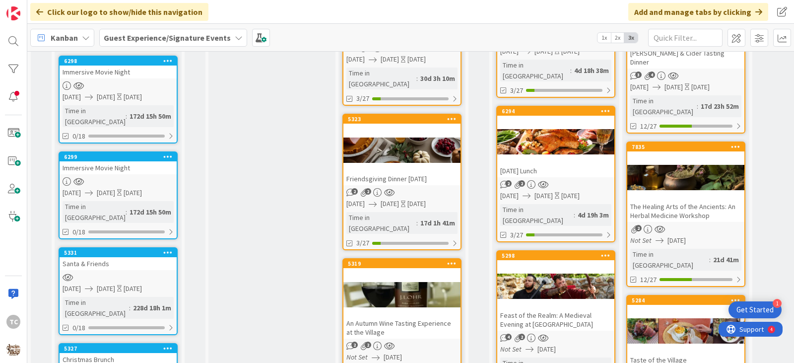
click at [122, 257] on div "Santa & Friends" at bounding box center [118, 263] width 117 height 13
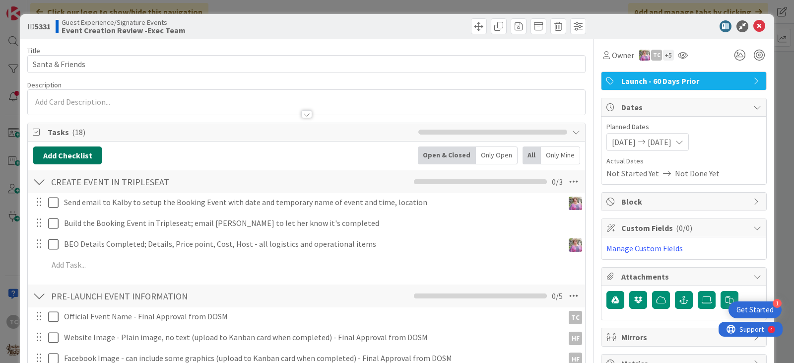
click at [62, 150] on button "Add Checklist" at bounding box center [67, 155] width 69 height 18
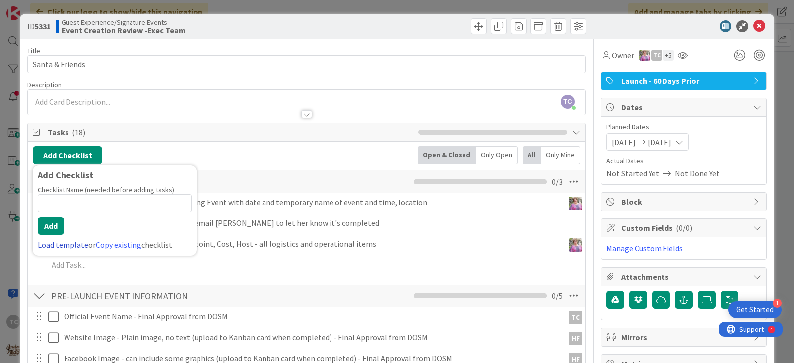
click at [49, 242] on link "Load template" at bounding box center [63, 245] width 51 height 10
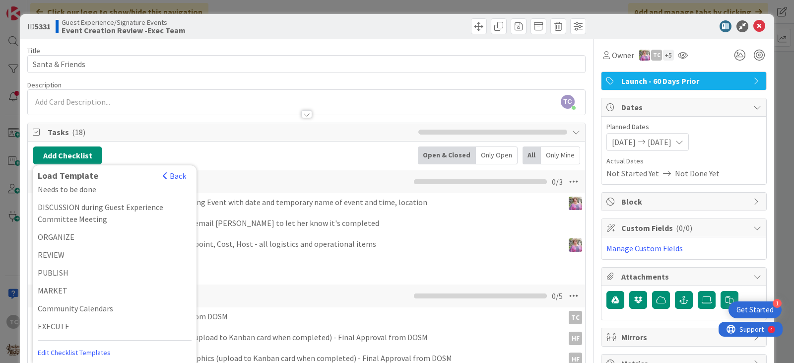
click at [78, 308] on div "Community Calendars" at bounding box center [115, 308] width 164 height 18
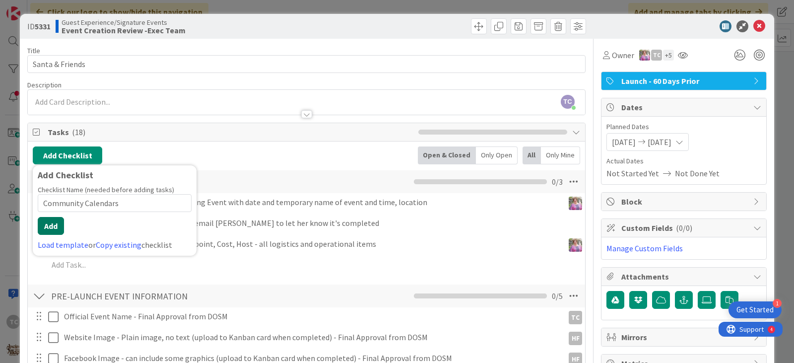
click at [60, 231] on button "Add" at bounding box center [51, 226] width 26 height 18
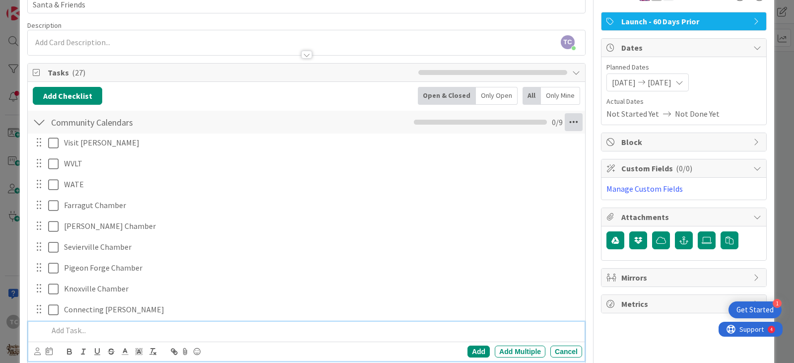
click at [568, 120] on icon at bounding box center [573, 122] width 18 height 18
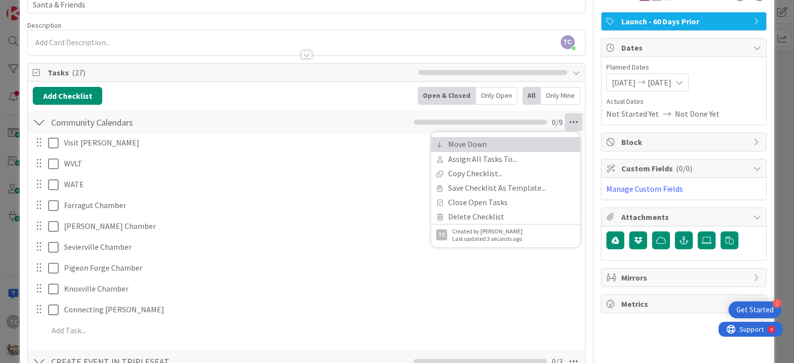
click at [494, 147] on link "Move Down" at bounding box center [505, 144] width 149 height 14
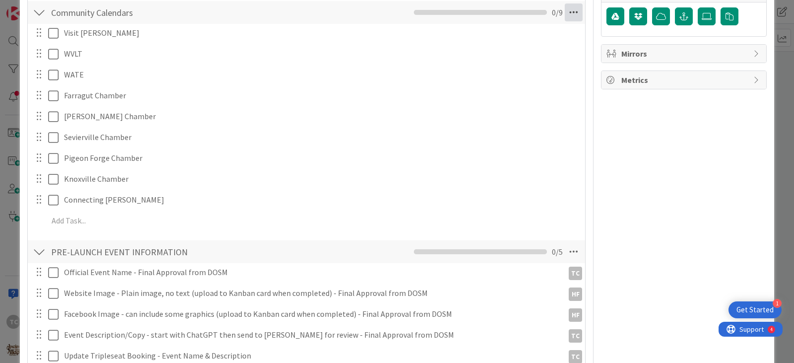
click at [564, 11] on icon at bounding box center [573, 12] width 18 height 18
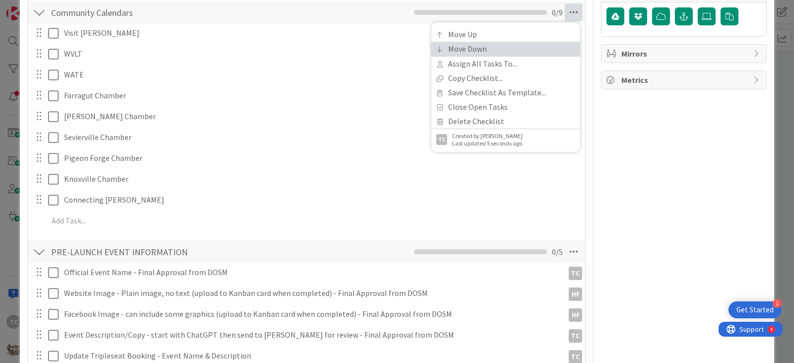
click at [508, 43] on link "Move Down" at bounding box center [505, 49] width 149 height 14
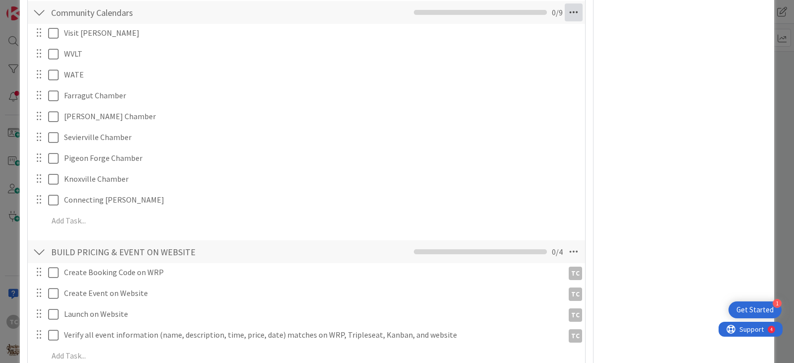
click at [565, 9] on icon at bounding box center [573, 12] width 18 height 18
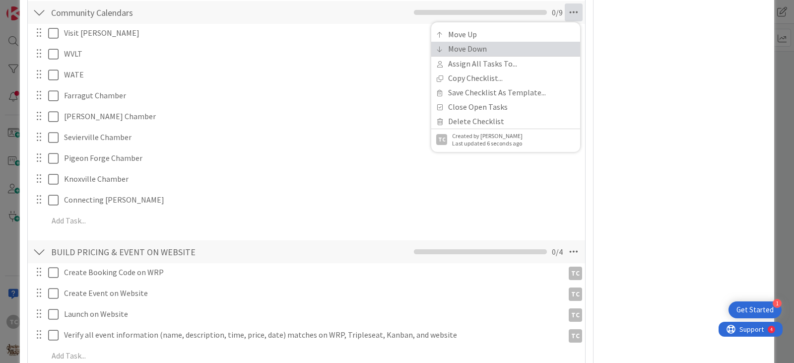
click at [513, 45] on link "Move Down" at bounding box center [505, 49] width 149 height 14
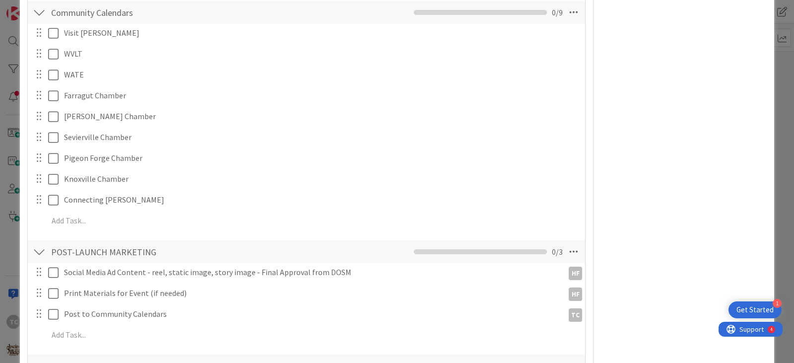
drag, startPoint x: 563, startPoint y: 12, endPoint x: 552, endPoint y: 21, distance: 14.5
click at [564, 12] on icon at bounding box center [573, 12] width 18 height 18
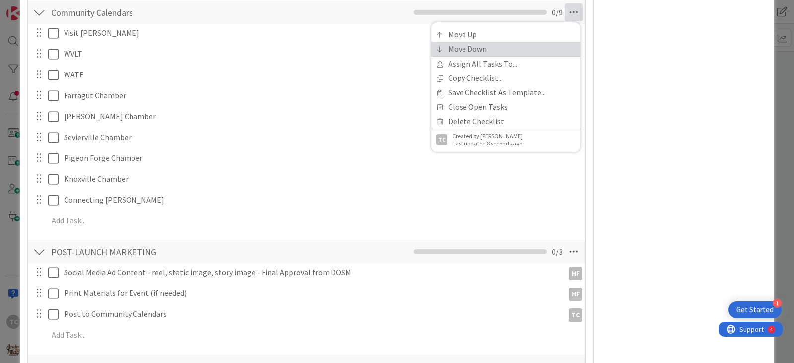
click at [496, 46] on link "Move Down" at bounding box center [505, 49] width 149 height 14
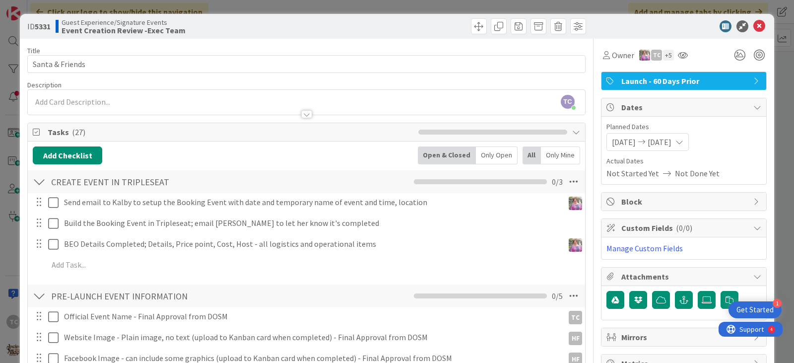
click at [304, 5] on div "ID 5331 Guest Experience/Signature Events Event Creation Review -Exec Team Titl…" at bounding box center [397, 181] width 794 height 363
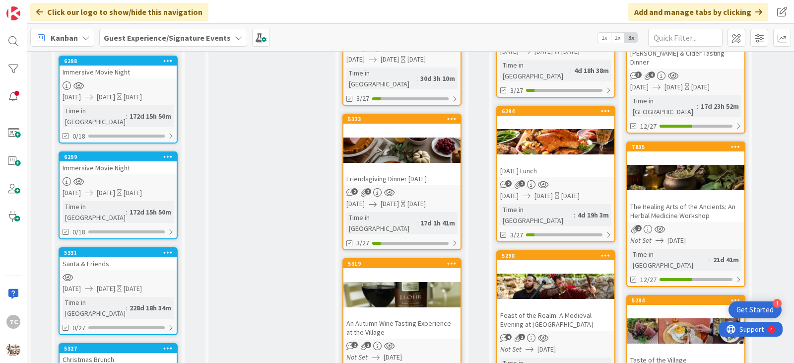
click at [117, 353] on div "Christmas Brunch" at bounding box center [118, 359] width 117 height 13
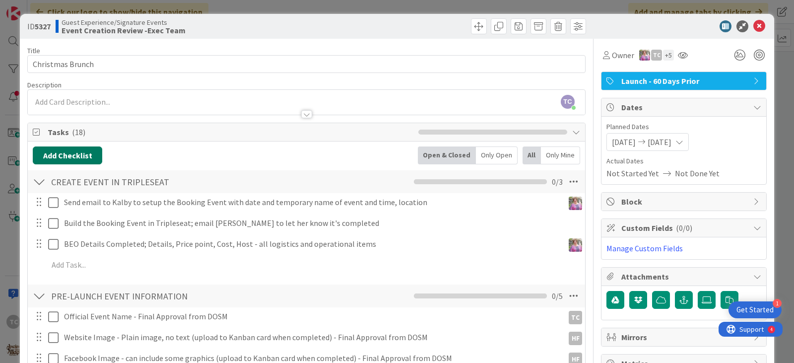
click at [63, 158] on button "Add Checklist" at bounding box center [67, 155] width 69 height 18
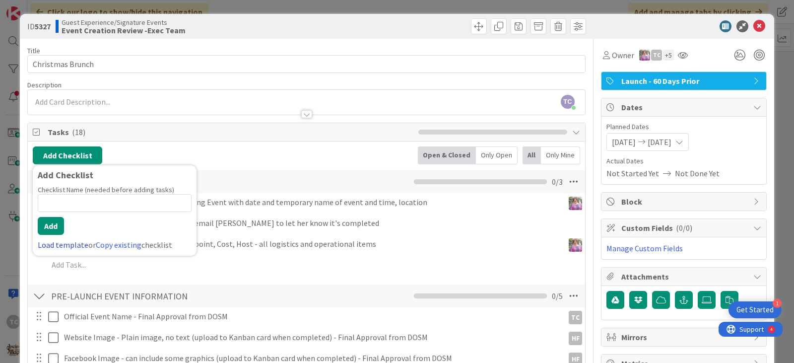
click at [46, 246] on link "Load template" at bounding box center [63, 245] width 51 height 10
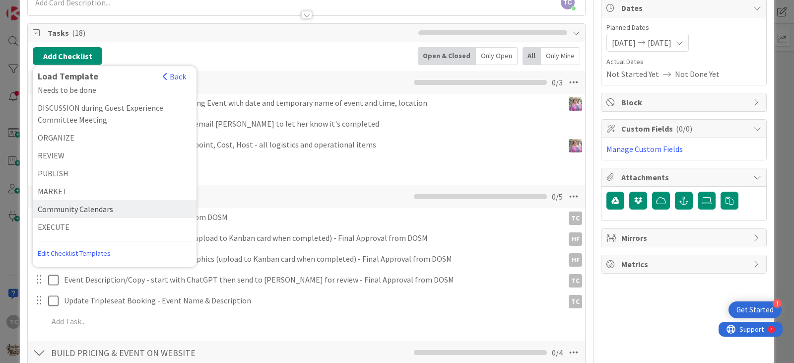
click at [85, 210] on div "Community Calendars" at bounding box center [115, 209] width 164 height 18
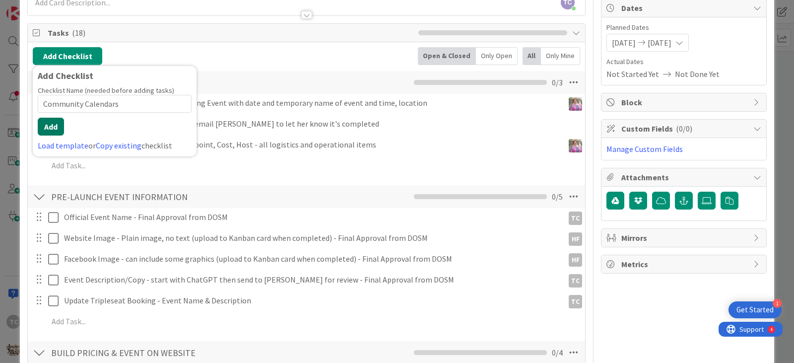
click at [48, 124] on button "Add" at bounding box center [51, 127] width 26 height 18
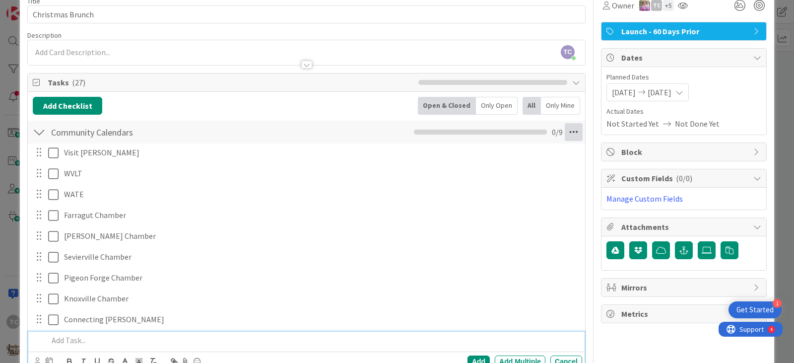
click at [570, 129] on icon at bounding box center [573, 132] width 18 height 18
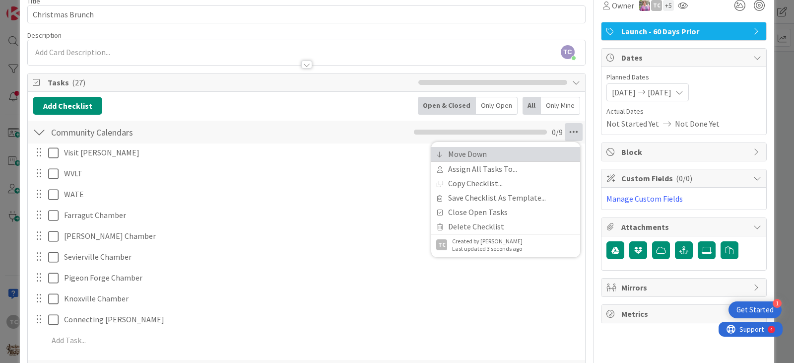
drag, startPoint x: 501, startPoint y: 154, endPoint x: 507, endPoint y: 148, distance: 7.7
click at [501, 153] on link "Move Down" at bounding box center [505, 154] width 149 height 14
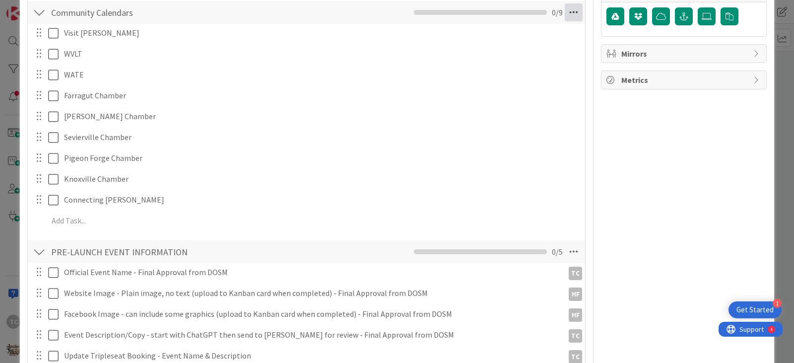
click at [567, 14] on icon at bounding box center [573, 12] width 18 height 18
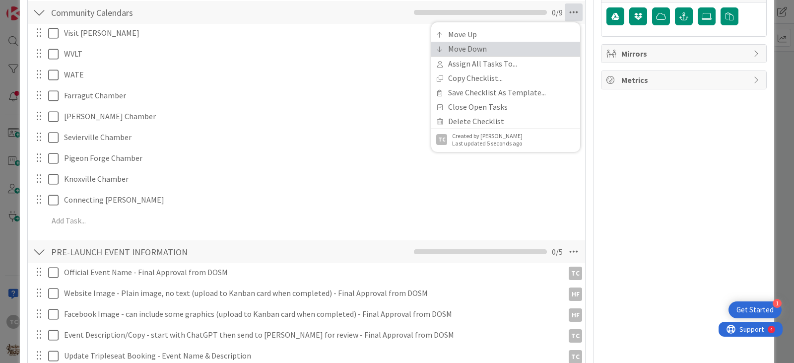
click at [485, 48] on link "Move Down" at bounding box center [505, 49] width 149 height 14
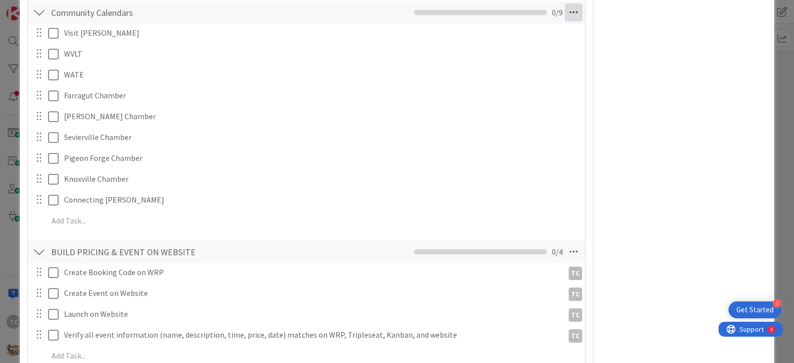
click at [564, 5] on icon at bounding box center [573, 12] width 18 height 18
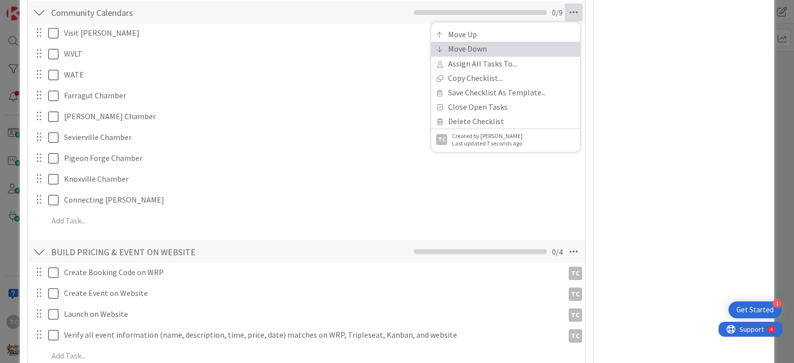
click at [471, 48] on link "Move Down" at bounding box center [505, 49] width 149 height 14
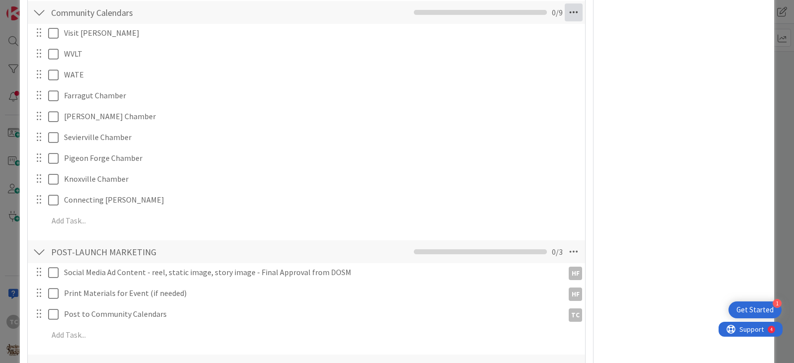
click at [565, 11] on icon at bounding box center [573, 12] width 18 height 18
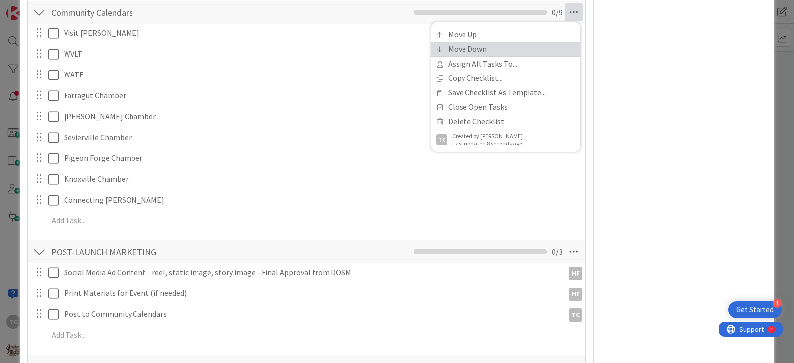
click at [484, 52] on link "Move Down" at bounding box center [505, 49] width 149 height 14
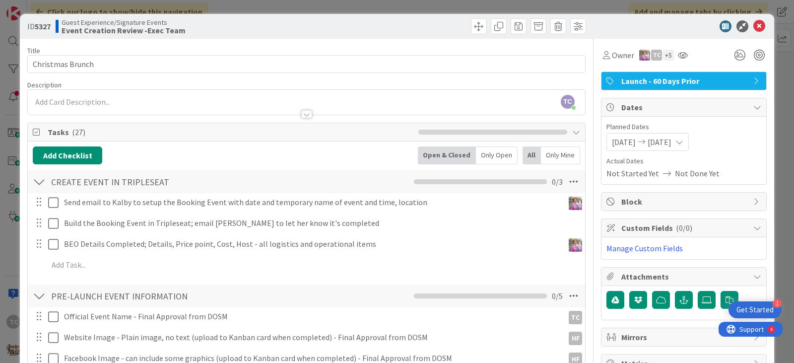
click at [298, 9] on div "ID 5327 Guest Experience/Signature Events Event Creation Review -Exec Team Titl…" at bounding box center [397, 181] width 794 height 363
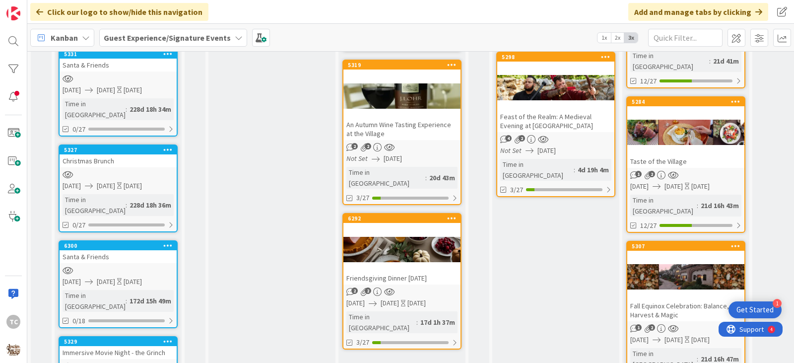
click at [112, 266] on div at bounding box center [118, 270] width 117 height 8
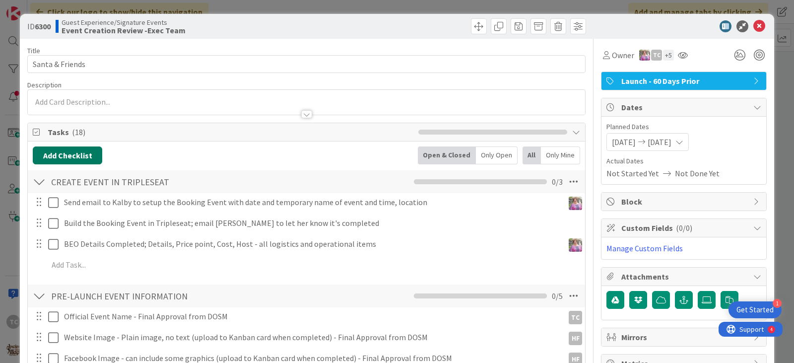
click at [50, 154] on button "Add Checklist" at bounding box center [67, 155] width 69 height 18
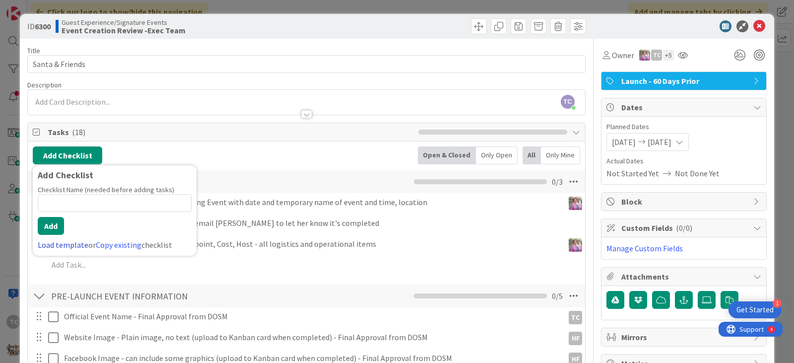
click at [56, 248] on link "Load template" at bounding box center [63, 245] width 51 height 10
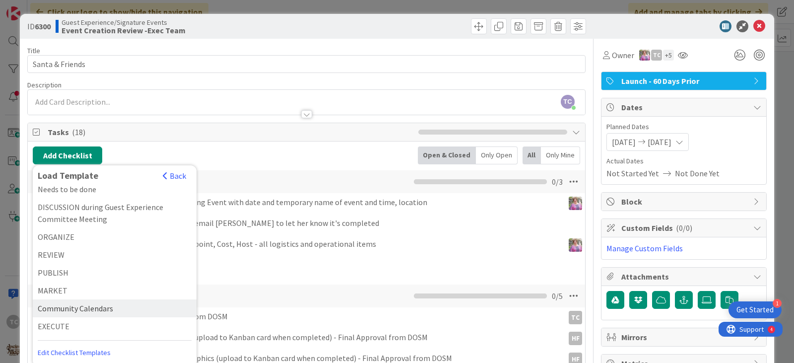
click at [62, 305] on div "Community Calendars" at bounding box center [115, 308] width 164 height 18
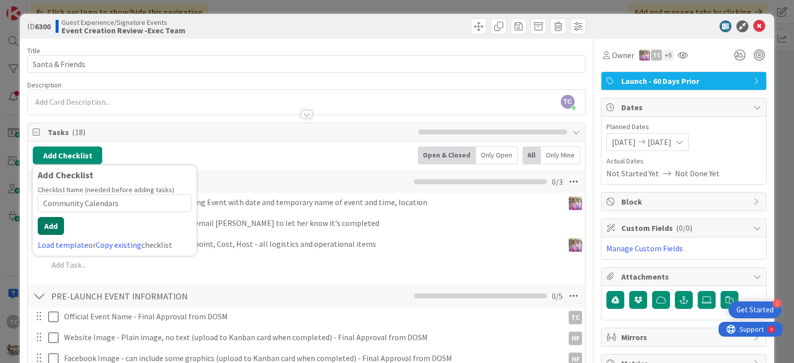
click at [55, 229] on button "Add" at bounding box center [51, 226] width 26 height 18
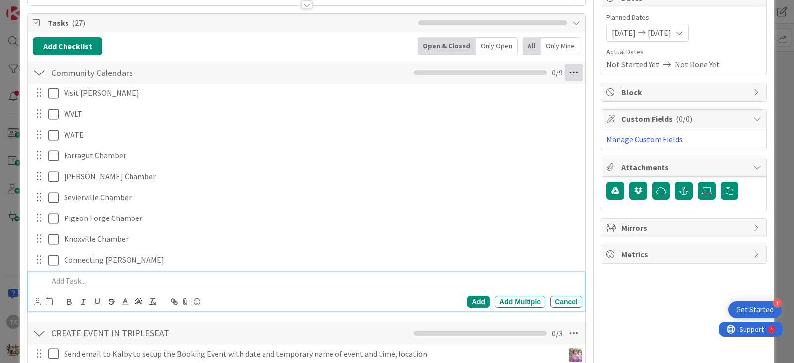
click at [565, 74] on icon at bounding box center [573, 72] width 18 height 18
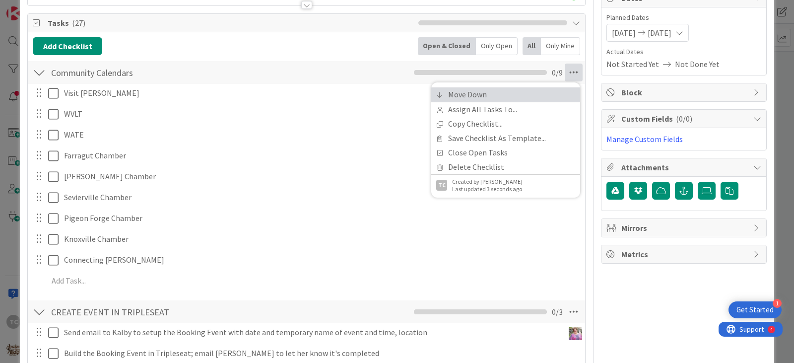
click at [467, 91] on link "Move Down" at bounding box center [505, 94] width 149 height 14
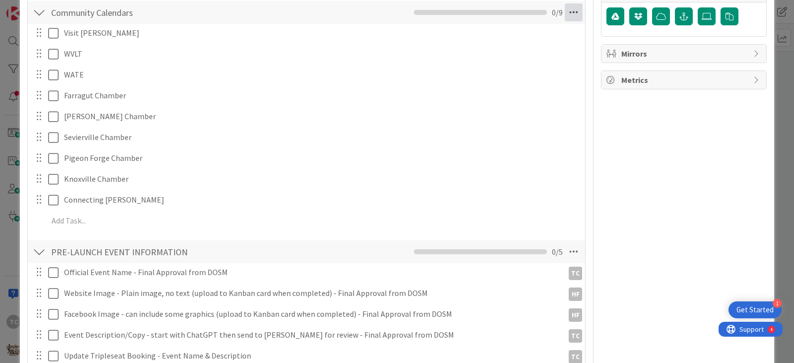
click at [566, 18] on icon at bounding box center [573, 12] width 18 height 18
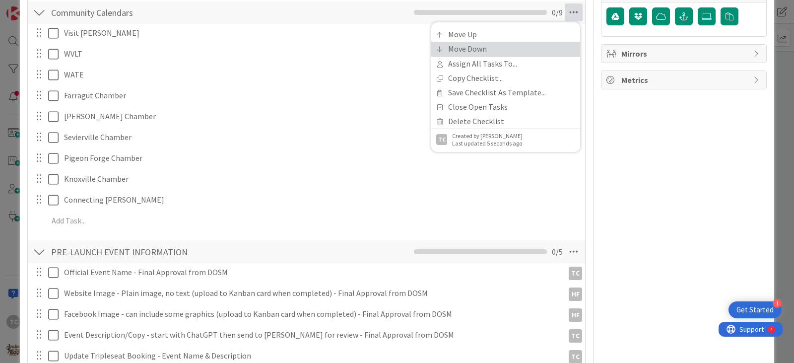
click at [513, 51] on link "Move Down" at bounding box center [505, 49] width 149 height 14
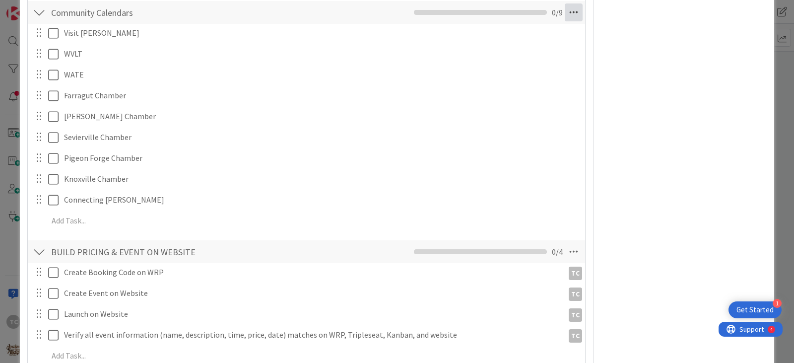
drag, startPoint x: 563, startPoint y: 13, endPoint x: 523, endPoint y: 30, distance: 43.6
click at [564, 13] on icon at bounding box center [573, 12] width 18 height 18
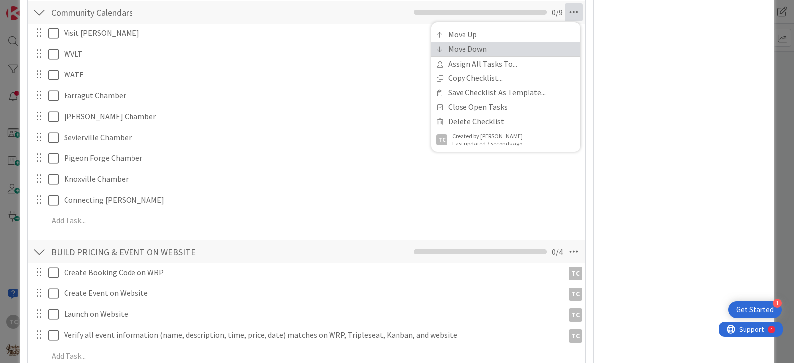
click at [483, 46] on link "Move Down" at bounding box center [505, 49] width 149 height 14
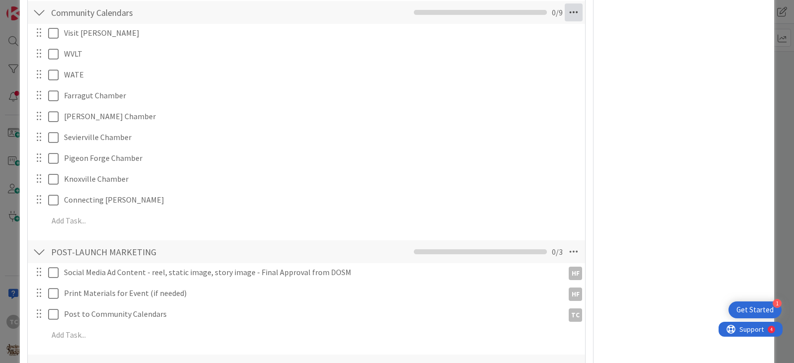
click at [566, 9] on icon at bounding box center [573, 12] width 18 height 18
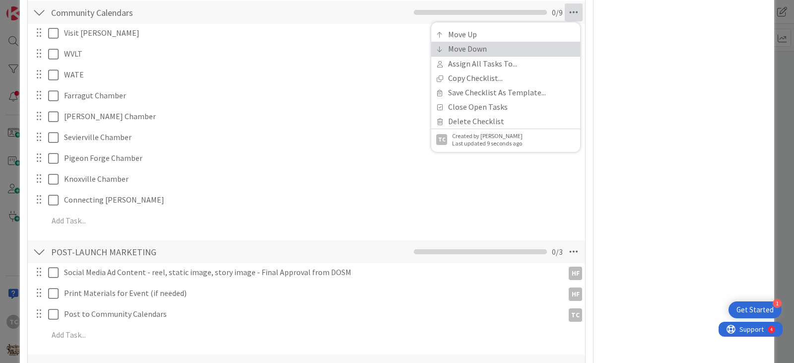
click at [484, 48] on link "Move Down" at bounding box center [505, 49] width 149 height 14
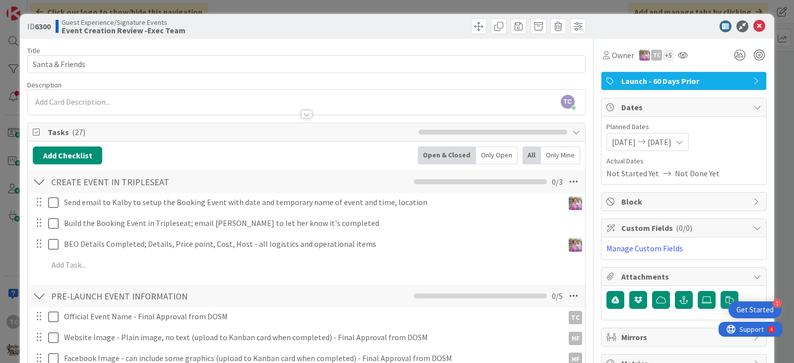
click at [248, 10] on div "ID 6300 Guest Experience/Signature Events Event Creation Review -Exec Team Titl…" at bounding box center [397, 181] width 794 height 363
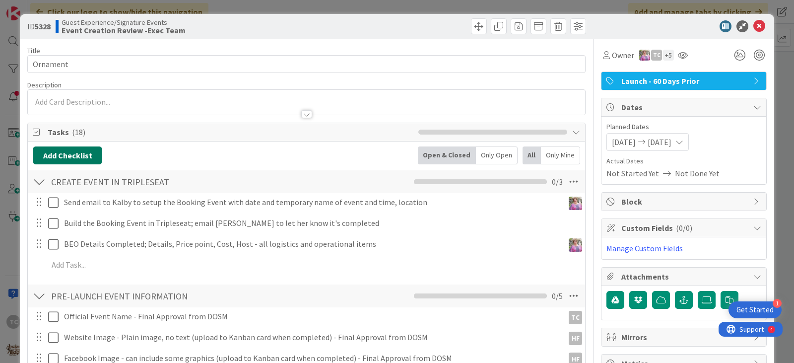
click at [62, 161] on button "Add Checklist" at bounding box center [67, 155] width 69 height 18
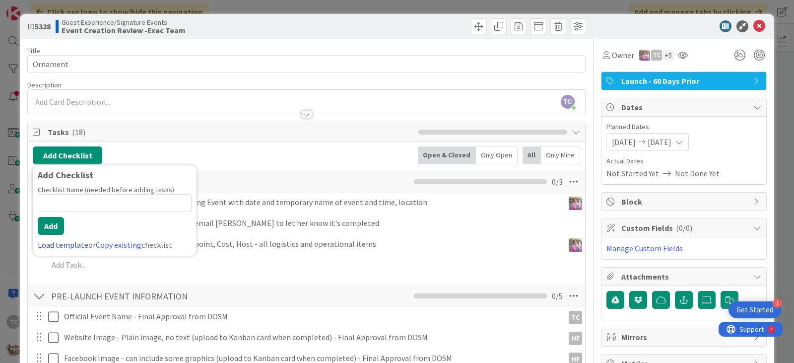
click at [52, 242] on link "Load template" at bounding box center [63, 245] width 51 height 10
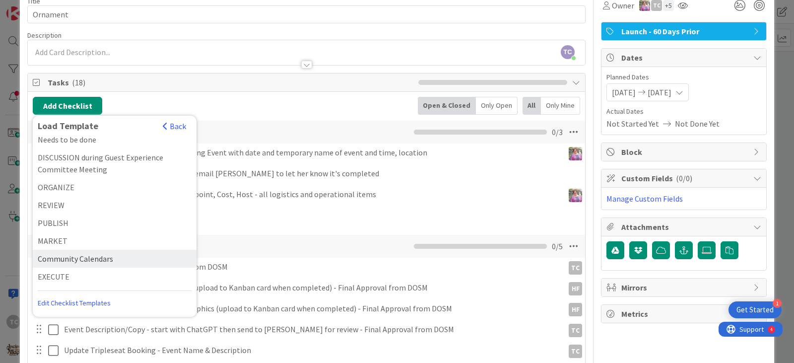
click at [70, 250] on div "Community Calendars" at bounding box center [115, 258] width 164 height 18
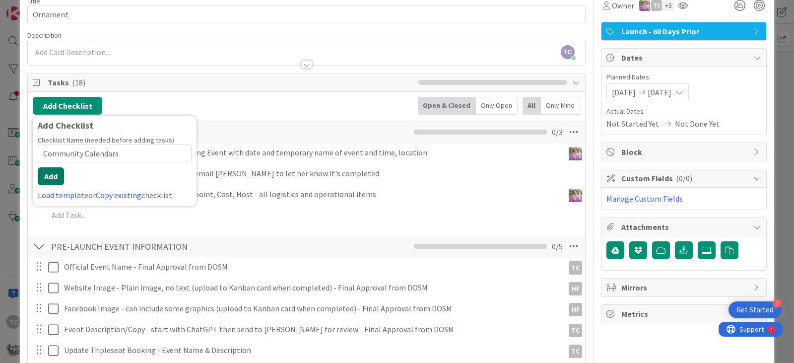
click at [54, 173] on button "Add" at bounding box center [51, 176] width 26 height 18
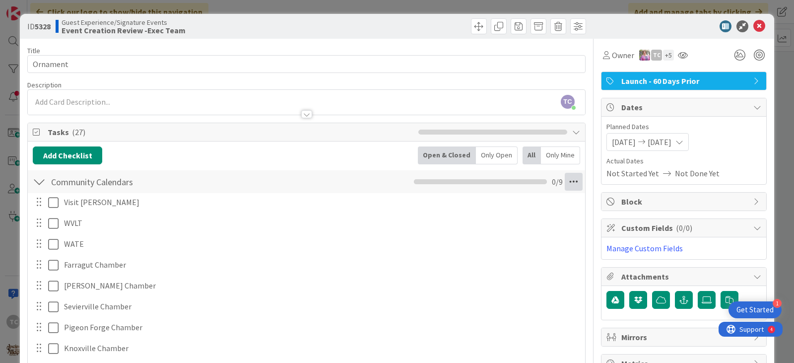
click at [564, 182] on icon at bounding box center [573, 182] width 18 height 18
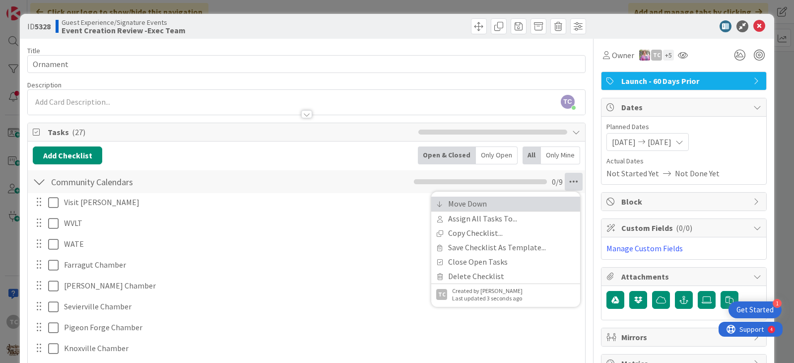
click at [494, 203] on link "Move Down" at bounding box center [505, 203] width 149 height 14
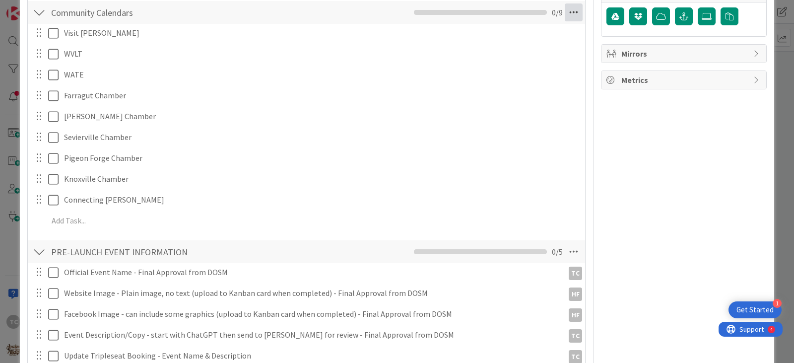
click at [568, 9] on icon at bounding box center [573, 12] width 18 height 18
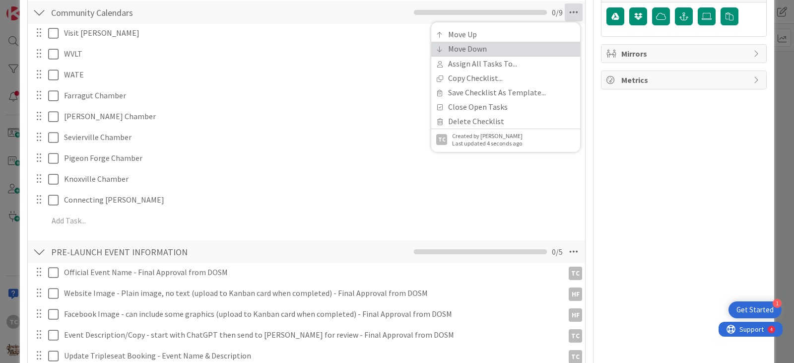
drag, startPoint x: 510, startPoint y: 53, endPoint x: 522, endPoint y: 34, distance: 22.1
click at [510, 52] on link "Move Down" at bounding box center [505, 49] width 149 height 14
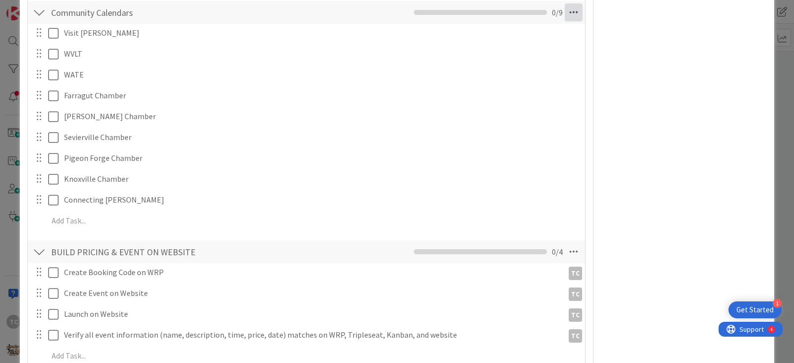
click at [571, 11] on icon at bounding box center [573, 12] width 18 height 18
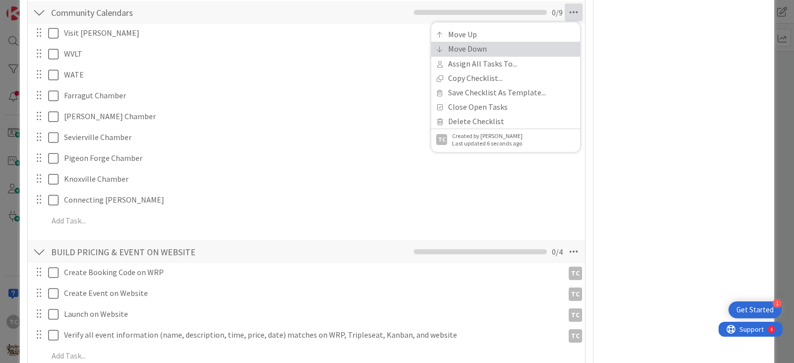
click at [501, 50] on link "Move Down" at bounding box center [505, 49] width 149 height 14
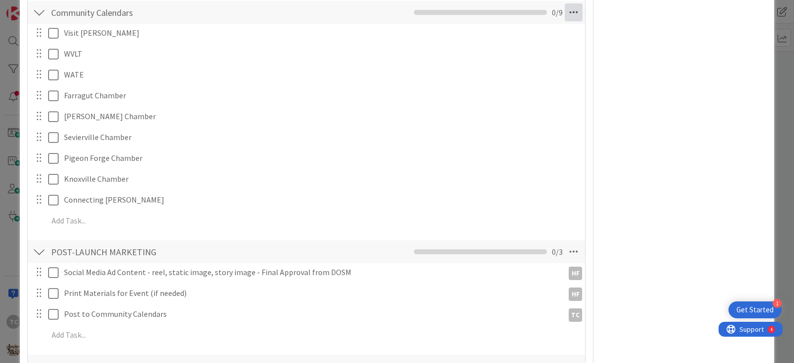
click at [564, 5] on icon at bounding box center [573, 12] width 18 height 18
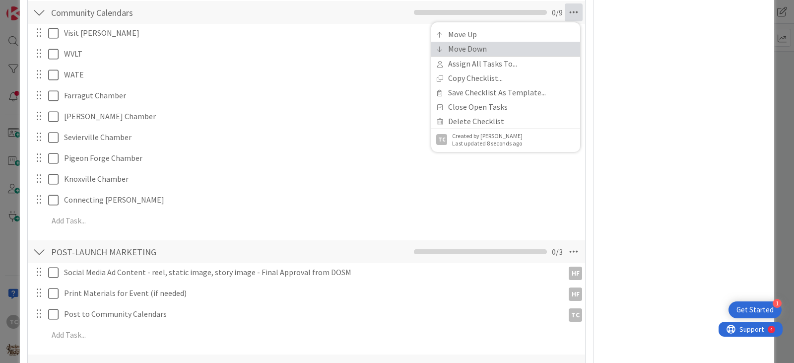
click at [501, 51] on link "Move Down" at bounding box center [505, 49] width 149 height 14
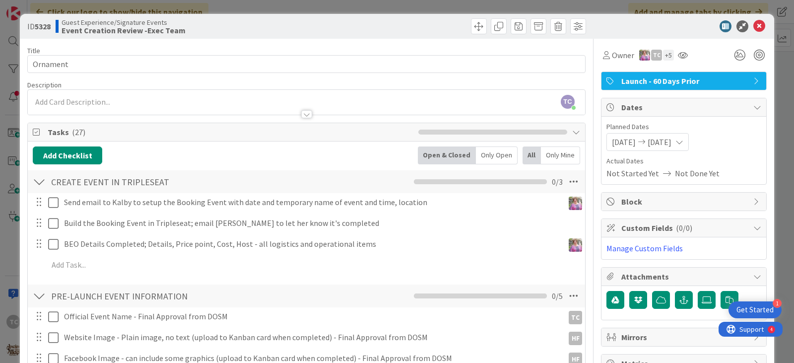
click at [284, 4] on div "ID 5328 Guest Experience/Signature Events Event Creation Review -Exec Team Titl…" at bounding box center [397, 181] width 794 height 363
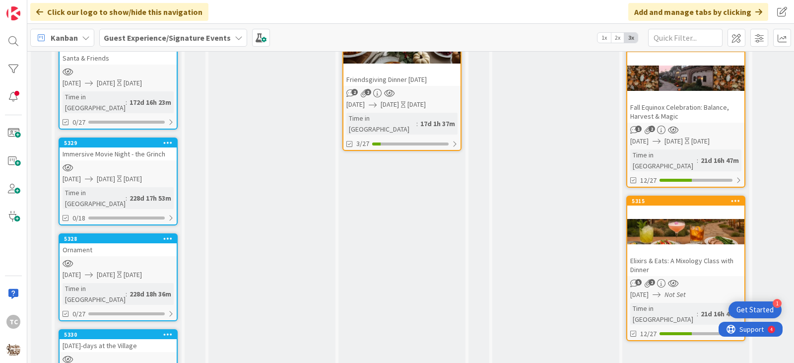
click at [89, 339] on div "[DATE]-days at the Village" at bounding box center [118, 345] width 117 height 13
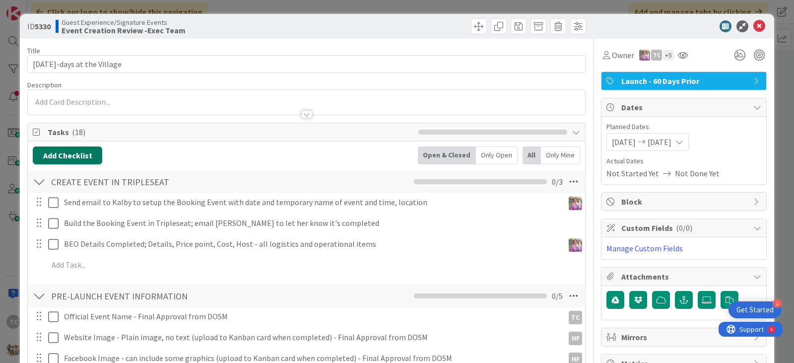
click at [58, 153] on button "Add Checklist" at bounding box center [67, 155] width 69 height 18
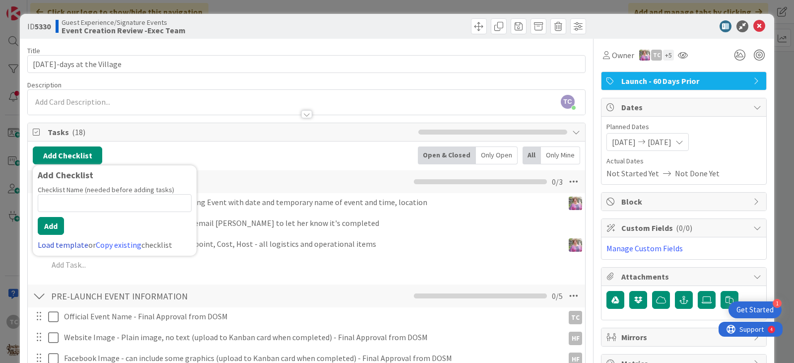
click at [43, 244] on link "Load template" at bounding box center [63, 245] width 51 height 10
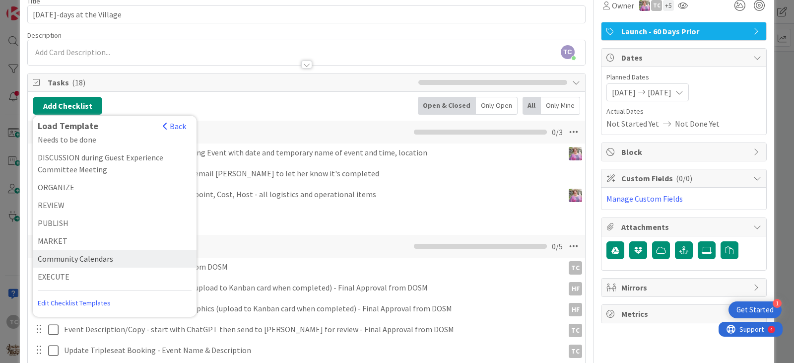
click at [86, 258] on div "Community Calendars" at bounding box center [115, 258] width 164 height 18
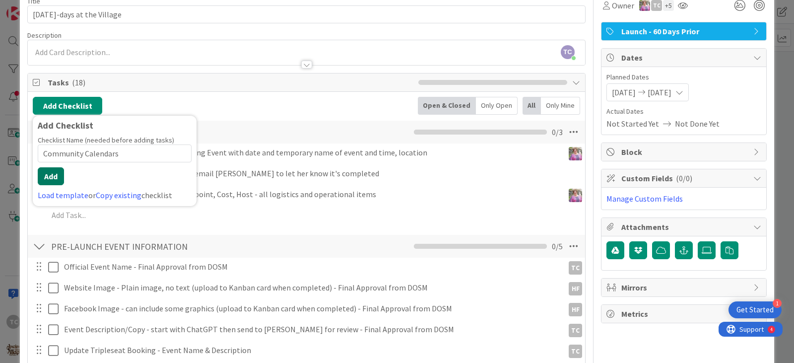
click at [57, 178] on button "Add" at bounding box center [51, 176] width 26 height 18
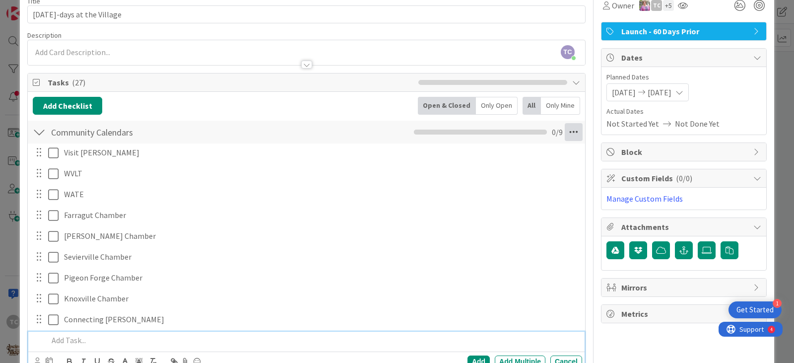
click at [564, 127] on icon at bounding box center [573, 132] width 18 height 18
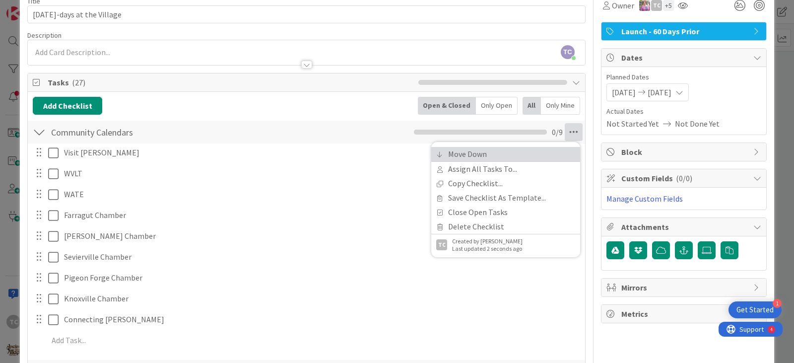
click at [451, 156] on link "Move Down" at bounding box center [505, 154] width 149 height 14
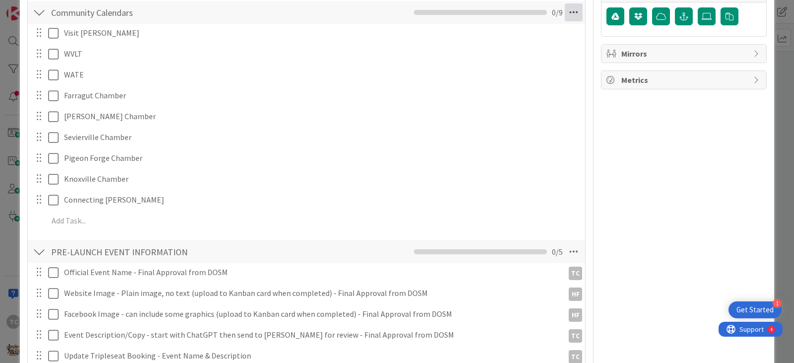
click at [564, 11] on icon at bounding box center [573, 12] width 18 height 18
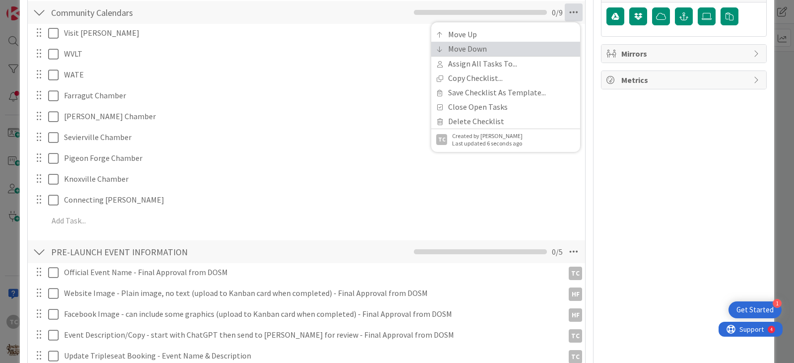
click at [495, 45] on link "Move Down" at bounding box center [505, 49] width 149 height 14
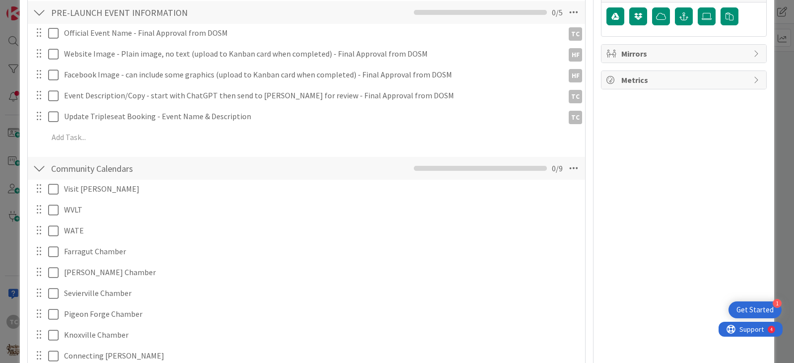
scroll to position [439, 0]
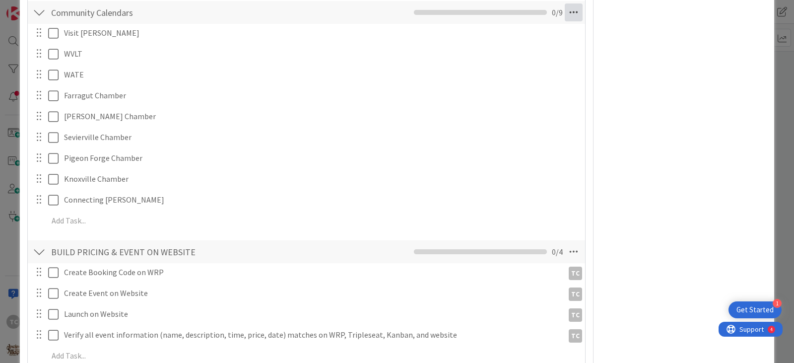
click at [568, 14] on icon at bounding box center [573, 12] width 18 height 18
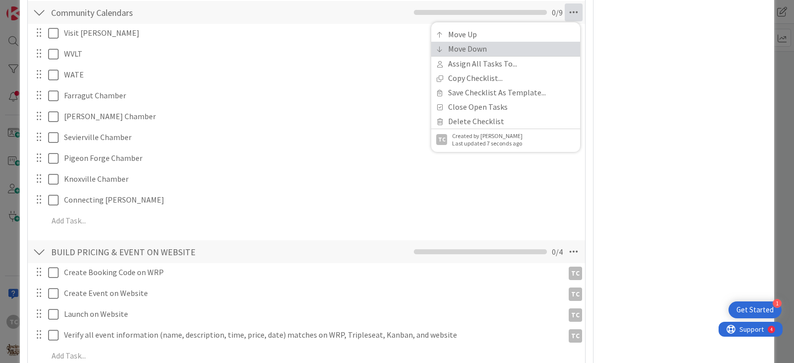
click at [492, 51] on link "Move Down" at bounding box center [505, 49] width 149 height 14
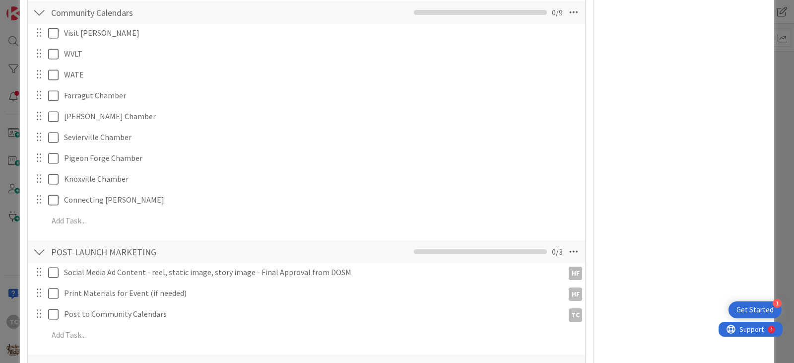
drag, startPoint x: 568, startPoint y: 14, endPoint x: 560, endPoint y: 23, distance: 11.2
click at [568, 14] on icon at bounding box center [573, 12] width 18 height 18
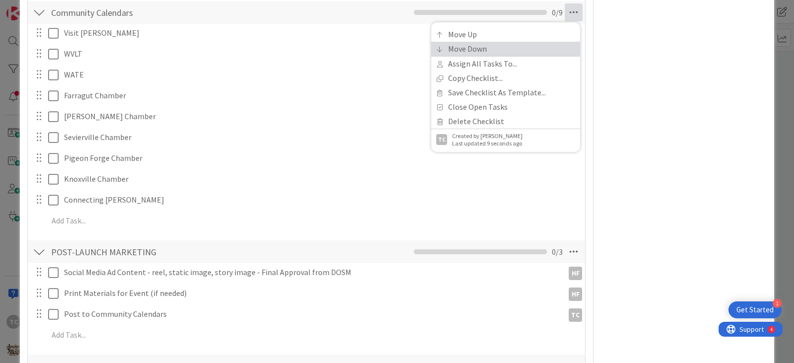
click at [464, 53] on link "Move Down" at bounding box center [505, 49] width 149 height 14
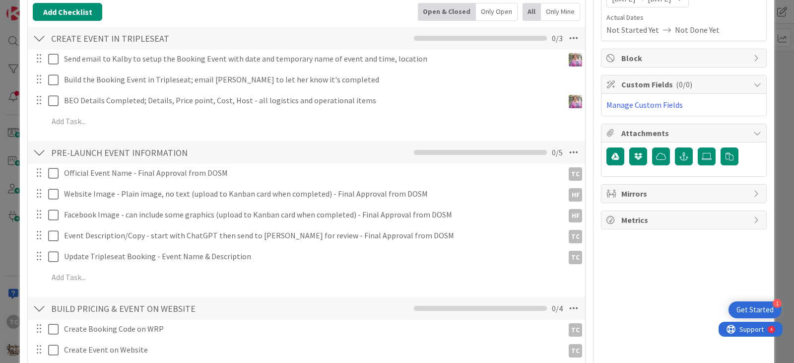
scroll to position [4, 0]
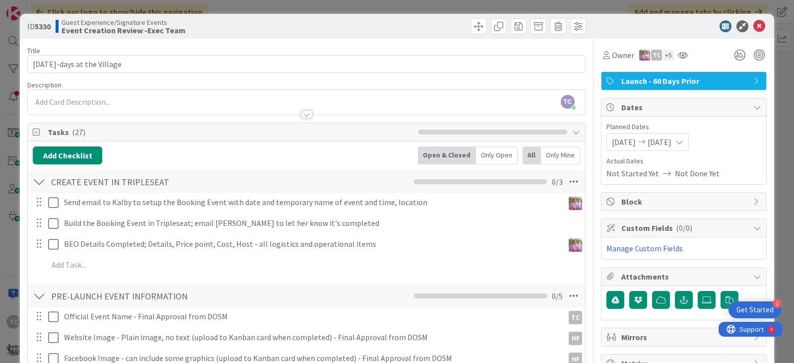
click at [254, 8] on div "ID 5330 Guest Experience/Signature Events Event Creation Review -Exec Team Titl…" at bounding box center [397, 181] width 794 height 363
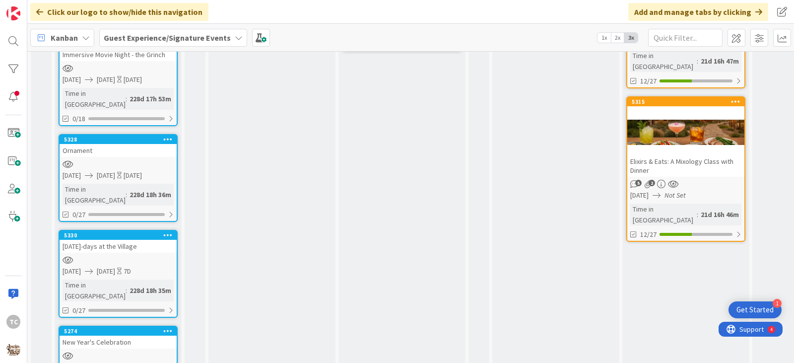
click at [104, 351] on div at bounding box center [118, 355] width 117 height 8
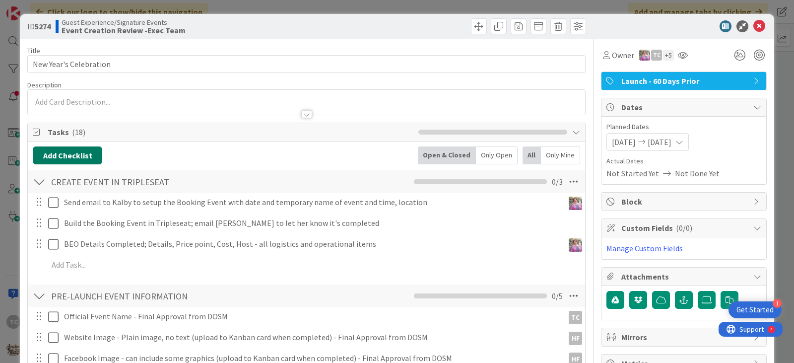
click at [59, 158] on button "Add Checklist" at bounding box center [67, 155] width 69 height 18
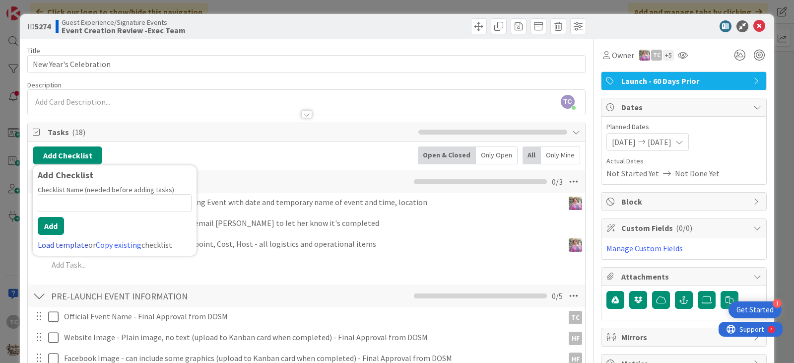
click at [61, 244] on link "Load template" at bounding box center [63, 245] width 51 height 10
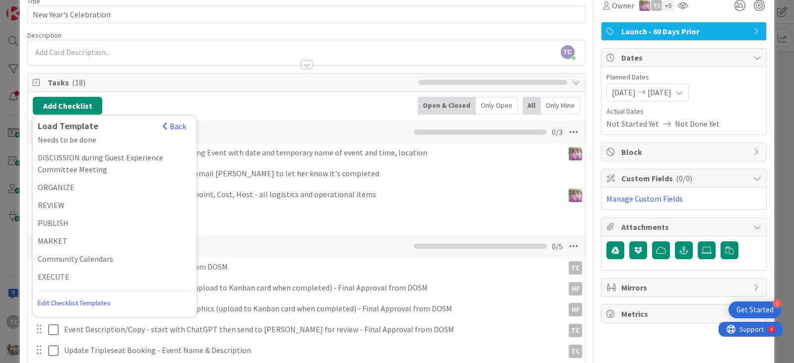
drag, startPoint x: 71, startPoint y: 255, endPoint x: 77, endPoint y: 254, distance: 6.0
click at [71, 255] on div "Community Calendars" at bounding box center [115, 258] width 164 height 18
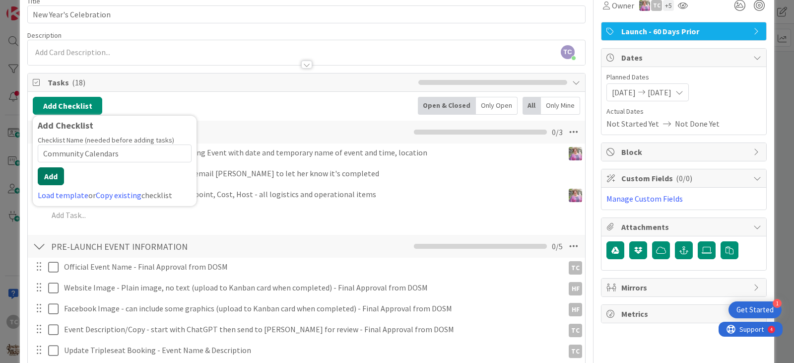
click at [49, 170] on button "Add" at bounding box center [51, 176] width 26 height 18
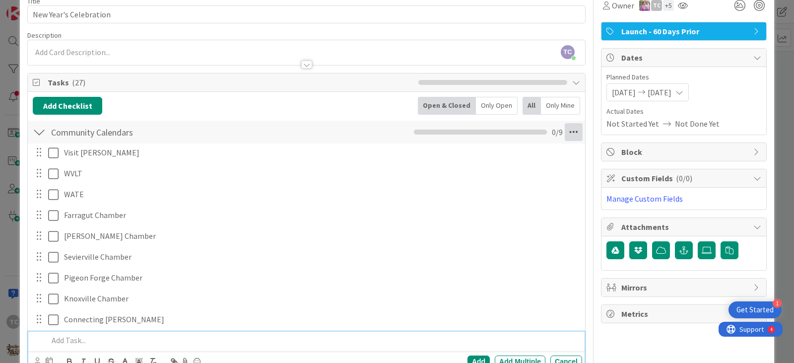
click at [564, 131] on icon at bounding box center [573, 132] width 18 height 18
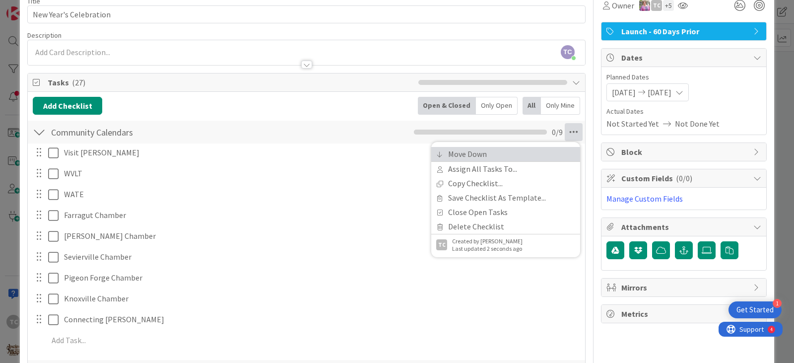
click at [510, 147] on link "Move Down" at bounding box center [505, 154] width 149 height 14
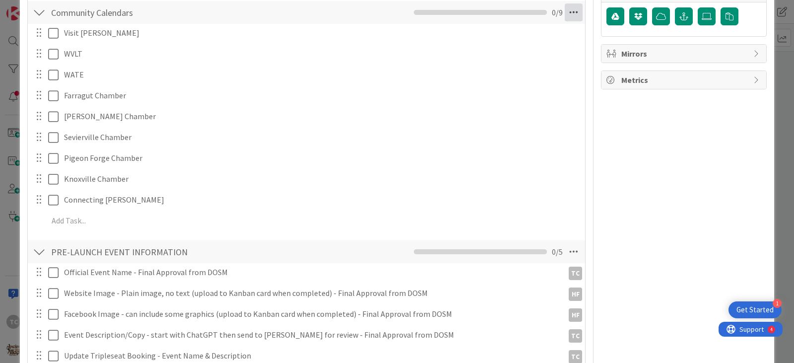
click at [567, 15] on icon at bounding box center [573, 12] width 18 height 18
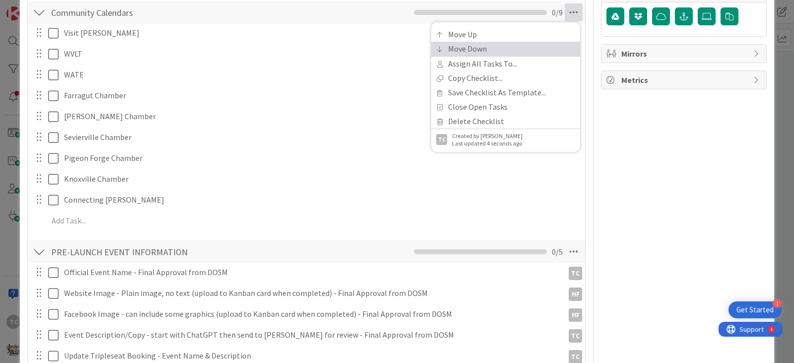
click at [525, 47] on link "Move Down" at bounding box center [505, 49] width 149 height 14
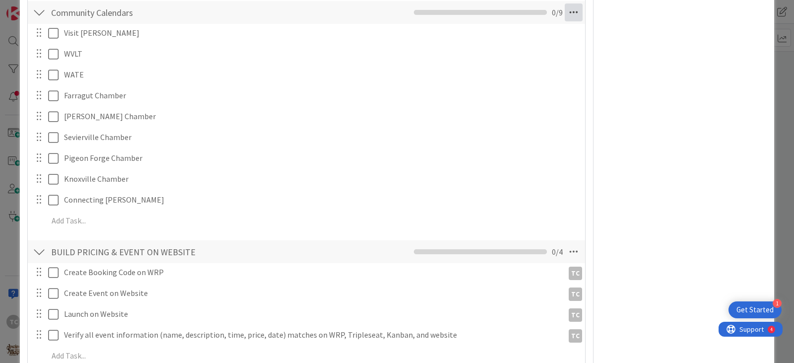
click at [569, 10] on icon at bounding box center [573, 12] width 18 height 18
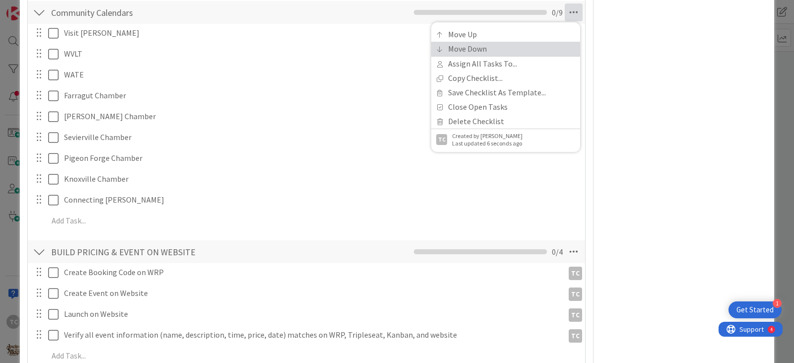
click at [530, 48] on link "Move Down" at bounding box center [505, 49] width 149 height 14
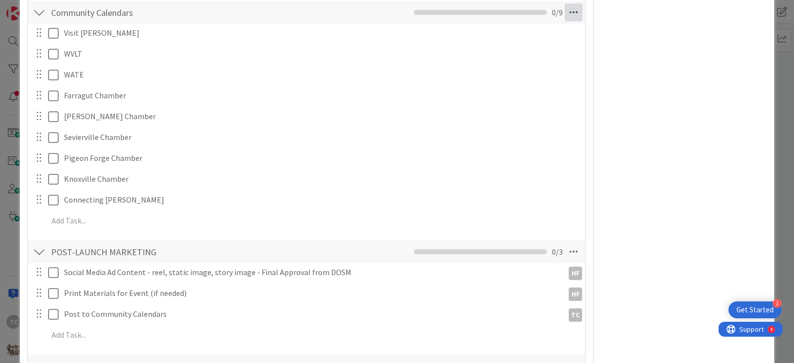
click at [565, 12] on icon at bounding box center [573, 12] width 18 height 18
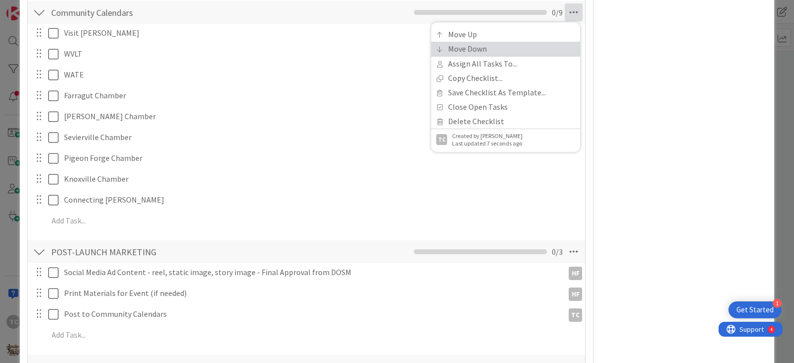
click at [506, 49] on link "Move Down" at bounding box center [505, 49] width 149 height 14
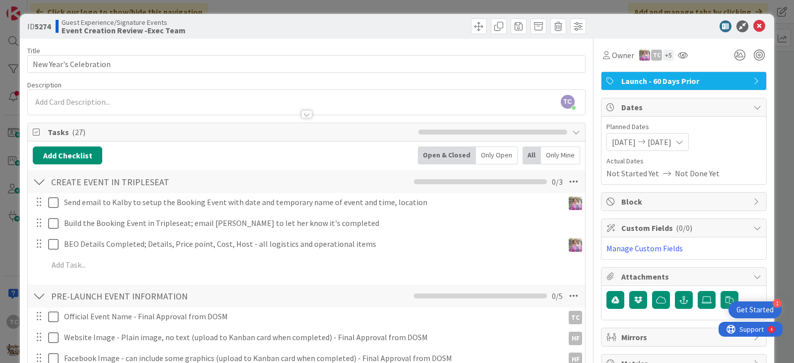
click at [275, 7] on div "ID 5274 Guest Experience/Signature Events Event Creation Review -Exec Team Titl…" at bounding box center [397, 181] width 794 height 363
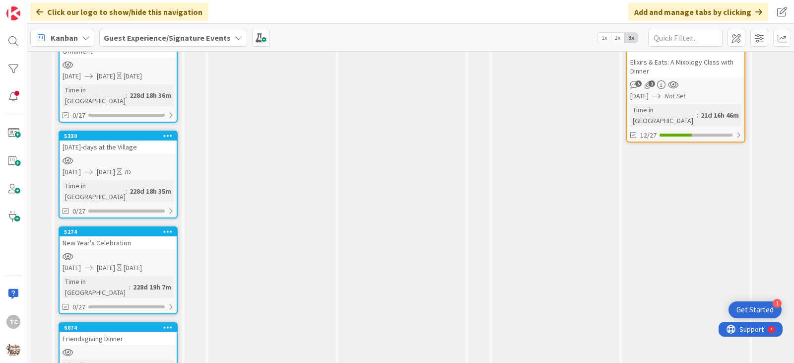
click at [171, 323] on icon at bounding box center [167, 326] width 9 height 7
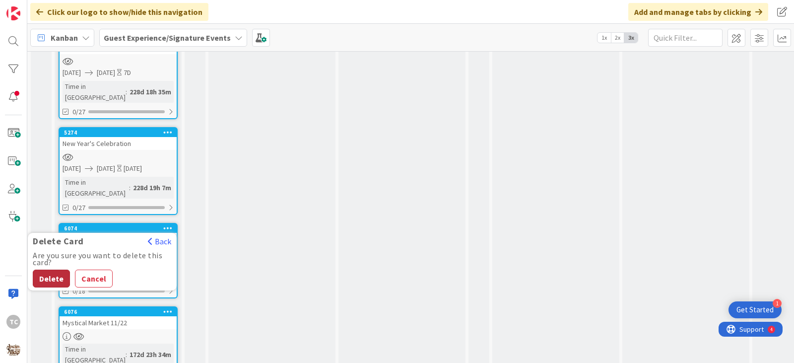
click at [48, 269] on button "Delete" at bounding box center [51, 278] width 37 height 18
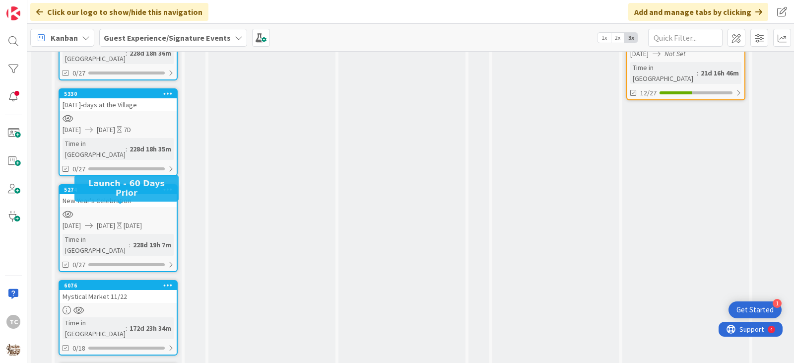
click at [135, 362] on div "6077" at bounding box center [120, 368] width 113 height 7
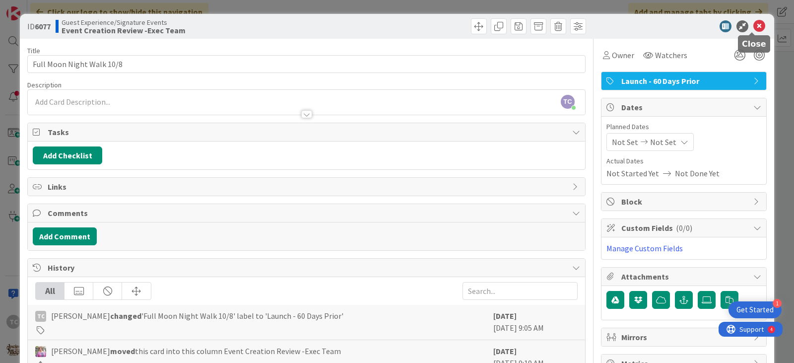
click at [753, 22] on icon at bounding box center [759, 26] width 12 height 12
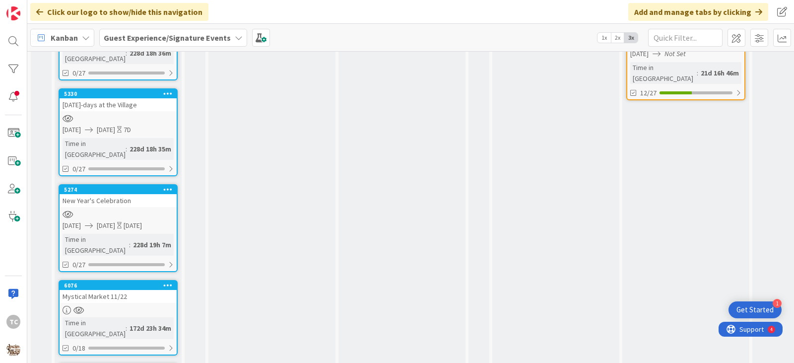
click at [168, 362] on icon at bounding box center [167, 368] width 9 height 7
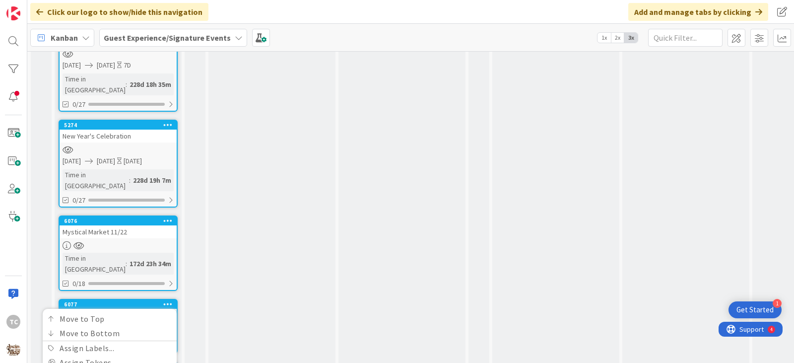
scroll to position [1199, 0]
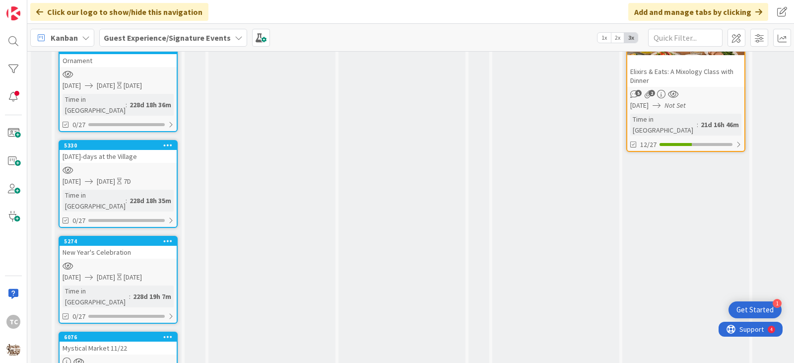
click at [166, 333] on icon at bounding box center [167, 336] width 9 height 7
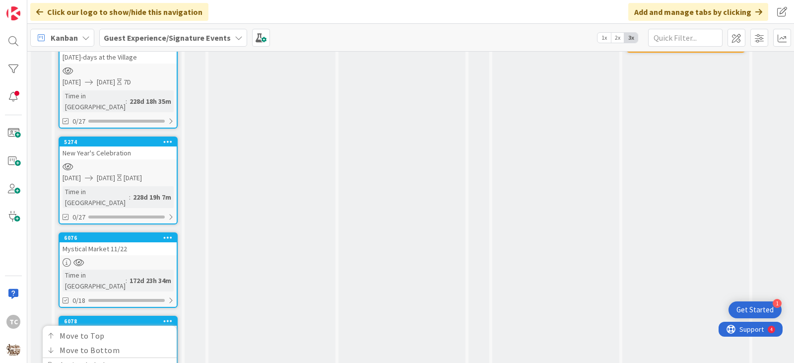
scroll to position [1199, 0]
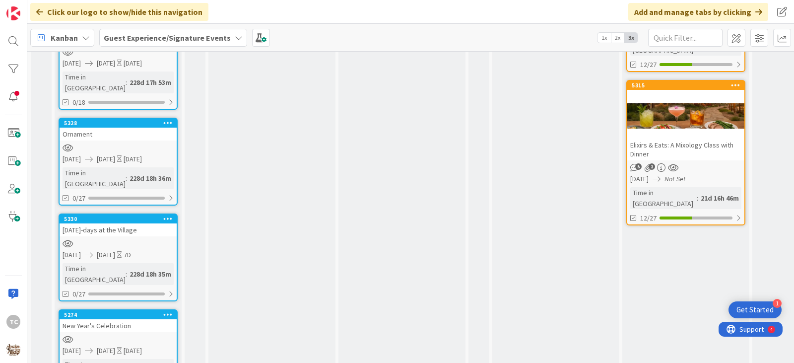
scroll to position [1009, 0]
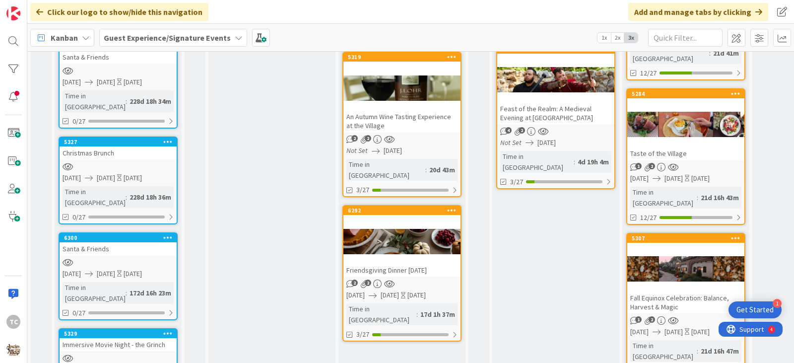
scroll to position [689, 0]
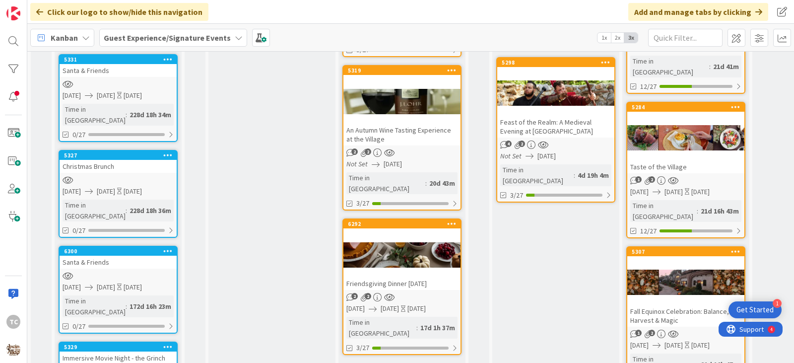
click at [115, 351] on div "Immersive Movie Night - the Grinch" at bounding box center [118, 357] width 117 height 13
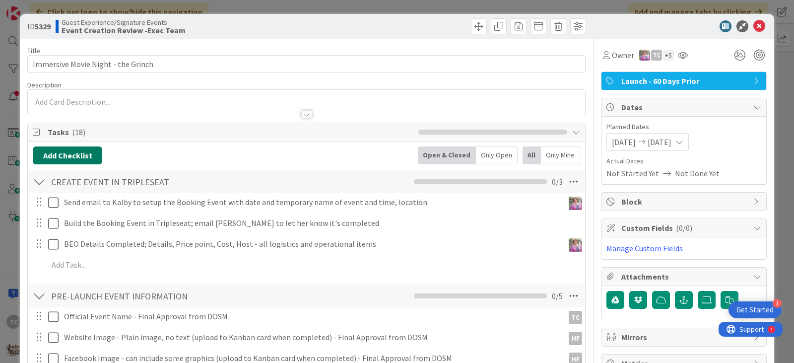
click at [74, 152] on button "Add Checklist" at bounding box center [67, 155] width 69 height 18
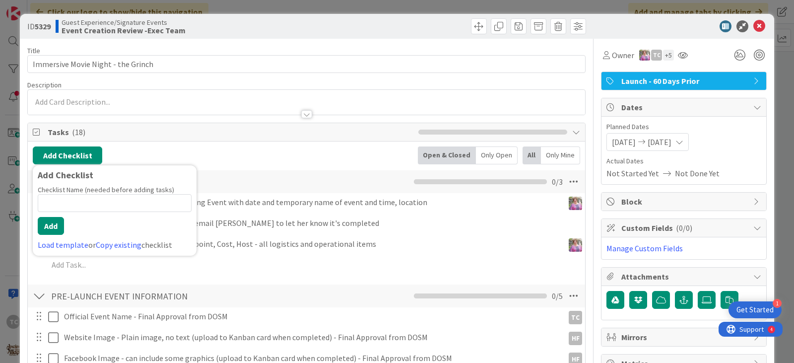
click at [63, 249] on div "Load template or Copy existing checklist" at bounding box center [115, 245] width 154 height 12
click at [63, 248] on link "Load template" at bounding box center [63, 245] width 51 height 10
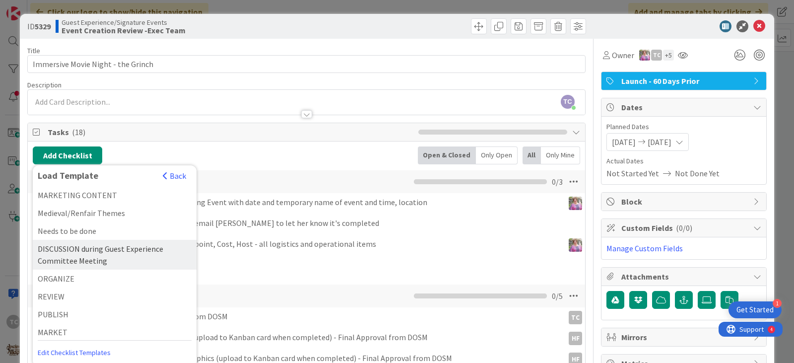
scroll to position [42, 0]
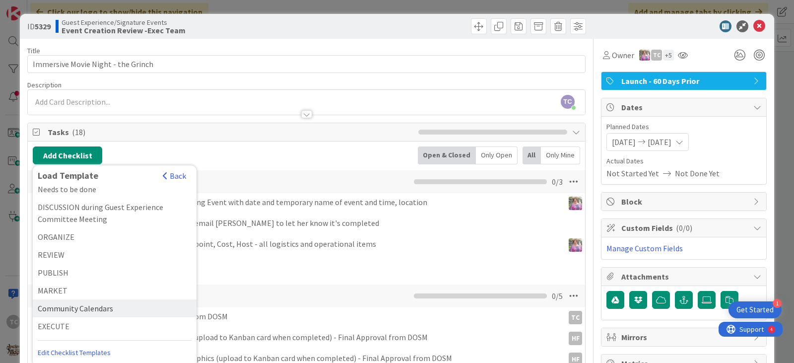
click at [88, 311] on div "Community Calendars" at bounding box center [115, 308] width 164 height 18
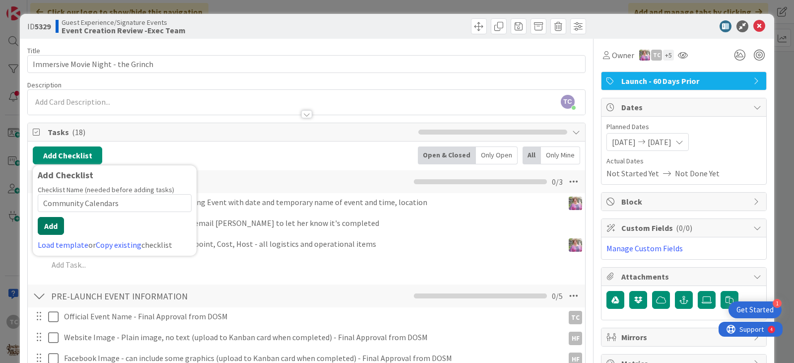
click at [44, 225] on button "Add" at bounding box center [51, 226] width 26 height 18
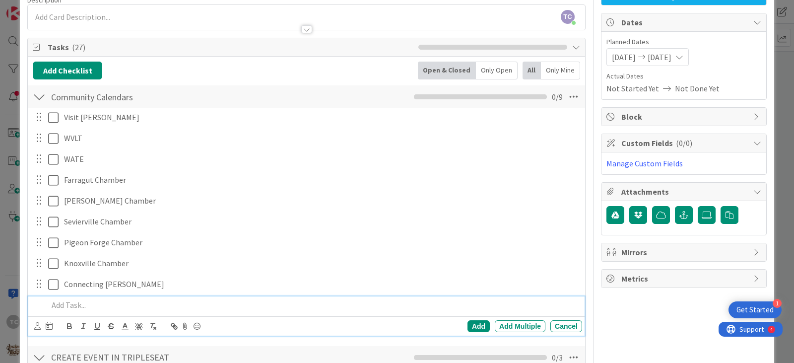
scroll to position [60, 0]
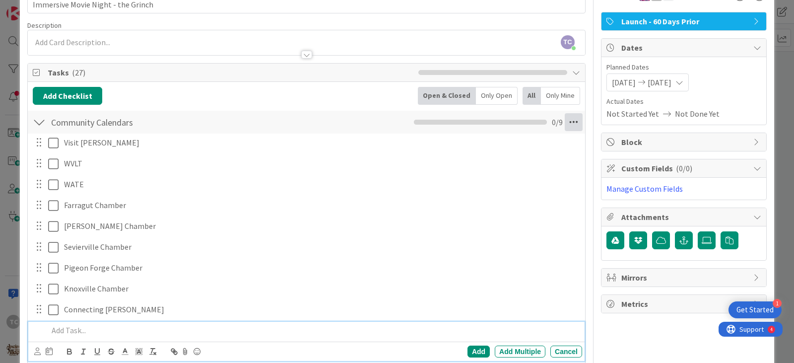
click at [571, 122] on icon at bounding box center [573, 122] width 18 height 18
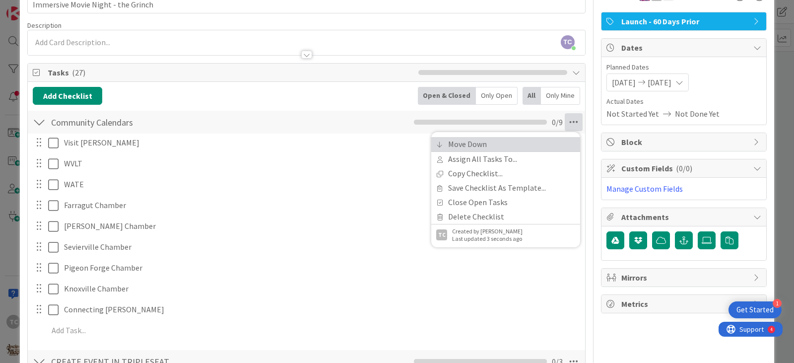
click at [507, 142] on link "Move Down" at bounding box center [505, 144] width 149 height 14
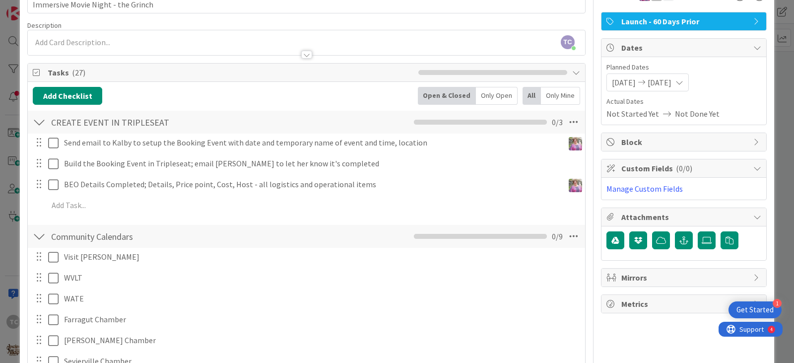
scroll to position [283, 0]
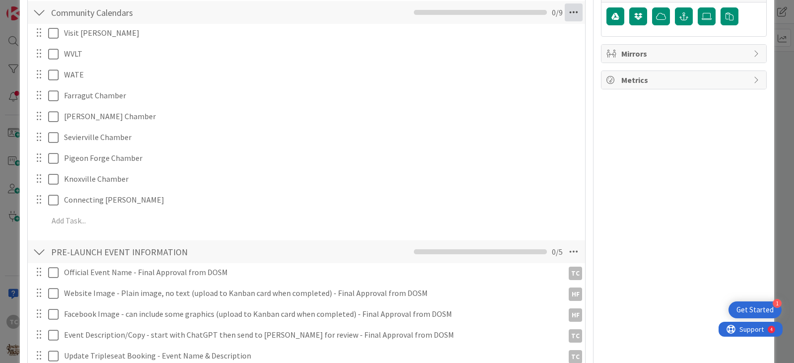
click at [572, 18] on icon at bounding box center [573, 12] width 18 height 18
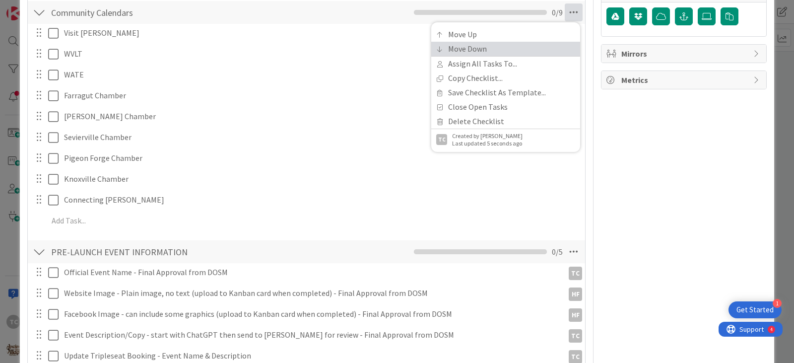
click at [500, 51] on link "Move Down" at bounding box center [505, 49] width 149 height 14
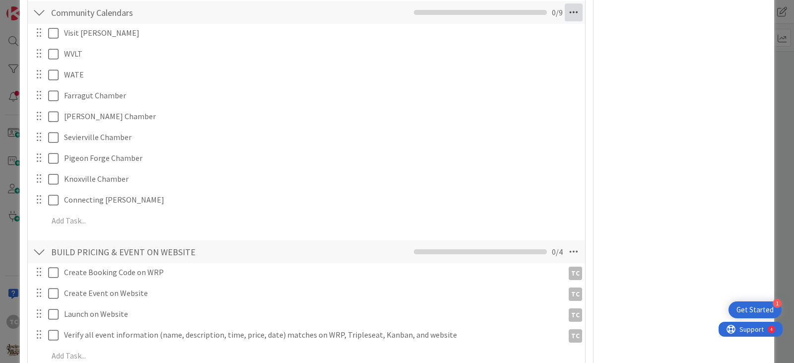
click at [566, 13] on icon at bounding box center [573, 12] width 18 height 18
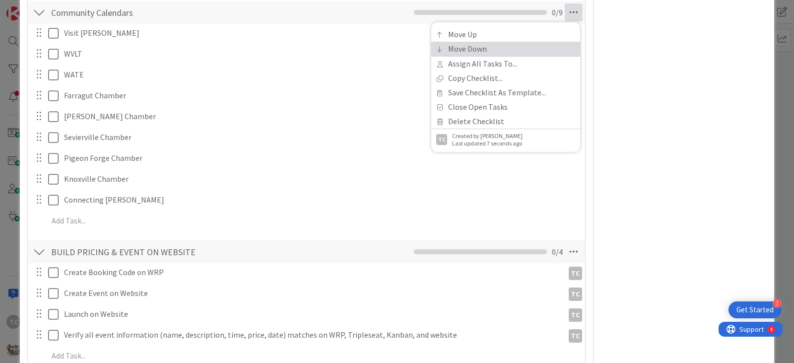
click at [490, 50] on link "Move Down" at bounding box center [505, 49] width 149 height 14
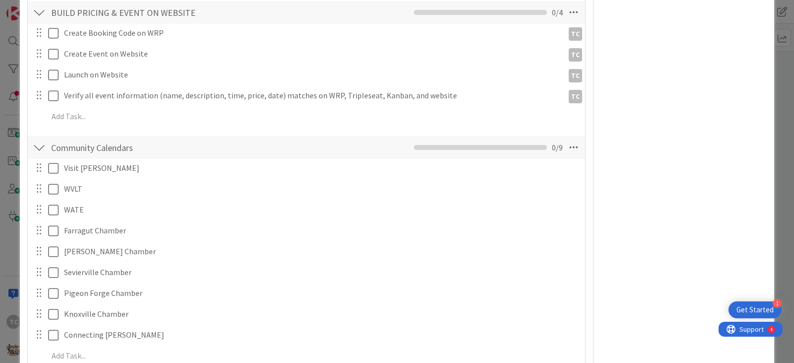
scroll to position [574, 0]
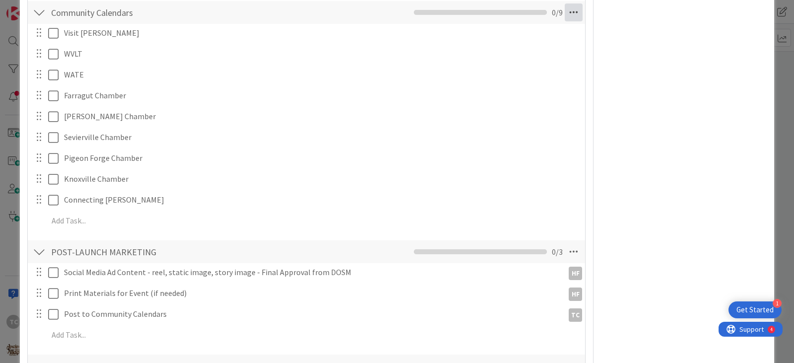
click at [571, 12] on icon at bounding box center [573, 12] width 18 height 18
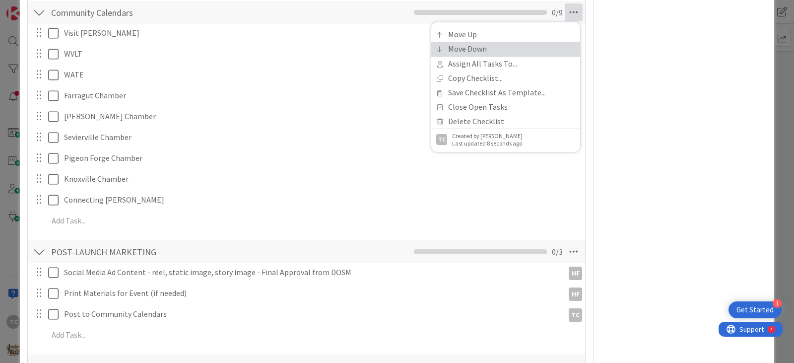
click at [495, 50] on link "Move Down" at bounding box center [505, 49] width 149 height 14
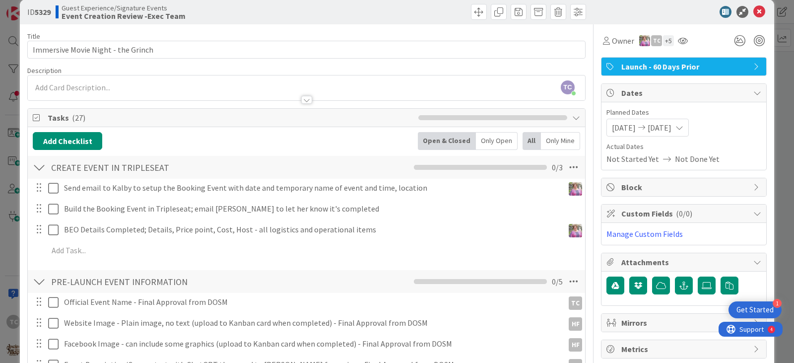
scroll to position [0, 0]
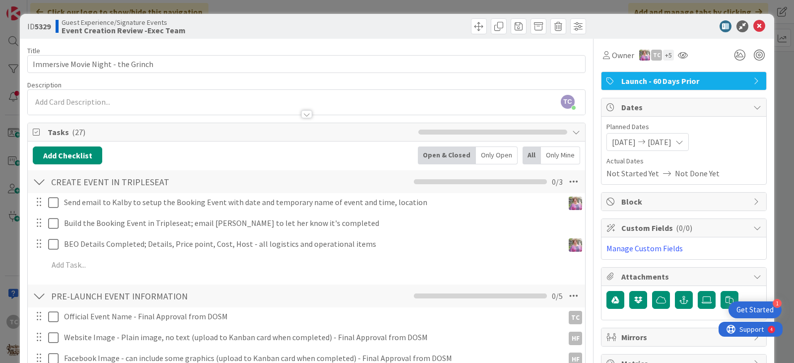
click at [281, 5] on div "ID 5329 Guest Experience/Signature Events Event Creation Review -Exec Team Titl…" at bounding box center [397, 181] width 794 height 363
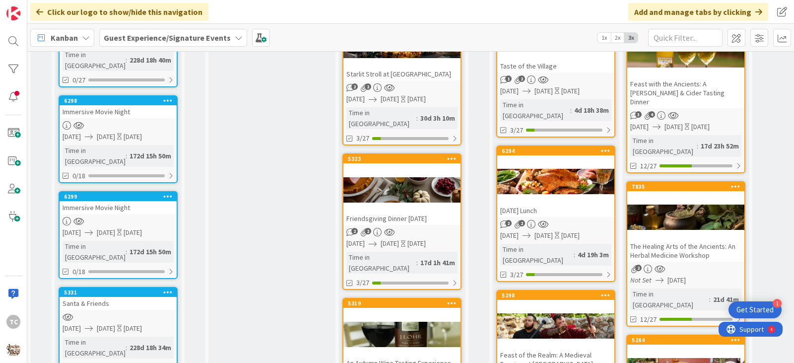
scroll to position [441, 0]
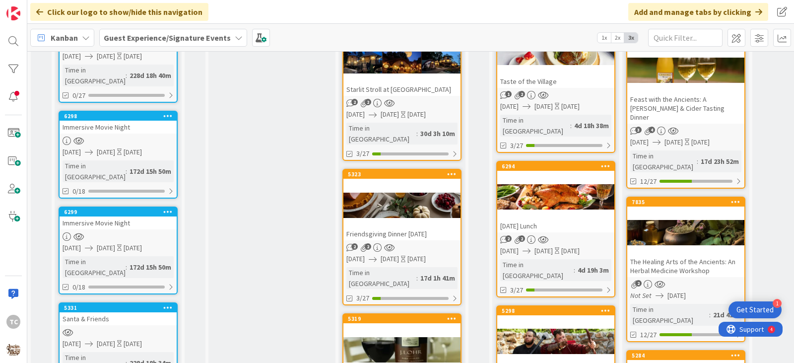
click at [107, 216] on div "Immersive Movie Night" at bounding box center [118, 222] width 117 height 13
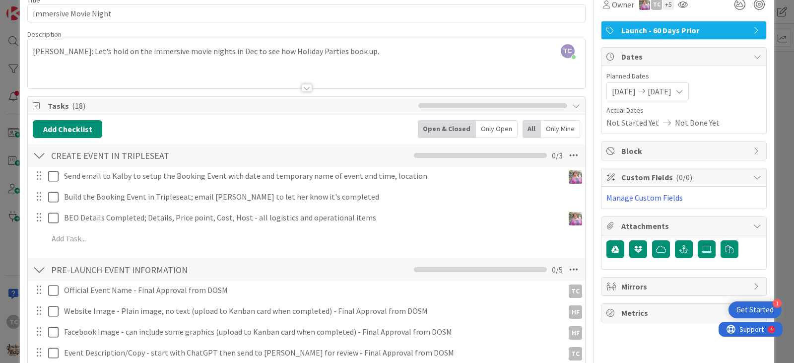
scroll to position [50, 0]
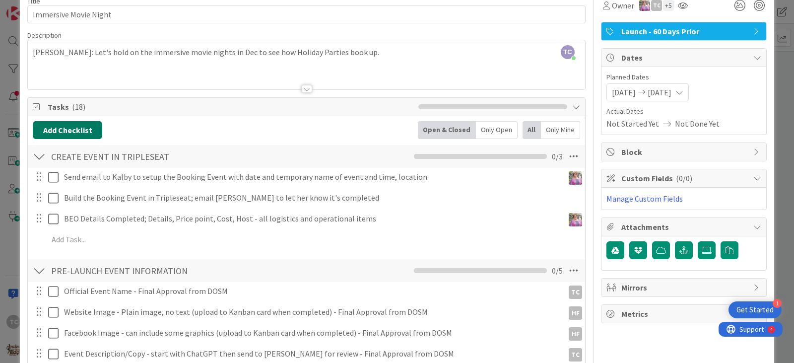
click at [82, 130] on button "Add Checklist" at bounding box center [67, 130] width 69 height 18
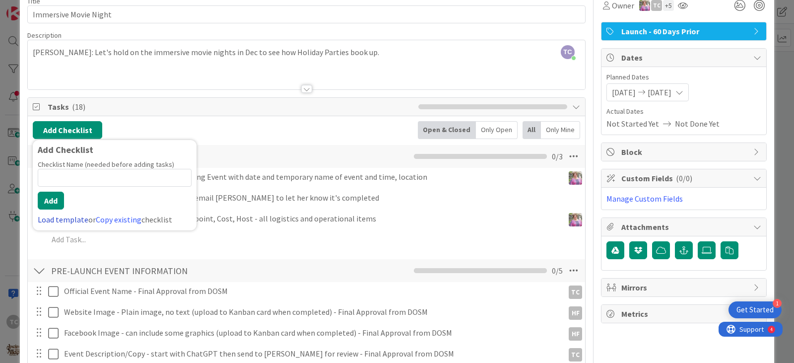
click at [50, 221] on link "Load template" at bounding box center [63, 219] width 51 height 10
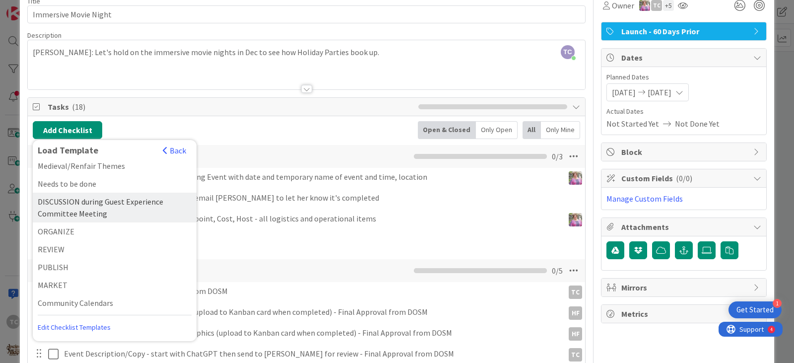
scroll to position [42, 0]
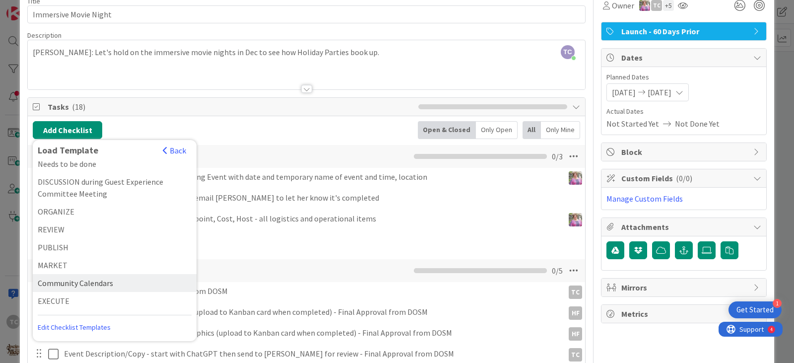
click at [80, 277] on div "Community Calendars" at bounding box center [115, 283] width 164 height 18
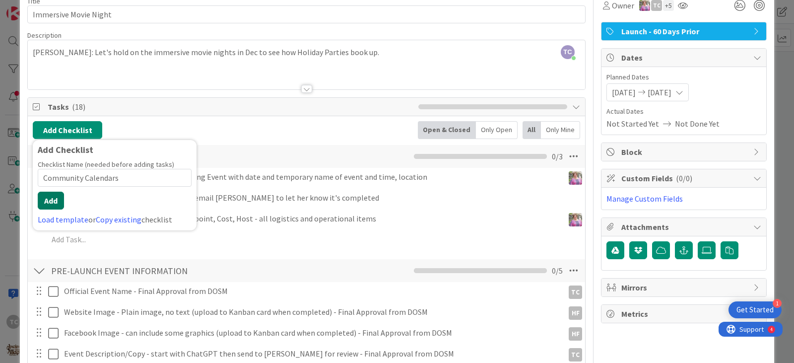
click at [50, 205] on button "Add" at bounding box center [51, 200] width 26 height 18
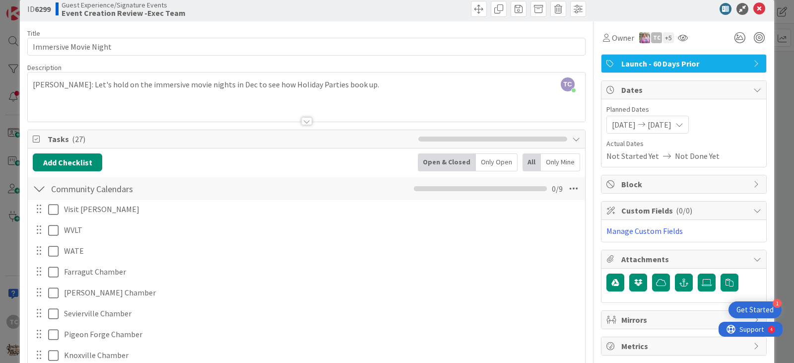
scroll to position [6, 0]
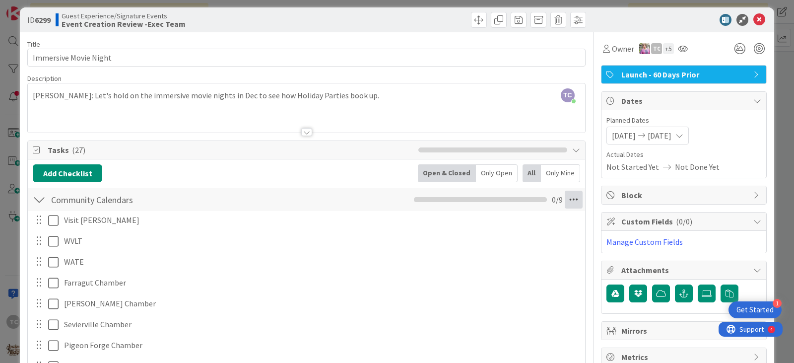
click at [564, 205] on icon at bounding box center [573, 199] width 18 height 18
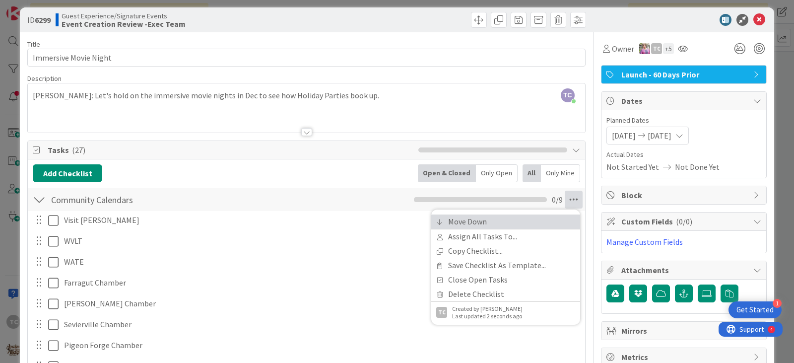
click at [500, 219] on link "Move Down" at bounding box center [505, 221] width 149 height 14
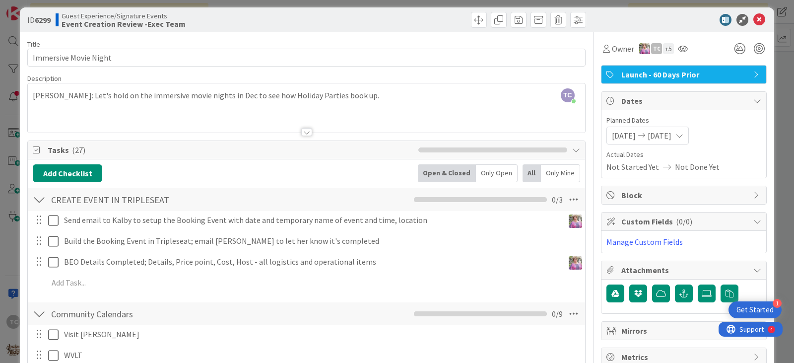
scroll to position [308, 0]
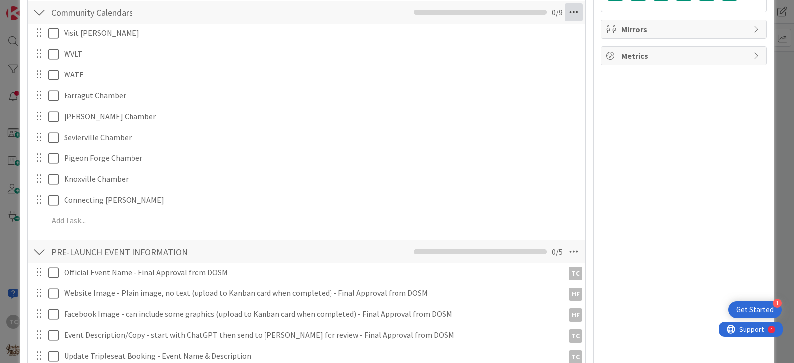
click at [565, 21] on div "Community Calendars Checklist Name 19 / 64 Community Calendars Move Up Move Dow…" at bounding box center [306, 12] width 557 height 23
click at [564, 10] on icon at bounding box center [573, 12] width 18 height 18
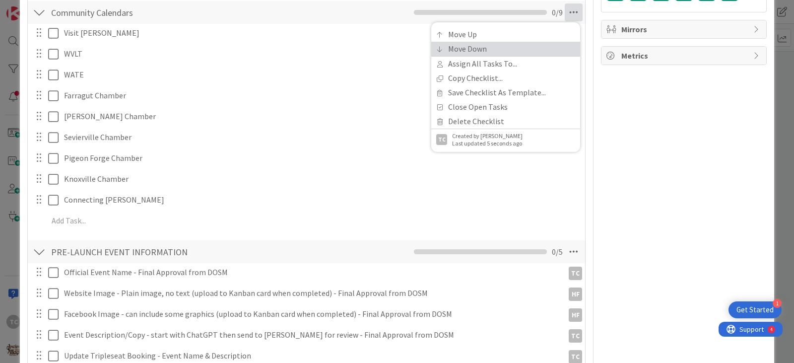
click at [506, 52] on link "Move Down" at bounding box center [505, 49] width 149 height 14
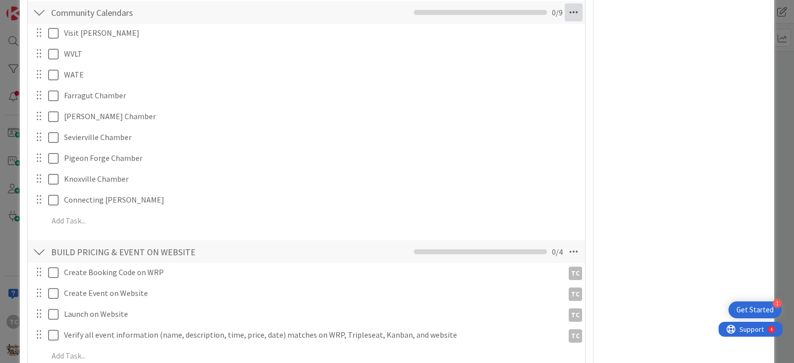
click at [568, 12] on icon at bounding box center [573, 12] width 18 height 18
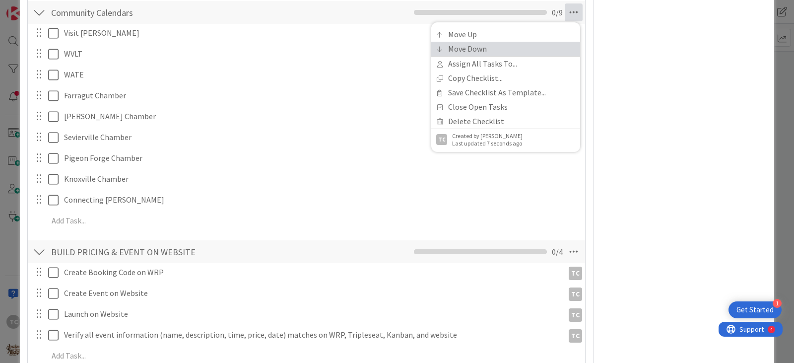
click at [482, 51] on link "Move Down" at bounding box center [505, 49] width 149 height 14
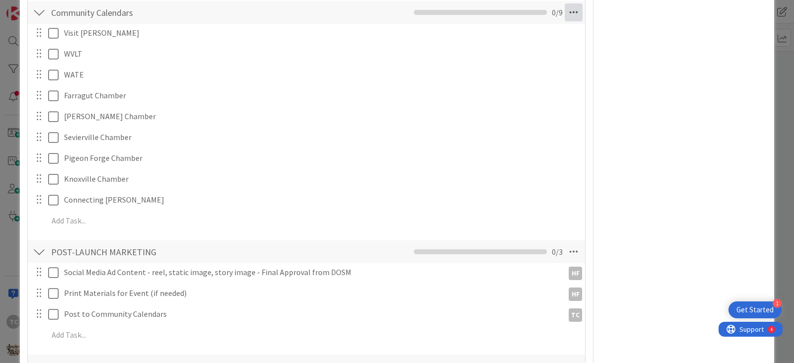
click at [566, 14] on icon at bounding box center [573, 12] width 18 height 18
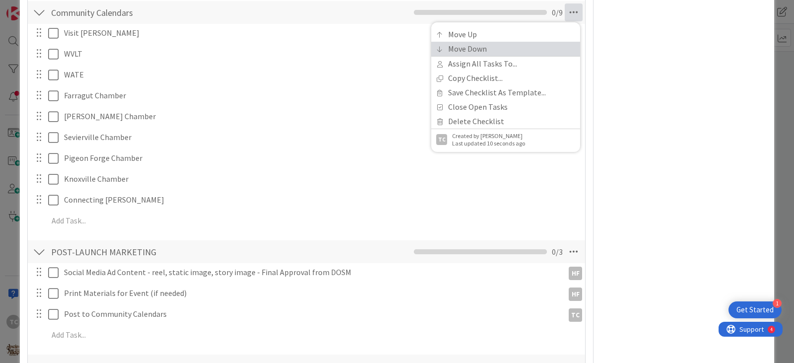
click at [504, 48] on link "Move Down" at bounding box center [505, 49] width 149 height 14
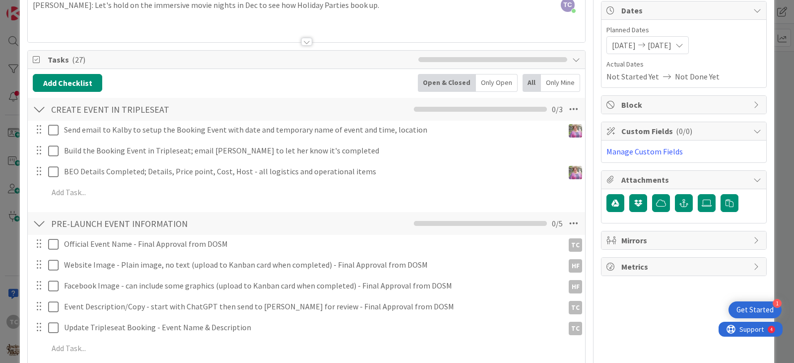
scroll to position [0, 0]
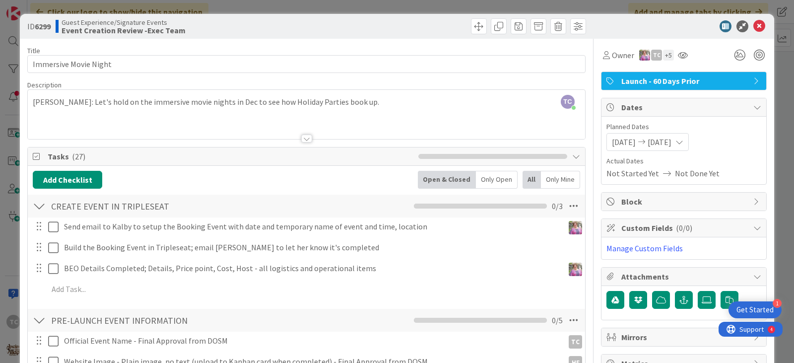
click at [332, 3] on div "ID 6299 Guest Experience/Signature Events Event Creation Review -Exec Team Titl…" at bounding box center [397, 181] width 794 height 363
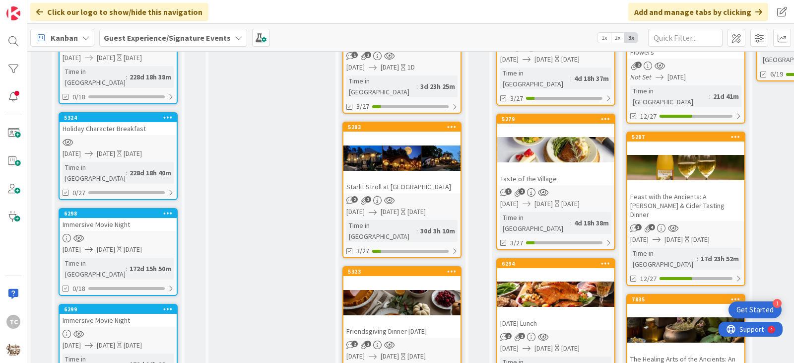
scroll to position [342, 0]
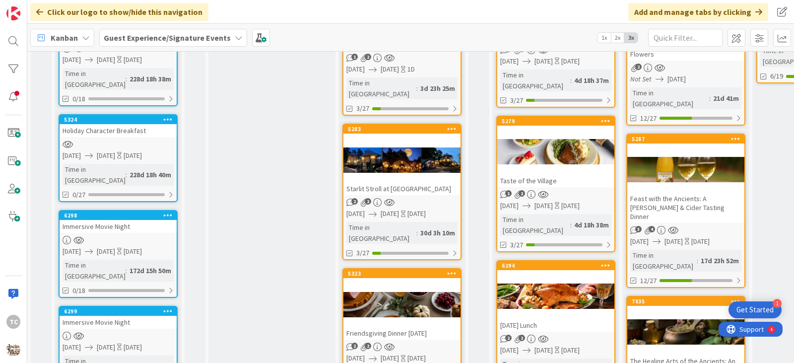
click at [127, 210] on link "6298 Immersive Movie Night 12/09/2025 12/09/2025 Today Time in Column : 172d 15…" at bounding box center [118, 254] width 119 height 88
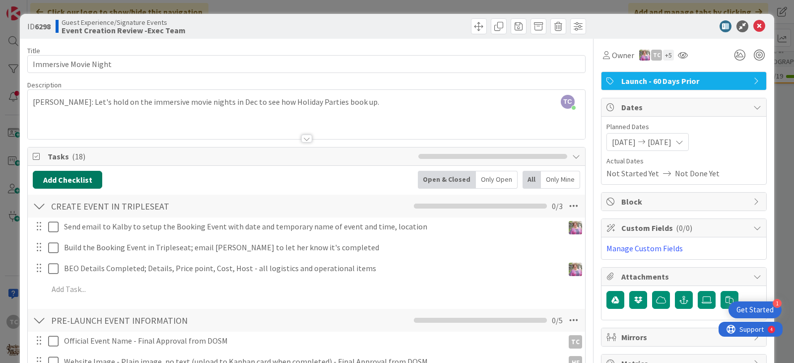
click at [71, 184] on button "Add Checklist" at bounding box center [67, 180] width 69 height 18
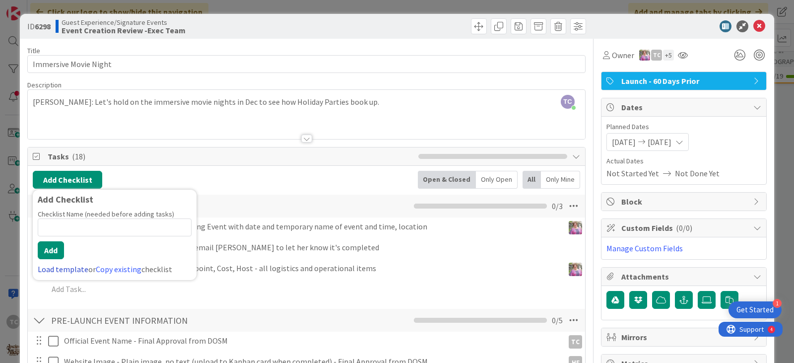
click at [55, 269] on link "Load template" at bounding box center [63, 269] width 51 height 10
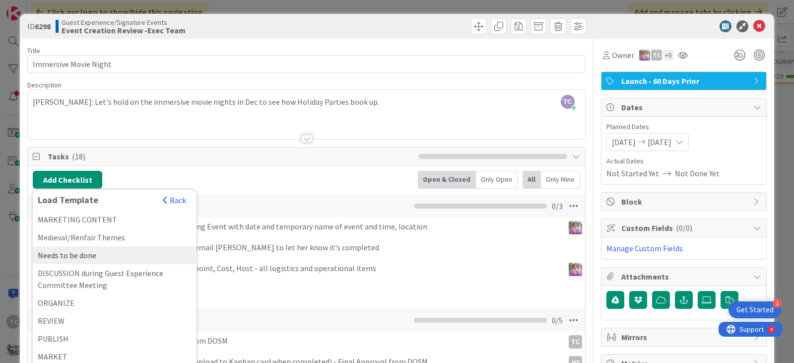
scroll to position [42, 0]
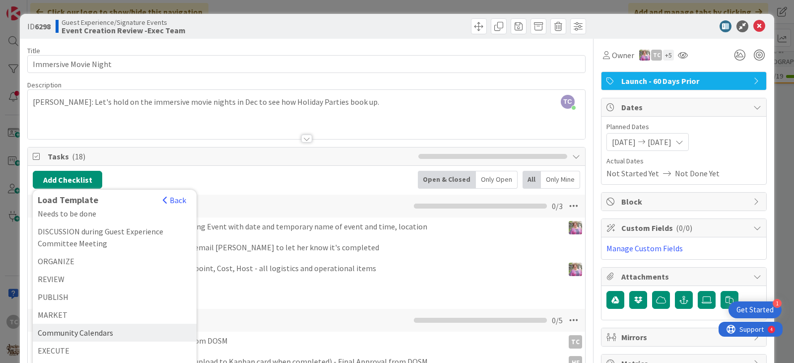
click at [84, 330] on div "Community Calendars" at bounding box center [115, 332] width 164 height 18
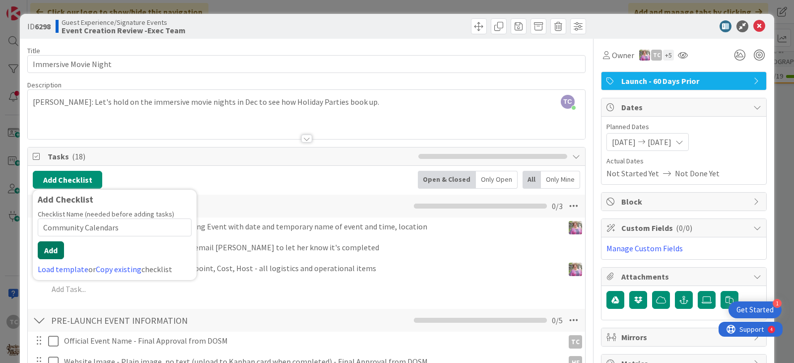
click at [46, 247] on button "Add" at bounding box center [51, 250] width 26 height 18
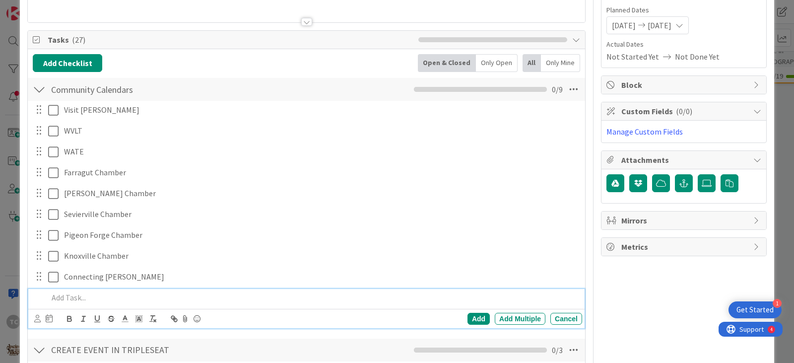
scroll to position [84, 0]
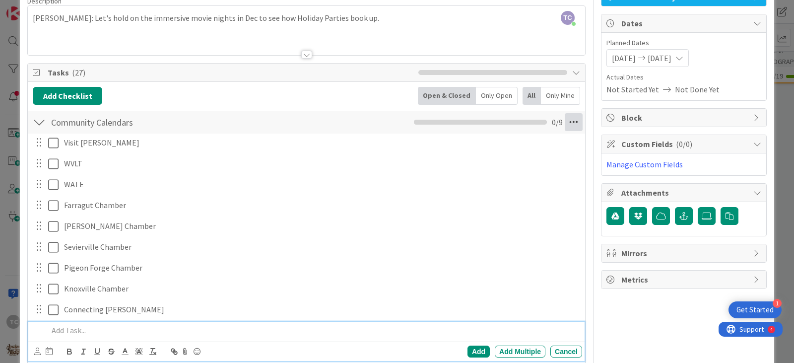
click at [571, 122] on icon at bounding box center [573, 122] width 18 height 18
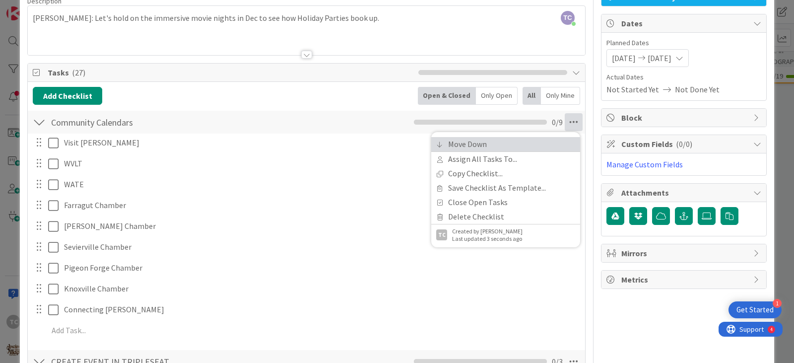
click at [531, 138] on link "Move Down" at bounding box center [505, 144] width 149 height 14
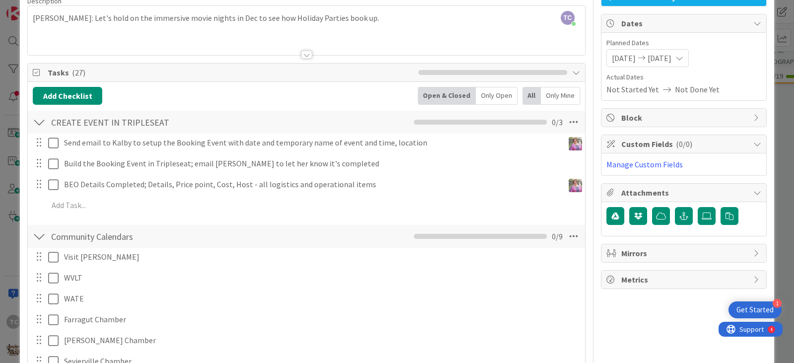
scroll to position [308, 0]
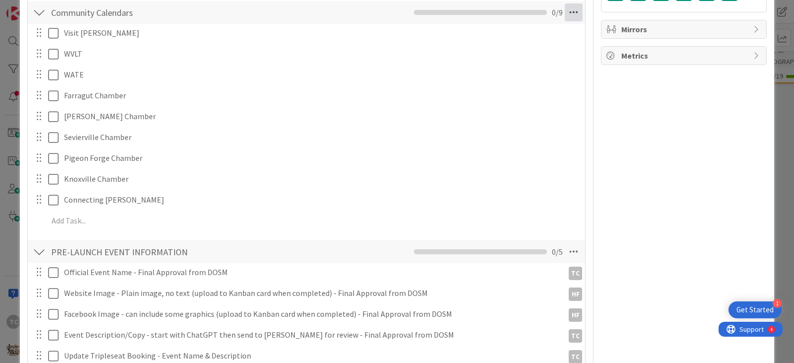
click at [570, 13] on icon at bounding box center [573, 12] width 18 height 18
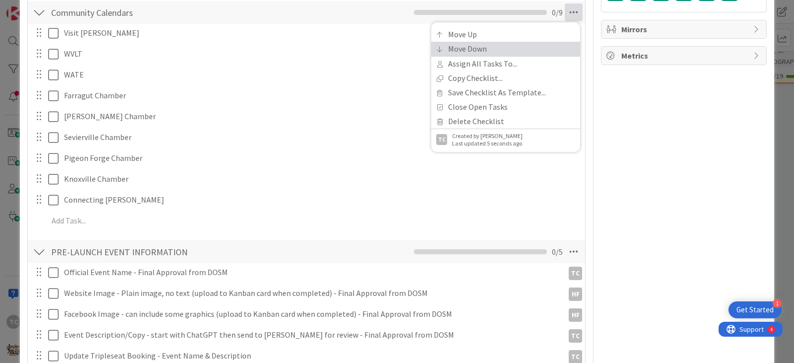
click at [524, 48] on link "Move Down" at bounding box center [505, 49] width 149 height 14
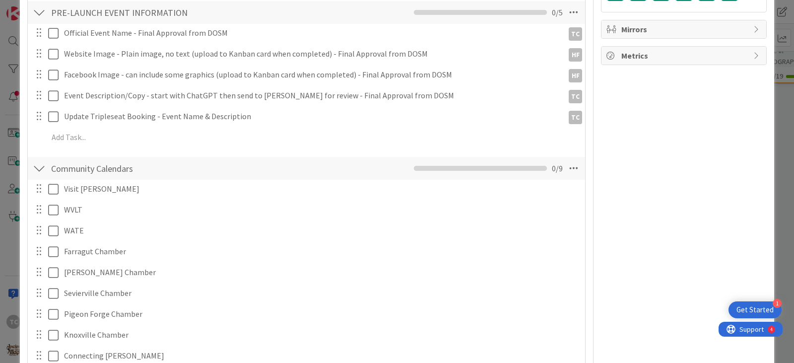
scroll to position [463, 0]
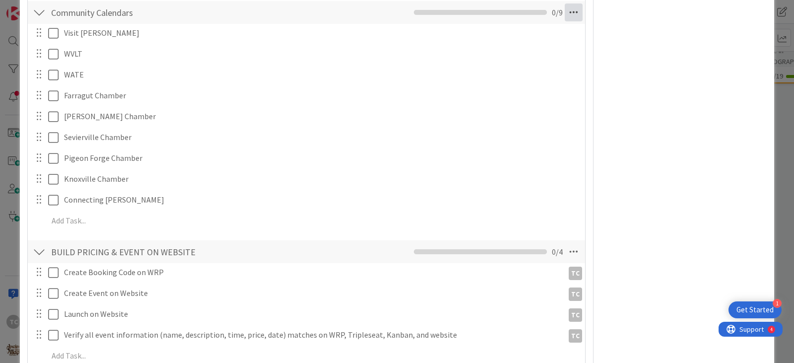
click at [567, 10] on icon at bounding box center [573, 12] width 18 height 18
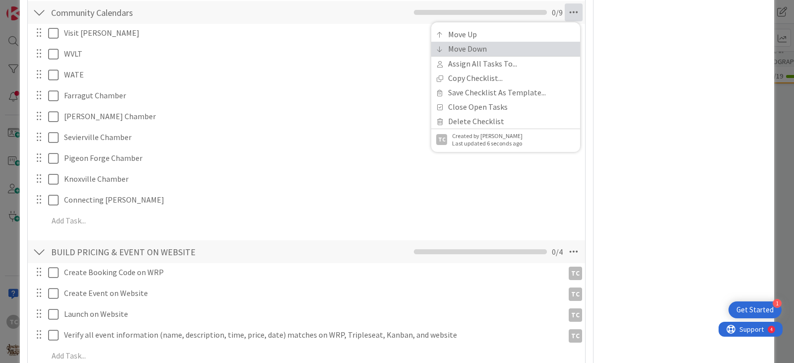
click at [518, 47] on link "Move Down" at bounding box center [505, 49] width 149 height 14
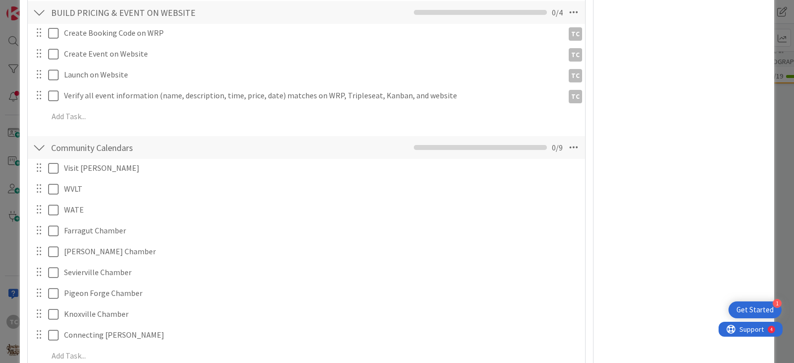
scroll to position [598, 0]
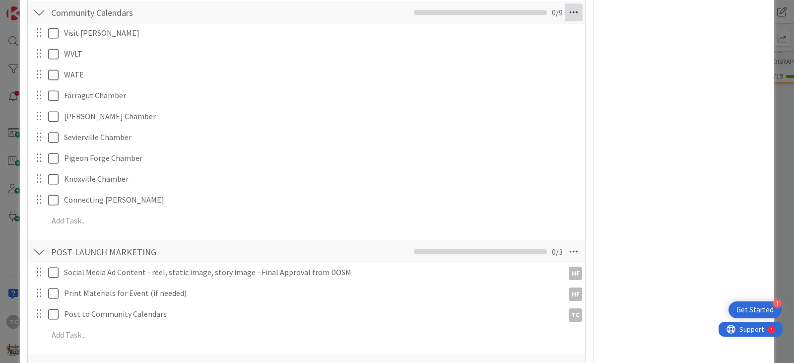
click at [569, 7] on icon at bounding box center [573, 12] width 18 height 18
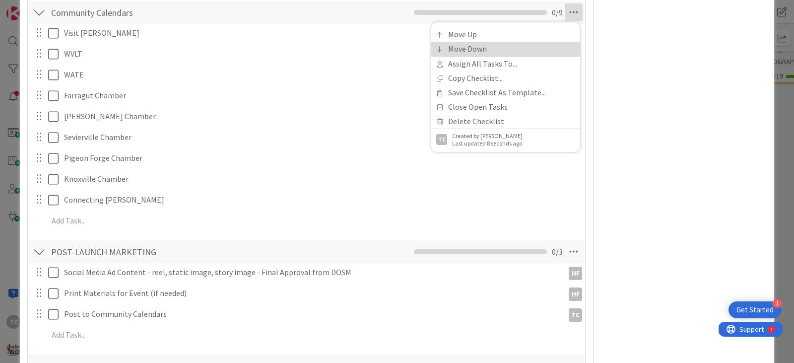
click at [488, 52] on link "Move Down" at bounding box center [505, 49] width 149 height 14
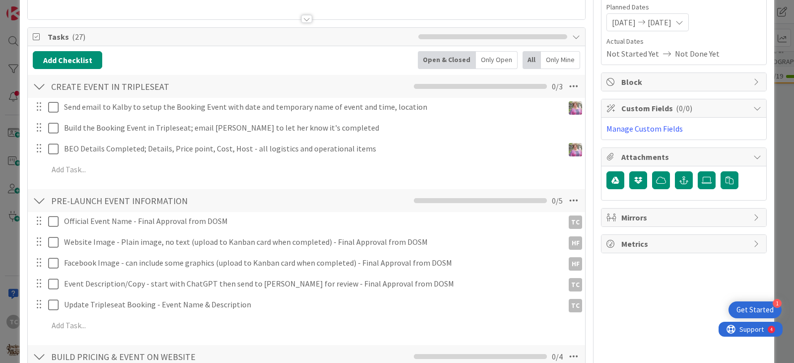
scroll to position [0, 0]
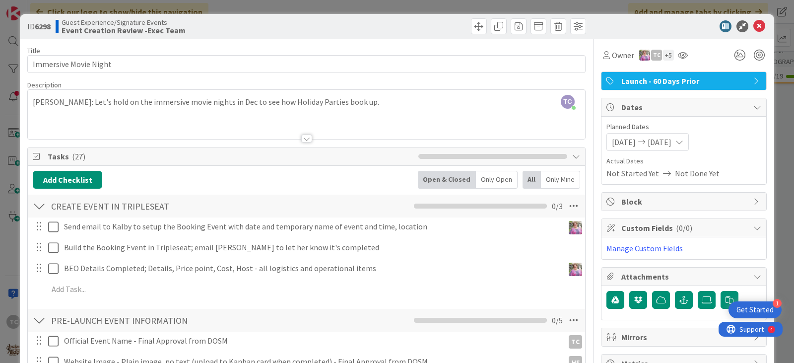
click at [281, 4] on div "ID 6298 Guest Experience/Signature Events Event Creation Review -Exec Team Titl…" at bounding box center [397, 181] width 794 height 363
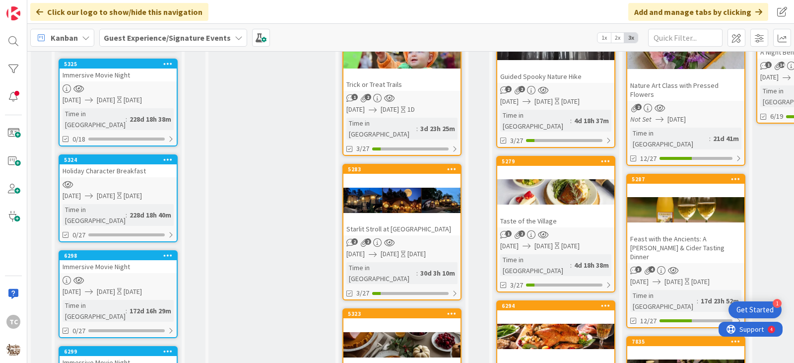
scroll to position [193, 0]
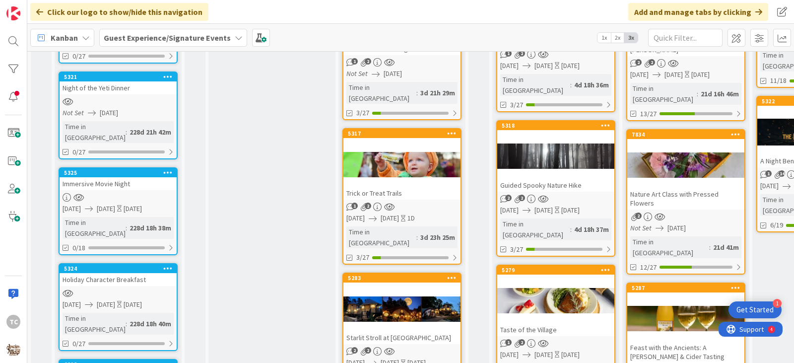
click at [109, 167] on link "5325 Immersive Movie Night [DATE] [DATE] [DATE] Time in [GEOGRAPHIC_DATA] : 228…" at bounding box center [118, 211] width 119 height 88
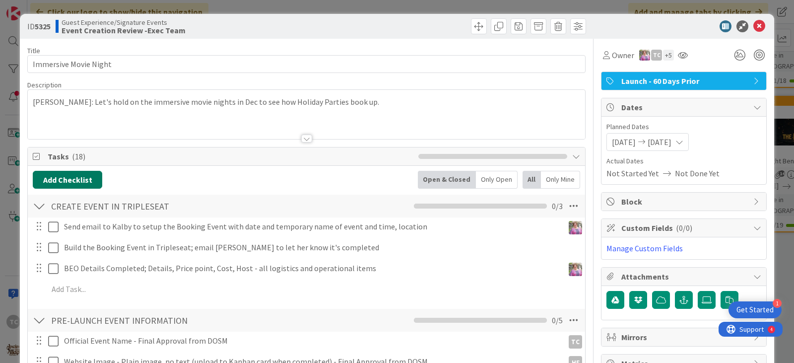
click at [72, 180] on button "Add Checklist" at bounding box center [67, 180] width 69 height 18
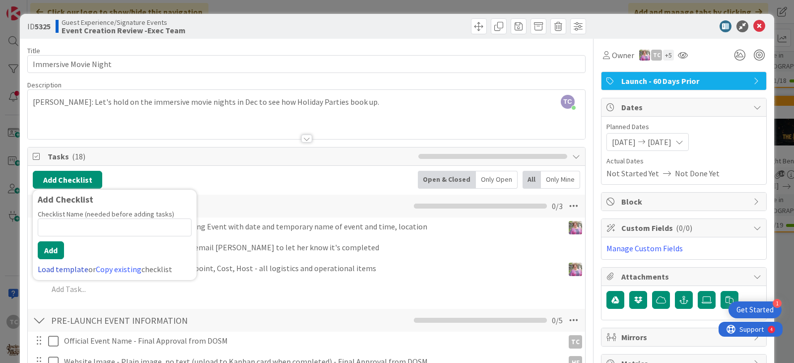
click at [74, 271] on link "Load template" at bounding box center [63, 269] width 51 height 10
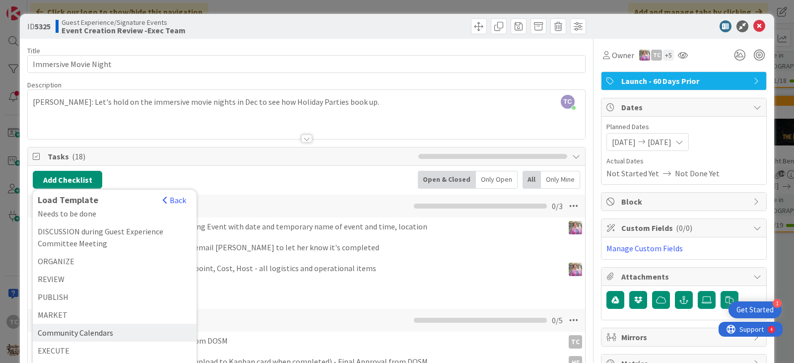
click at [89, 335] on div "Community Calendars" at bounding box center [115, 332] width 164 height 18
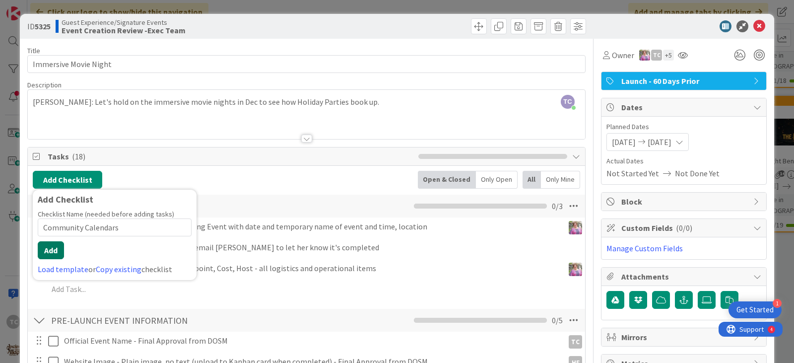
click at [57, 248] on button "Add" at bounding box center [51, 250] width 26 height 18
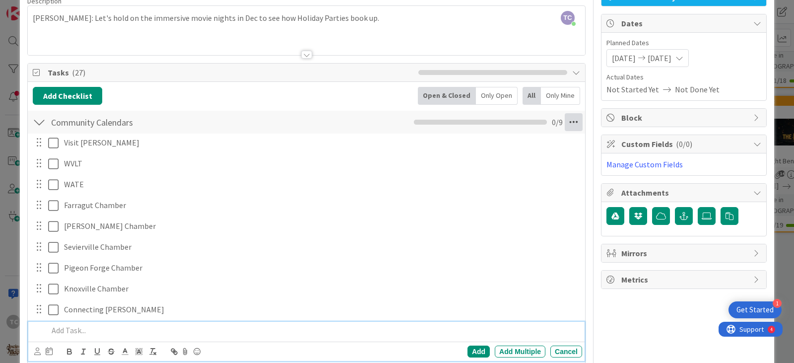
click at [567, 123] on icon at bounding box center [573, 122] width 18 height 18
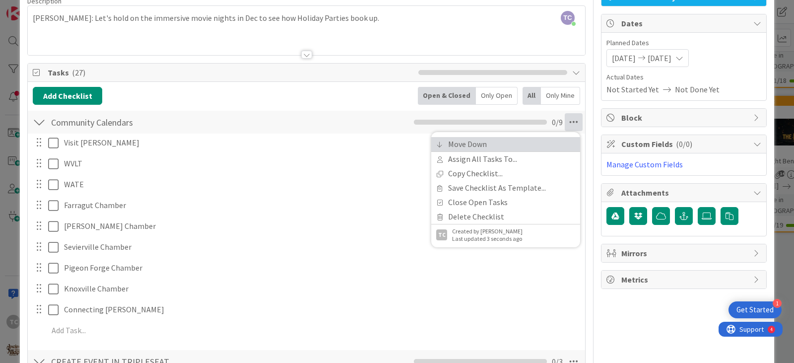
click at [524, 140] on link "Move Down" at bounding box center [505, 144] width 149 height 14
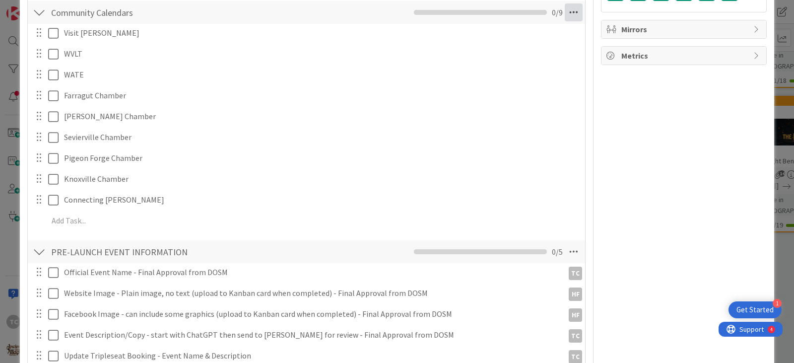
click at [566, 17] on icon at bounding box center [573, 12] width 18 height 18
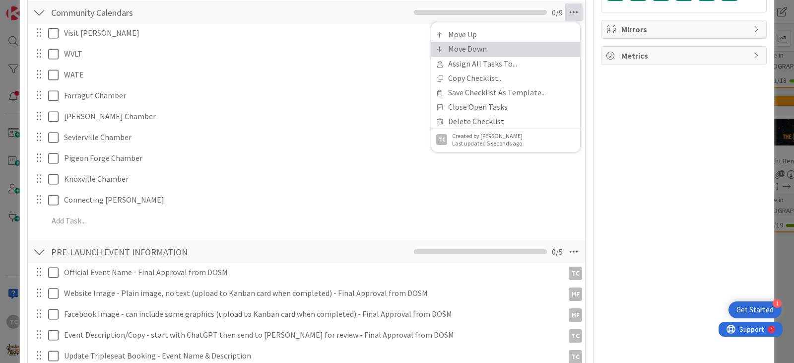
click at [515, 45] on link "Move Down" at bounding box center [505, 49] width 149 height 14
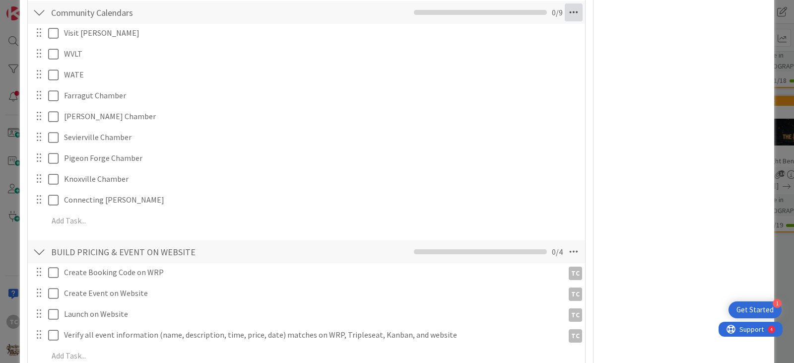
click at [565, 9] on icon at bounding box center [573, 12] width 18 height 18
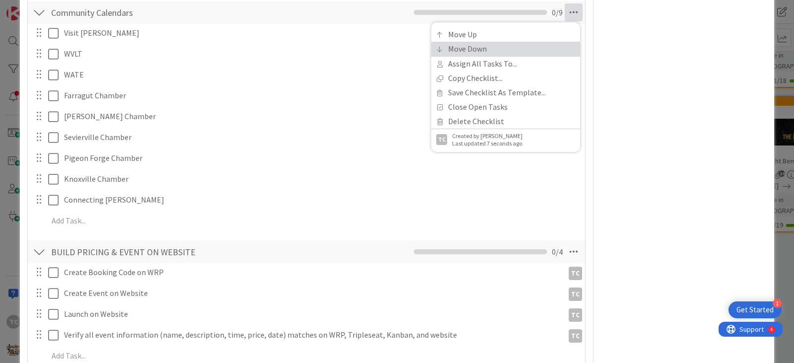
click at [512, 47] on link "Move Down" at bounding box center [505, 49] width 149 height 14
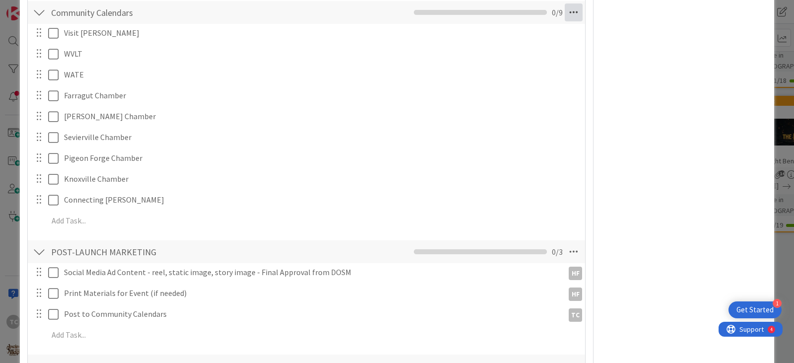
click at [571, 11] on icon at bounding box center [573, 12] width 18 height 18
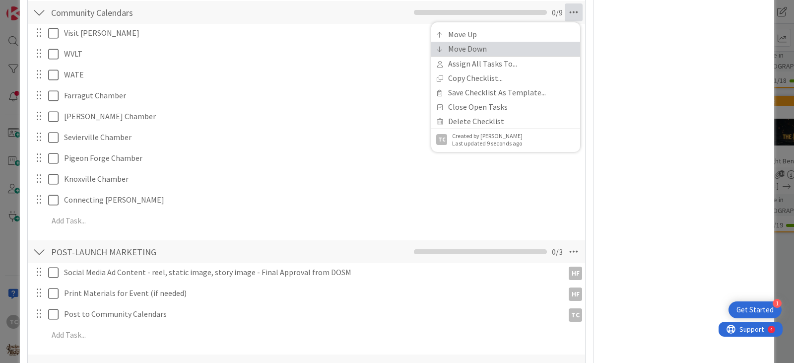
click at [520, 44] on link "Move Down" at bounding box center [505, 49] width 149 height 14
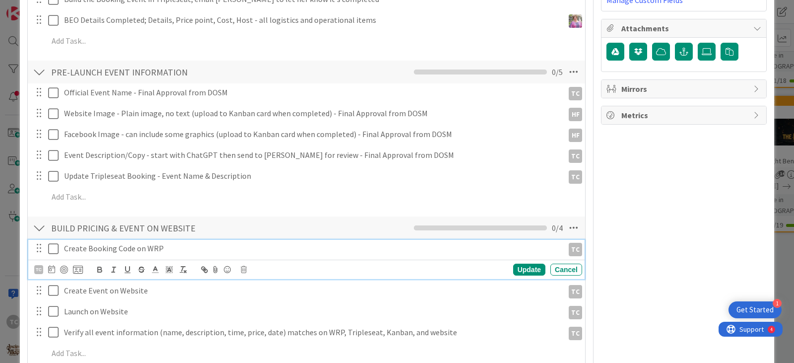
click at [145, 248] on p "Create Booking Code on WRP" at bounding box center [311, 248] width 495 height 11
drag, startPoint x: 168, startPoint y: 248, endPoint x: 86, endPoint y: 256, distance: 82.2
click at [86, 257] on div "Create Booking Code on WRP TC TC Update Cancel" at bounding box center [306, 259] width 556 height 39
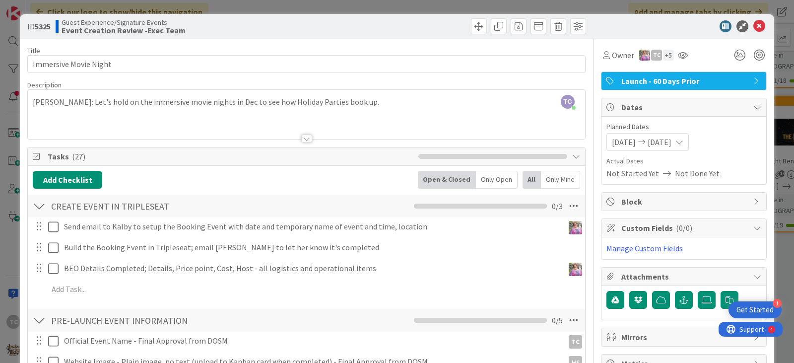
click at [284, 8] on div "ID 5325 Guest Experience/Signature Events Event Creation Review -Exec Team Titl…" at bounding box center [397, 181] width 794 height 363
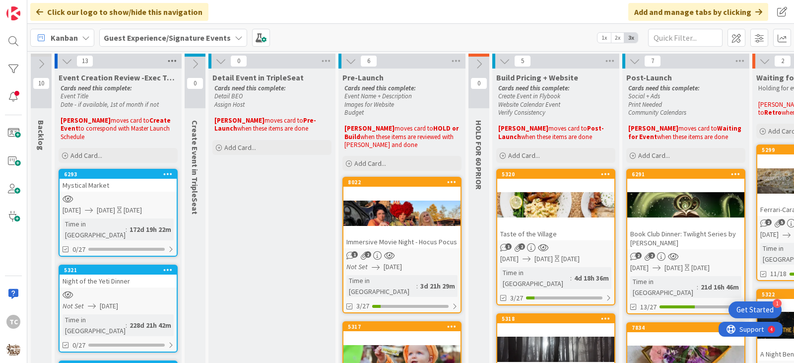
click at [167, 61] on icon at bounding box center [172, 61] width 13 height 15
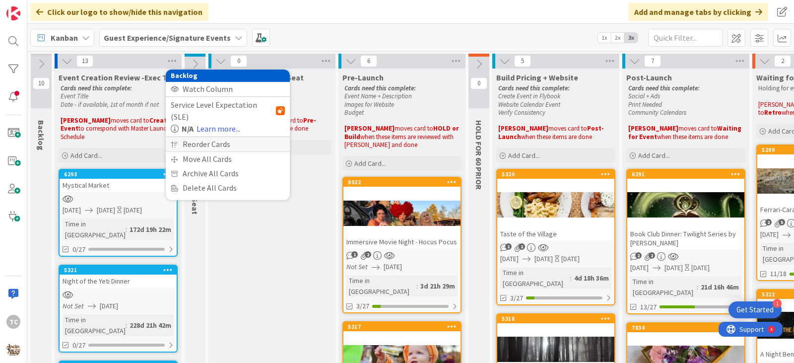
click at [196, 137] on div "Reorder Cards" at bounding box center [228, 144] width 124 height 14
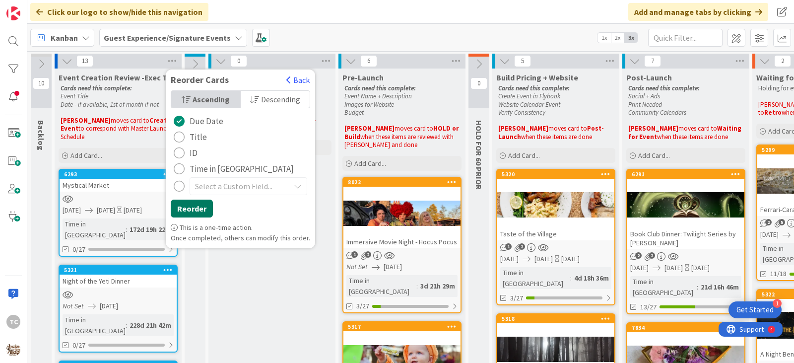
click at [183, 212] on button "Reorder" at bounding box center [192, 208] width 42 height 18
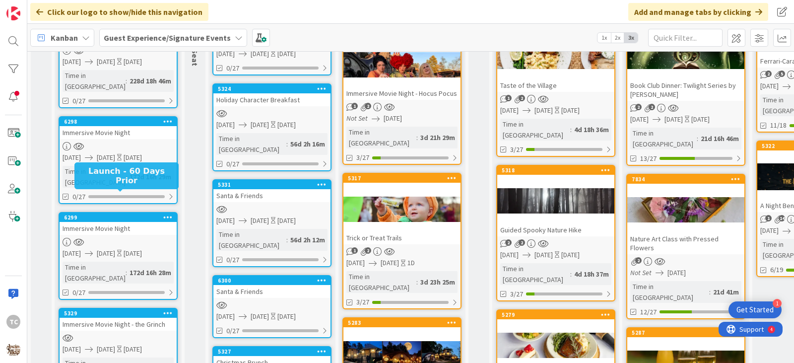
scroll to position [149, 0]
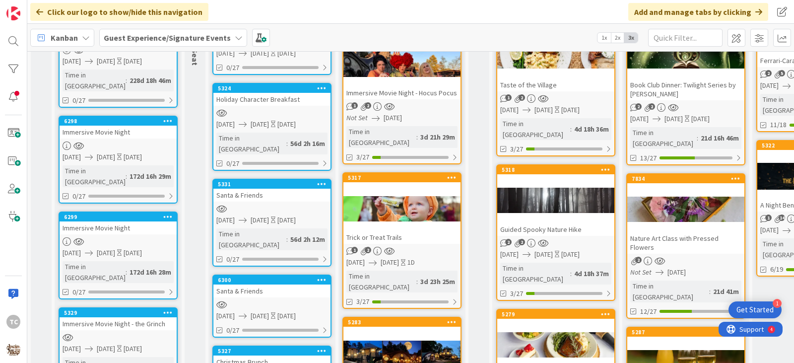
click at [112, 333] on div at bounding box center [118, 337] width 117 height 8
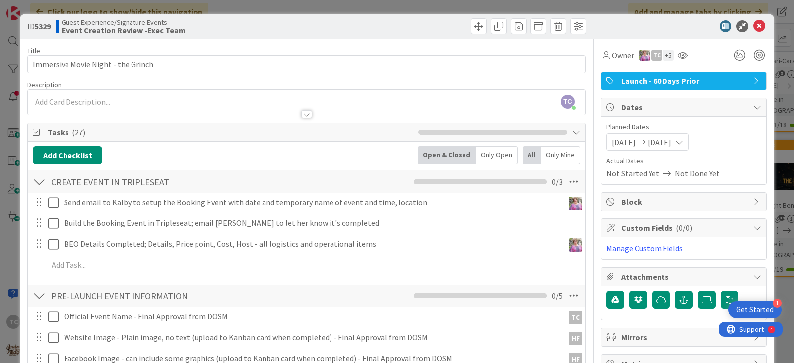
click at [304, 113] on div at bounding box center [306, 114] width 11 height 8
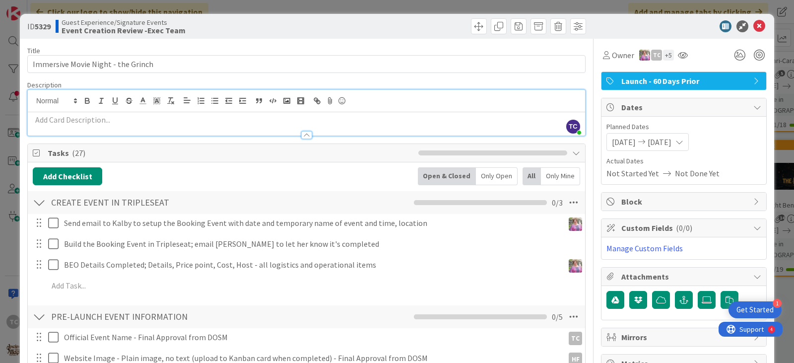
click at [407, 6] on div "ID 5329 Guest Experience/Signature Events Event Creation Review -Exec Team Titl…" at bounding box center [397, 181] width 794 height 363
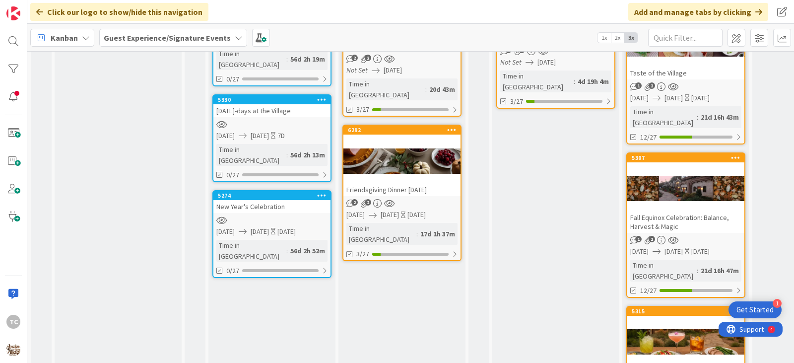
scroll to position [797, 0]
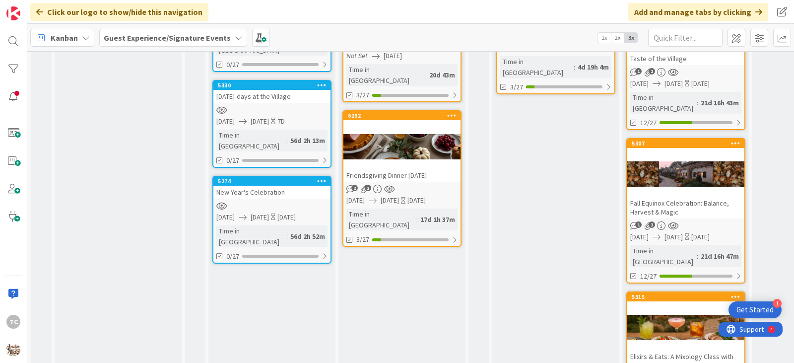
click at [679, 196] on div "Fall Equinox Celebration: Balance, Harvest & Magic" at bounding box center [685, 207] width 117 height 22
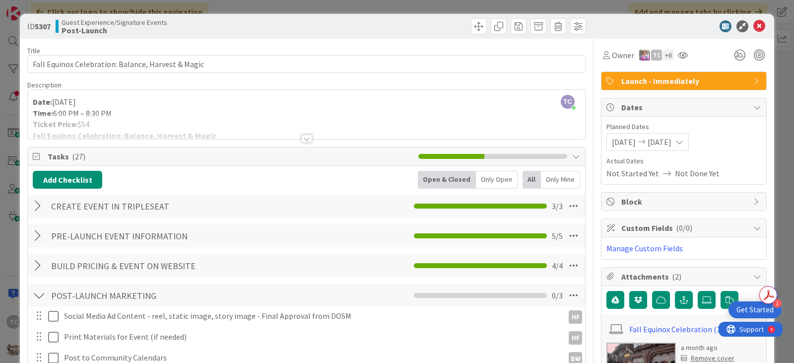
click at [345, 1] on div "ID 5307 Guest Experience/Signature Events Post-Launch Title 50 / 128 Fall Equin…" at bounding box center [397, 181] width 794 height 363
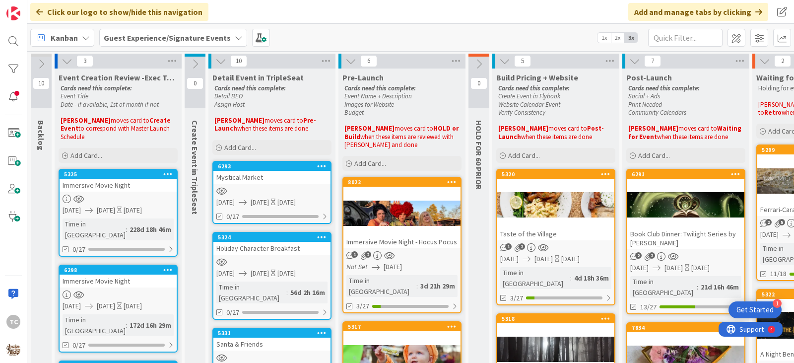
click at [384, 186] on div "8022" at bounding box center [401, 182] width 117 height 9
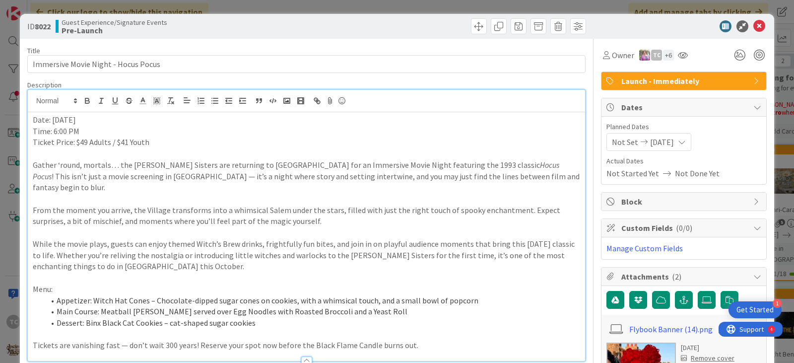
click at [105, 109] on div "Date: October 9 Time: 6:00 PM Ticket Price: $49 Adults / $41 Youth Gather ‘roun…" at bounding box center [306, 225] width 557 height 271
drag, startPoint x: 86, startPoint y: 142, endPoint x: 78, endPoint y: 147, distance: 8.7
click at [78, 147] on p "Ticket Price: $59 Adults / $41 Youth" at bounding box center [306, 141] width 547 height 11
click at [165, 138] on p "Ticket Price: $59 Adults / $41 Youth" at bounding box center [306, 141] width 547 height 11
click at [383, 8] on div "ID 8022 Guest Experience/Signature Events Pre-Launch Title 37 / 128 Immersive M…" at bounding box center [397, 181] width 794 height 363
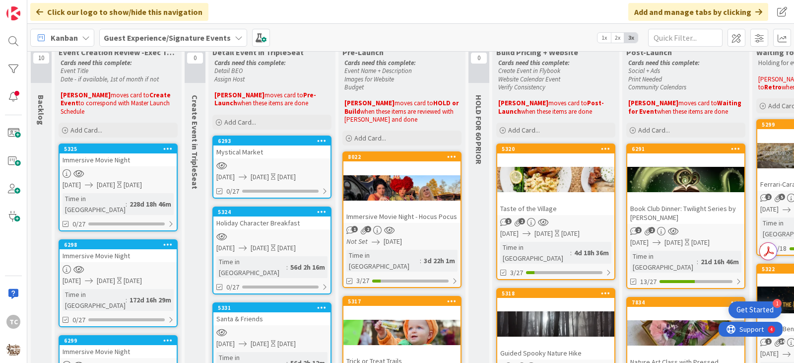
scroll to position [50, 0]
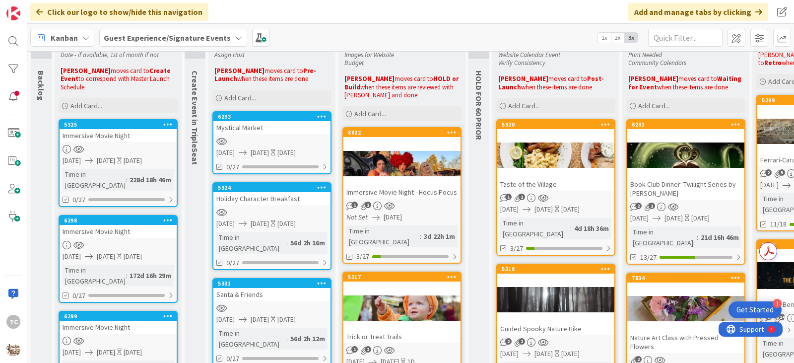
click at [404, 285] on div at bounding box center [401, 307] width 117 height 45
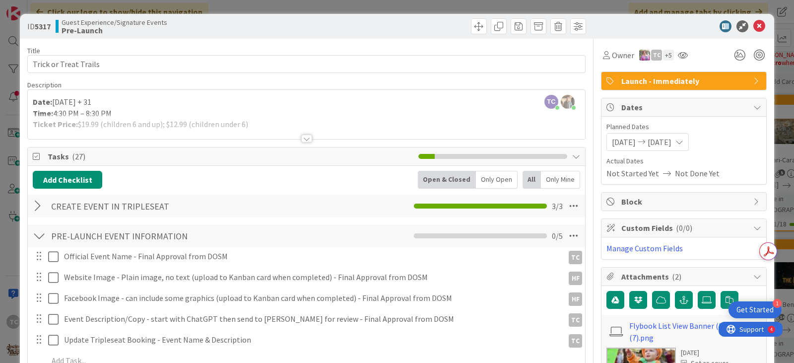
click at [301, 136] on div at bounding box center [306, 138] width 11 height 8
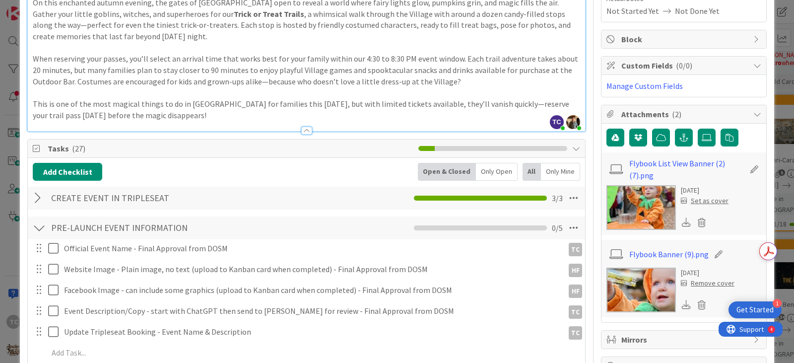
scroll to position [198, 0]
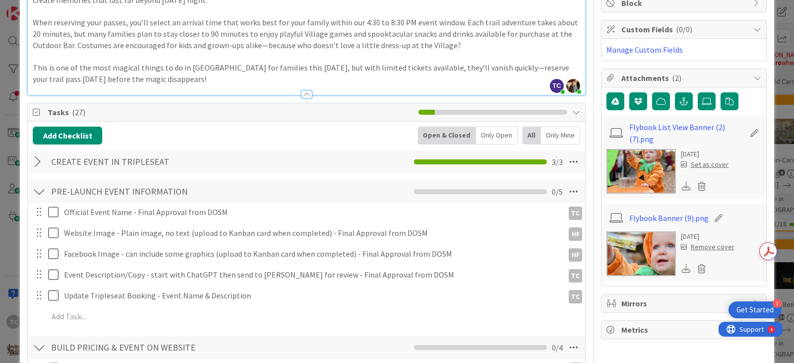
click at [636, 257] on img at bounding box center [640, 253] width 69 height 45
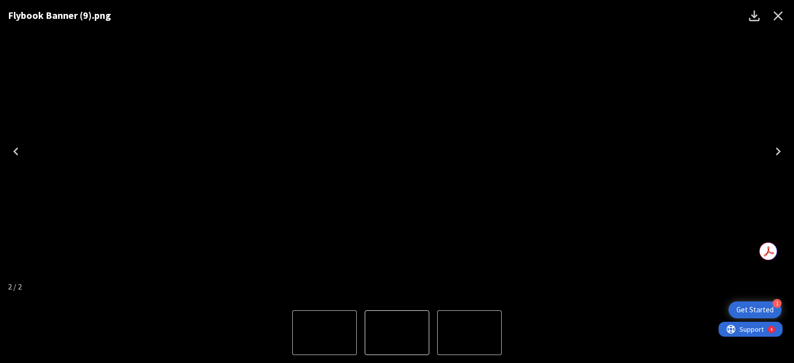
drag, startPoint x: 780, startPoint y: 18, endPoint x: 743, endPoint y: 51, distance: 49.6
click at [780, 18] on icon "Close" at bounding box center [777, 15] width 9 height 9
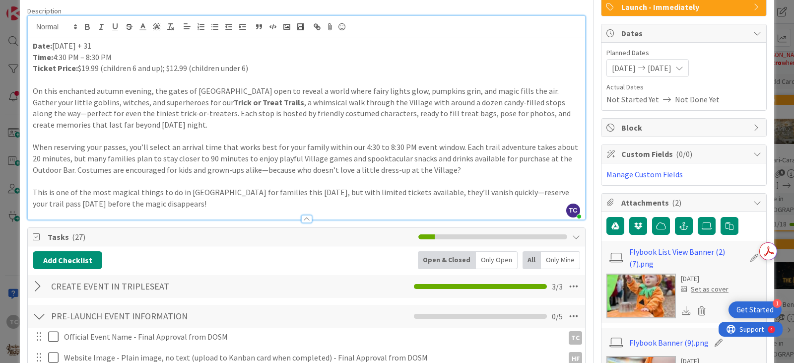
scroll to position [0, 0]
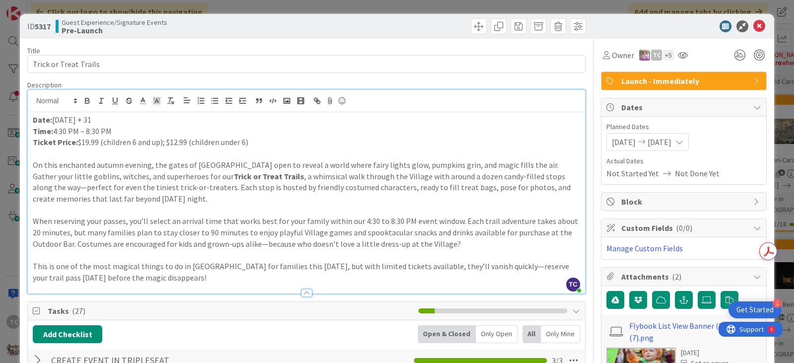
click at [340, 6] on div "ID 5317 Guest Experience/Signature Events Pre-Launch Title 22 / 128 Trick or Tr…" at bounding box center [397, 181] width 794 height 363
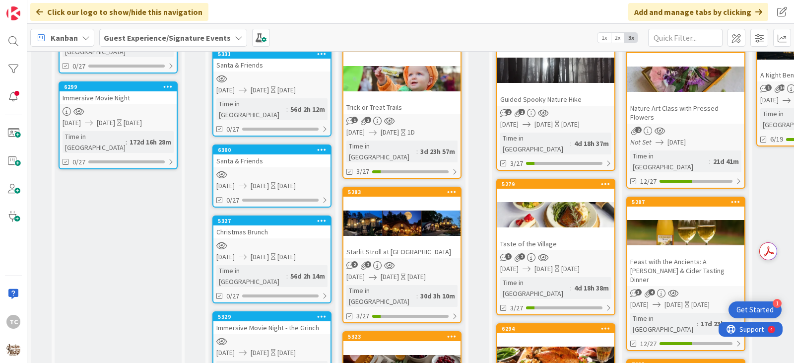
click at [425, 245] on div "Starlit Stroll at [GEOGRAPHIC_DATA]" at bounding box center [401, 251] width 117 height 13
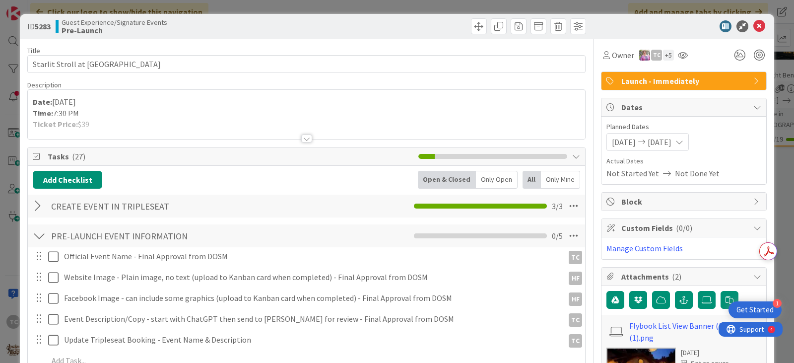
click at [301, 139] on div at bounding box center [306, 138] width 11 height 8
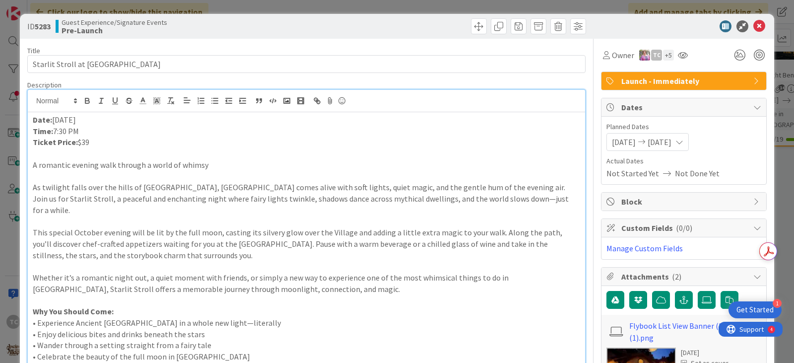
click at [427, 9] on div "ID 5283 Guest Experience/Signature Events Pre-Launch Title 38 / 128 Starlit Str…" at bounding box center [397, 181] width 794 height 363
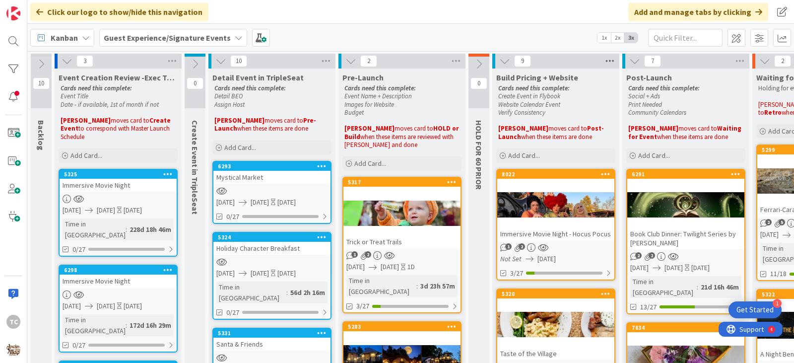
click at [609, 60] on icon at bounding box center [609, 61] width 13 height 15
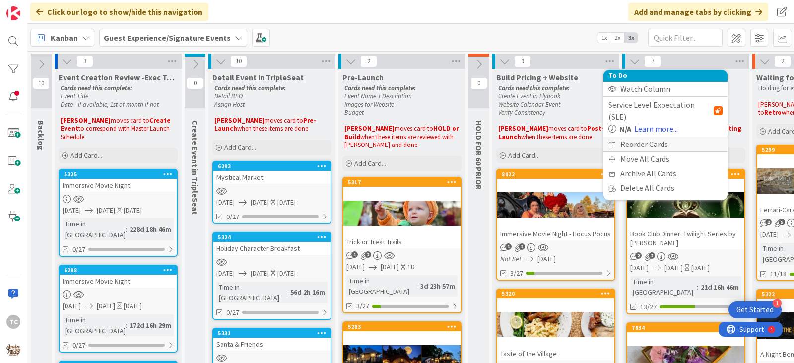
click at [637, 137] on div "Reorder Cards" at bounding box center [665, 144] width 124 height 14
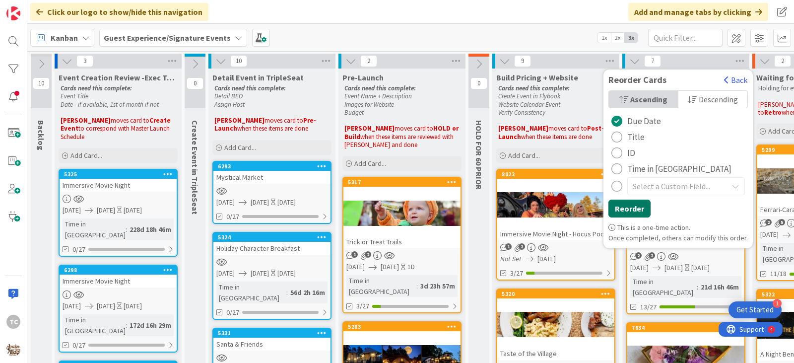
click at [619, 209] on button "Reorder" at bounding box center [629, 208] width 42 height 18
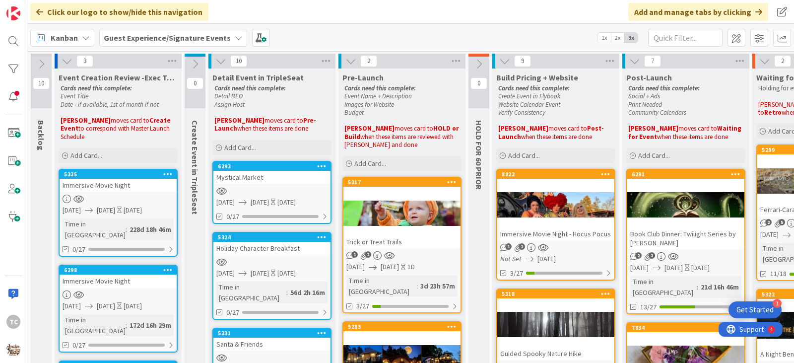
click at [418, 244] on div "Trick or Treat Trails" at bounding box center [401, 241] width 117 height 13
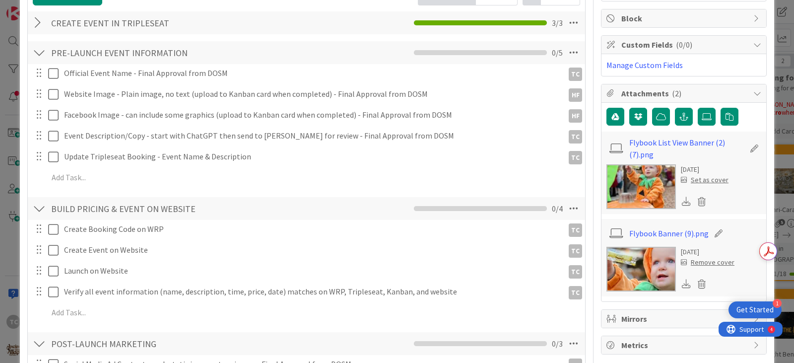
scroll to position [198, 0]
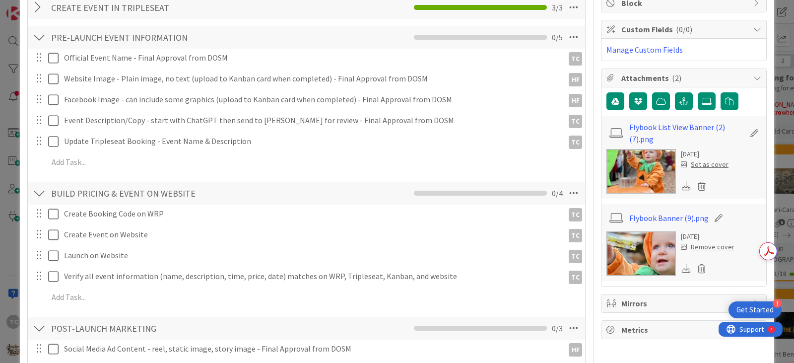
click at [710, 247] on div "Remove cover" at bounding box center [707, 247] width 54 height 10
click at [694, 270] on icon at bounding box center [701, 268] width 14 height 15
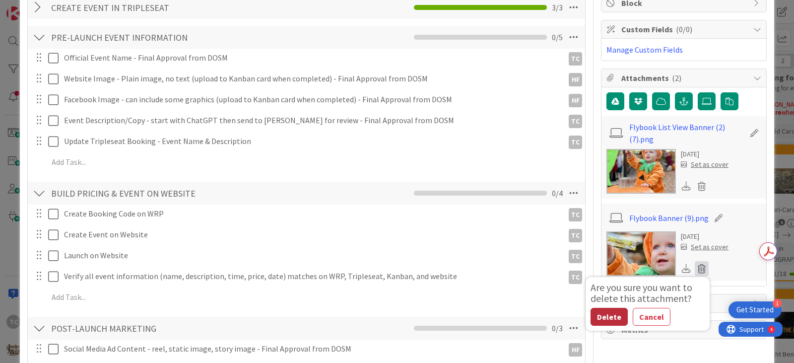
click at [596, 318] on button "Delete" at bounding box center [608, 317] width 37 height 18
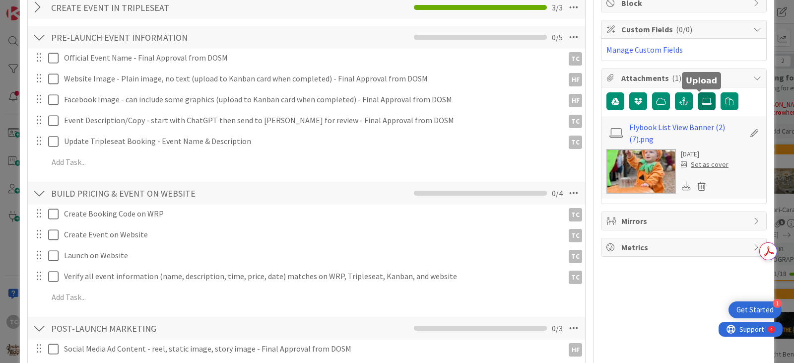
click at [701, 98] on icon at bounding box center [706, 101] width 10 height 8
click at [697, 92] on input "file" at bounding box center [697, 92] width 0 height 0
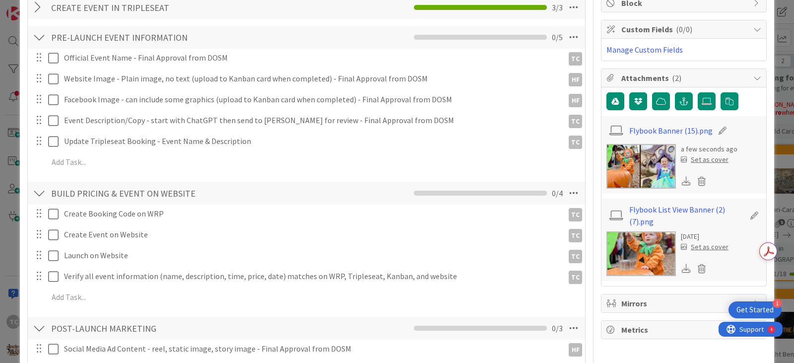
click at [708, 160] on div "Set as cover" at bounding box center [704, 159] width 48 height 10
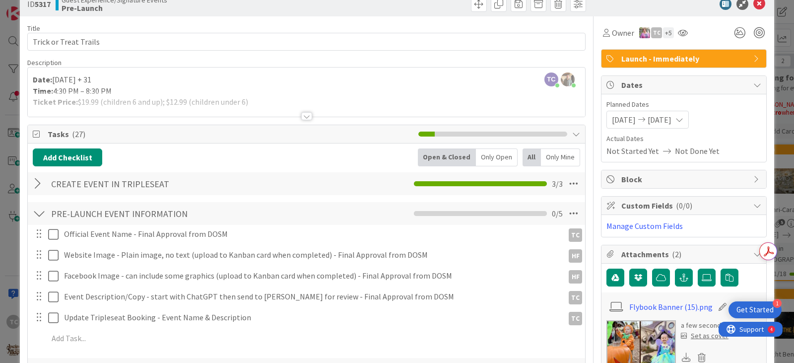
scroll to position [0, 0]
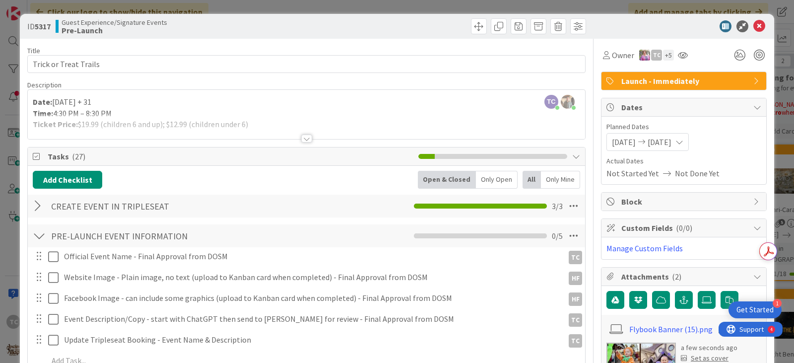
click at [363, 1] on div "ID 5317 Guest Experience/Signature Events Pre-Launch Title 22 / 128 Trick or Tr…" at bounding box center [397, 181] width 794 height 363
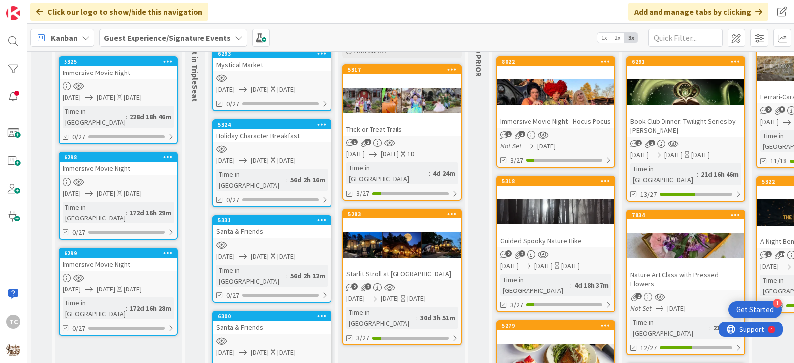
scroll to position [99, 0]
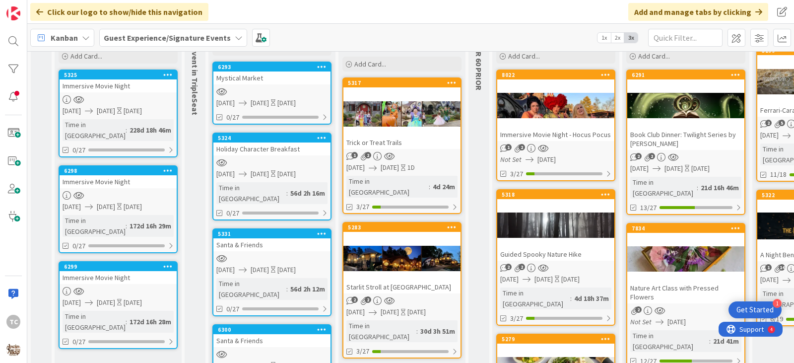
click at [566, 131] on div "Immersive Movie Night - Hocus Pocus" at bounding box center [555, 134] width 117 height 13
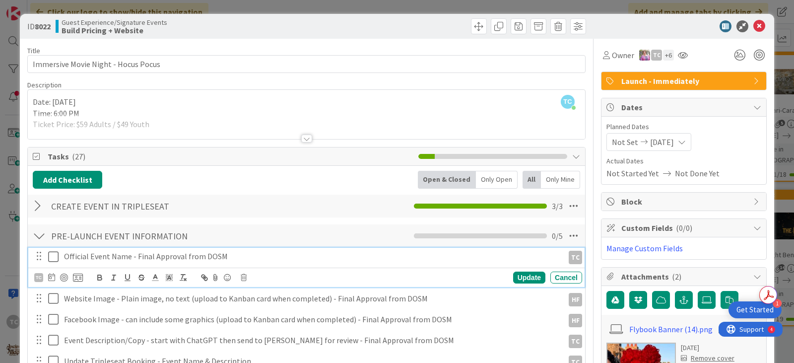
click at [56, 256] on icon at bounding box center [55, 256] width 15 height 12
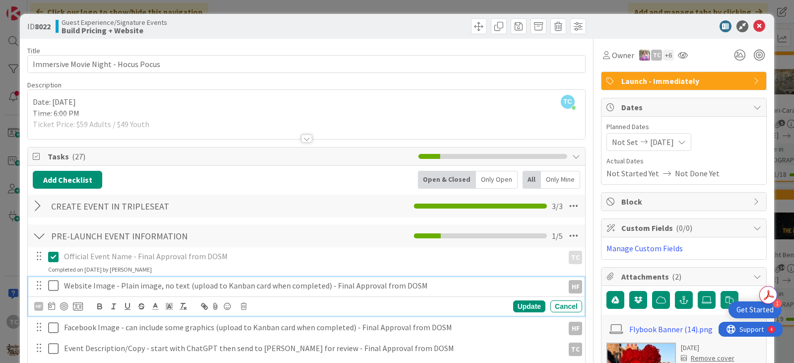
click at [52, 287] on icon at bounding box center [55, 285] width 15 height 12
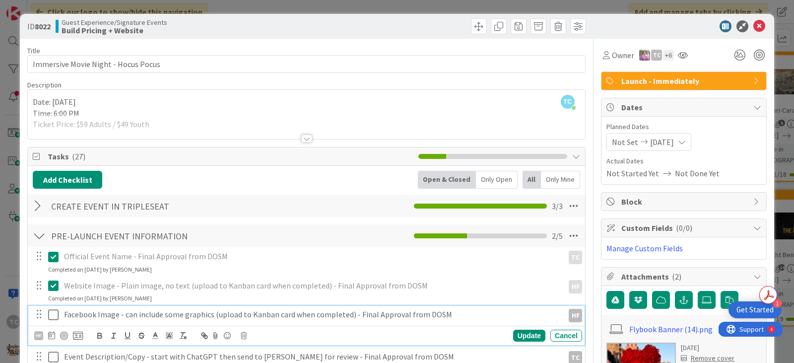
click at [53, 316] on icon at bounding box center [55, 314] width 15 height 12
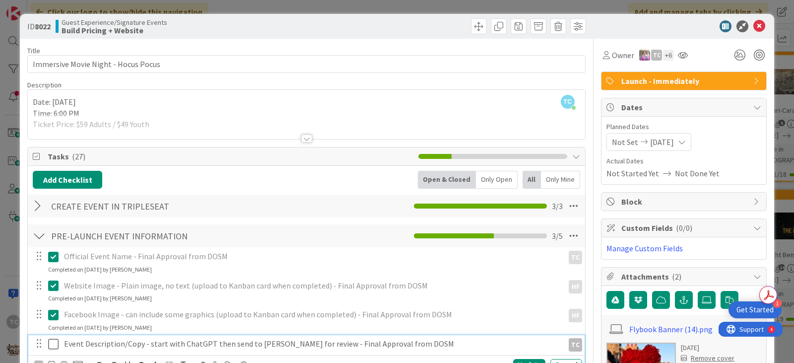
click at [53, 345] on icon at bounding box center [55, 344] width 15 height 12
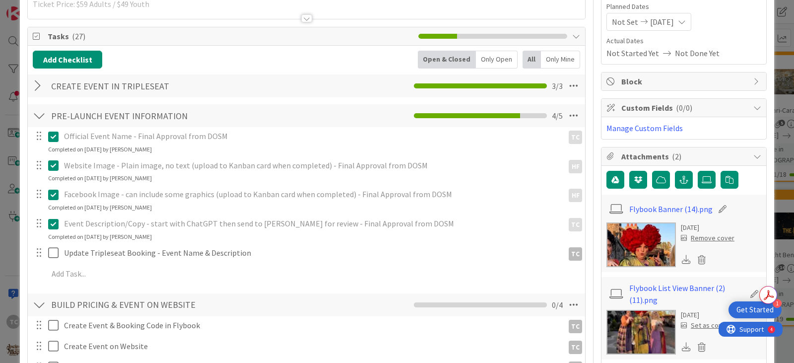
scroll to position [149, 0]
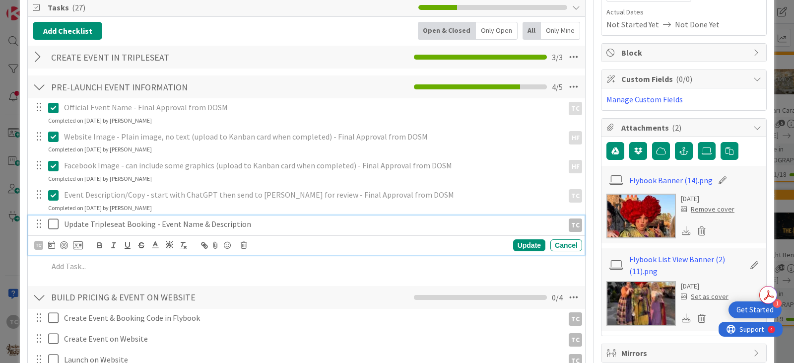
click at [55, 223] on icon at bounding box center [55, 224] width 15 height 12
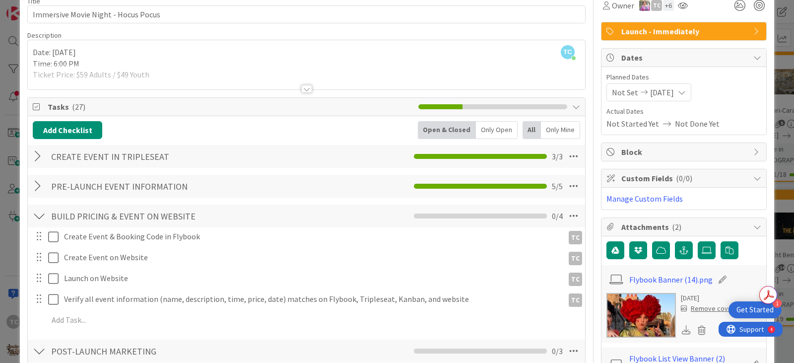
scroll to position [0, 0]
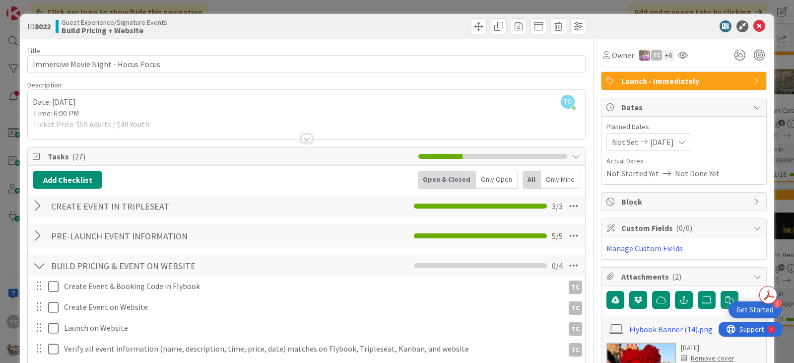
click at [303, 5] on div "ID 8022 Guest Experience/Signature Events Build Pricing + Website Title 37 / 12…" at bounding box center [397, 181] width 794 height 363
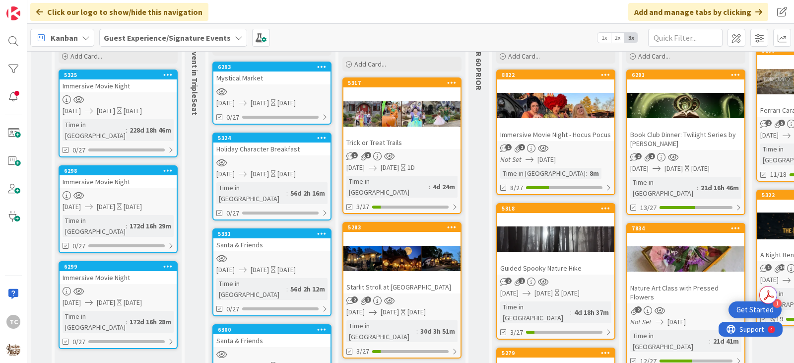
click at [571, 262] on div "Guided Spooky Nature Hike" at bounding box center [555, 267] width 117 height 13
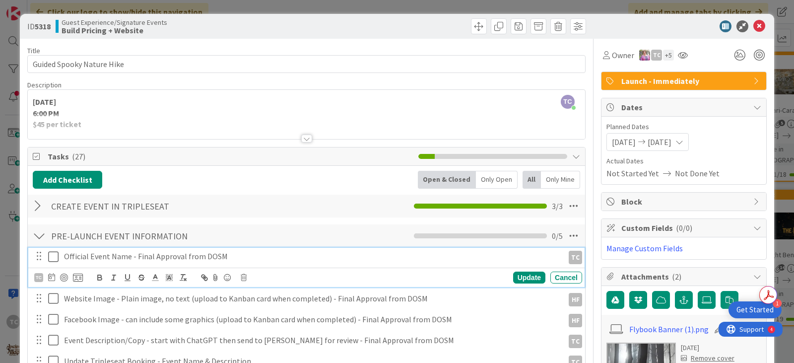
click at [54, 259] on icon at bounding box center [55, 256] width 15 height 12
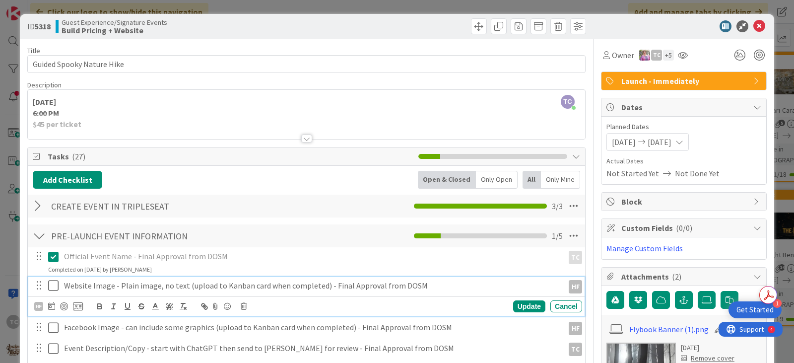
click at [52, 287] on icon at bounding box center [55, 285] width 15 height 12
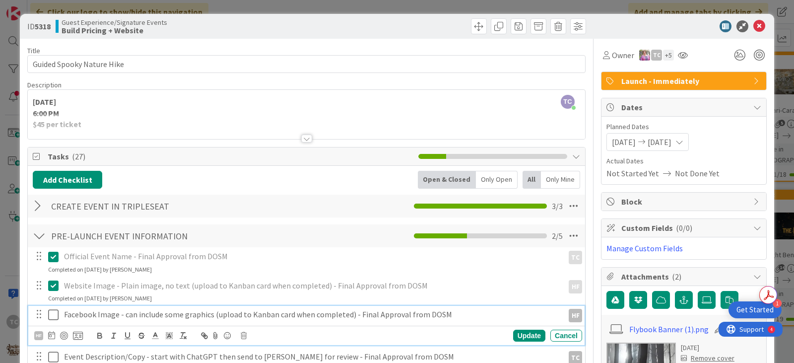
click at [54, 312] on icon at bounding box center [55, 314] width 15 height 12
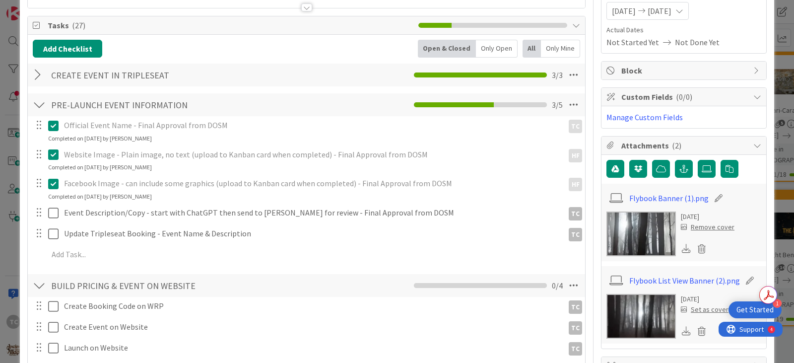
scroll to position [149, 0]
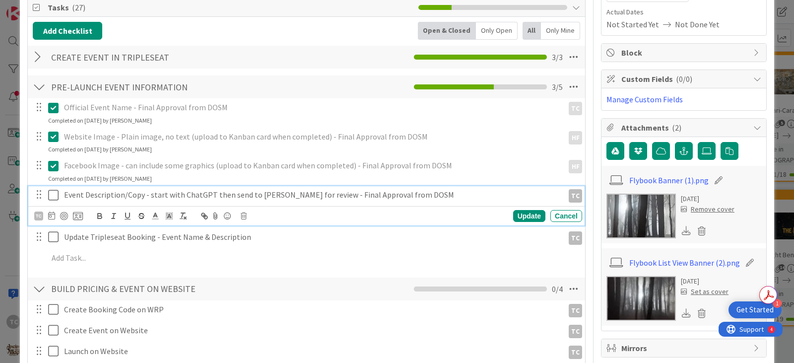
click at [58, 193] on icon at bounding box center [55, 195] width 15 height 12
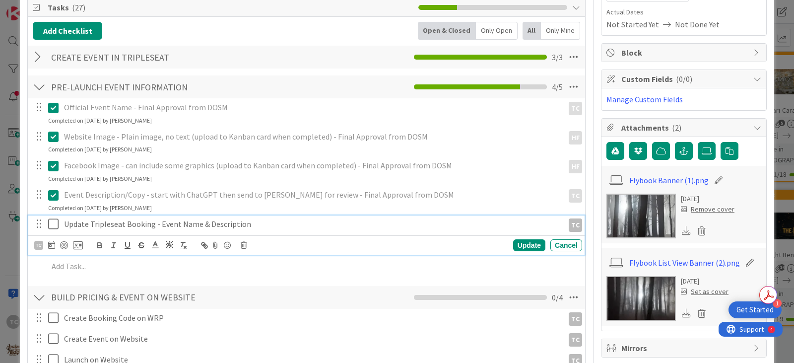
click at [55, 227] on icon at bounding box center [55, 224] width 15 height 12
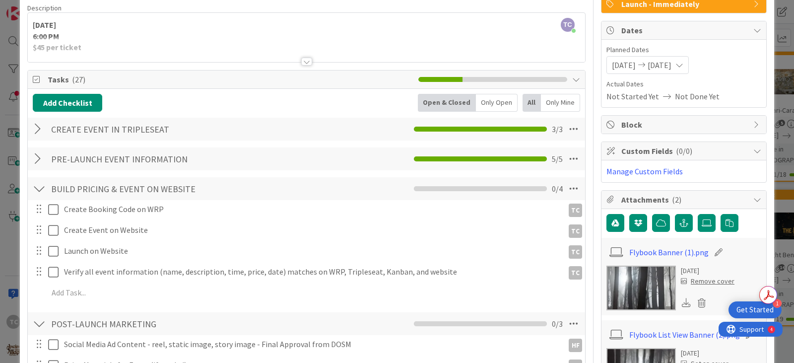
scroll to position [0, 0]
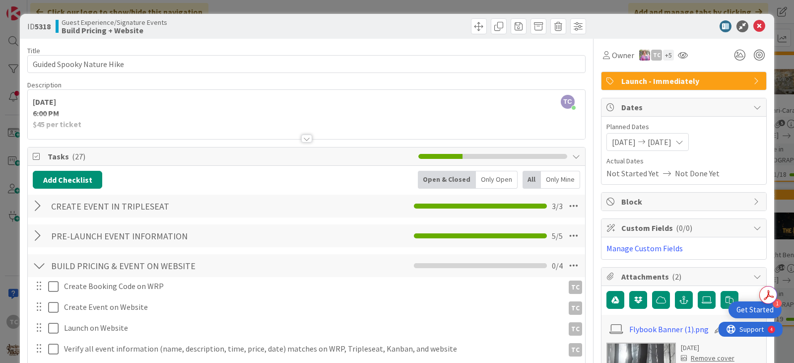
drag, startPoint x: 309, startPoint y: 4, endPoint x: 323, endPoint y: 37, distance: 35.8
click at [310, 4] on div "ID 5318 Guest Experience/Signature Events Build Pricing + Website Title 26 / 12…" at bounding box center [397, 181] width 794 height 363
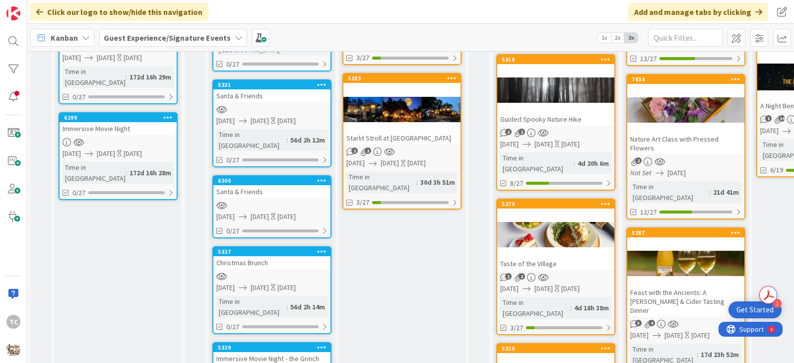
click at [568, 212] on div at bounding box center [555, 234] width 117 height 45
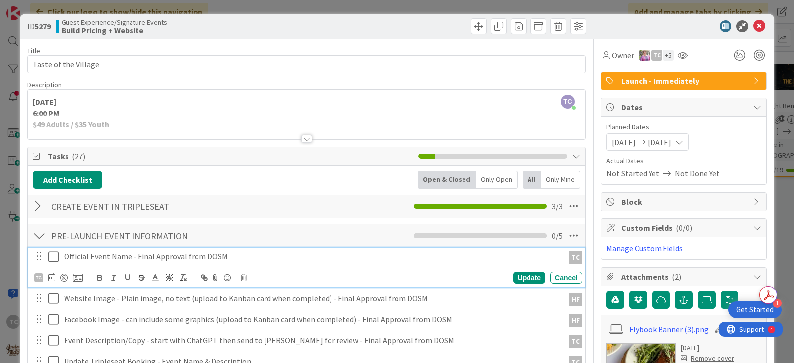
click at [52, 259] on icon at bounding box center [55, 256] width 15 height 12
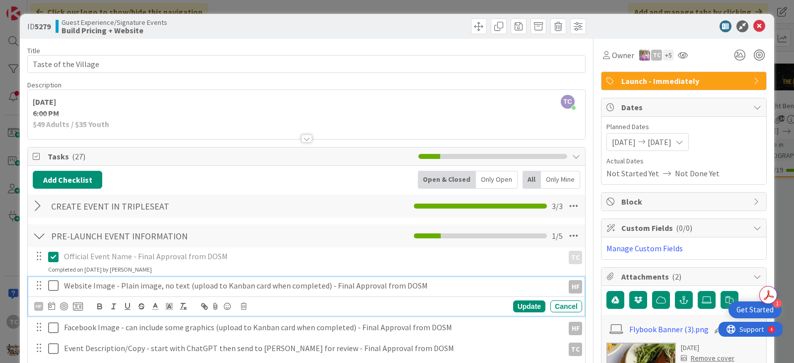
click at [55, 286] on icon at bounding box center [55, 285] width 15 height 12
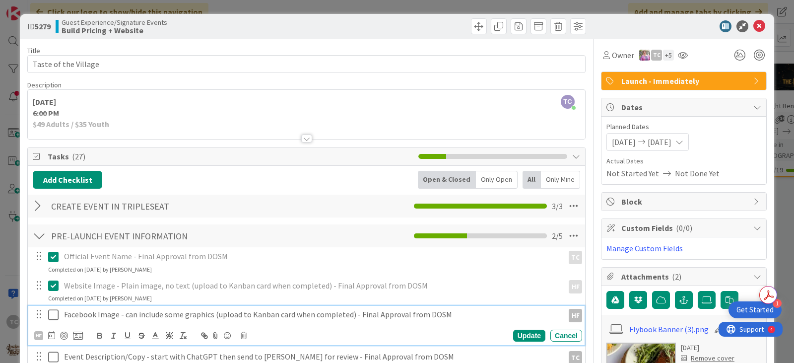
drag, startPoint x: 55, startPoint y: 317, endPoint x: 55, endPoint y: 322, distance: 5.0
click at [55, 320] on icon at bounding box center [55, 314] width 15 height 12
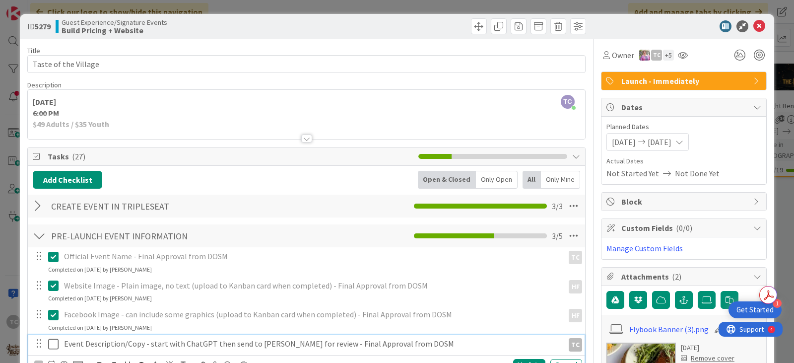
click at [57, 345] on icon at bounding box center [55, 344] width 15 height 12
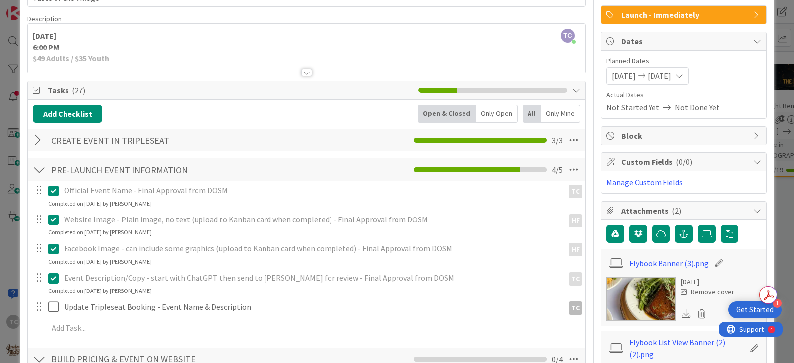
scroll to position [99, 0]
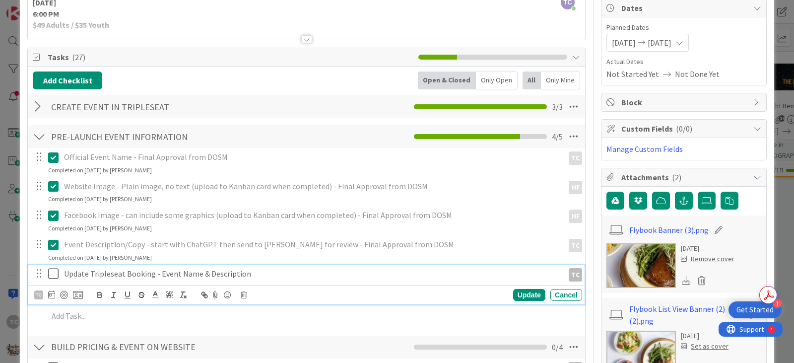
click at [55, 277] on icon at bounding box center [55, 273] width 15 height 12
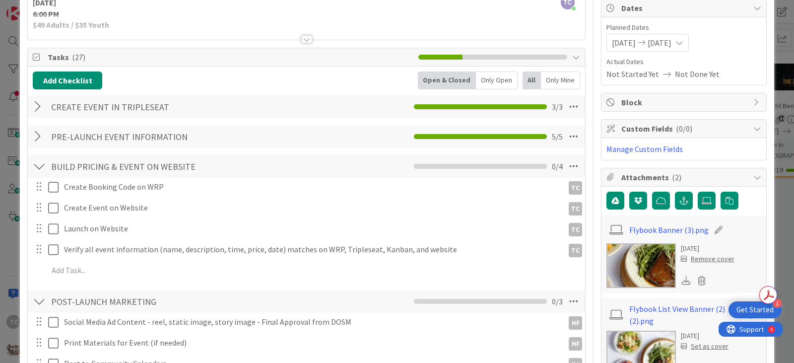
scroll to position [0, 0]
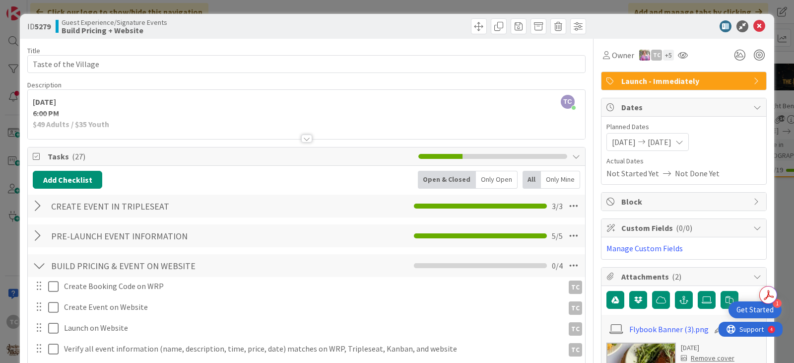
click at [318, 2] on div "ID 5279 Guest Experience/Signature Events Build Pricing + Website Title 20 / 12…" at bounding box center [397, 181] width 794 height 363
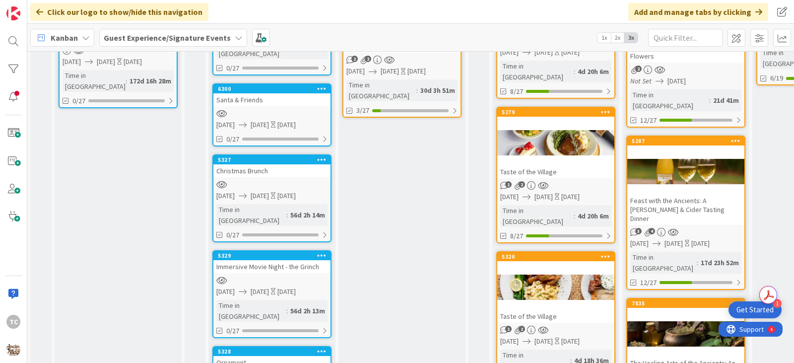
scroll to position [347, 0]
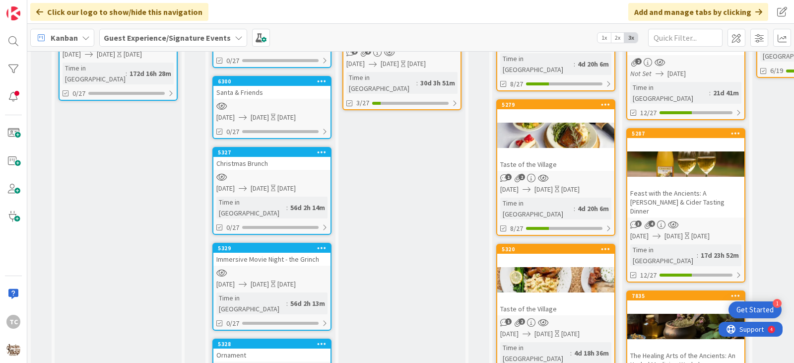
click at [554, 245] on div "5320 Taste of the Village" at bounding box center [555, 280] width 117 height 70
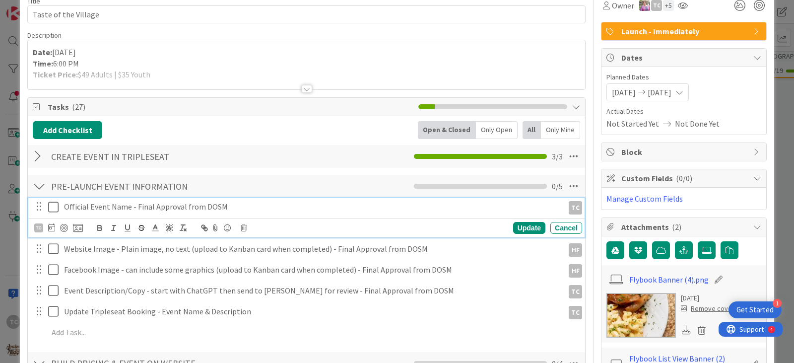
click at [57, 210] on icon at bounding box center [55, 207] width 15 height 12
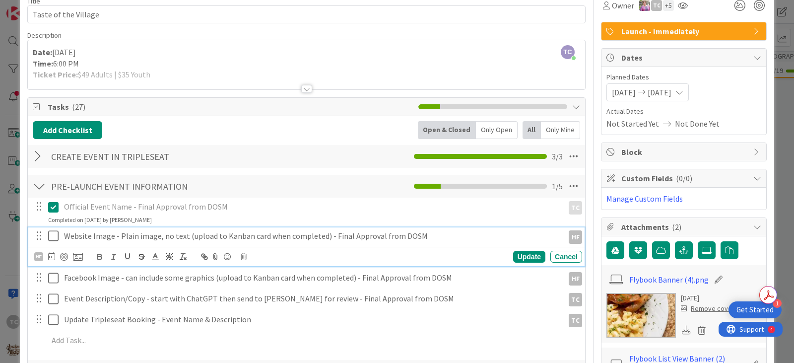
click at [51, 233] on icon at bounding box center [55, 236] width 15 height 12
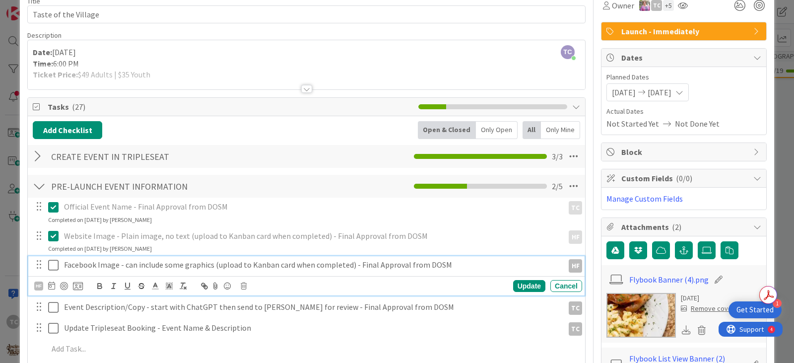
click at [49, 269] on icon at bounding box center [55, 265] width 15 height 12
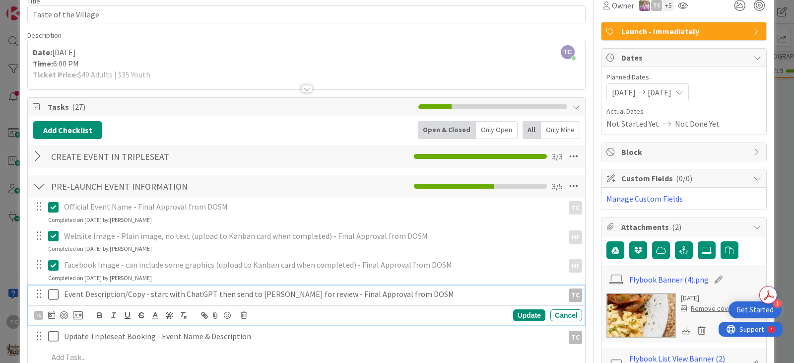
drag, startPoint x: 53, startPoint y: 297, endPoint x: 54, endPoint y: 302, distance: 5.5
click at [54, 302] on button at bounding box center [54, 294] width 12 height 16
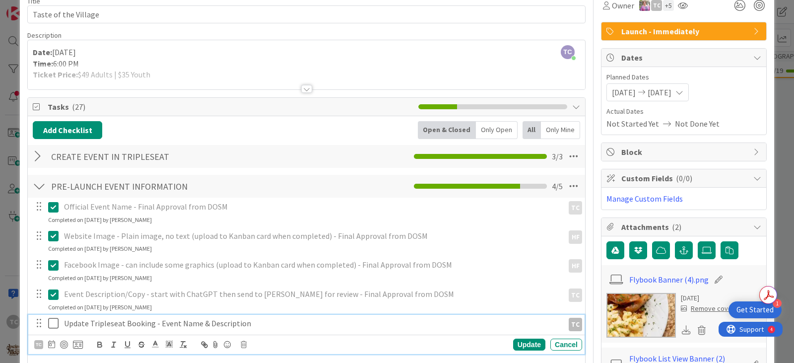
click at [55, 327] on icon at bounding box center [55, 323] width 15 height 12
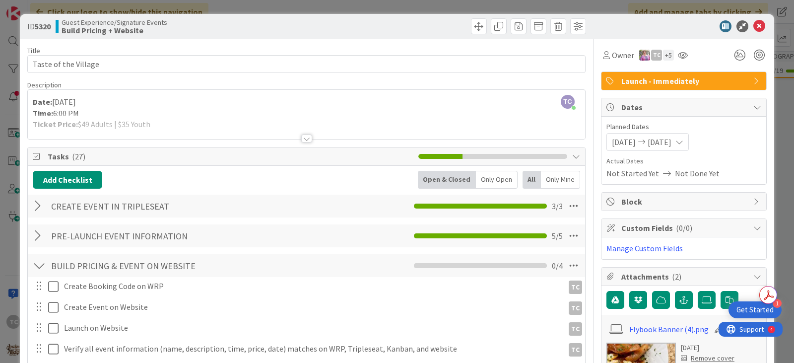
click at [314, 10] on div "ID 5320 Guest Experience/Signature Events Build Pricing + Website Title 20 / 12…" at bounding box center [397, 181] width 794 height 363
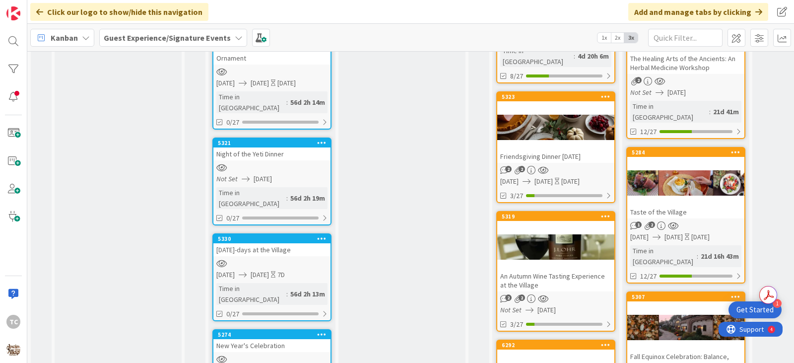
scroll to position [645, 0]
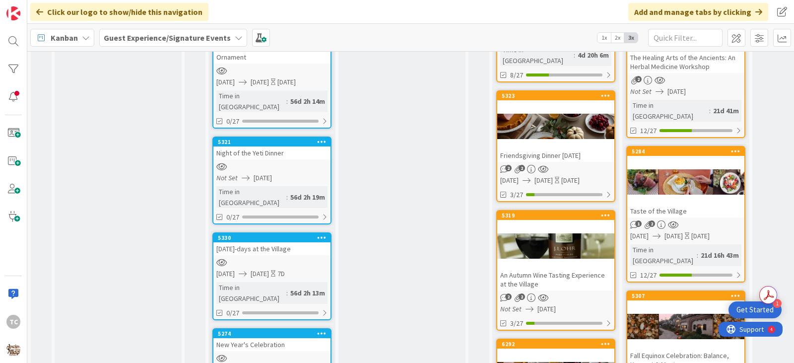
click at [574, 149] on div "Friendsgiving Dinner [DATE]" at bounding box center [555, 155] width 117 height 13
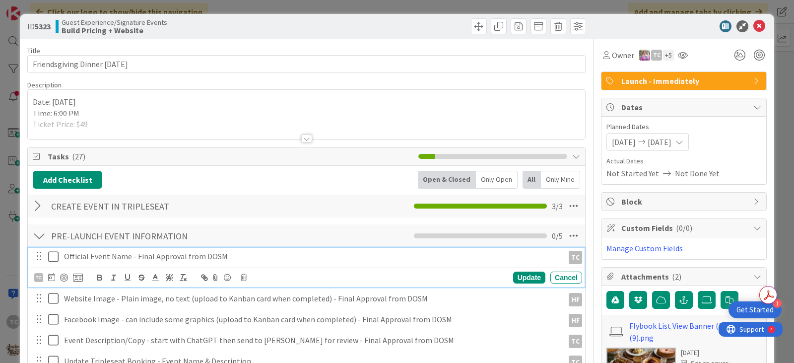
click at [54, 258] on icon at bounding box center [55, 256] width 15 height 12
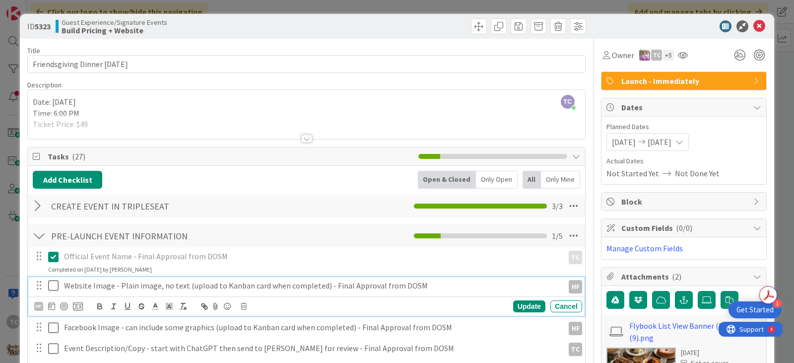
click at [52, 285] on icon at bounding box center [55, 285] width 15 height 12
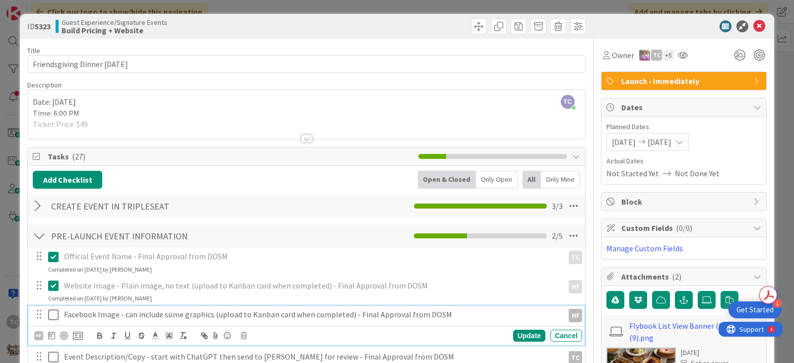
click at [58, 317] on icon at bounding box center [55, 314] width 15 height 12
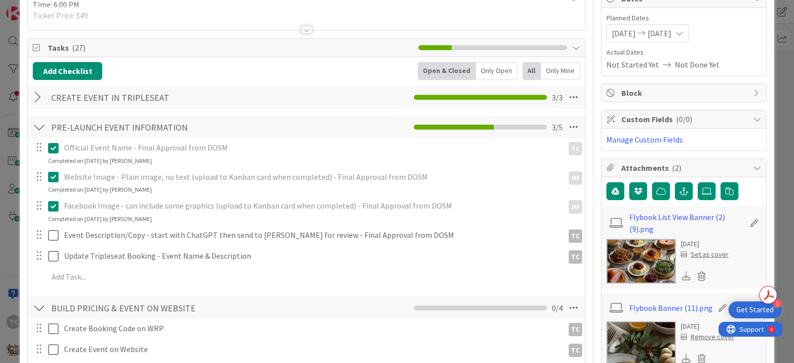
scroll to position [149, 0]
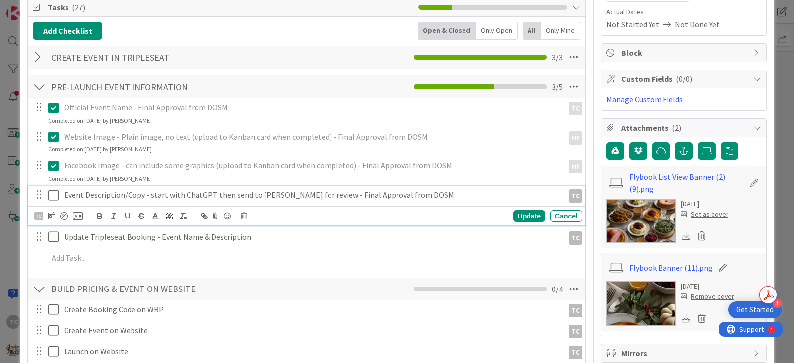
click at [52, 196] on icon at bounding box center [55, 195] width 15 height 12
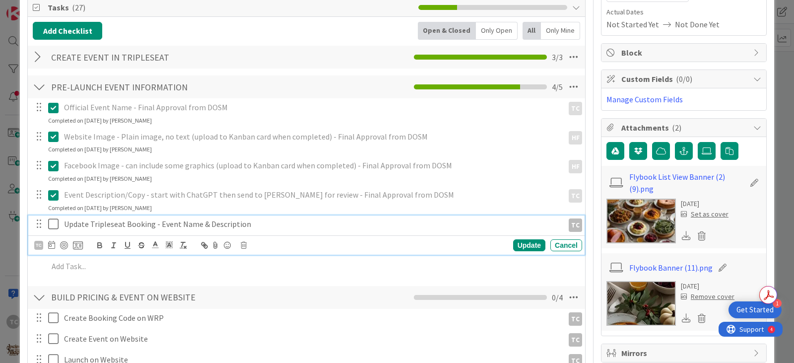
click at [52, 222] on icon at bounding box center [55, 224] width 15 height 12
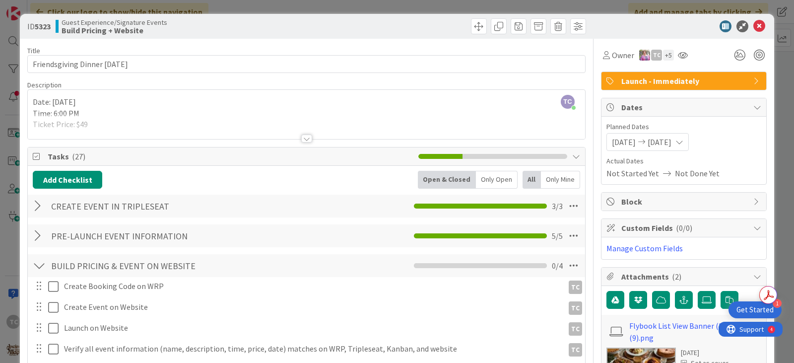
click at [350, 4] on div "ID 5323 Guest Experience/Signature Events Build Pricing + Website Title 29 / 12…" at bounding box center [397, 181] width 794 height 363
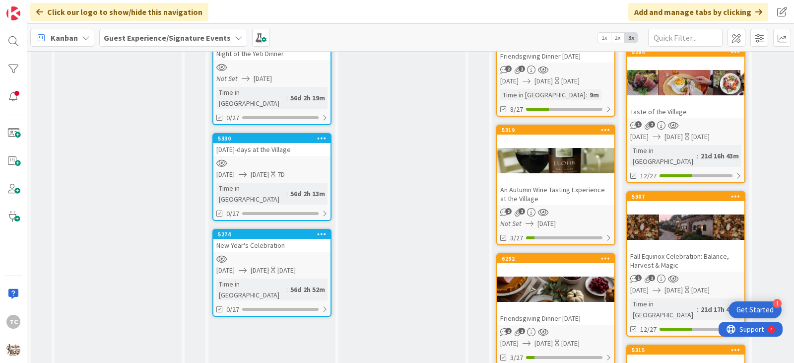
click at [579, 183] on div "An Autumn Wine Tasting Experience at the Village" at bounding box center [555, 194] width 117 height 22
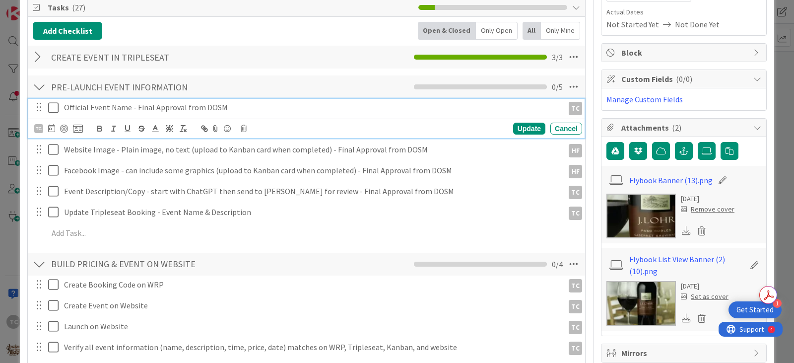
click at [55, 105] on icon at bounding box center [55, 108] width 15 height 12
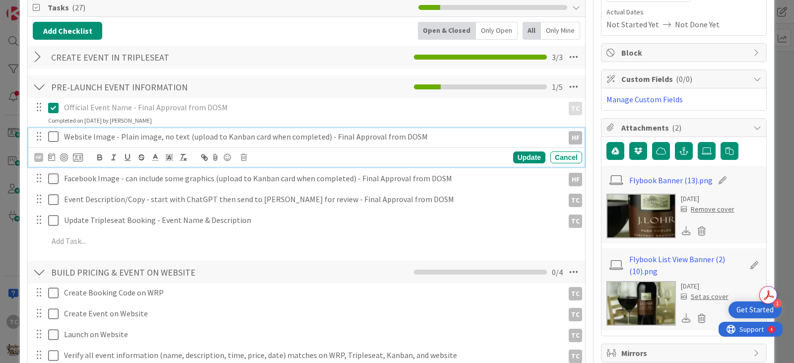
drag, startPoint x: 53, startPoint y: 136, endPoint x: 49, endPoint y: 168, distance: 32.5
click at [53, 142] on icon at bounding box center [55, 136] width 15 height 12
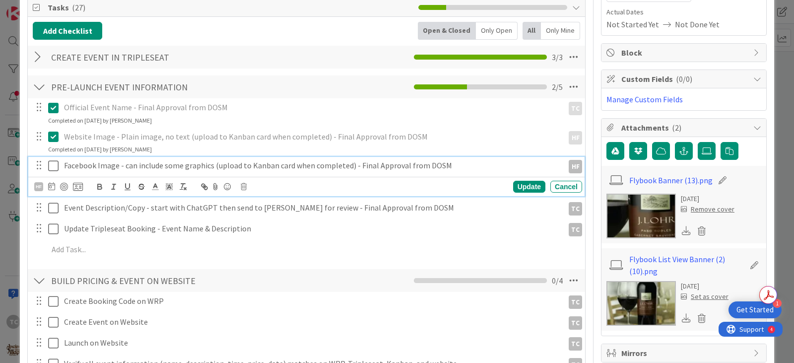
click at [52, 166] on icon at bounding box center [55, 166] width 15 height 12
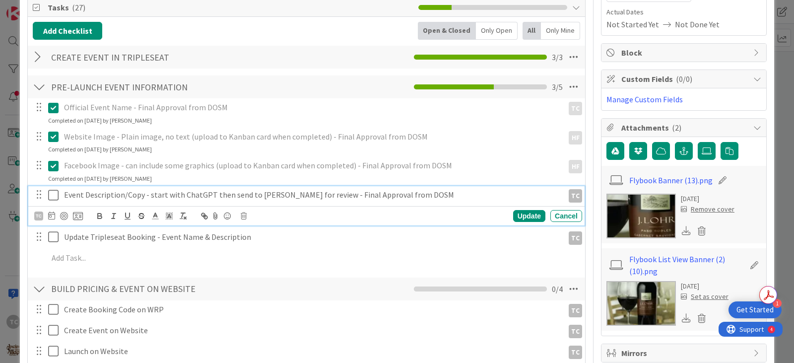
click at [56, 197] on icon at bounding box center [55, 195] width 15 height 12
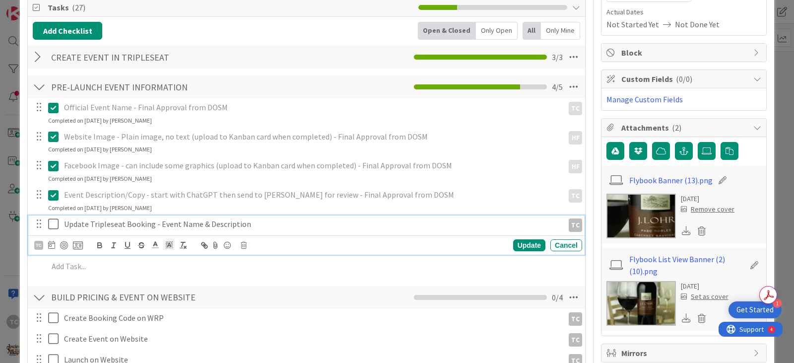
click at [55, 226] on icon at bounding box center [55, 224] width 15 height 12
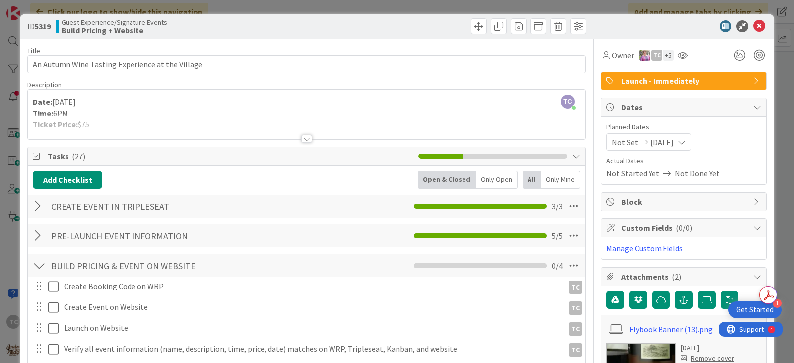
click at [355, 3] on div "ID 5319 Guest Experience/Signature Events Build Pricing + Website Title 48 / 12…" at bounding box center [397, 181] width 794 height 363
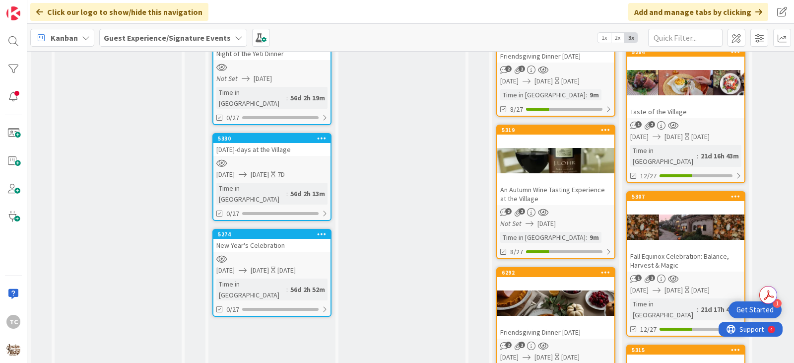
click at [535, 281] on div at bounding box center [555, 303] width 117 height 45
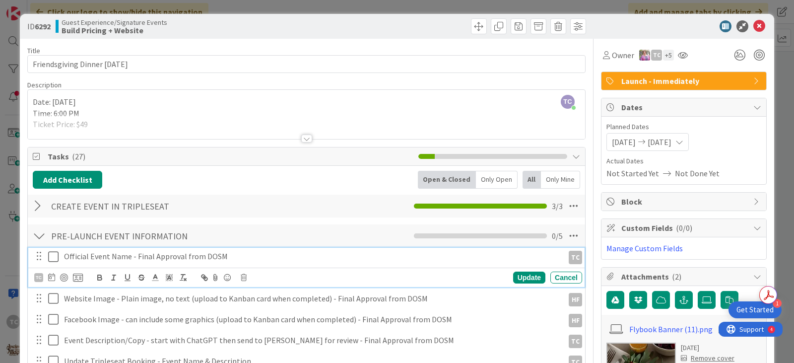
click at [55, 261] on icon at bounding box center [55, 256] width 15 height 12
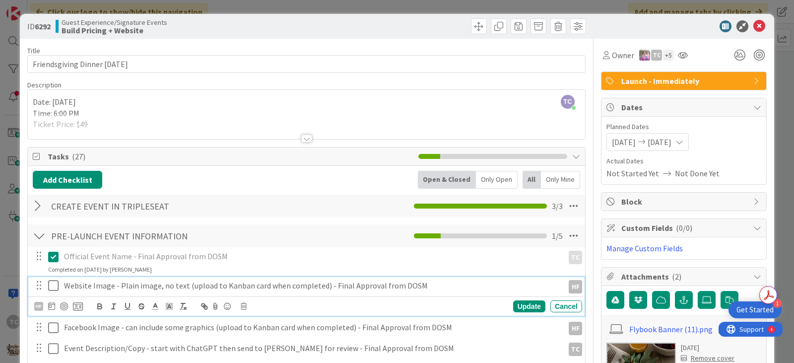
click at [49, 286] on icon at bounding box center [55, 285] width 15 height 12
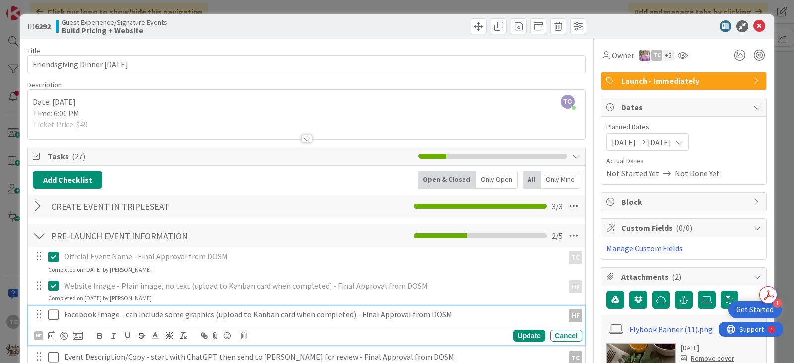
click at [51, 312] on icon at bounding box center [55, 314] width 15 height 12
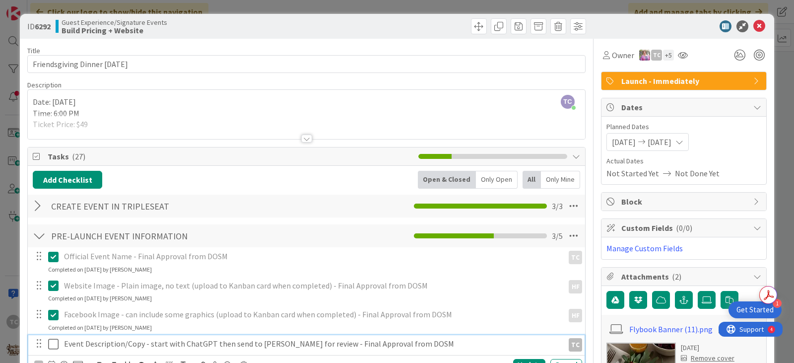
click at [53, 342] on icon at bounding box center [55, 344] width 15 height 12
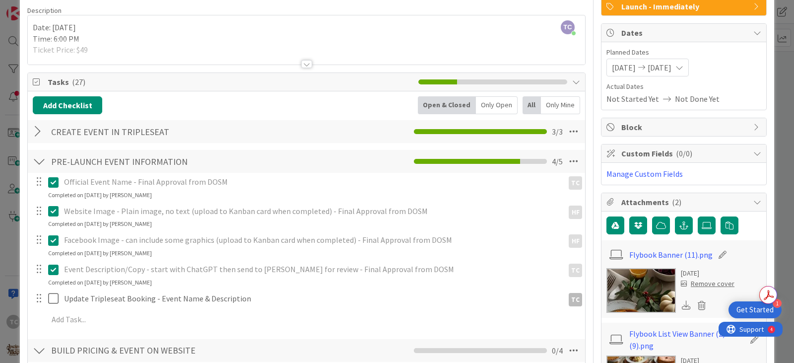
scroll to position [99, 0]
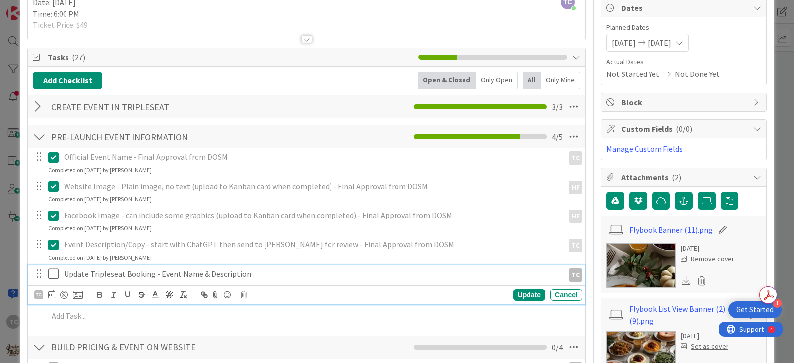
click at [53, 269] on icon at bounding box center [55, 273] width 15 height 12
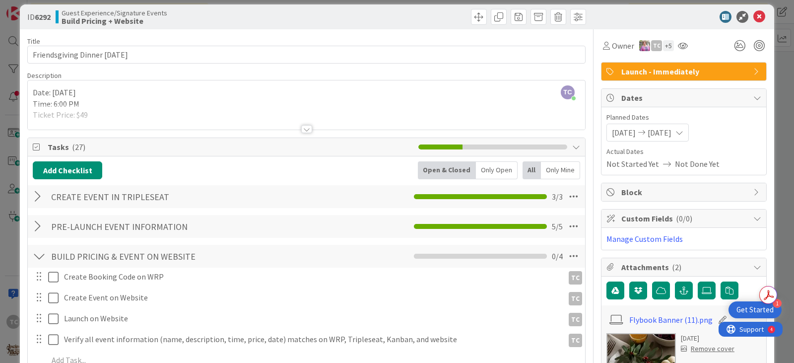
scroll to position [0, 0]
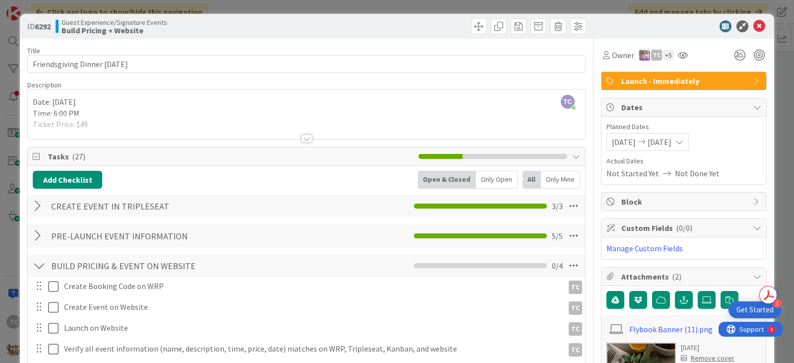
click at [332, 4] on div "ID 6292 Guest Experience/Signature Events Build Pricing + Website Title 29 / 12…" at bounding box center [397, 181] width 794 height 363
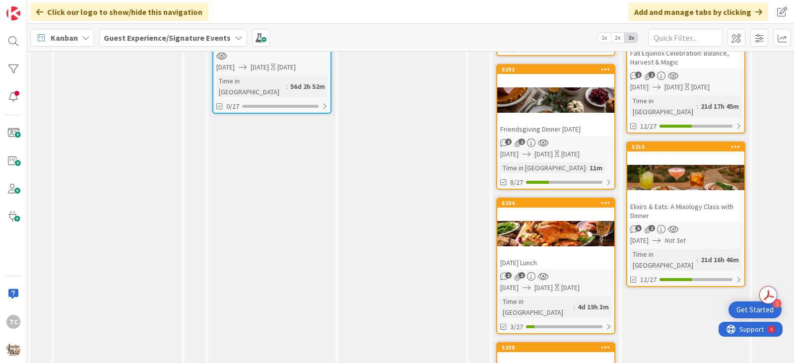
click at [563, 256] on div "[DATE] Lunch" at bounding box center [555, 262] width 117 height 13
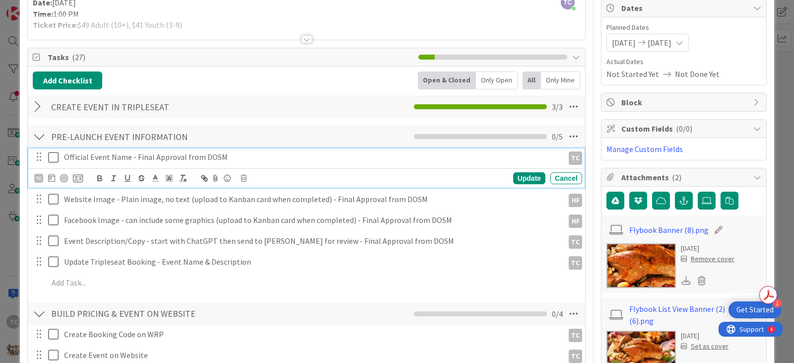
click at [56, 160] on icon at bounding box center [55, 157] width 15 height 12
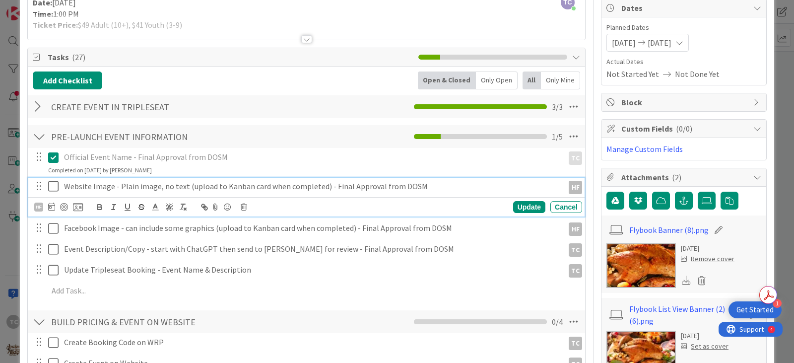
click at [56, 186] on icon at bounding box center [55, 186] width 15 height 12
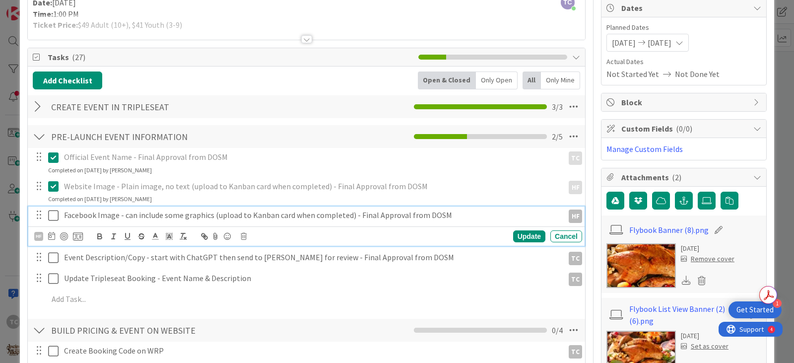
drag, startPoint x: 55, startPoint y: 211, endPoint x: 54, endPoint y: 221, distance: 10.0
click at [55, 212] on icon at bounding box center [55, 215] width 15 height 12
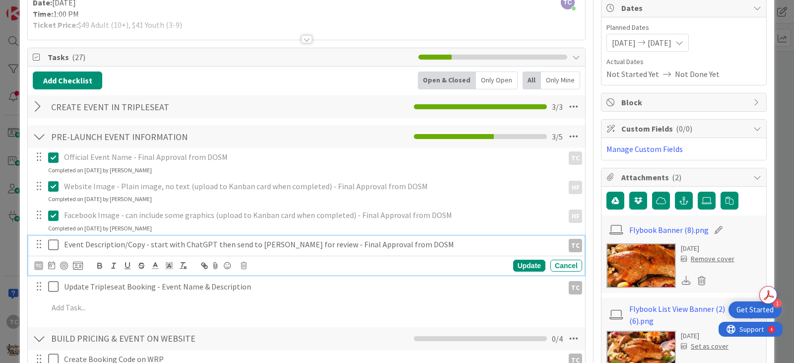
click at [57, 246] on icon at bounding box center [55, 245] width 15 height 12
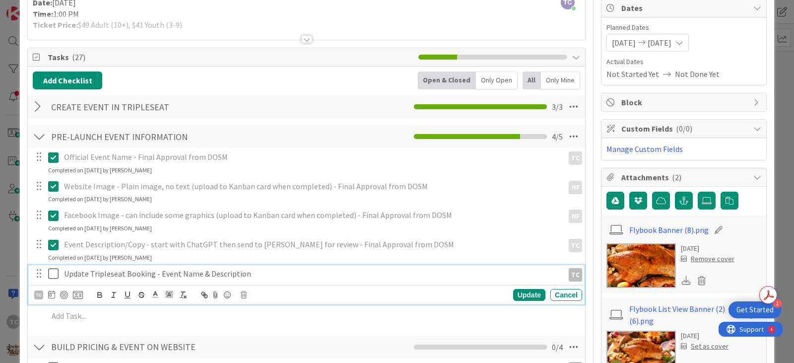
click at [57, 274] on icon at bounding box center [55, 273] width 15 height 12
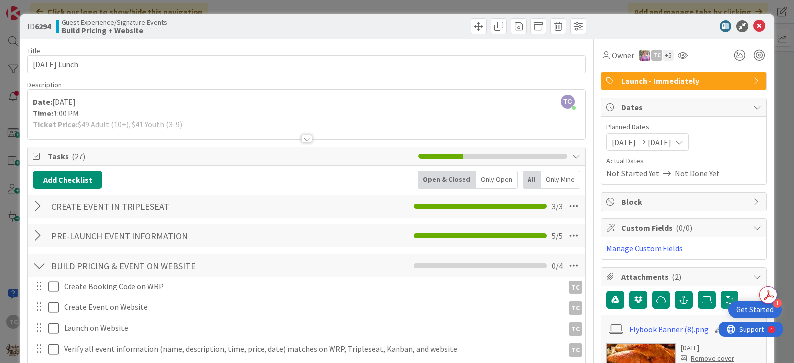
click at [299, 5] on div "ID 6294 Guest Experience/Signature Events Build Pricing + Website Title 18 / 12…" at bounding box center [397, 181] width 794 height 363
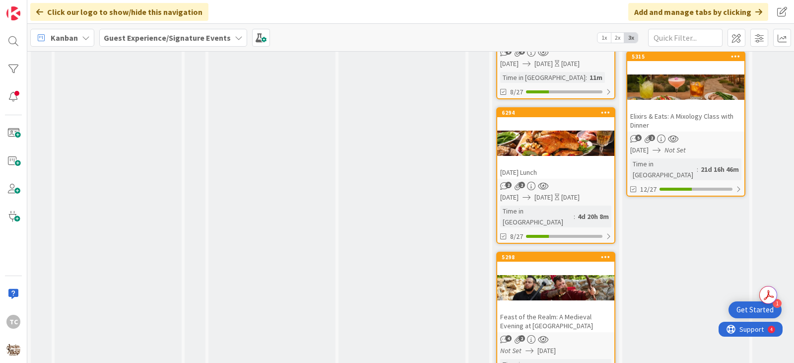
click at [527, 265] on div at bounding box center [555, 287] width 117 height 45
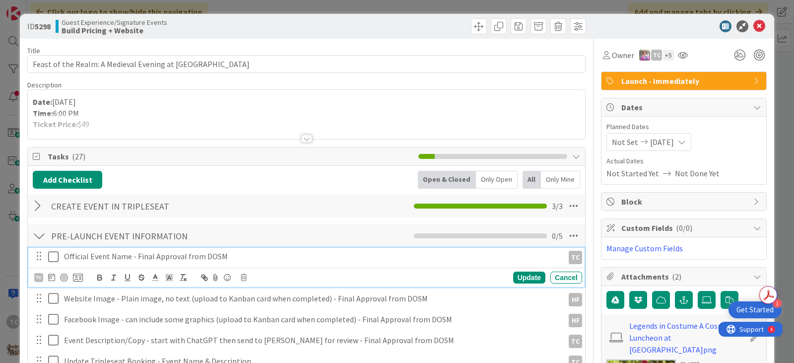
click at [52, 257] on icon at bounding box center [55, 256] width 15 height 12
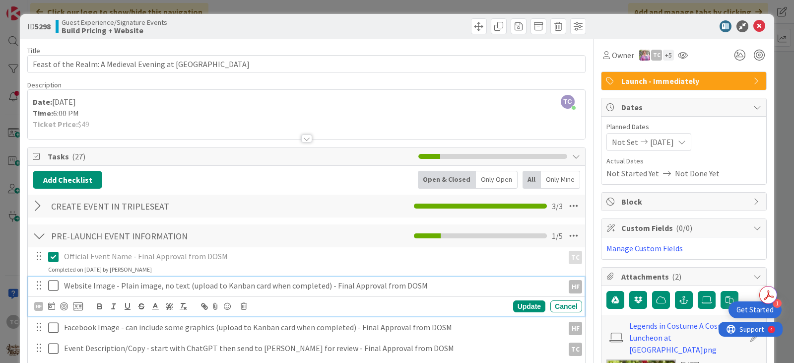
click at [48, 285] on icon at bounding box center [55, 285] width 15 height 12
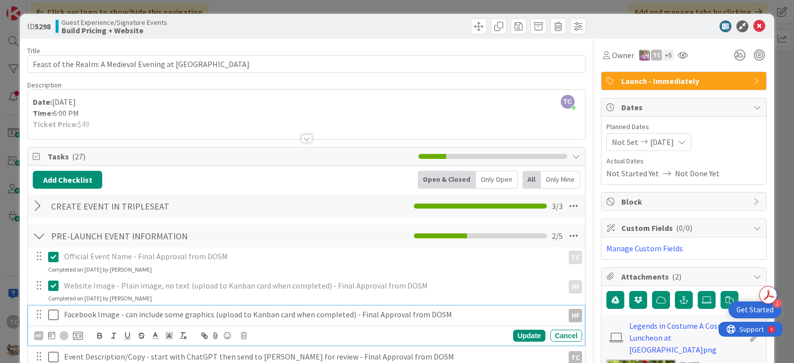
click at [54, 313] on icon at bounding box center [55, 314] width 15 height 12
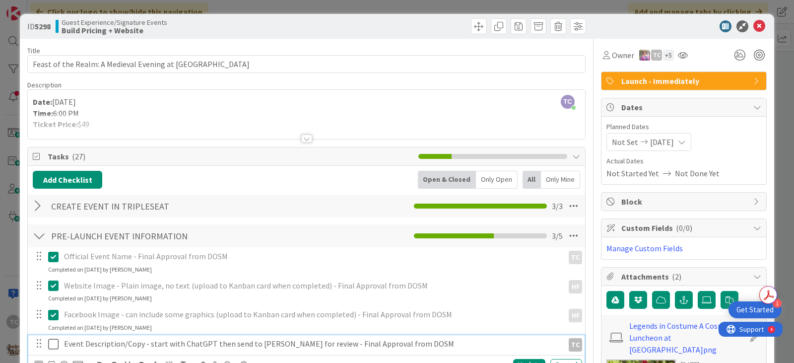
click at [50, 340] on icon at bounding box center [55, 344] width 15 height 12
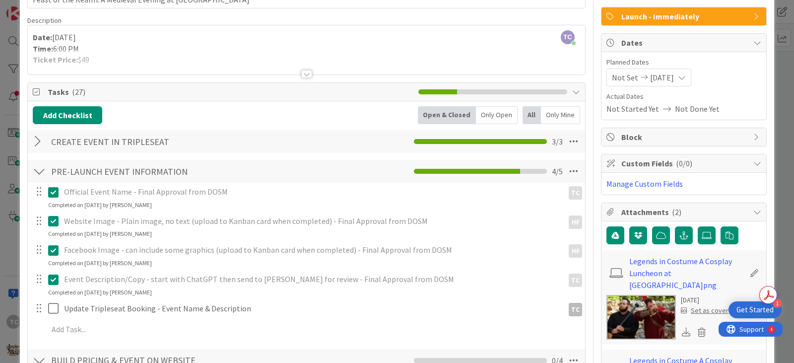
scroll to position [149, 0]
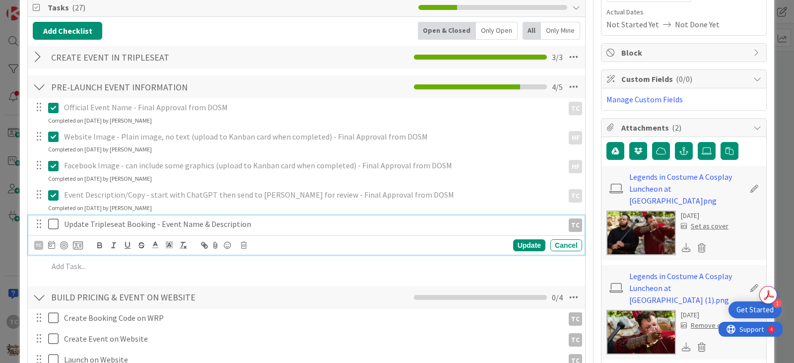
click at [53, 220] on icon at bounding box center [55, 224] width 15 height 12
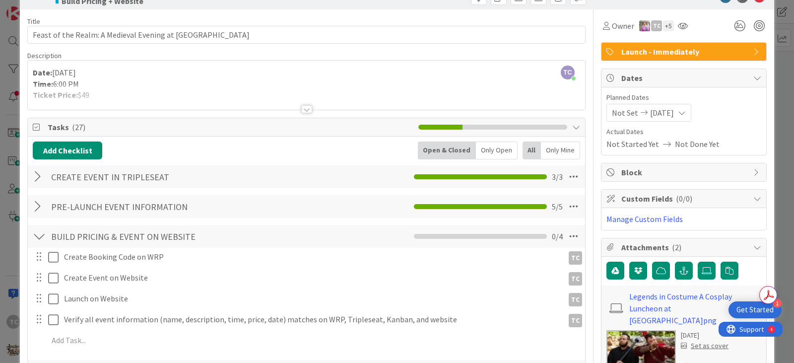
scroll to position [0, 0]
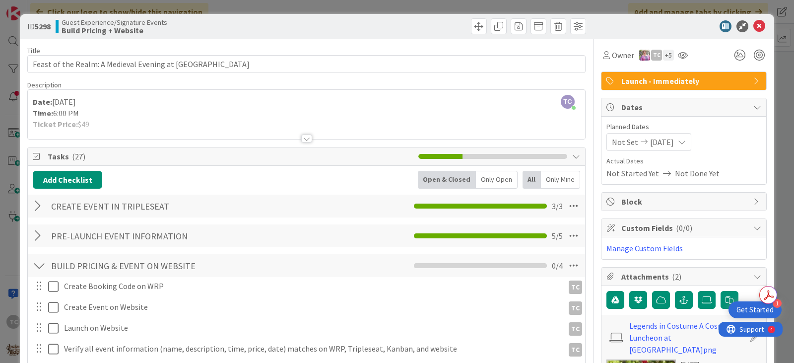
click at [309, 6] on div "ID 5298 Guest Experience/Signature Events Build Pricing + Website Title 62 / 12…" at bounding box center [397, 181] width 794 height 363
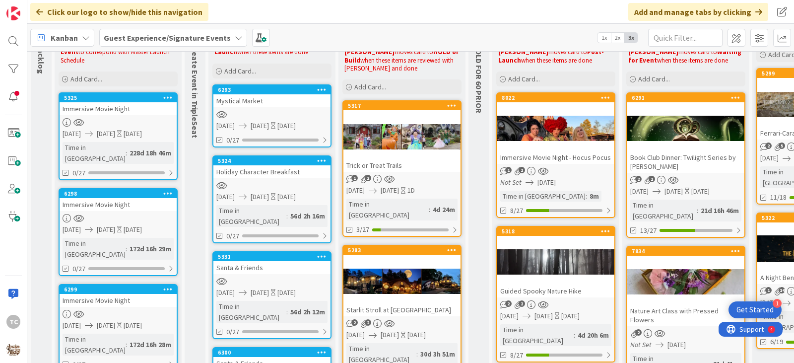
scroll to position [50, 0]
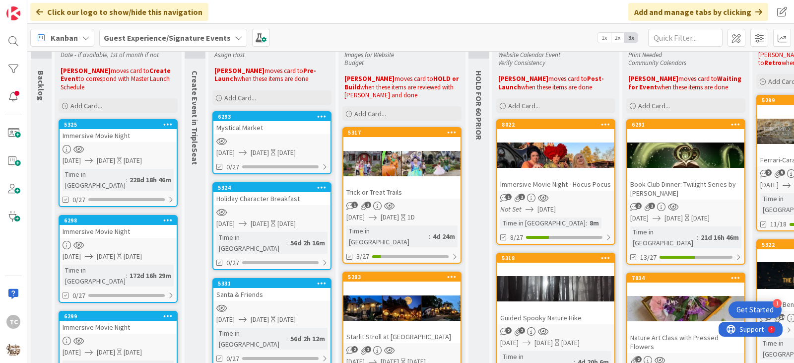
click at [422, 194] on div "Trick or Treat Trails" at bounding box center [401, 191] width 117 height 13
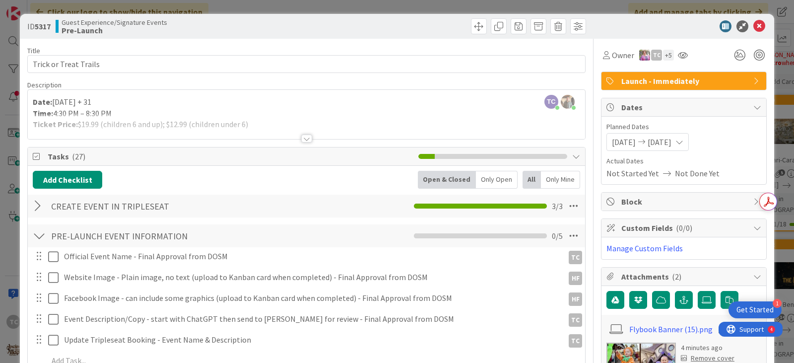
click at [753, 21] on icon at bounding box center [759, 26] width 12 height 12
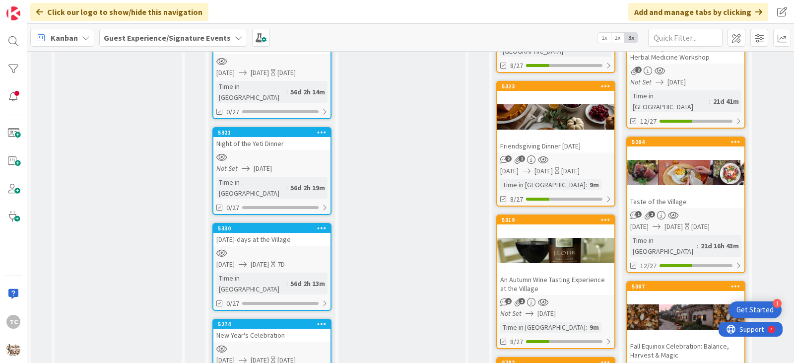
scroll to position [645, 0]
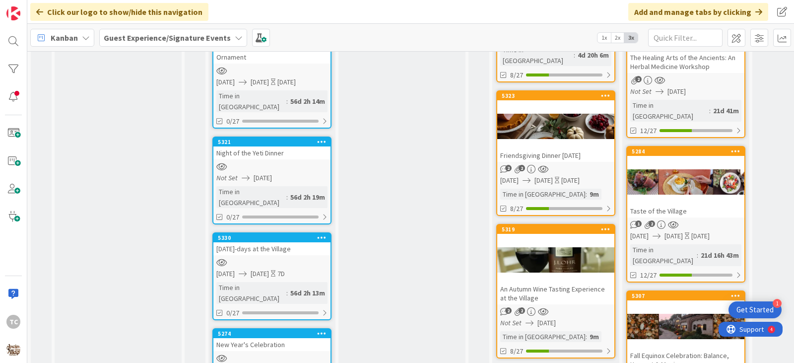
click at [659, 304] on div at bounding box center [685, 326] width 117 height 45
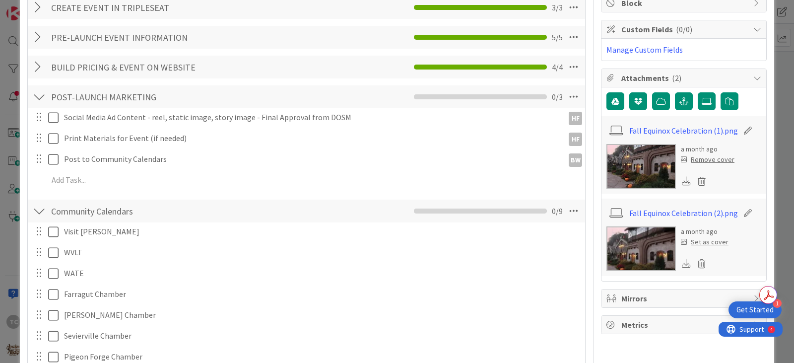
click at [631, 240] on img at bounding box center [640, 248] width 69 height 45
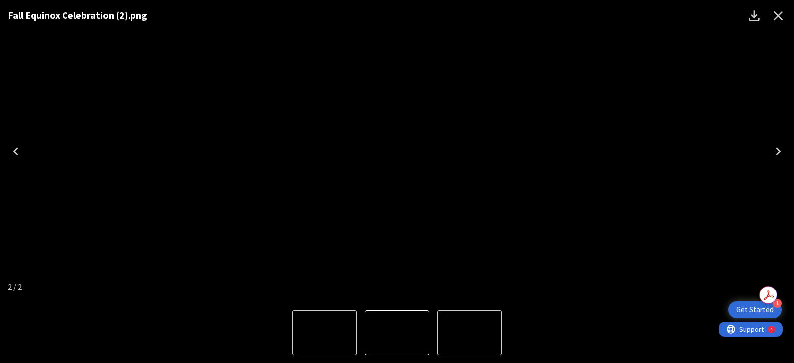
click at [787, 17] on button "Close" at bounding box center [778, 16] width 24 height 24
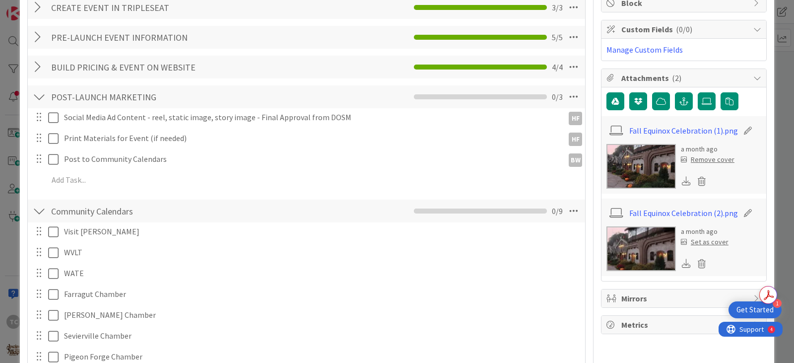
click at [645, 180] on img at bounding box center [640, 166] width 69 height 45
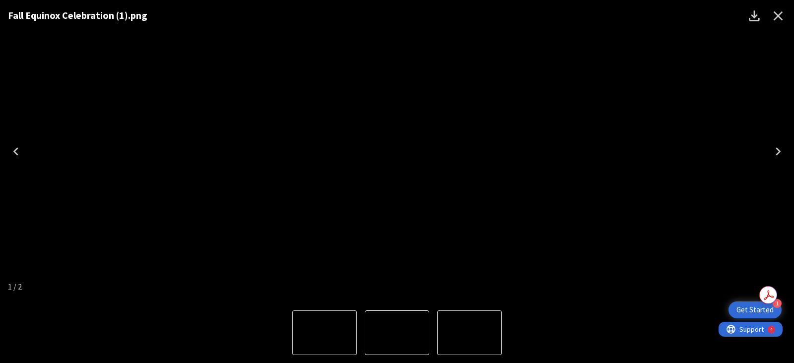
click at [781, 12] on icon "Close" at bounding box center [777, 15] width 9 height 9
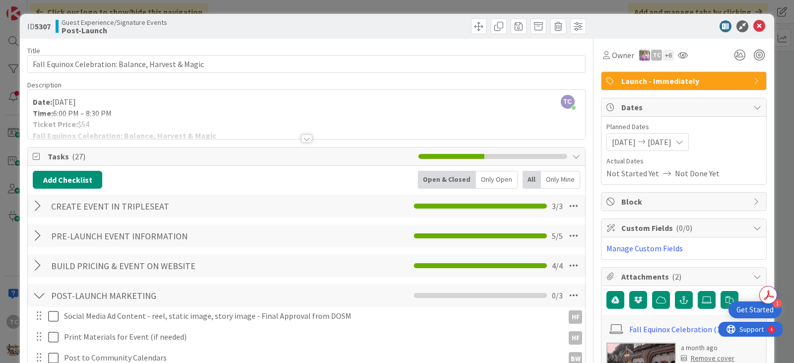
click at [306, 139] on div at bounding box center [306, 138] width 11 height 8
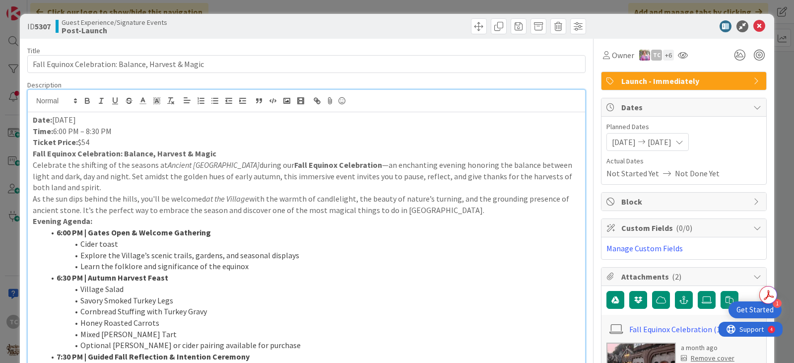
click at [423, 6] on div "ID 5307 Guest Experience/Signature Events Post-Launch Title 50 / 128 Fall Equin…" at bounding box center [397, 181] width 794 height 363
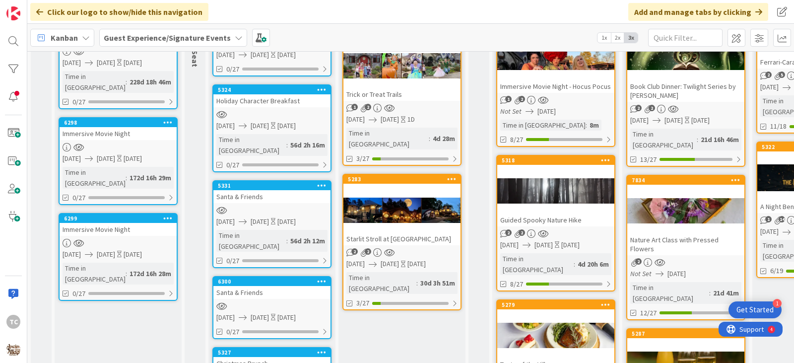
scroll to position [45, 0]
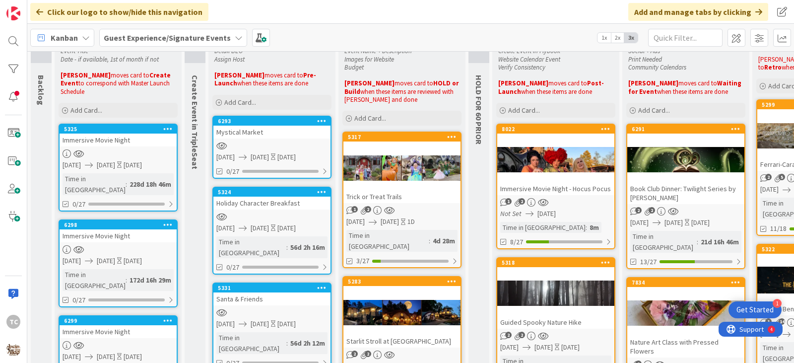
click at [721, 195] on div "Book Club Dinner: Twilight Series by [PERSON_NAME]" at bounding box center [685, 193] width 117 height 22
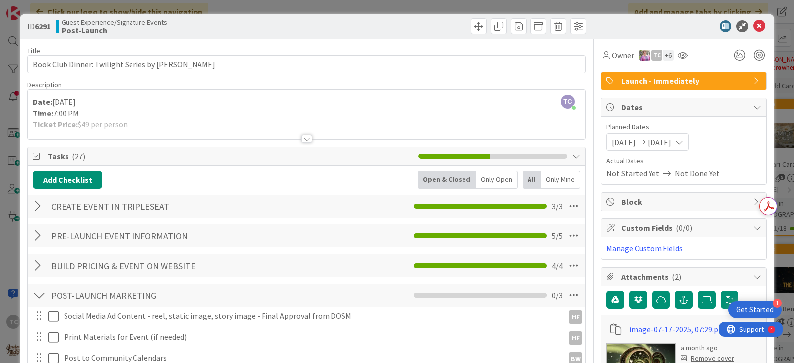
click at [419, 10] on div "ID 6291 Guest Experience/Signature Events Post-Launch Title 52 / 128 Book Club …" at bounding box center [397, 181] width 794 height 363
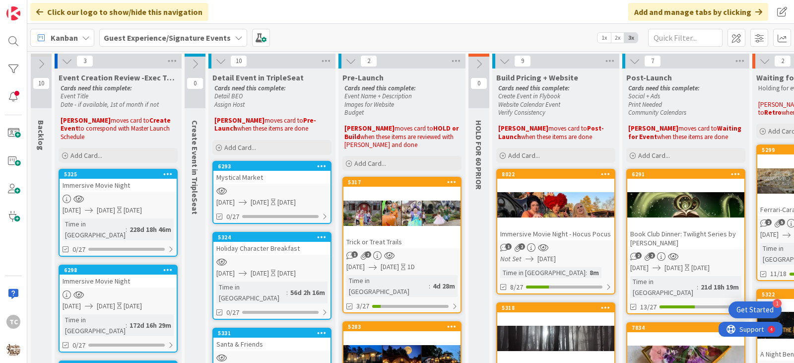
click at [168, 31] on div "Guest Experience/Signature Events" at bounding box center [173, 38] width 148 height 18
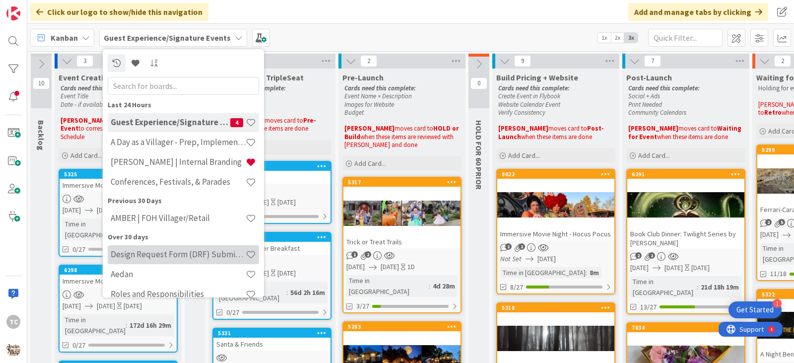
click at [151, 258] on h4 "Design Request Form (DRF) Submittals" at bounding box center [178, 254] width 135 height 10
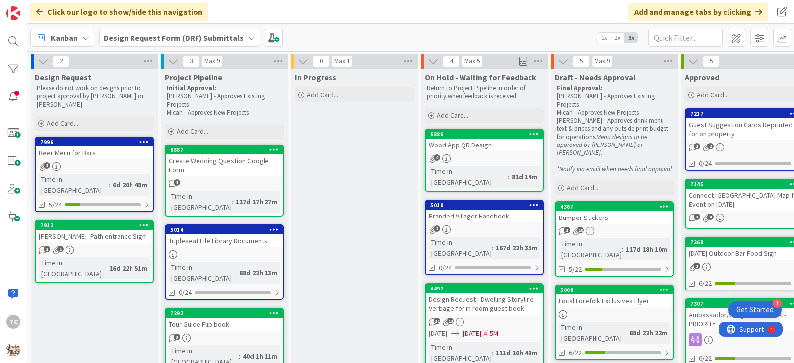
click at [91, 230] on div "Tara- Path entrance Sign" at bounding box center [94, 236] width 117 height 13
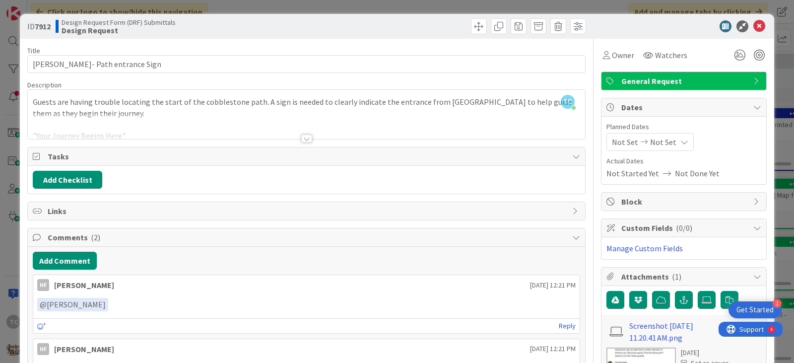
click at [303, 140] on div at bounding box center [306, 138] width 11 height 8
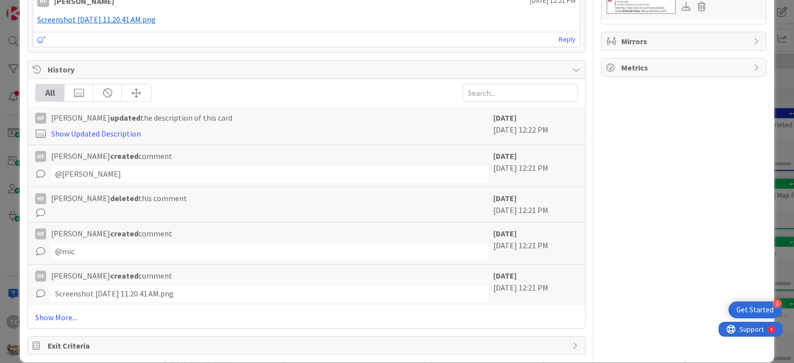
scroll to position [391, 0]
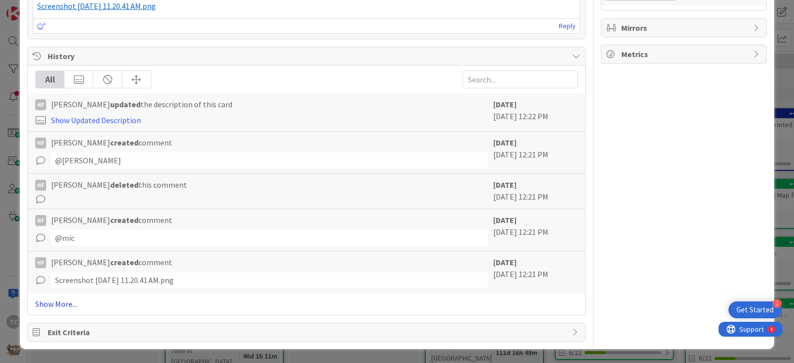
click at [66, 307] on link "Show More..." at bounding box center [306, 304] width 542 height 12
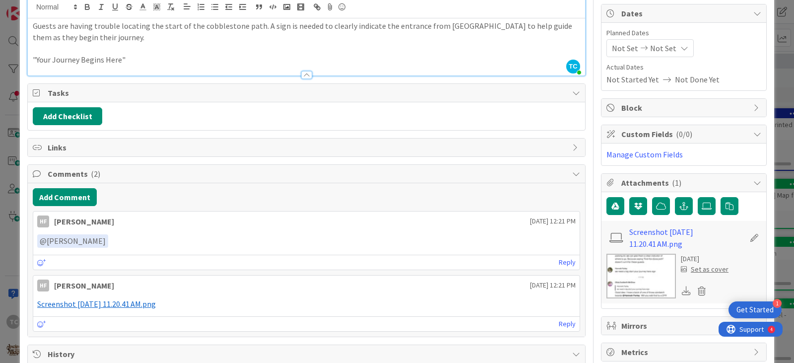
scroll to position [99, 0]
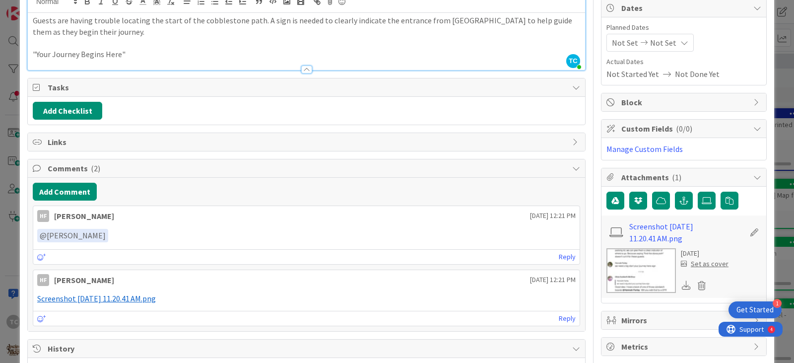
click at [636, 273] on img at bounding box center [640, 270] width 69 height 45
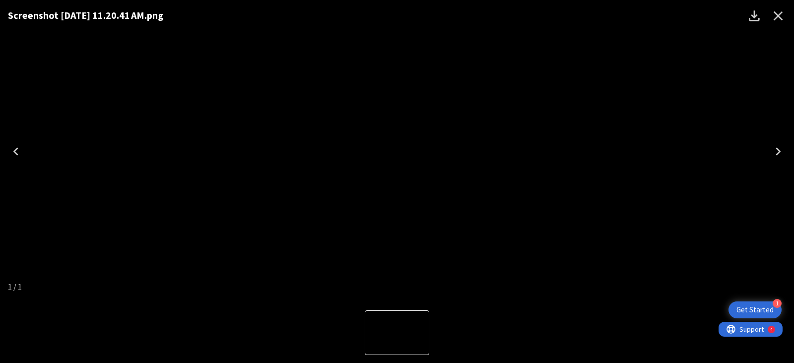
click at [777, 16] on icon "Close" at bounding box center [777, 15] width 9 height 9
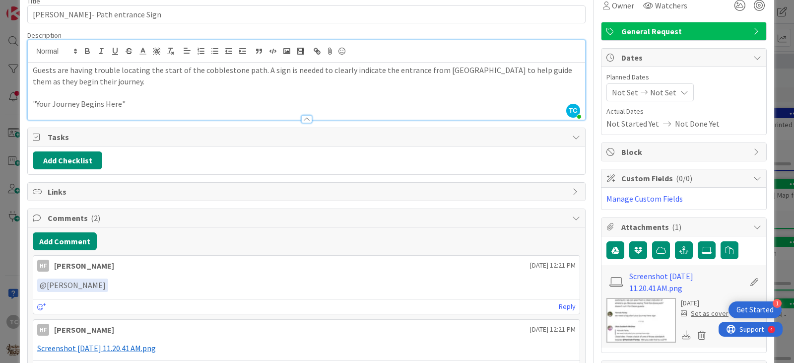
scroll to position [0, 0]
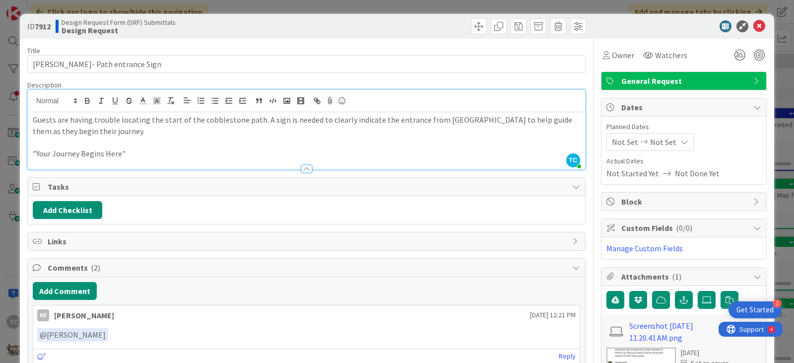
click at [321, 5] on div "ID 7912 Design Request Form (DRF) Submittals Design Request Title 24 / 128 Tara…" at bounding box center [397, 181] width 794 height 363
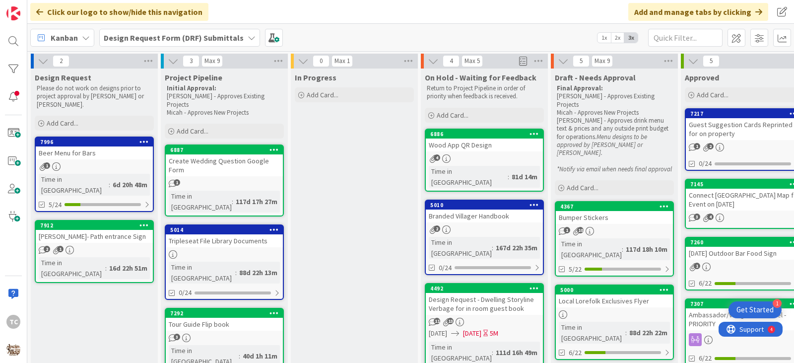
click at [105, 230] on div "Tara- Path entrance Sign" at bounding box center [94, 236] width 117 height 13
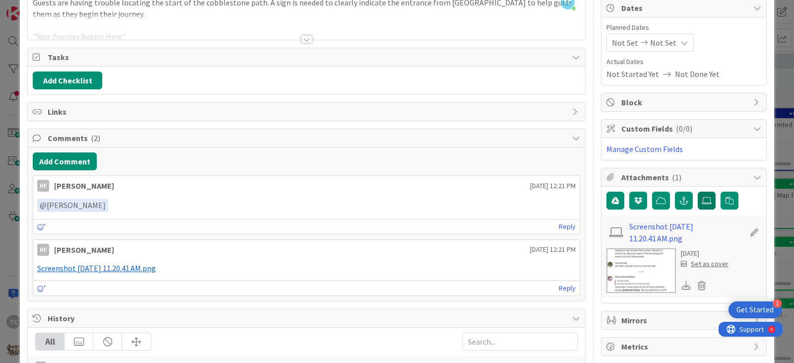
click at [701, 203] on icon at bounding box center [706, 200] width 10 height 8
click at [697, 191] on input "file" at bounding box center [697, 191] width 0 height 0
click at [697, 208] on label at bounding box center [706, 200] width 18 height 18
click at [697, 191] on input "file" at bounding box center [697, 191] width 0 height 0
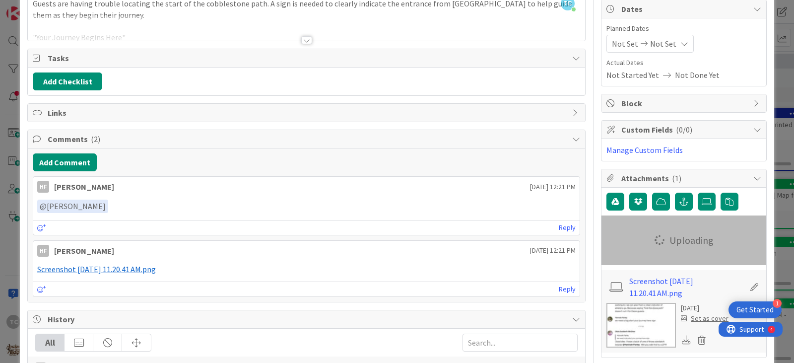
scroll to position [99, 0]
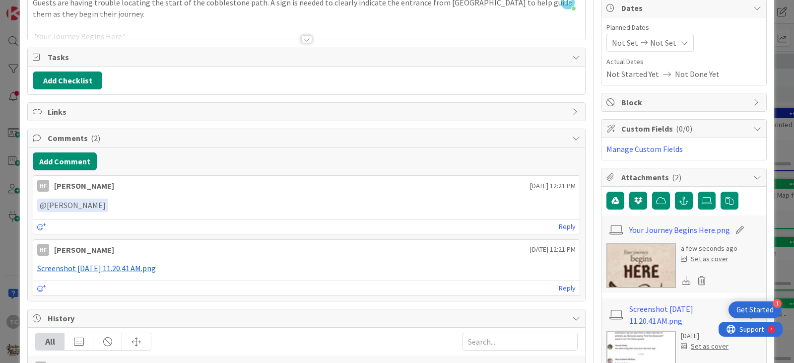
click at [706, 259] on div "Set as cover" at bounding box center [704, 258] width 48 height 10
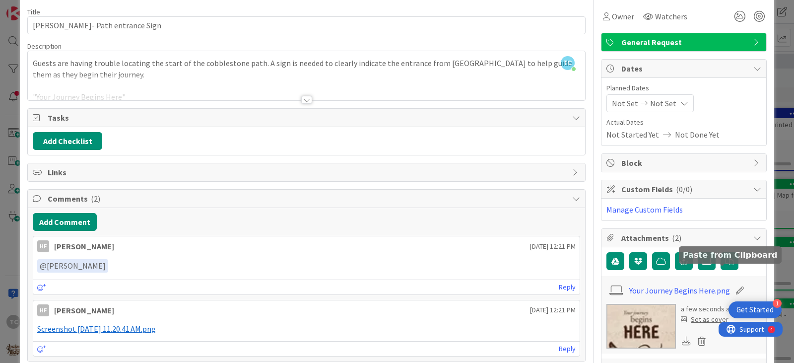
scroll to position [0, 0]
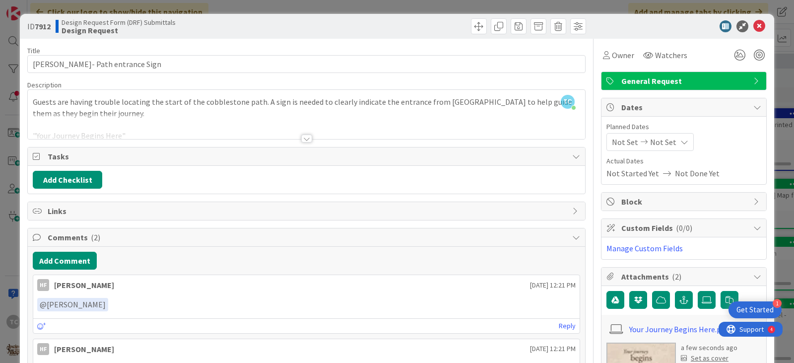
click at [427, 8] on div "ID 7912 Design Request Form (DRF) Submittals Design Request Title 24 / 128 Tara…" at bounding box center [397, 181] width 794 height 363
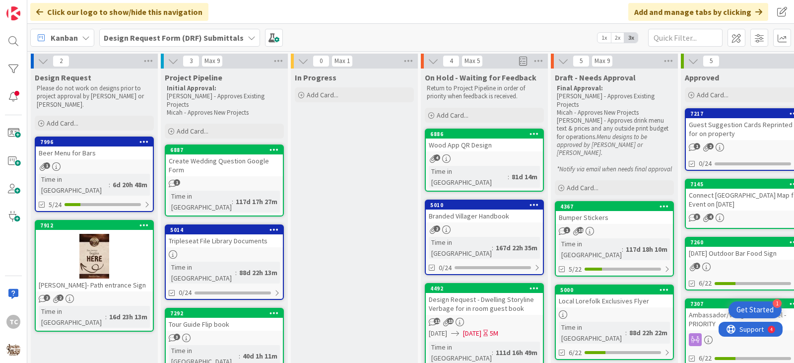
click at [230, 317] on div "Tour Guide Flip book" at bounding box center [224, 323] width 117 height 13
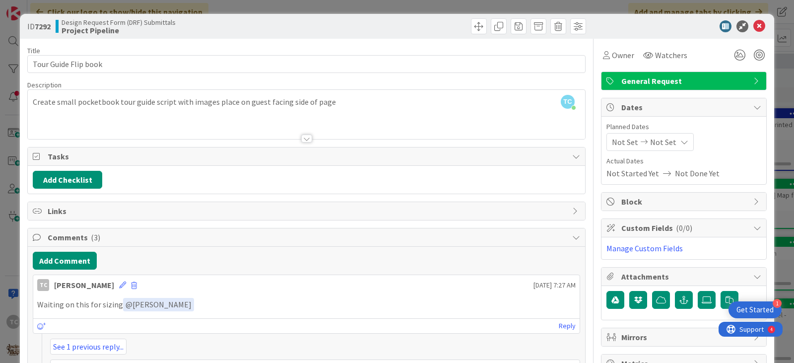
click at [237, 8] on div "ID 7292 Design Request Form (DRF) Submittals Project Pipeline Title 20 / 128 To…" at bounding box center [397, 181] width 794 height 363
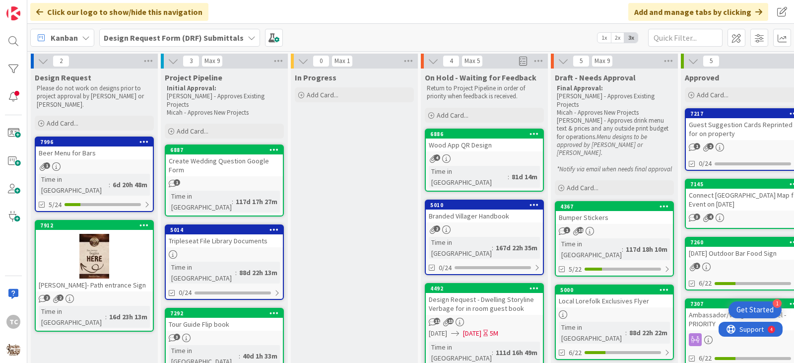
click at [107, 151] on div "Beer Menu for Bars" at bounding box center [94, 152] width 117 height 13
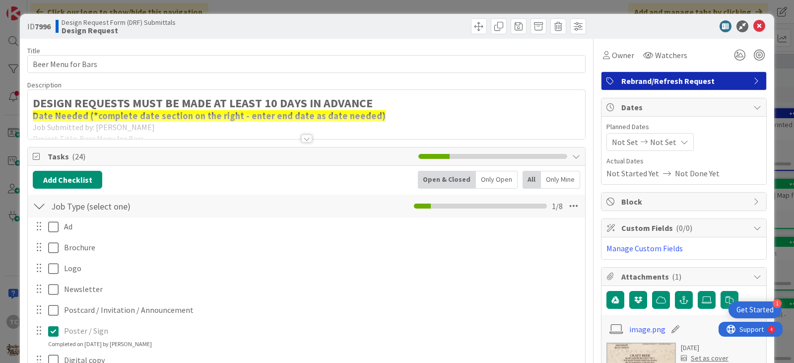
click at [304, 139] on div at bounding box center [306, 138] width 11 height 8
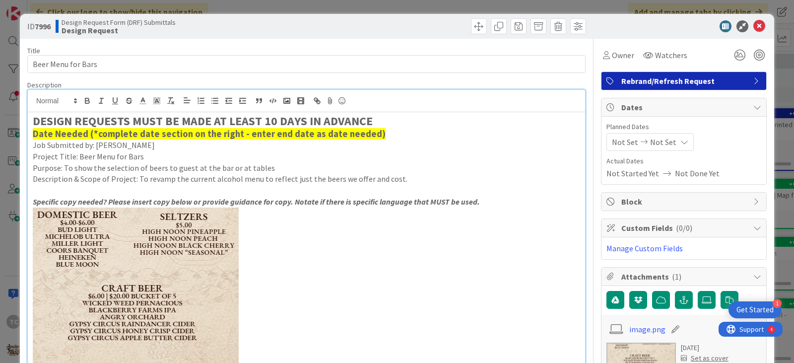
scroll to position [50, 0]
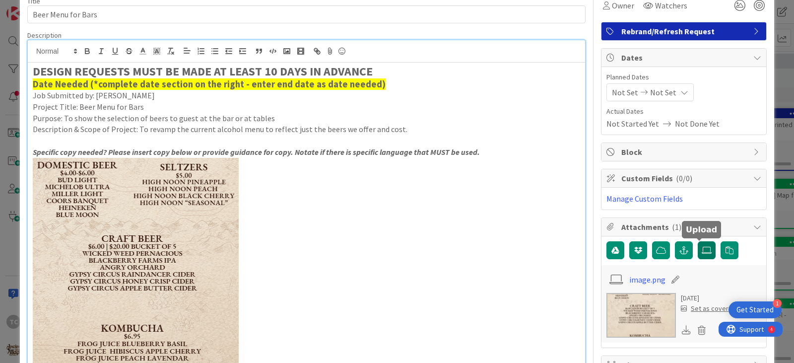
click at [701, 248] on icon at bounding box center [706, 250] width 10 height 8
click at [697, 241] on input "file" at bounding box center [697, 241] width 0 height 0
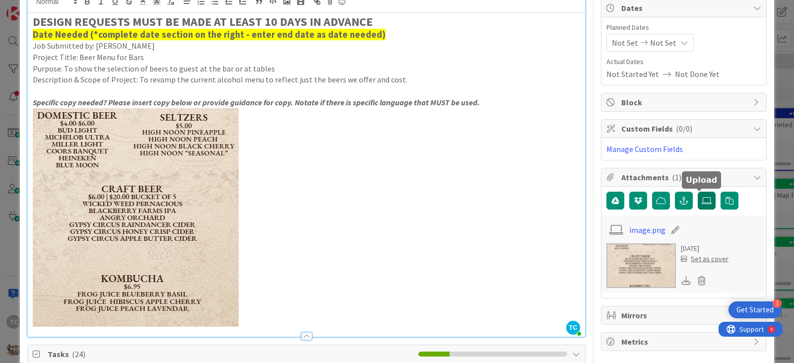
click at [697, 206] on label at bounding box center [706, 200] width 18 height 18
click at [697, 191] on input "file" at bounding box center [697, 191] width 0 height 0
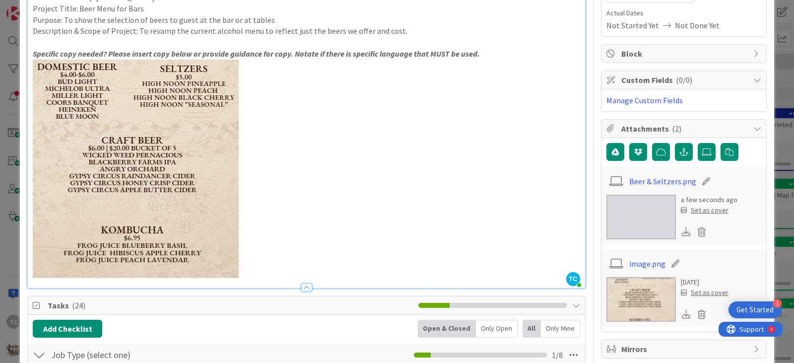
scroll to position [149, 0]
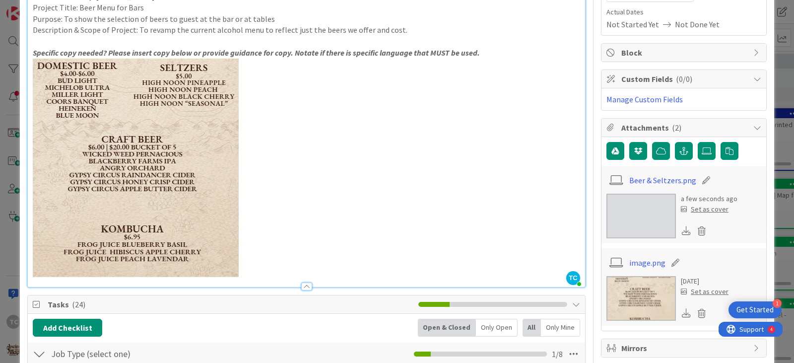
click at [701, 209] on div "Set as cover" at bounding box center [704, 209] width 48 height 10
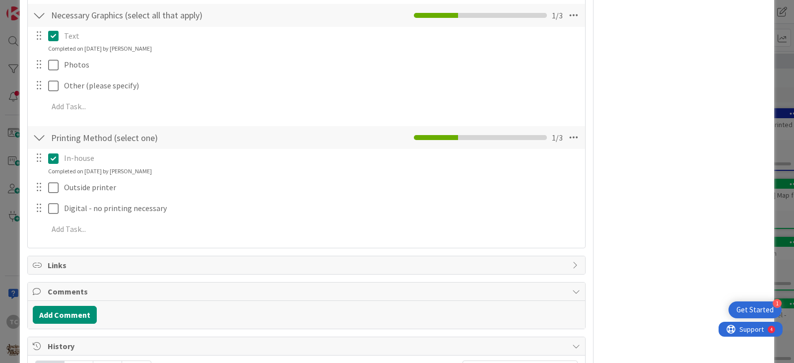
scroll to position [1240, 0]
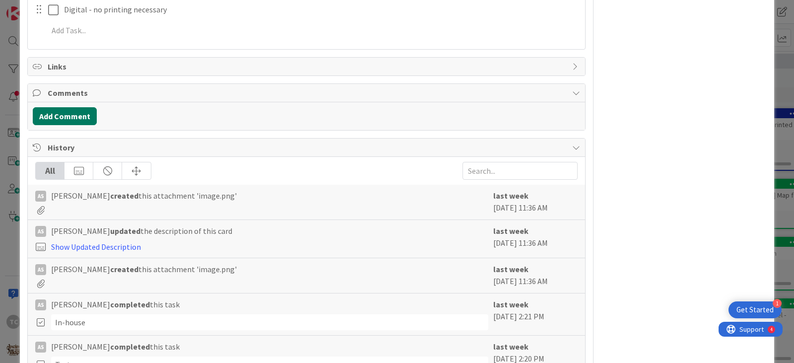
click at [82, 111] on button "Add Comment" at bounding box center [65, 116] width 64 height 18
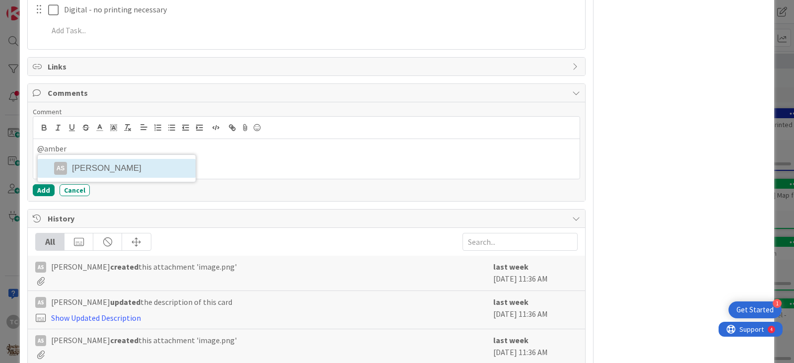
click at [122, 172] on li "AS Amber Schultz" at bounding box center [117, 168] width 158 height 19
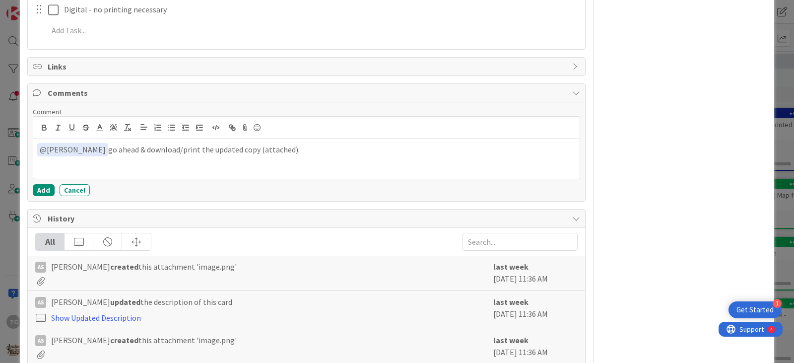
click at [33, 185] on div "Add Cancel" at bounding box center [306, 190] width 547 height 12
click at [39, 187] on button "Add" at bounding box center [44, 190] width 22 height 12
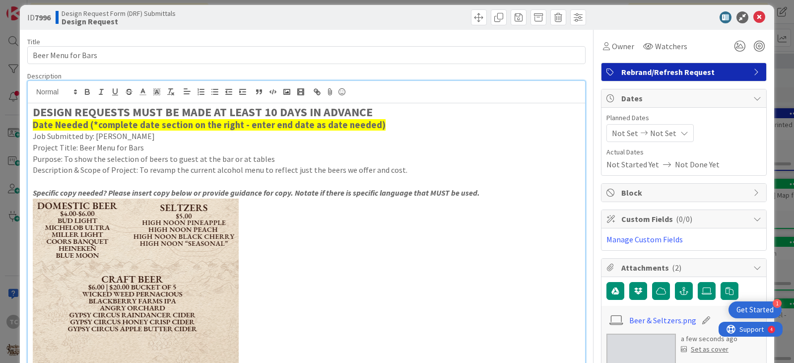
scroll to position [0, 0]
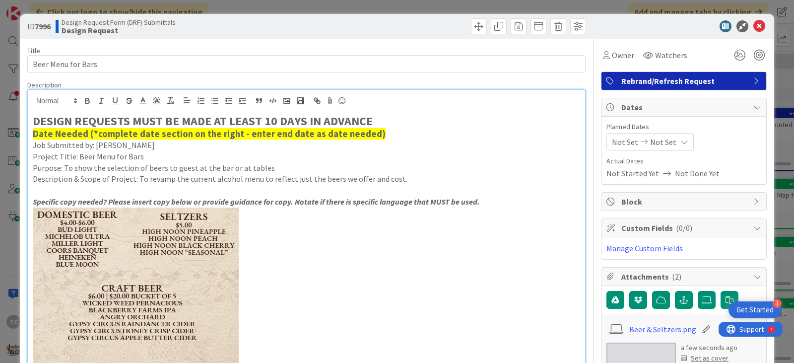
click at [412, 4] on div "ID 7996 Design Request Form (DRF) Submittals Design Request Title 18 / 128 Beer…" at bounding box center [397, 181] width 794 height 363
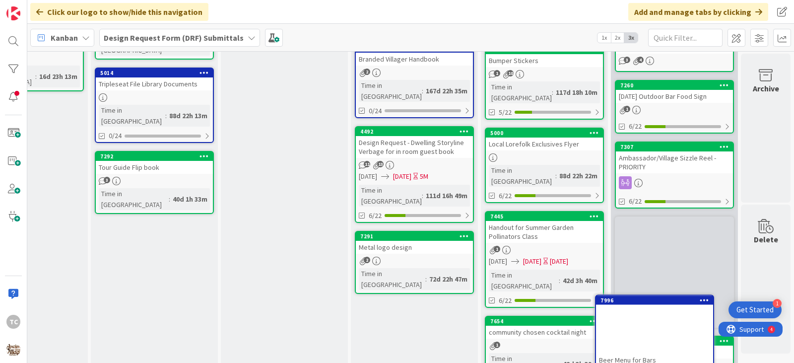
scroll to position [205, 77]
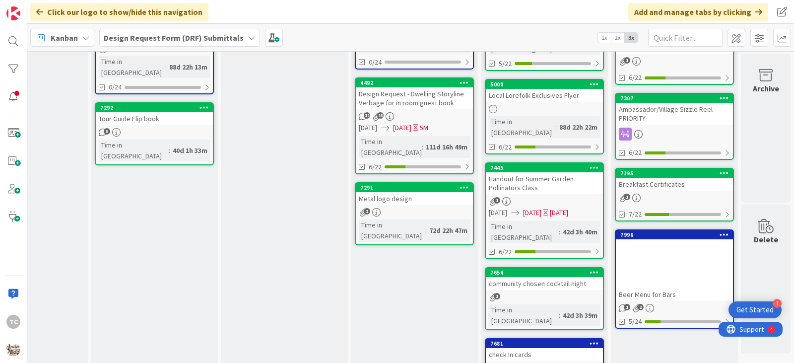
click at [674, 271] on div at bounding box center [674, 265] width 117 height 45
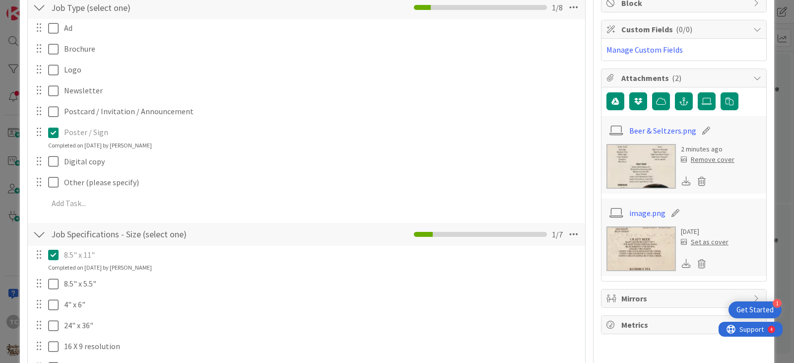
click at [703, 163] on div "Remove cover" at bounding box center [707, 159] width 54 height 10
click at [697, 181] on icon at bounding box center [701, 181] width 14 height 15
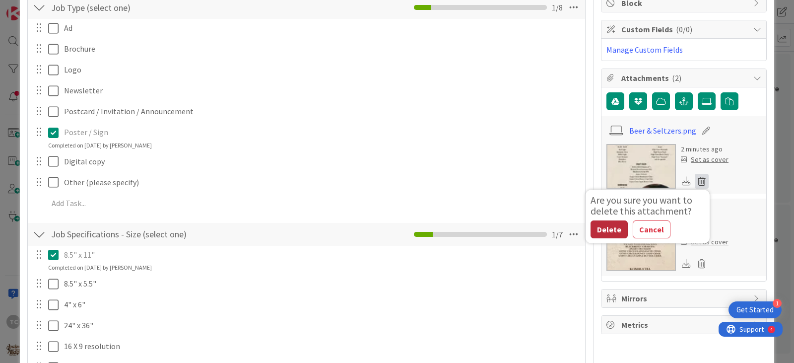
click at [607, 230] on button "Delete" at bounding box center [608, 229] width 37 height 18
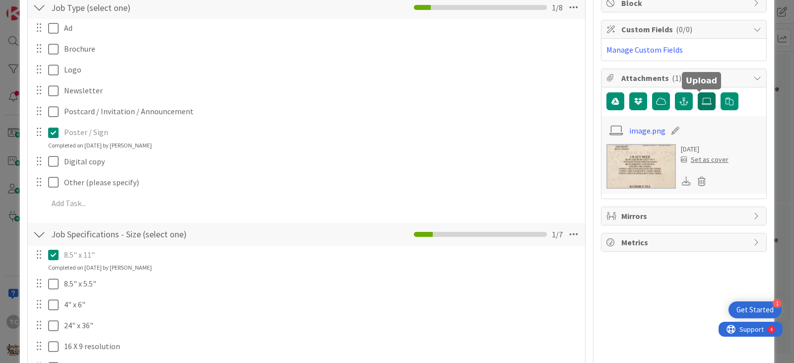
click at [705, 105] on label at bounding box center [706, 101] width 18 height 18
click at [697, 92] on input "file" at bounding box center [697, 92] width 0 height 0
click at [703, 105] on icon at bounding box center [706, 101] width 10 height 8
click at [697, 92] on input "file" at bounding box center [697, 92] width 0 height 0
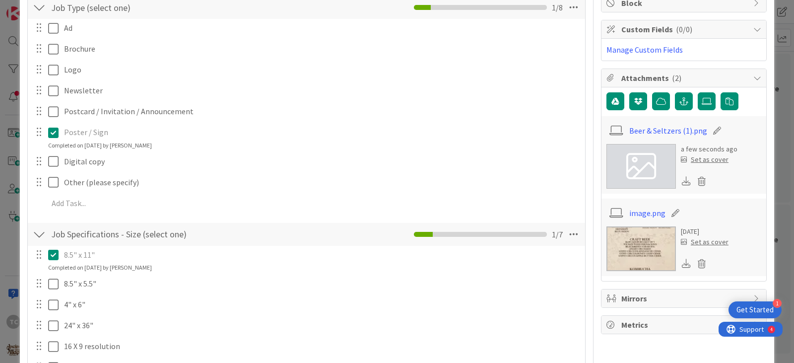
click at [695, 159] on div "Set as cover" at bounding box center [704, 159] width 48 height 10
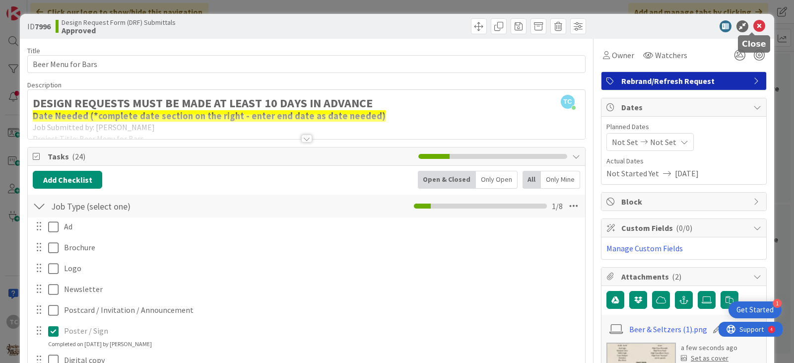
click at [753, 26] on icon at bounding box center [759, 26] width 12 height 12
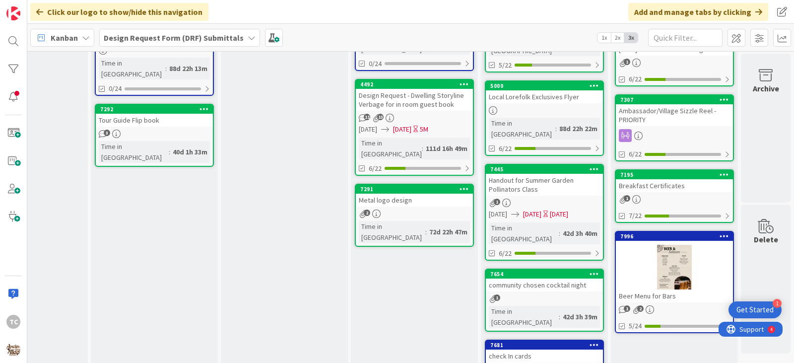
scroll to position [205, 77]
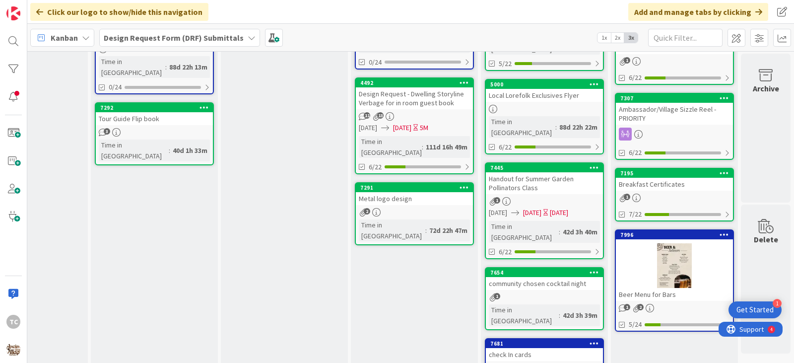
click at [666, 279] on div at bounding box center [674, 265] width 117 height 45
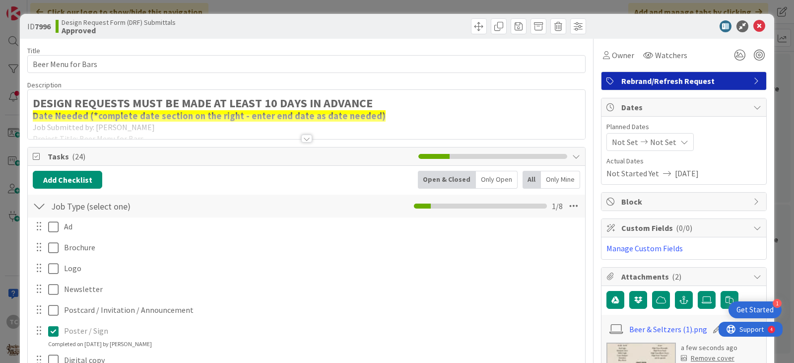
click at [411, 10] on div "ID 7996 Design Request Form (DRF) Submittals Approved Title 18 / 128 Beer Menu …" at bounding box center [397, 181] width 794 height 363
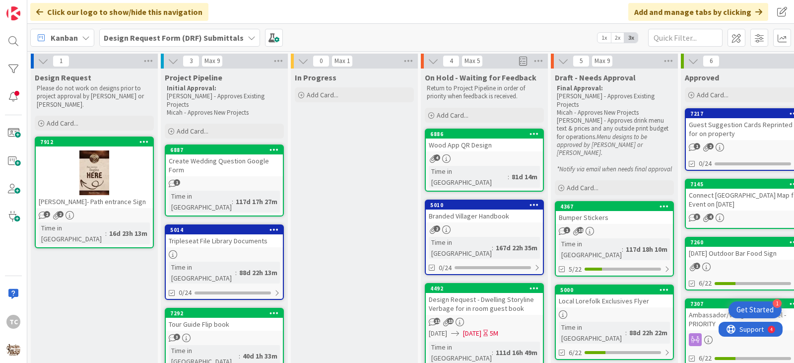
click at [112, 195] on div "Tara- Path entrance Sign" at bounding box center [94, 201] width 117 height 13
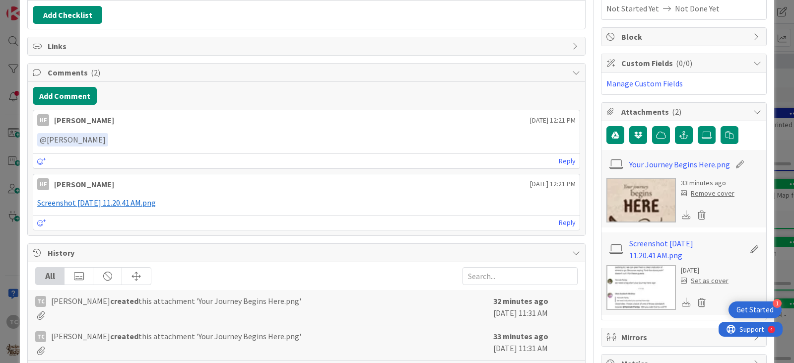
scroll to position [149, 0]
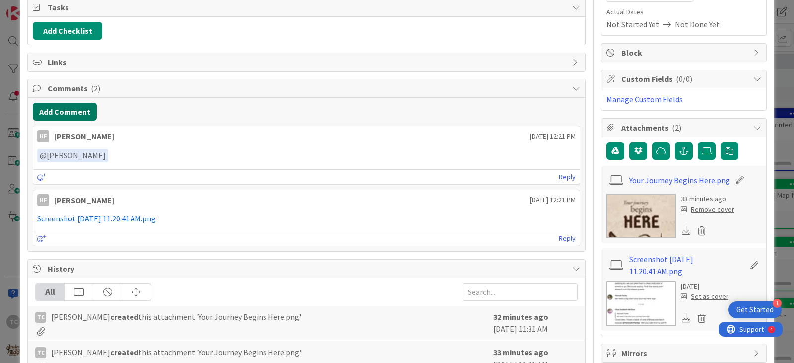
click at [80, 114] on button "Add Comment" at bounding box center [65, 112] width 64 height 18
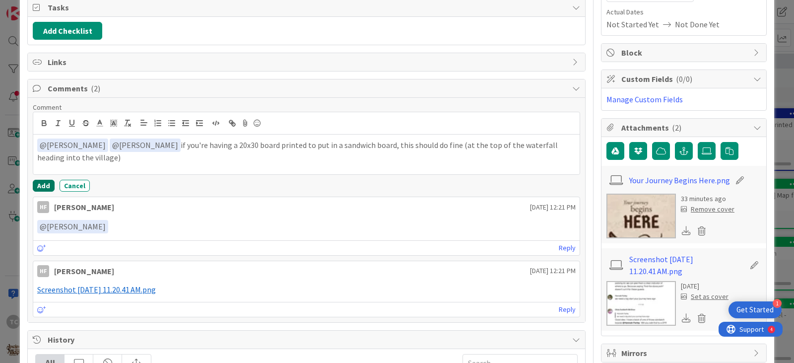
click at [41, 189] on button "Add" at bounding box center [44, 186] width 22 height 12
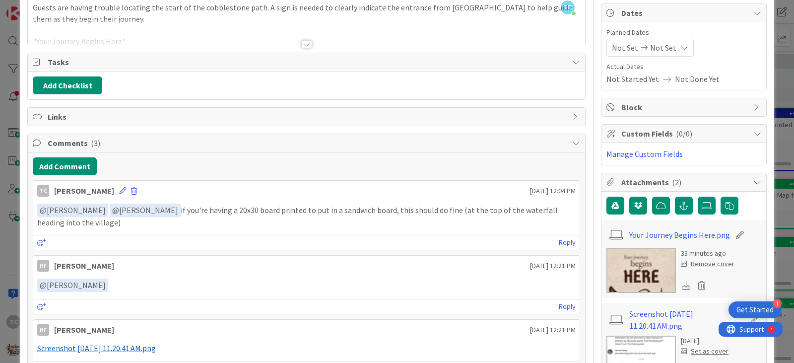
scroll to position [0, 0]
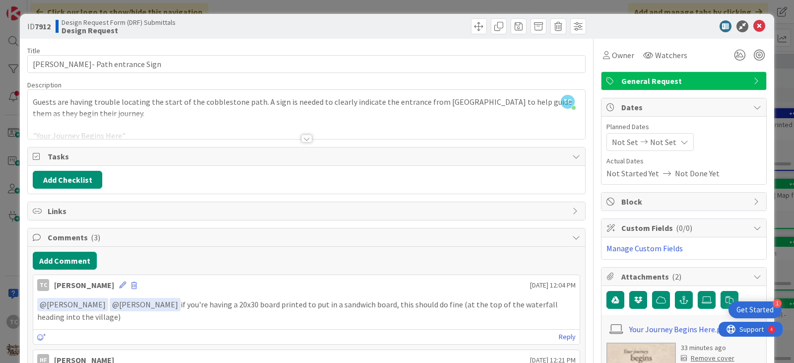
click at [370, 6] on div "ID 7912 Design Request Form (DRF) Submittals Design Request Title 24 / 128 Tara…" at bounding box center [397, 181] width 794 height 363
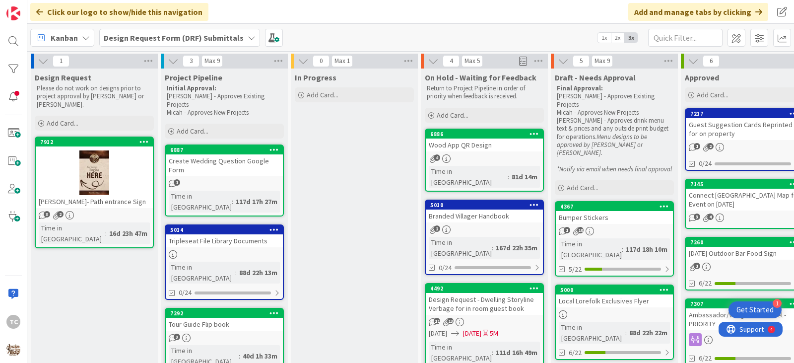
click at [84, 199] on div "Tara- Path entrance Sign" at bounding box center [94, 201] width 117 height 13
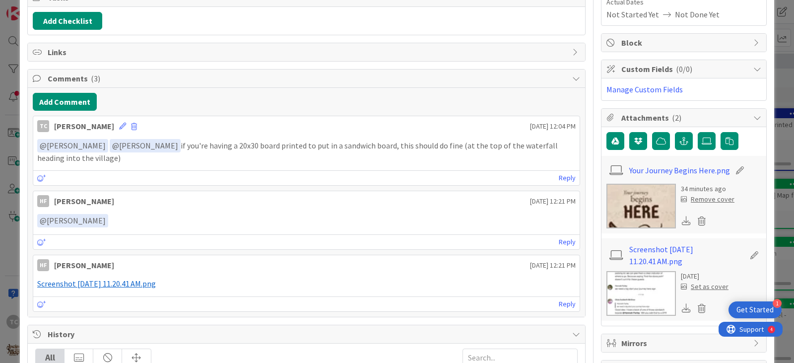
scroll to position [149, 0]
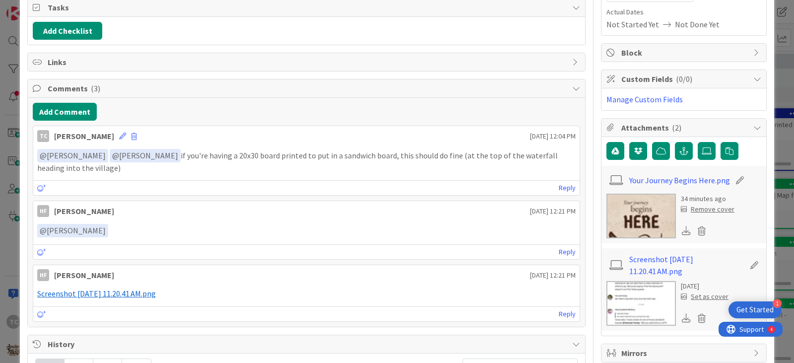
click at [257, 165] on p "﻿ @ Olivia McGhee ﻿ ﻿ @ Micah Spicer ﻿ if you're having a 20x30 board printed t…" at bounding box center [306, 161] width 538 height 24
click at [298, 157] on p "﻿ @ Olivia McGhee ﻿ ﻿ @ Micah Spicer ﻿ if you're having a 20x30 board printed t…" at bounding box center [306, 161] width 538 height 24
click at [119, 138] on icon at bounding box center [122, 135] width 7 height 7
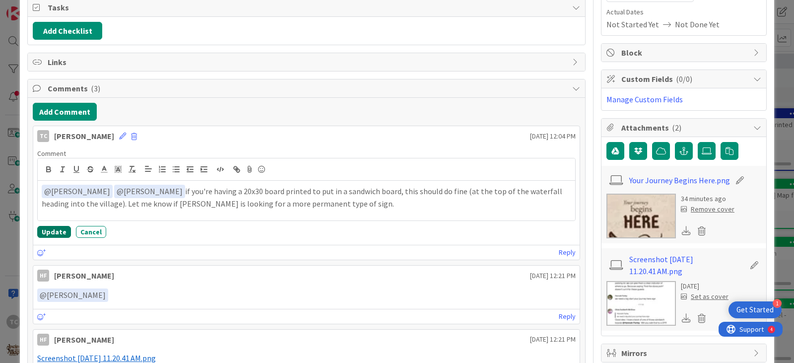
click at [54, 228] on button "Update" at bounding box center [54, 232] width 34 height 12
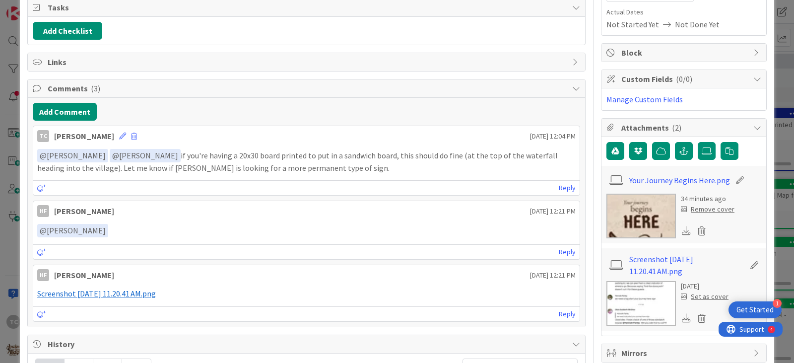
scroll to position [0, 0]
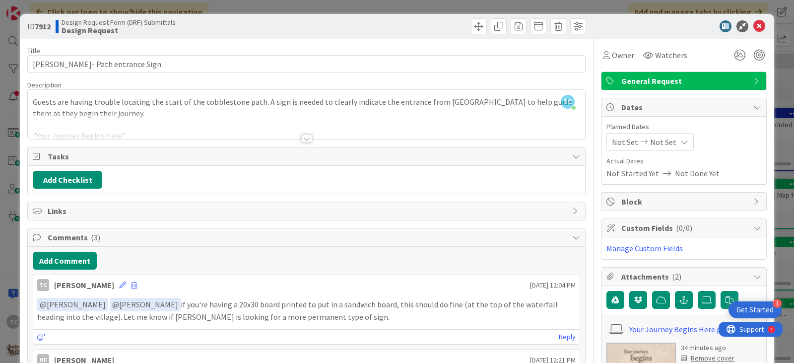
click at [299, 8] on div "ID 7912 Design Request Form (DRF) Submittals Design Request Title 24 / 128 Tara…" at bounding box center [397, 181] width 794 height 363
